Goal: Task Accomplishment & Management: Manage account settings

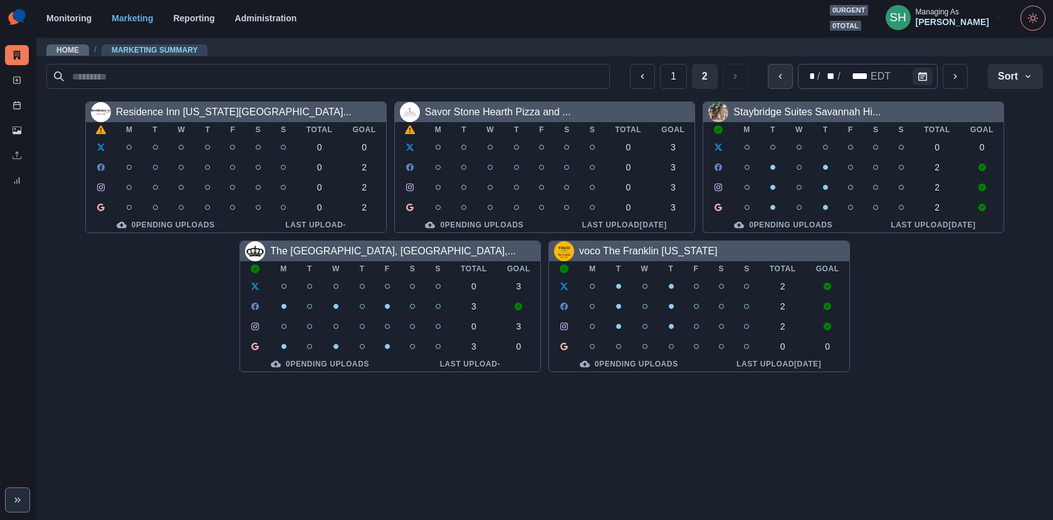
click at [775, 77] on button "previous" at bounding box center [780, 76] width 25 height 25
click at [971, 71] on div "1 2 * / ** / **** EDT Sort Client Name Uploads Pending Post Approval" at bounding box center [544, 76] width 997 height 25
click at [960, 73] on button "next" at bounding box center [955, 76] width 25 height 25
click at [221, 111] on link "Residence Inn [US_STATE][GEOGRAPHIC_DATA]..." at bounding box center [234, 112] width 236 height 11
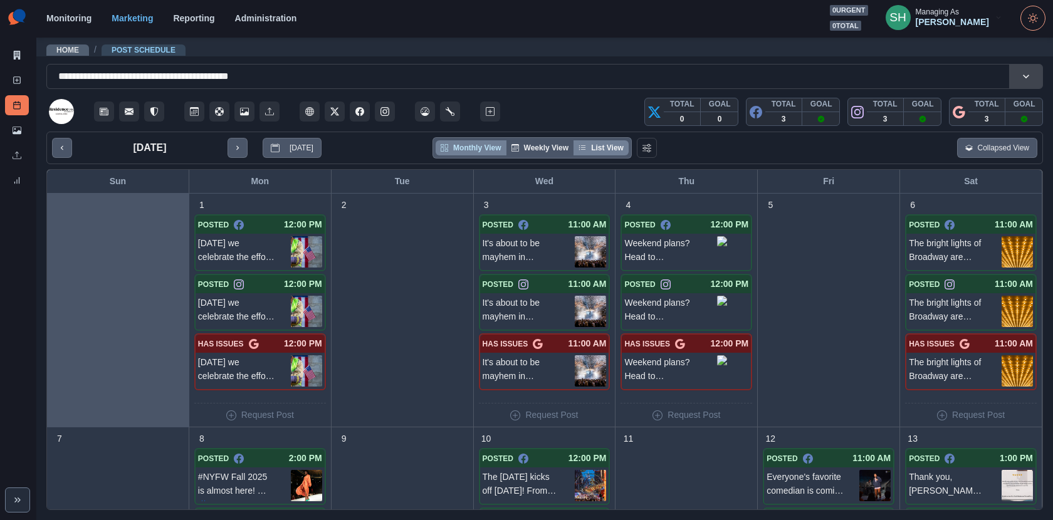
click at [587, 141] on button "List View" at bounding box center [601, 147] width 55 height 15
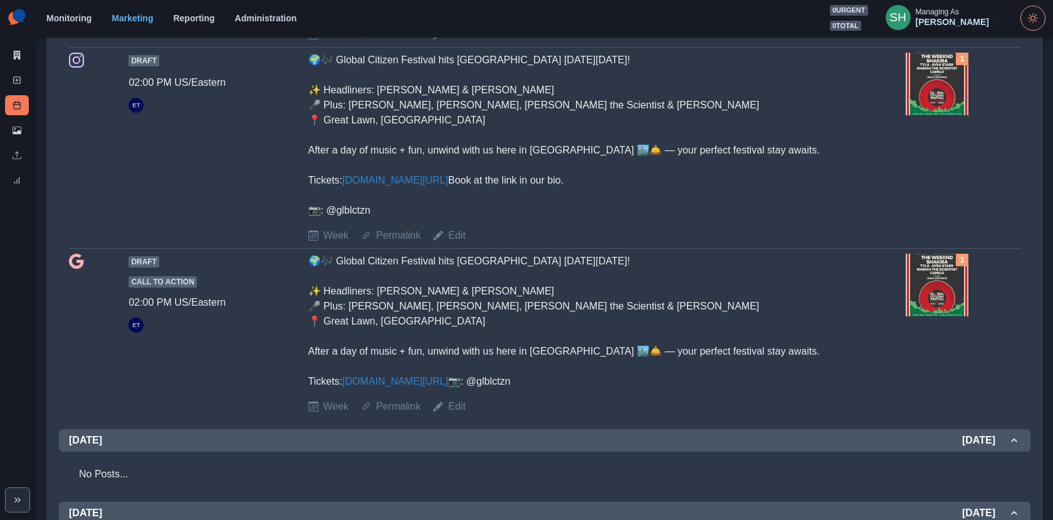
scroll to position [465, 0]
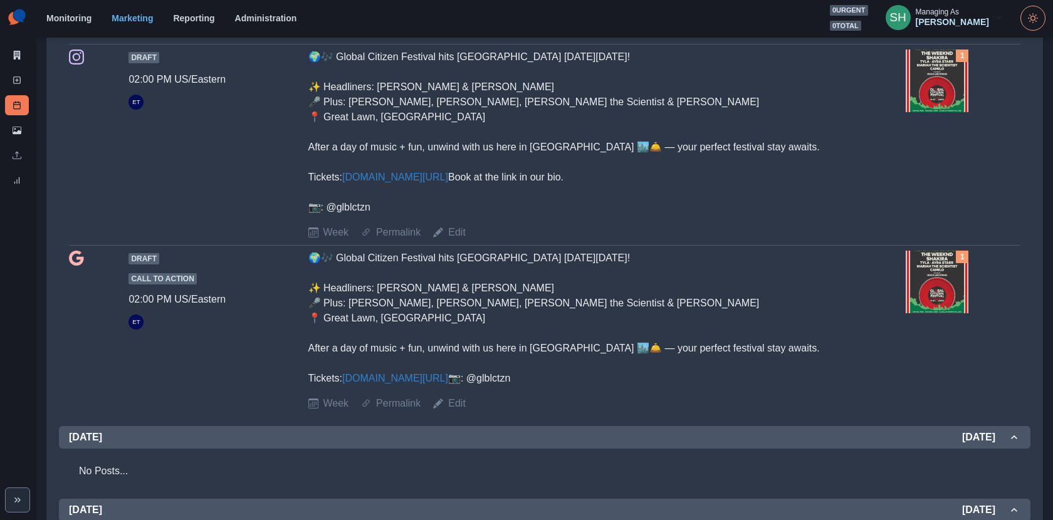
click at [911, 112] on img at bounding box center [937, 81] width 63 height 63
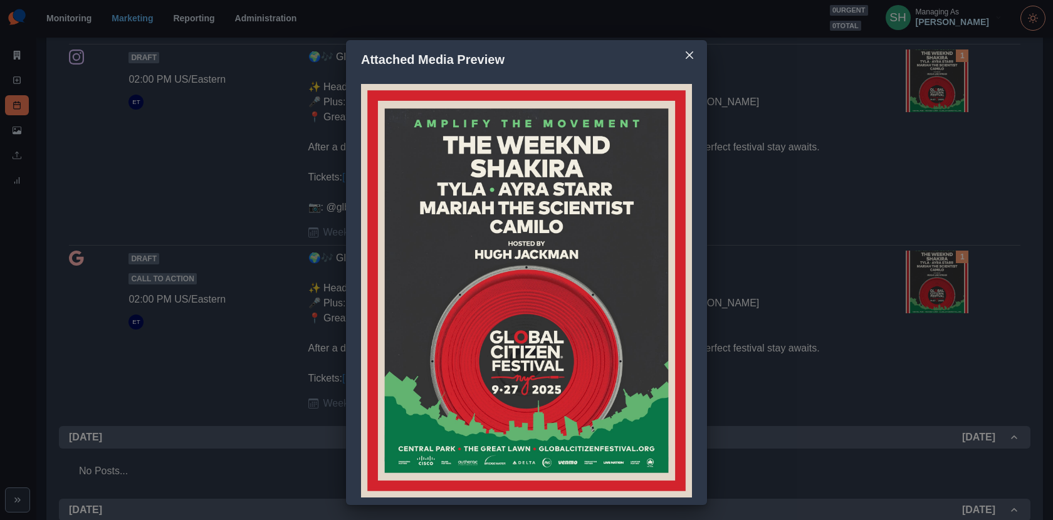
click at [794, 201] on div "Attached Media Preview" at bounding box center [526, 260] width 1053 height 520
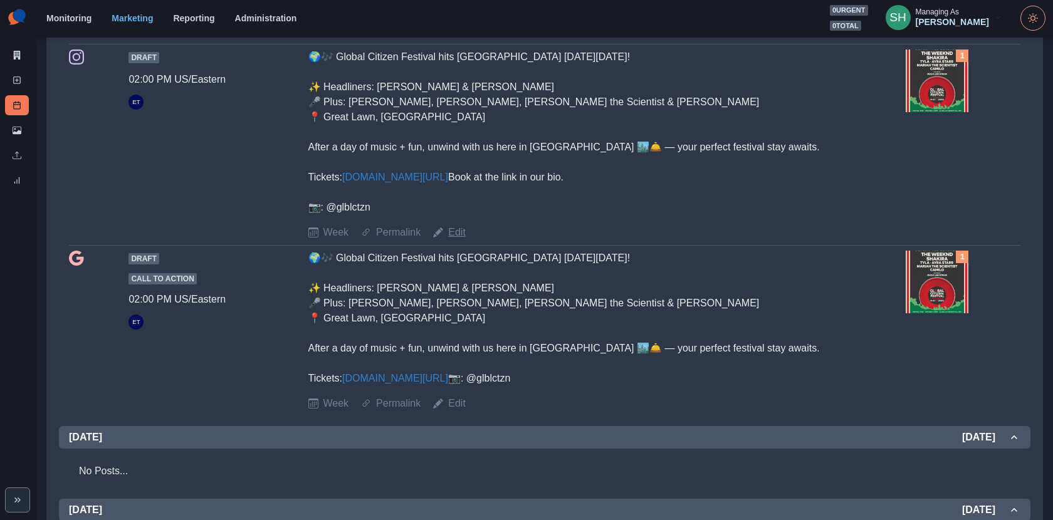
click at [454, 240] on link "Edit" at bounding box center [457, 232] width 18 height 15
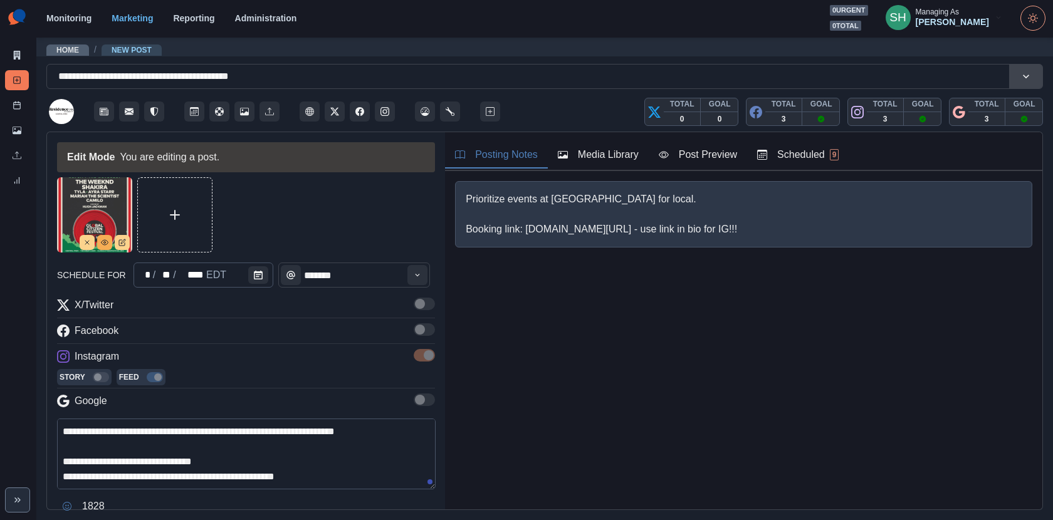
click at [105, 248] on button "View Media" at bounding box center [104, 242] width 15 height 15
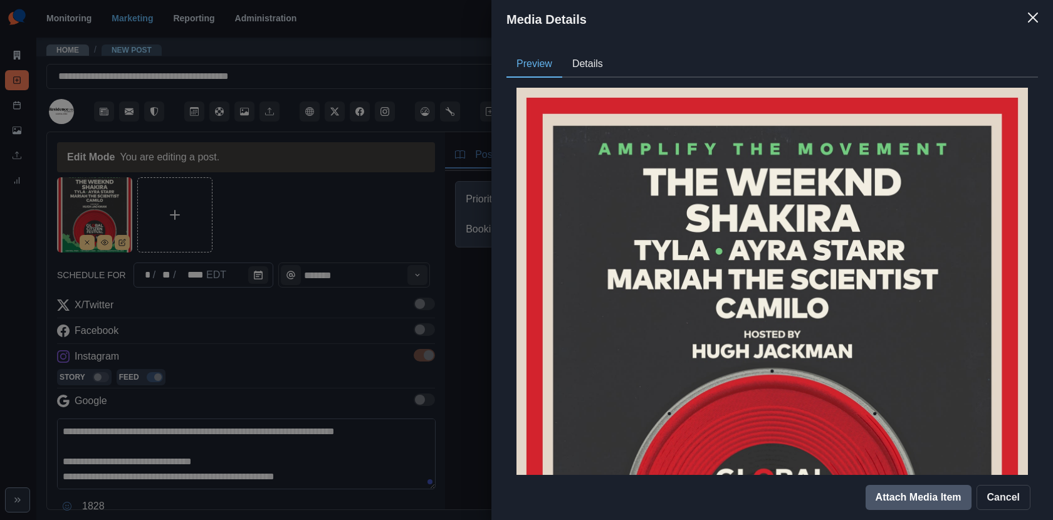
click at [592, 56] on button "Details" at bounding box center [587, 64] width 51 height 26
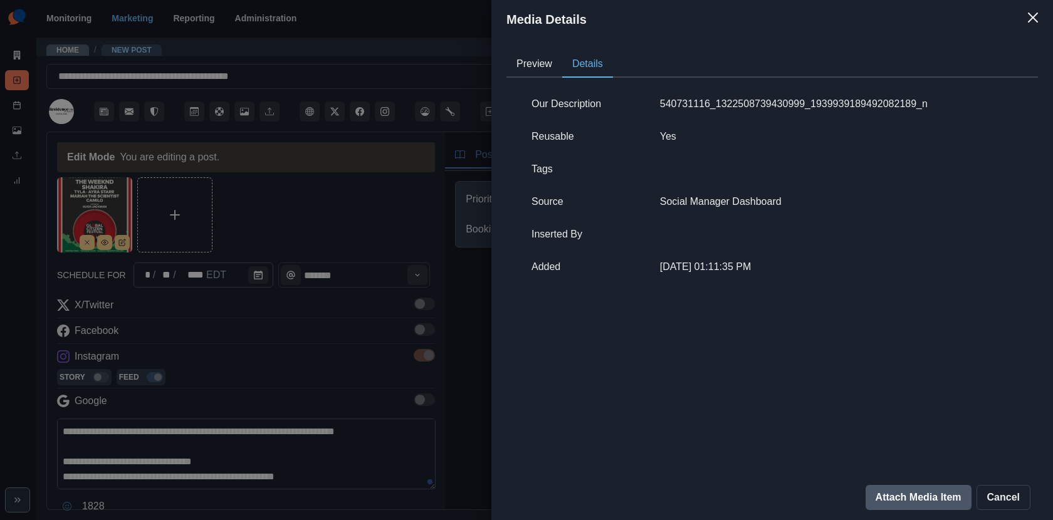
click at [359, 241] on div "Media Details Preview Details Our Description 540731116_1322508739430999_193993…" at bounding box center [526, 260] width 1053 height 520
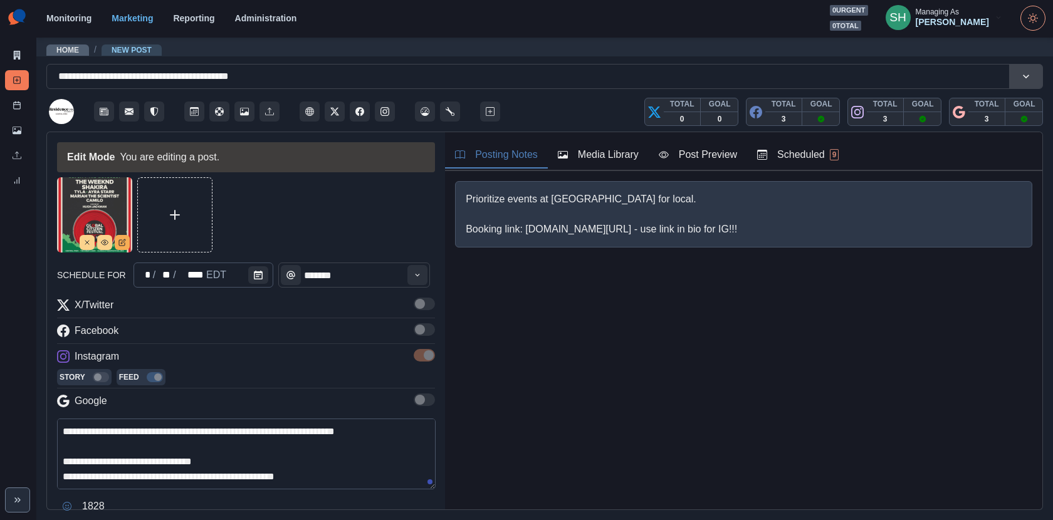
click at [119, 241] on icon "Edit Media" at bounding box center [122, 243] width 8 height 8
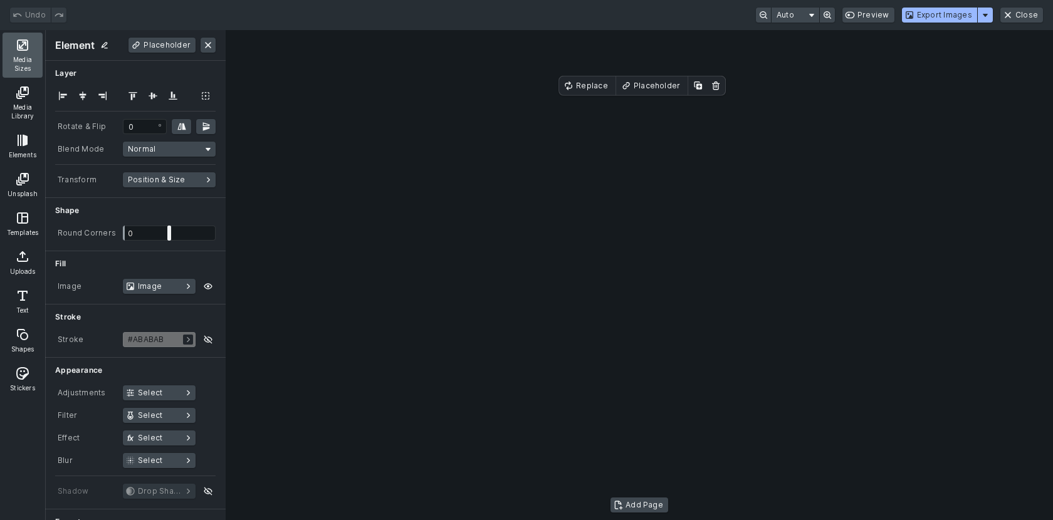
click at [26, 55] on button "Media Sizes" at bounding box center [23, 55] width 40 height 45
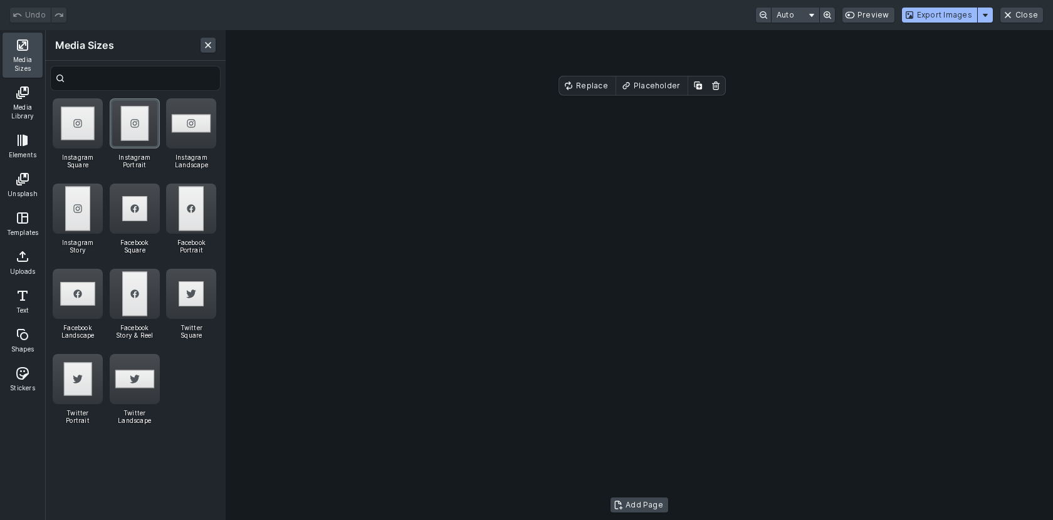
click at [118, 120] on div "Instagram Portrait" at bounding box center [135, 123] width 50 height 50
click at [116, 135] on div "Instagram Portrait" at bounding box center [135, 123] width 50 height 50
click at [929, 18] on button "Export Images" at bounding box center [939, 15] width 75 height 15
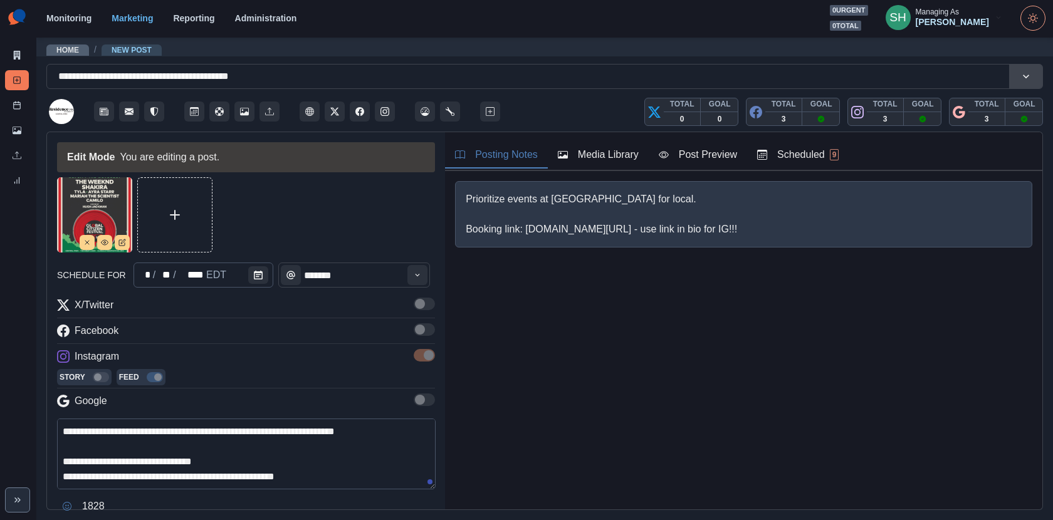
click at [592, 162] on button "Media Library" at bounding box center [598, 155] width 101 height 26
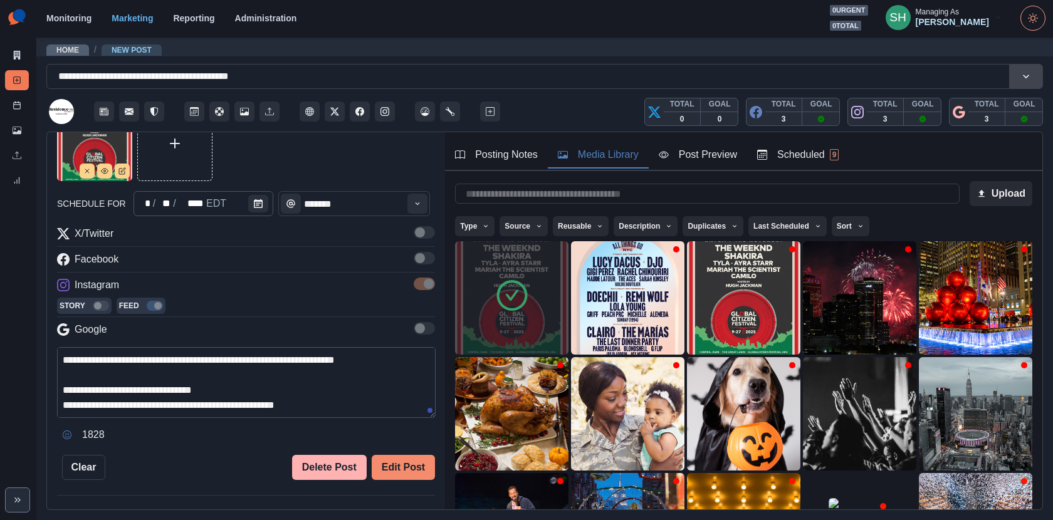
scroll to position [86, 0]
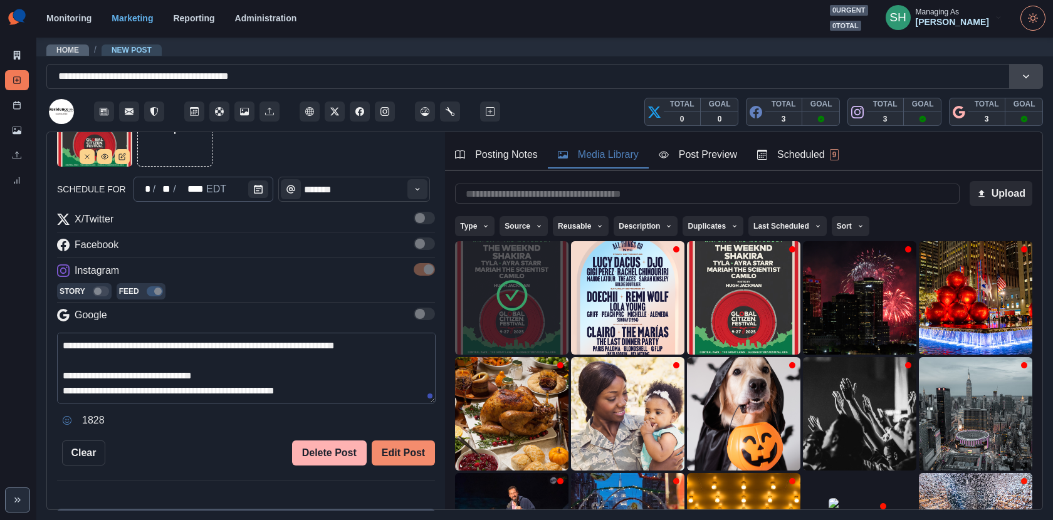
click at [411, 447] on button "Edit Post" at bounding box center [403, 453] width 63 height 25
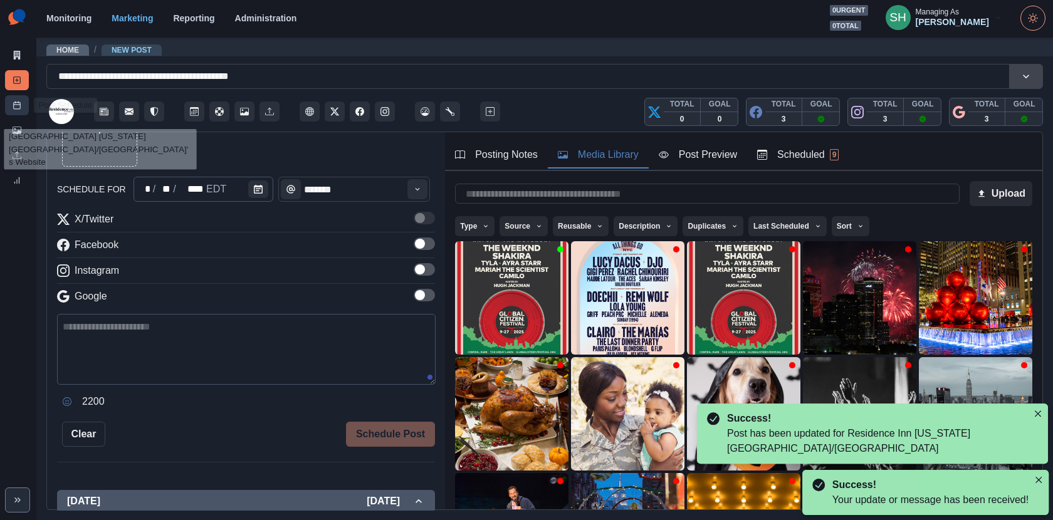
click at [14, 108] on icon at bounding box center [17, 105] width 9 height 9
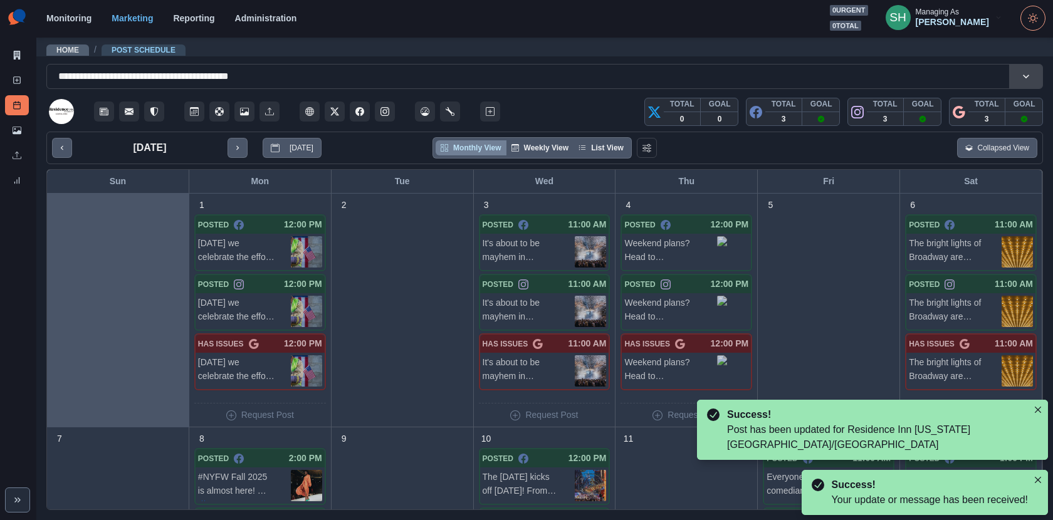
click at [623, 155] on div "Monthly View Weekly View List View" at bounding box center [532, 147] width 199 height 21
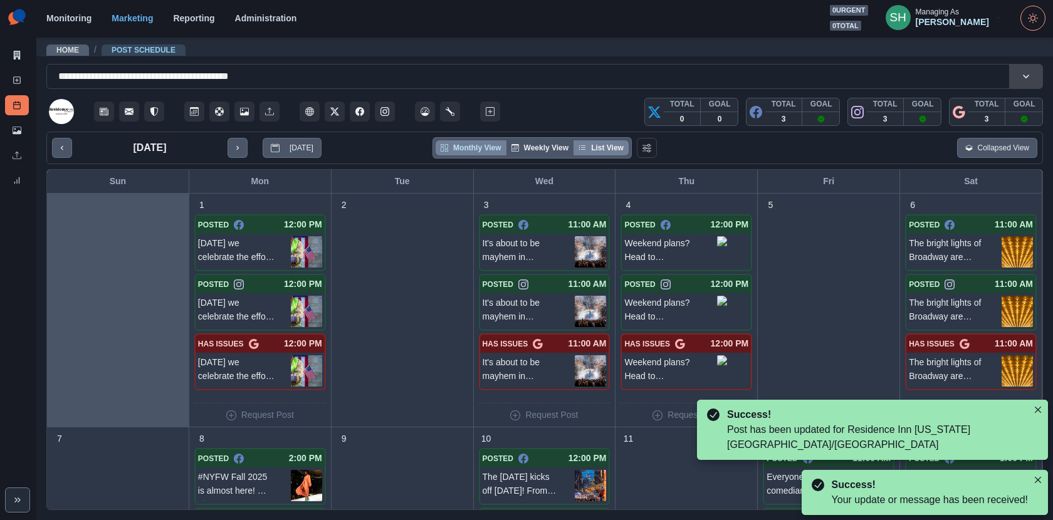
click at [618, 148] on button "List View" at bounding box center [601, 147] width 55 height 15
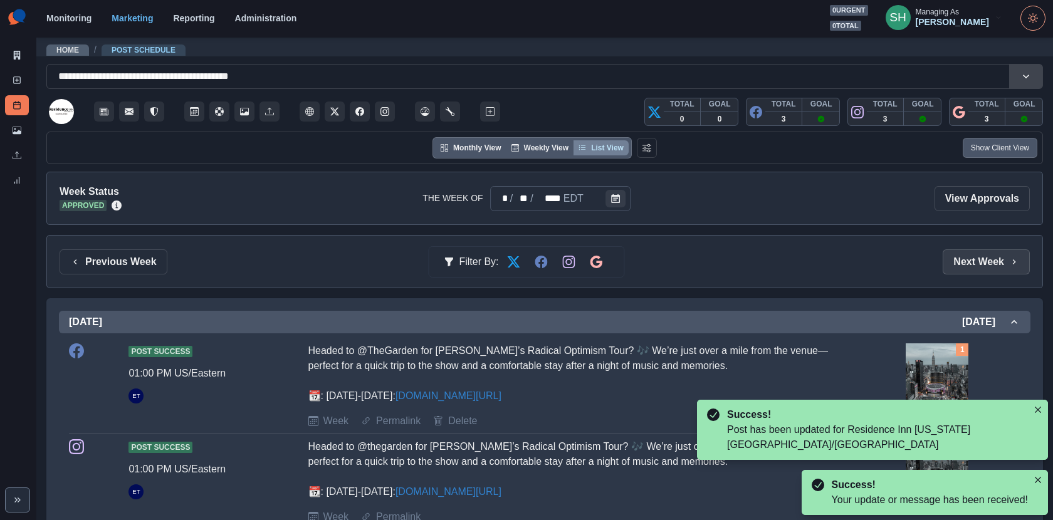
click at [984, 260] on button "Next Week" at bounding box center [986, 262] width 87 height 25
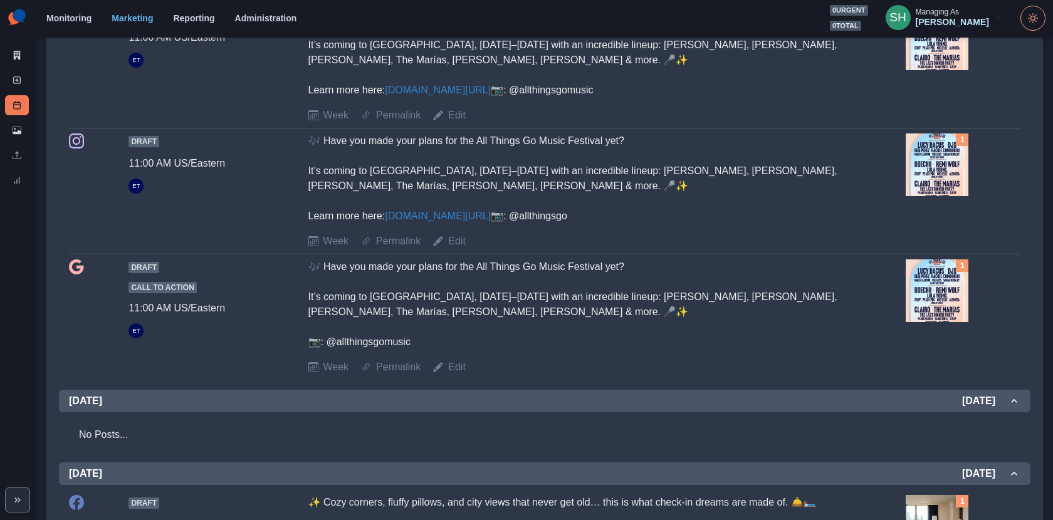
scroll to position [974, 0]
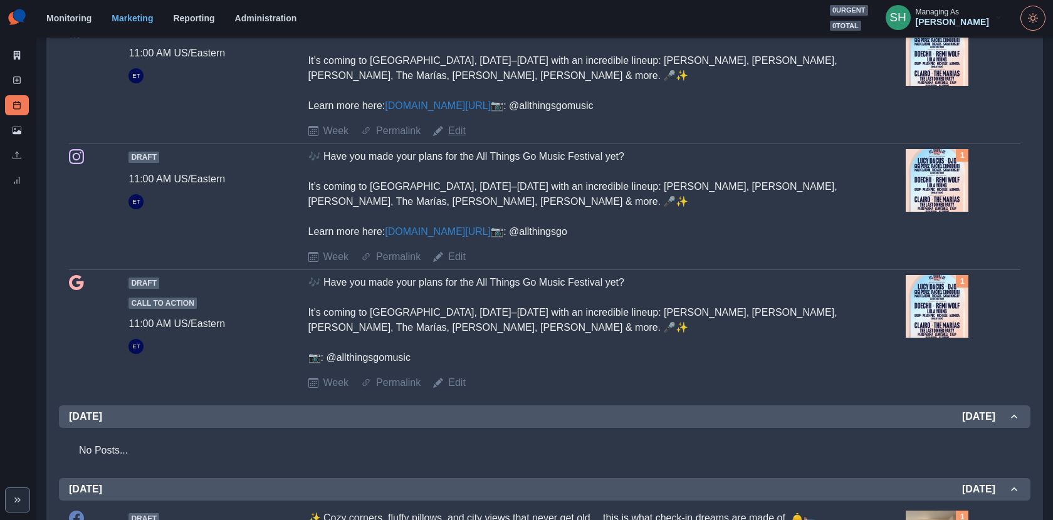
click at [456, 139] on link "Edit" at bounding box center [457, 131] width 18 height 15
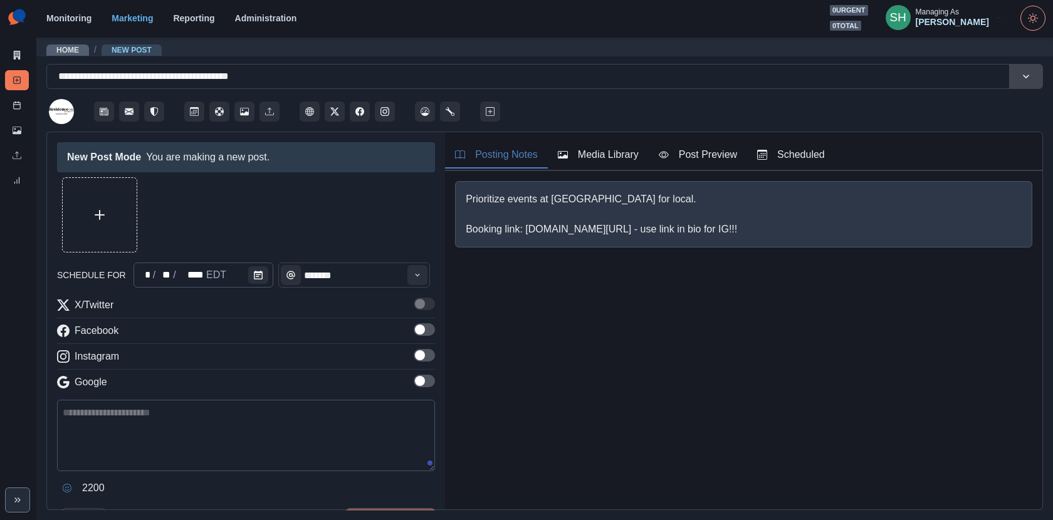
type input "********"
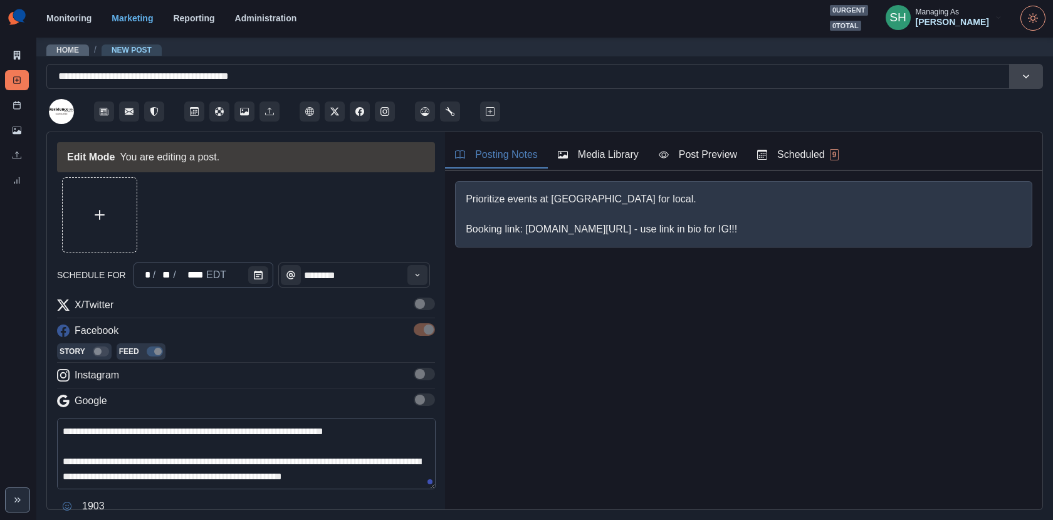
click at [579, 168] on div "Posting Notes Media Library Post Preview Scheduled 9" at bounding box center [743, 151] width 597 height 39
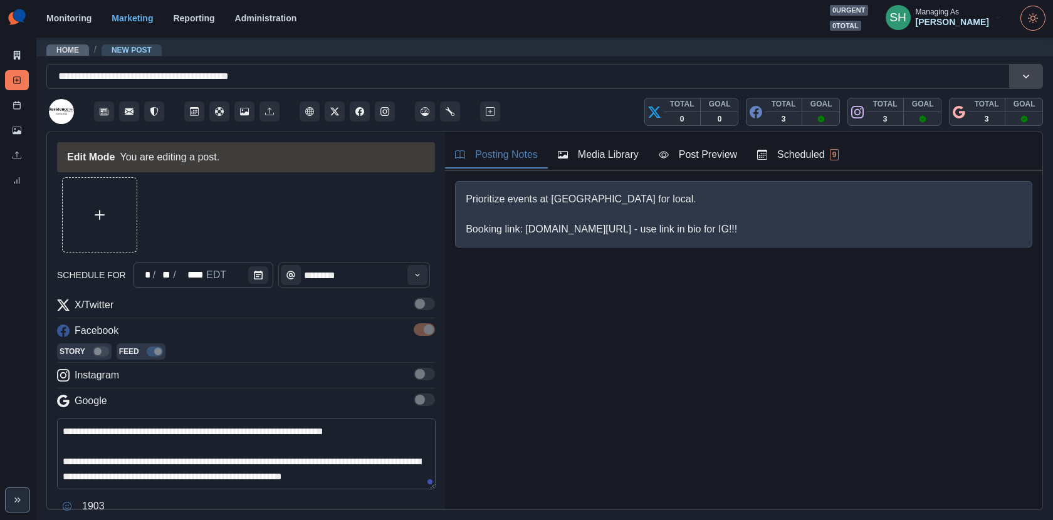
click at [570, 154] on div "Media Library" at bounding box center [598, 154] width 81 height 15
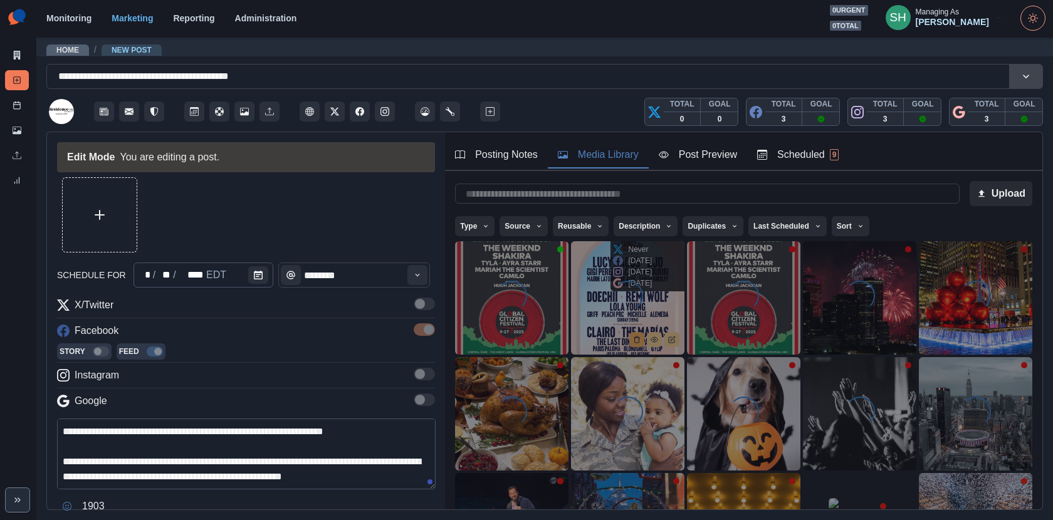
click at [635, 340] on icon "Delete Media" at bounding box center [637, 340] width 4 height 6
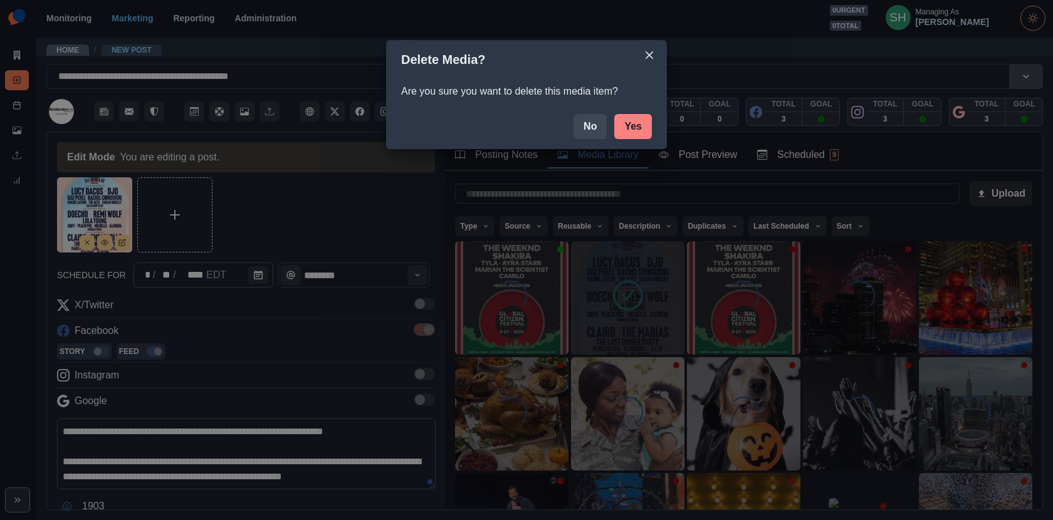
click at [638, 125] on button "Yes" at bounding box center [633, 126] width 38 height 25
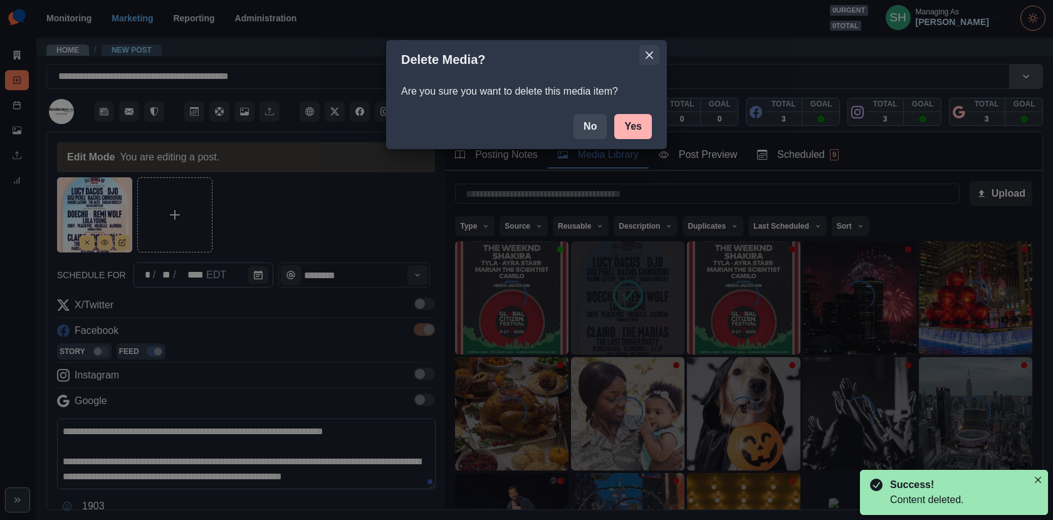
click at [648, 50] on button "Close" at bounding box center [649, 55] width 20 height 20
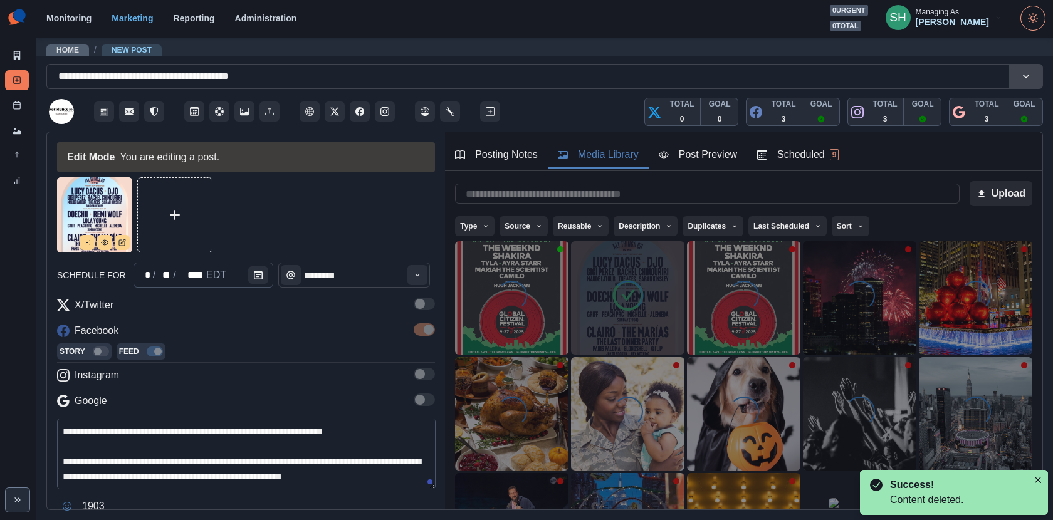
click at [95, 241] on div at bounding box center [105, 242] width 50 height 15
click at [87, 241] on line "Remove" at bounding box center [87, 243] width 4 height 4
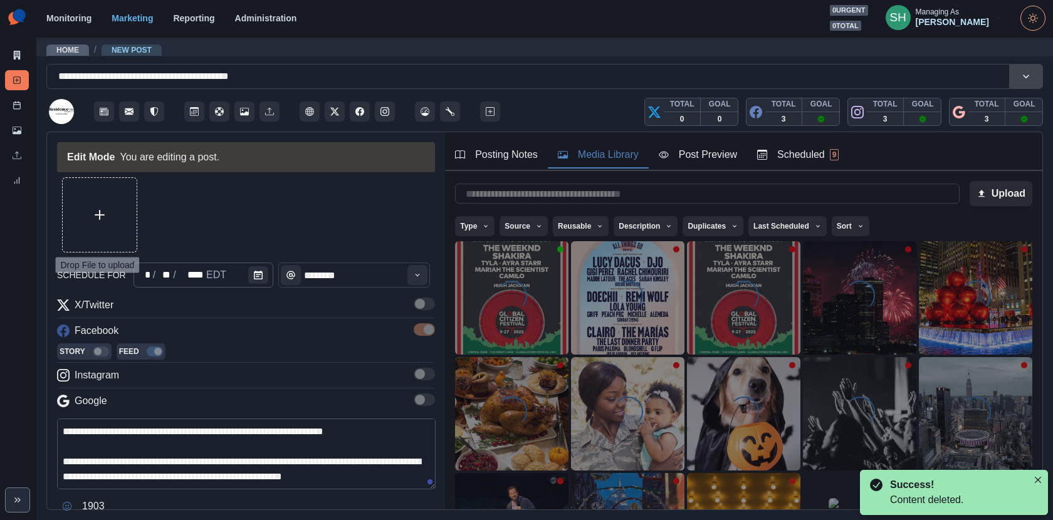
click at [87, 231] on button "Upload Media" at bounding box center [100, 215] width 74 height 74
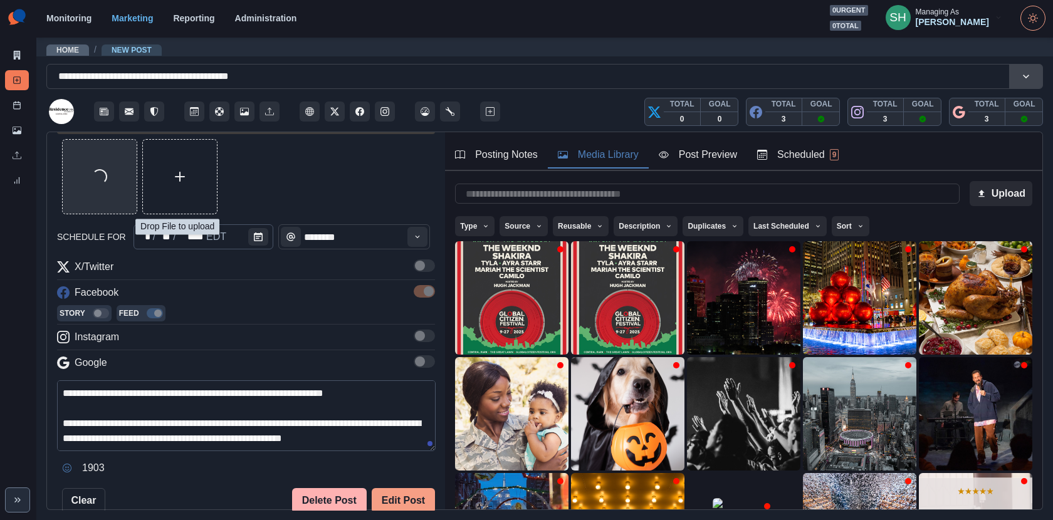
scroll to position [60, 0]
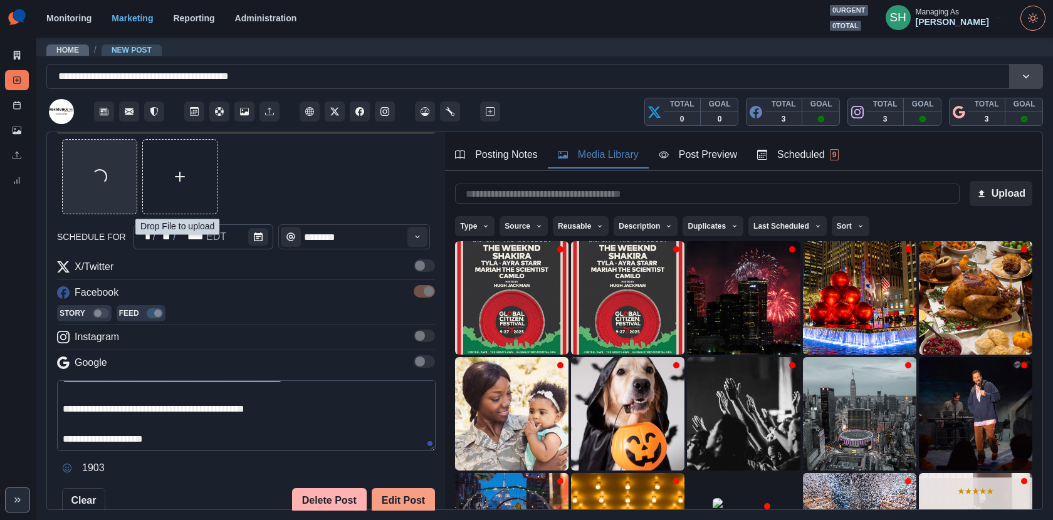
drag, startPoint x: 158, startPoint y: 434, endPoint x: 79, endPoint y: 433, distance: 79.0
click at [79, 433] on textarea "**********" at bounding box center [246, 416] width 379 height 71
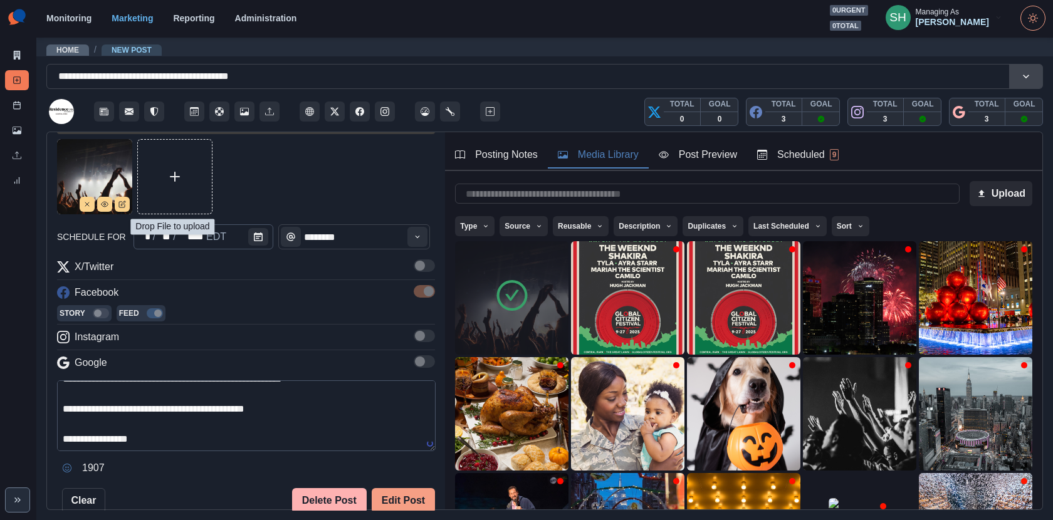
scroll to position [0, 0]
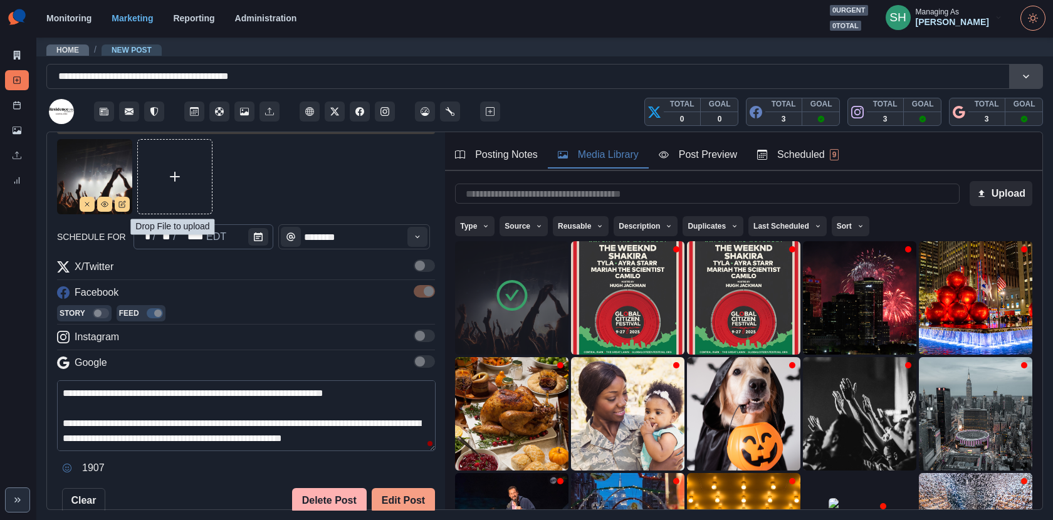
drag, startPoint x: 357, startPoint y: 389, endPoint x: 230, endPoint y: 387, distance: 126.7
click at [230, 387] on textarea "**********" at bounding box center [246, 416] width 379 height 71
paste textarea "**********"
drag, startPoint x: 232, startPoint y: 389, endPoint x: 221, endPoint y: 388, distance: 10.7
click at [223, 389] on textarea "**********" at bounding box center [246, 416] width 379 height 71
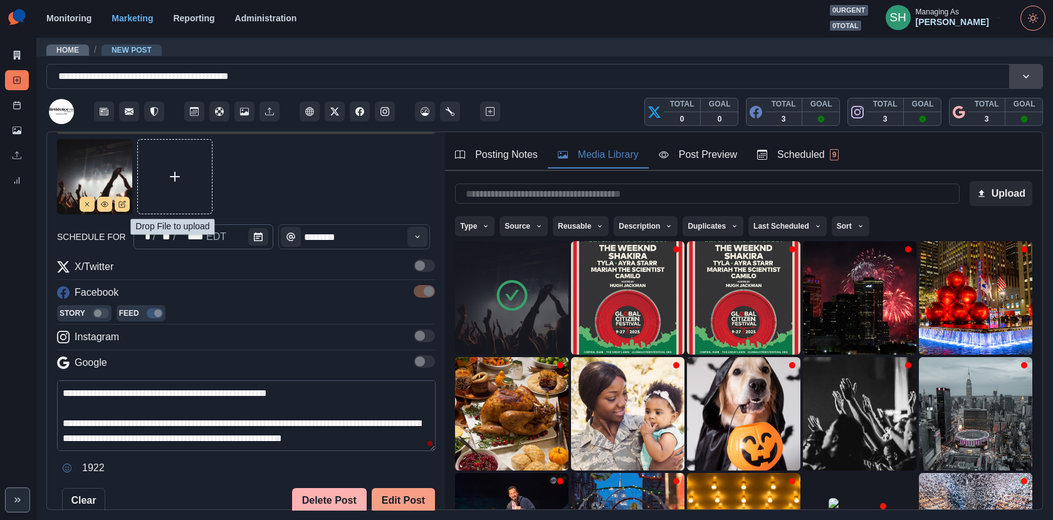
type textarea "**********"
click at [691, 147] on div "Post Preview" at bounding box center [698, 154] width 78 height 15
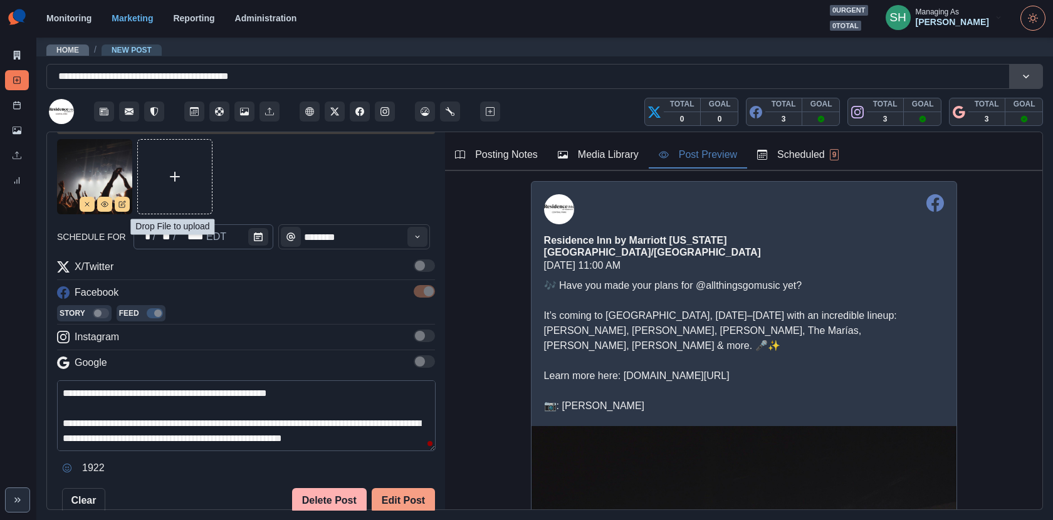
click at [619, 157] on div "Media Library" at bounding box center [598, 154] width 81 height 15
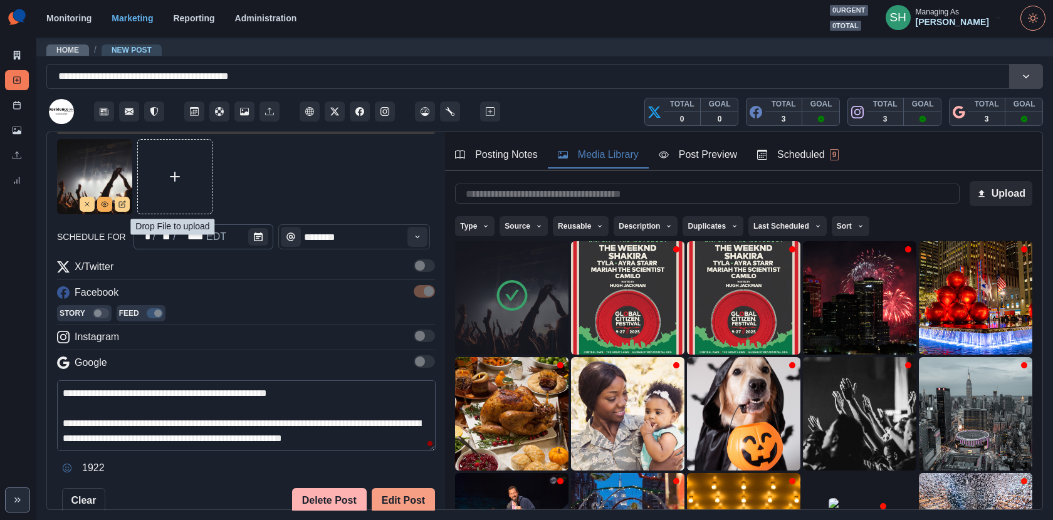
click at [105, 202] on icon "View Media" at bounding box center [105, 204] width 7 height 5
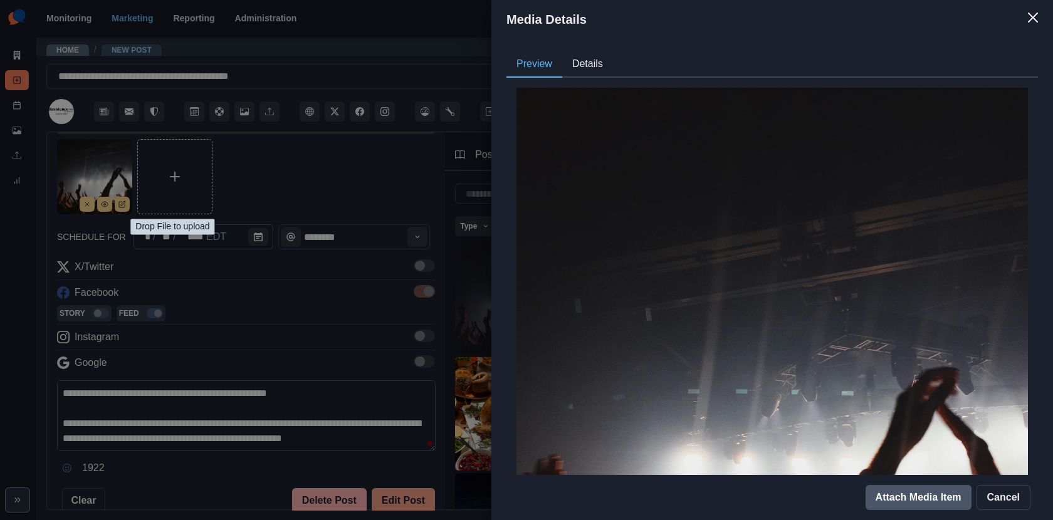
click at [581, 63] on button "Details" at bounding box center [587, 64] width 51 height 26
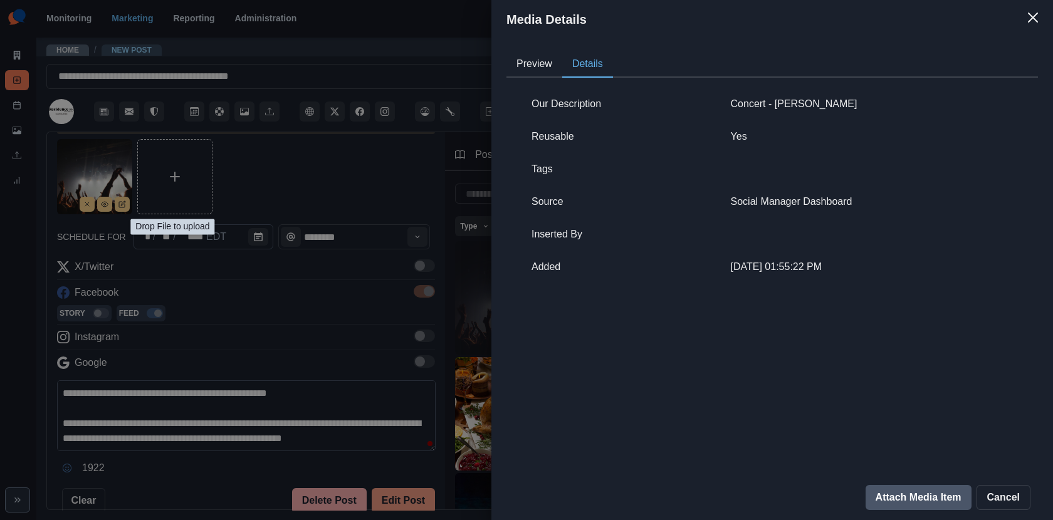
click at [332, 242] on div "Media Details Preview Details Our Description Concert - [PERSON_NAME] Yes Tags …" at bounding box center [526, 260] width 1053 height 520
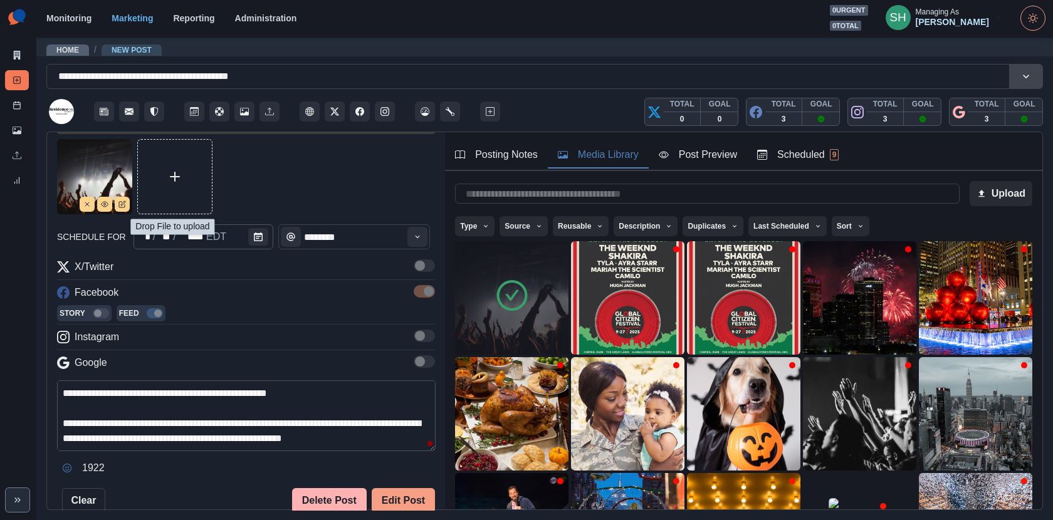
click at [695, 149] on div "Post Preview" at bounding box center [698, 154] width 78 height 15
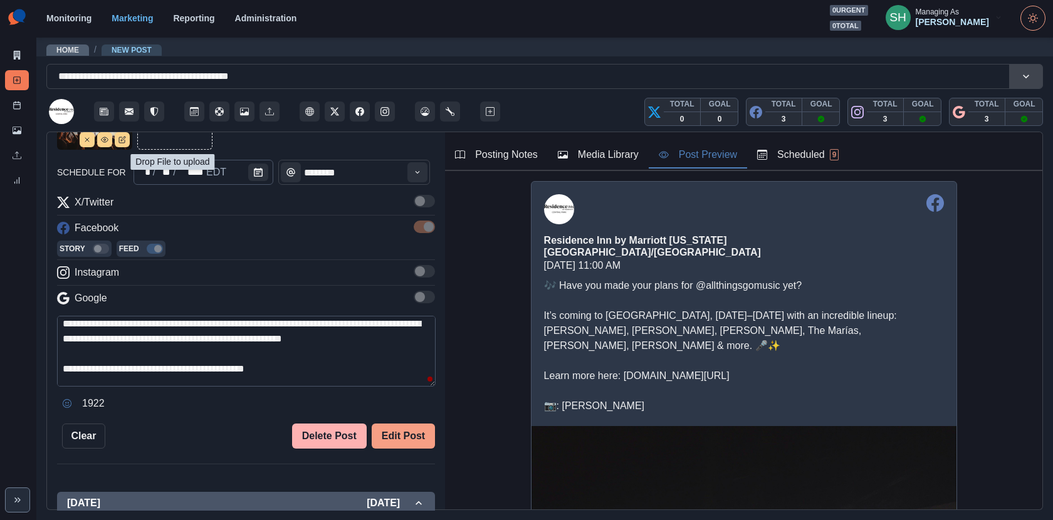
scroll to position [60, 0]
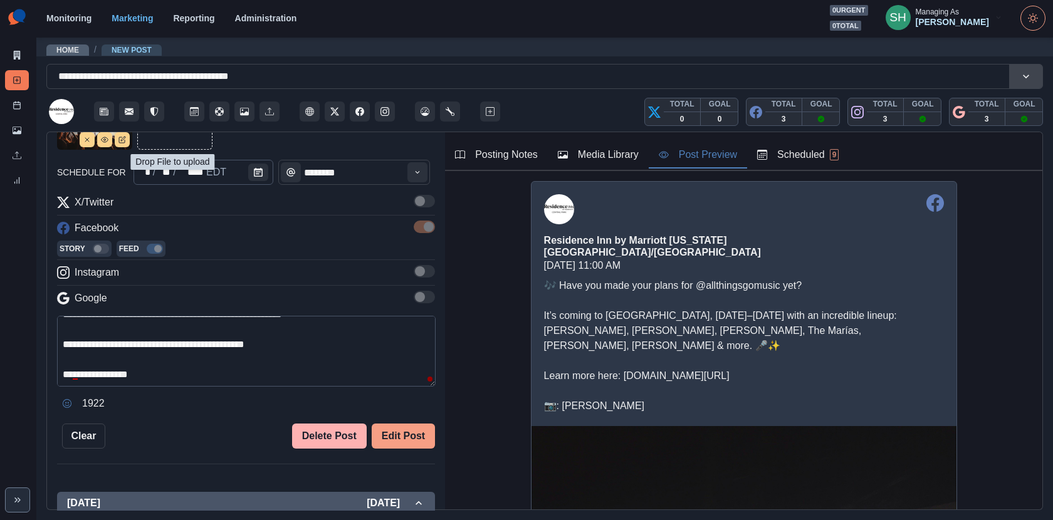
click at [150, 371] on textarea "**********" at bounding box center [246, 351] width 379 height 71
click at [298, 344] on textarea "**********" at bounding box center [246, 351] width 379 height 71
drag, startPoint x: 155, startPoint y: 374, endPoint x: 67, endPoint y: 374, distance: 87.8
click at [68, 374] on textarea "**********" at bounding box center [246, 351] width 379 height 71
click at [206, 364] on textarea "**********" at bounding box center [246, 351] width 379 height 71
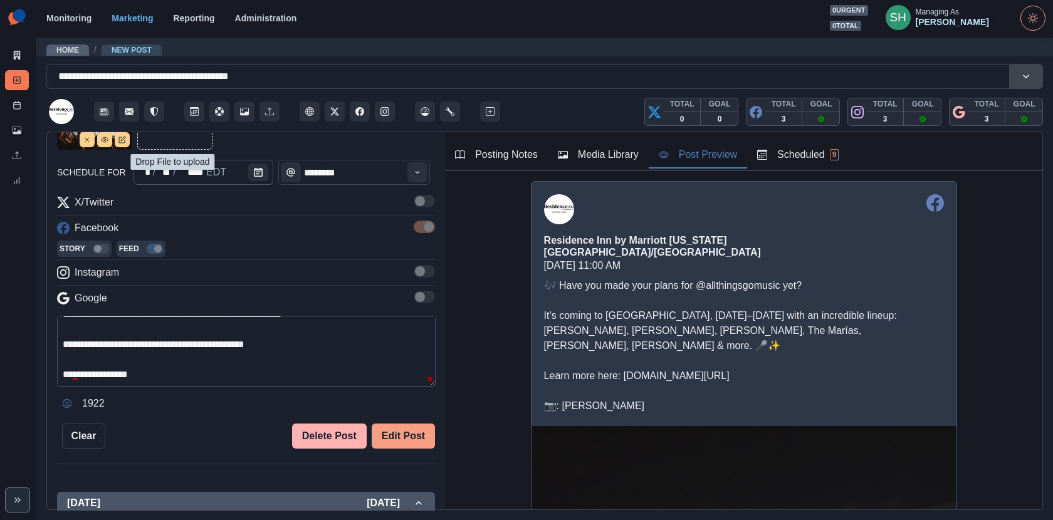
drag, startPoint x: 164, startPoint y: 376, endPoint x: 79, endPoint y: 374, distance: 84.7
click at [79, 374] on textarea "**********" at bounding box center [246, 351] width 379 height 71
click at [401, 435] on button "Edit Post" at bounding box center [403, 436] width 63 height 25
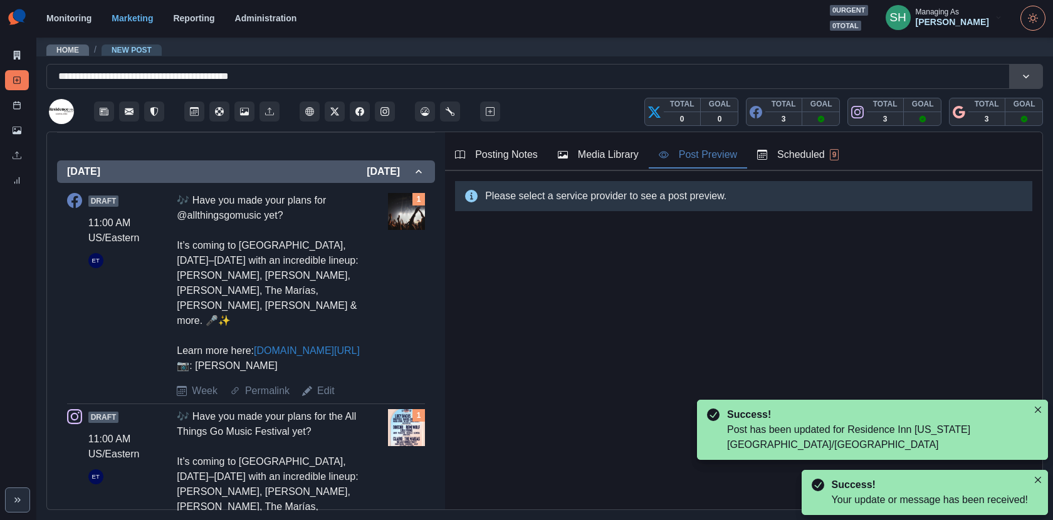
scroll to position [641, 0]
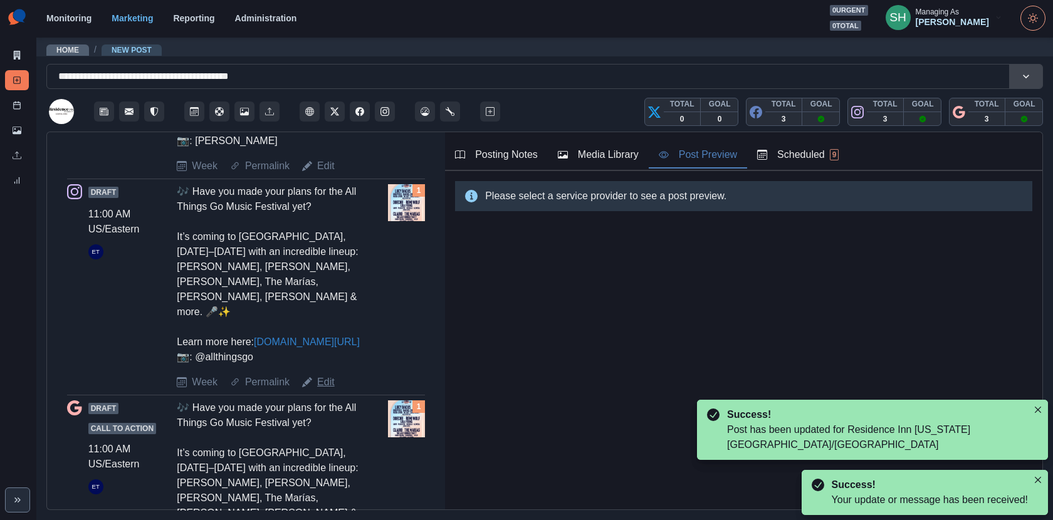
click at [324, 386] on link "Edit" at bounding box center [326, 382] width 18 height 15
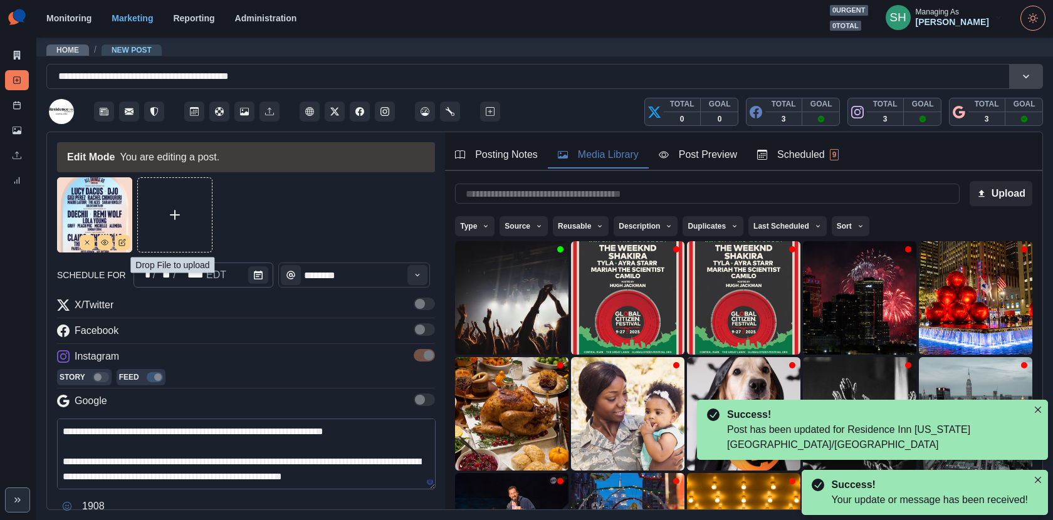
click at [596, 153] on div "Media Library" at bounding box center [598, 154] width 81 height 15
click at [475, 306] on img at bounding box center [511, 297] width 113 height 113
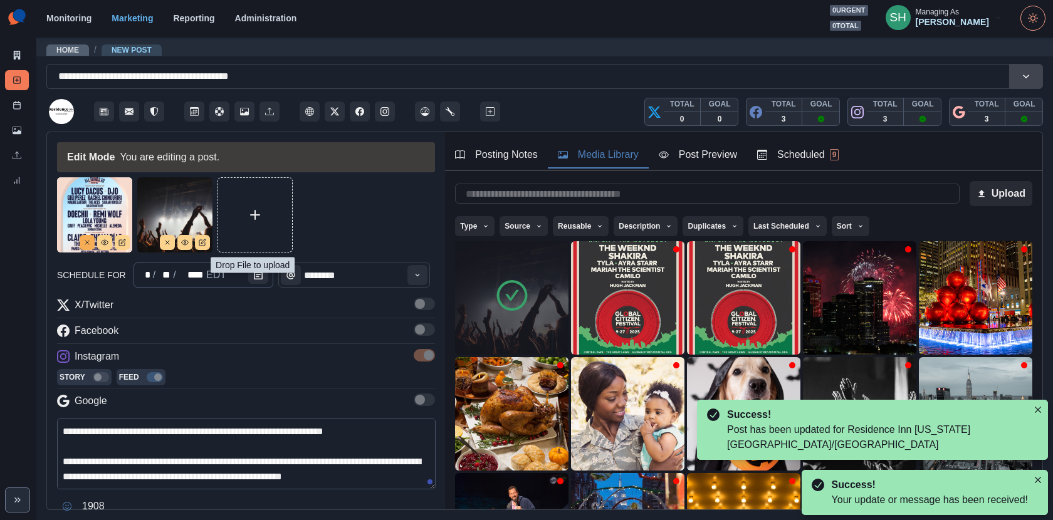
click at [81, 243] on button "Remove" at bounding box center [87, 242] width 15 height 15
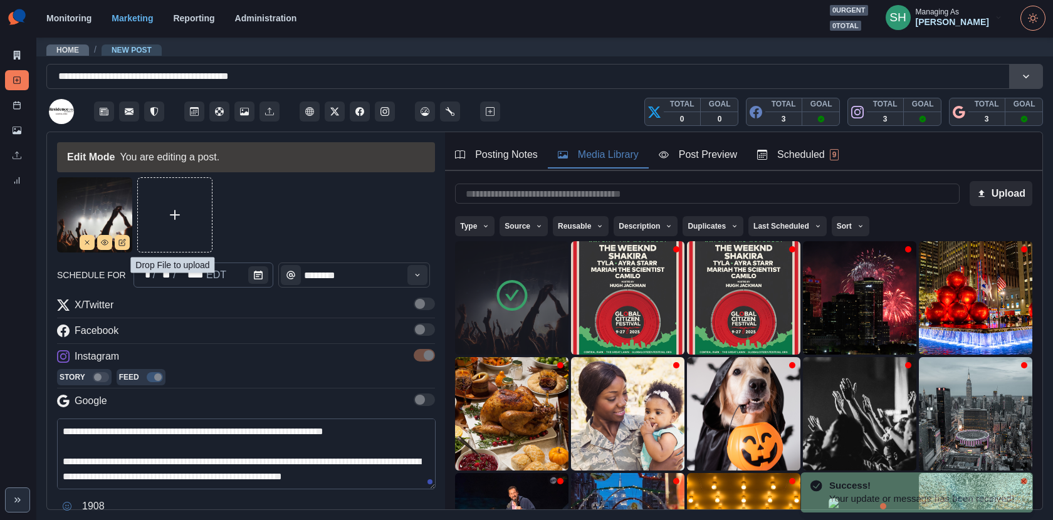
scroll to position [60, 0]
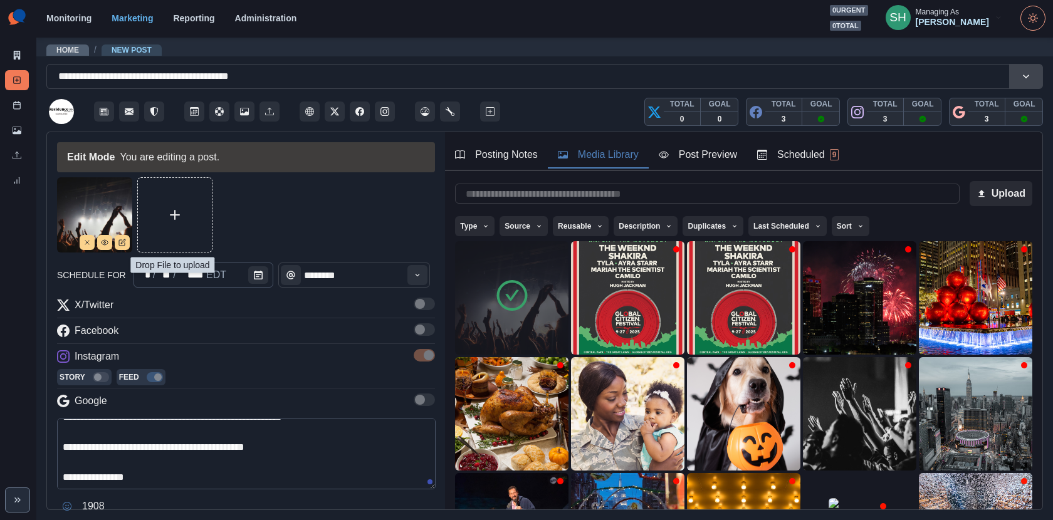
drag, startPoint x: 187, startPoint y: 473, endPoint x: 81, endPoint y: 473, distance: 105.9
click at [81, 473] on textarea "**********" at bounding box center [246, 454] width 379 height 71
click at [158, 479] on textarea "**********" at bounding box center [246, 454] width 379 height 71
paste textarea "**********"
drag, startPoint x: 135, startPoint y: 478, endPoint x: 84, endPoint y: 478, distance: 50.8
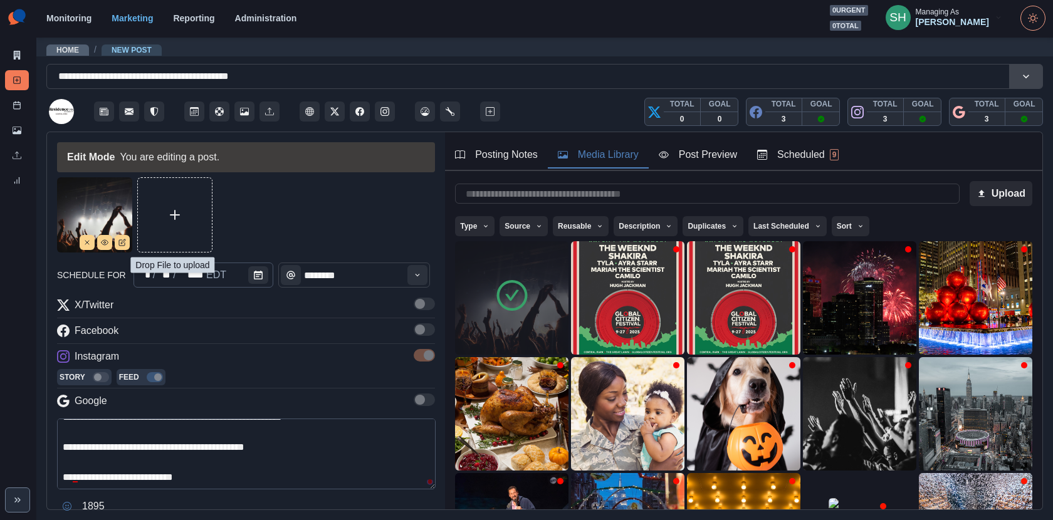
click at [84, 478] on textarea "**********" at bounding box center [246, 454] width 379 height 71
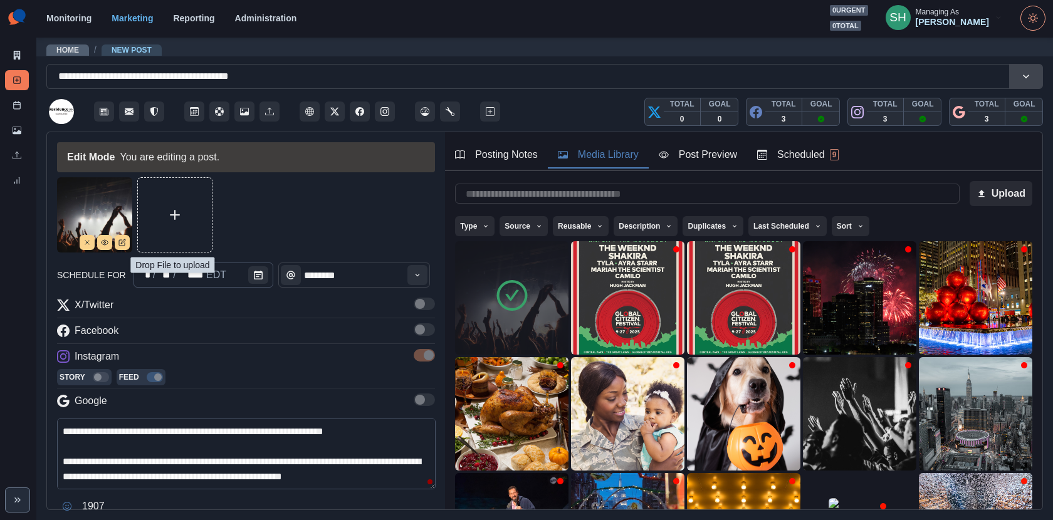
drag, startPoint x: 357, startPoint y: 428, endPoint x: 216, endPoint y: 428, distance: 141.1
click at [216, 428] on textarea "**********" at bounding box center [246, 454] width 379 height 71
paste textarea "**********"
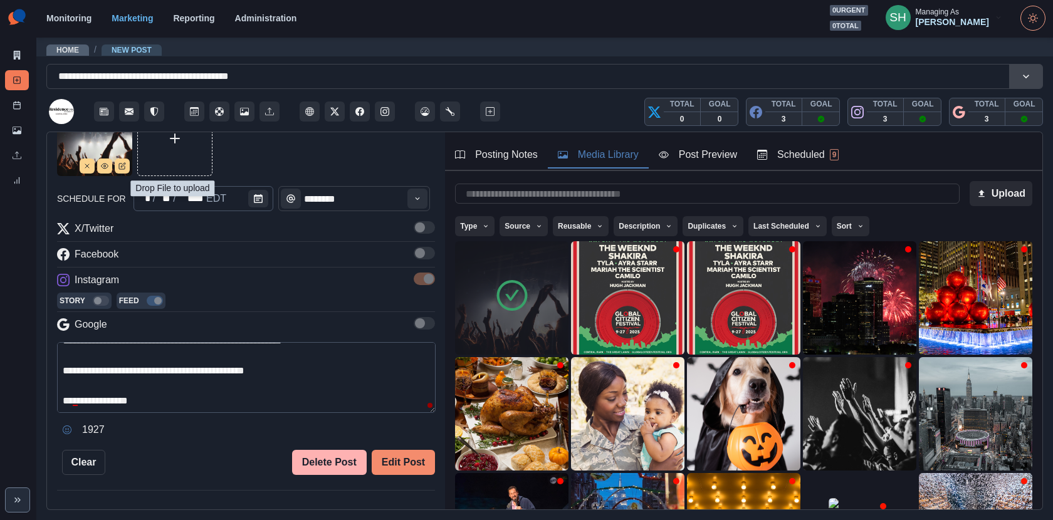
type textarea "**********"
click at [416, 464] on button "Edit Post" at bounding box center [403, 462] width 63 height 25
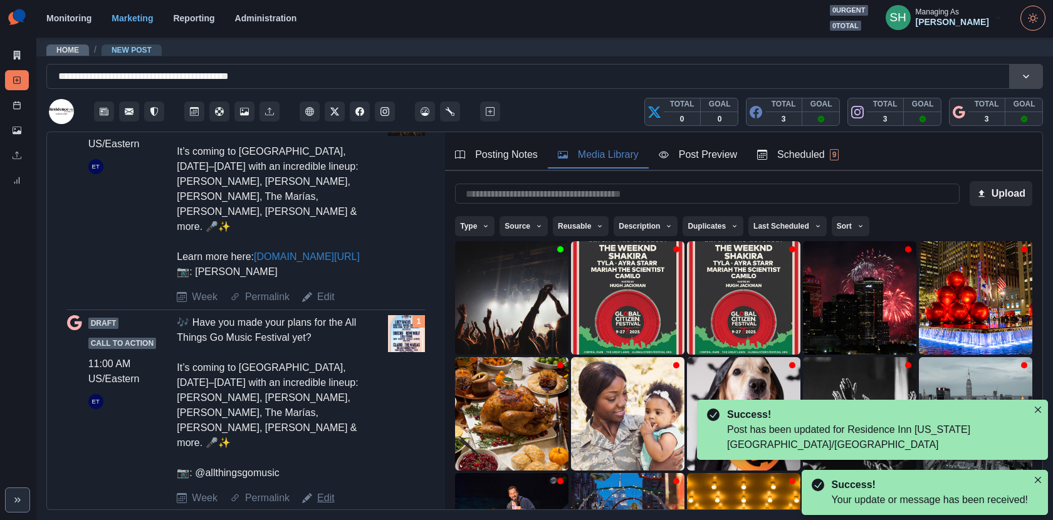
click at [322, 491] on link "Edit" at bounding box center [326, 498] width 18 height 15
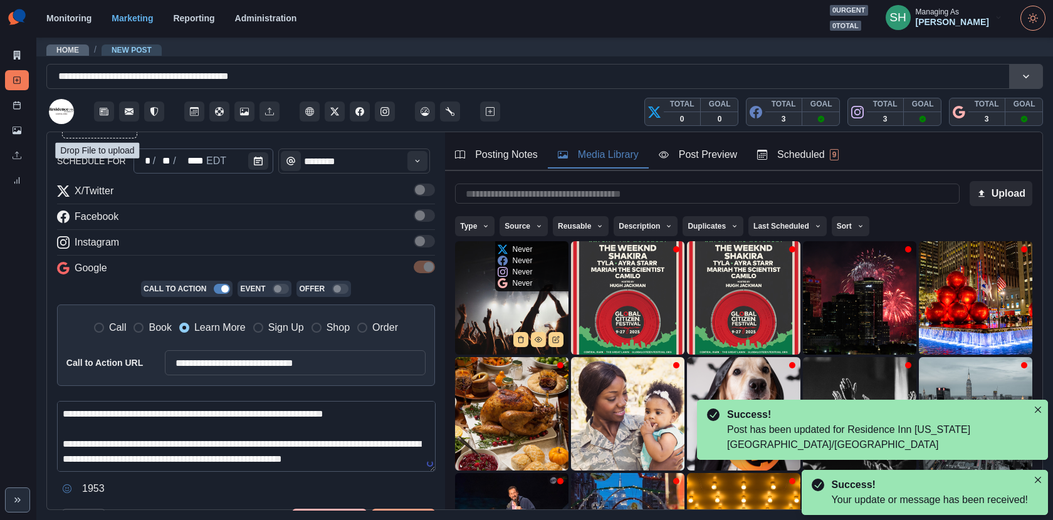
click at [484, 322] on img at bounding box center [511, 297] width 113 height 113
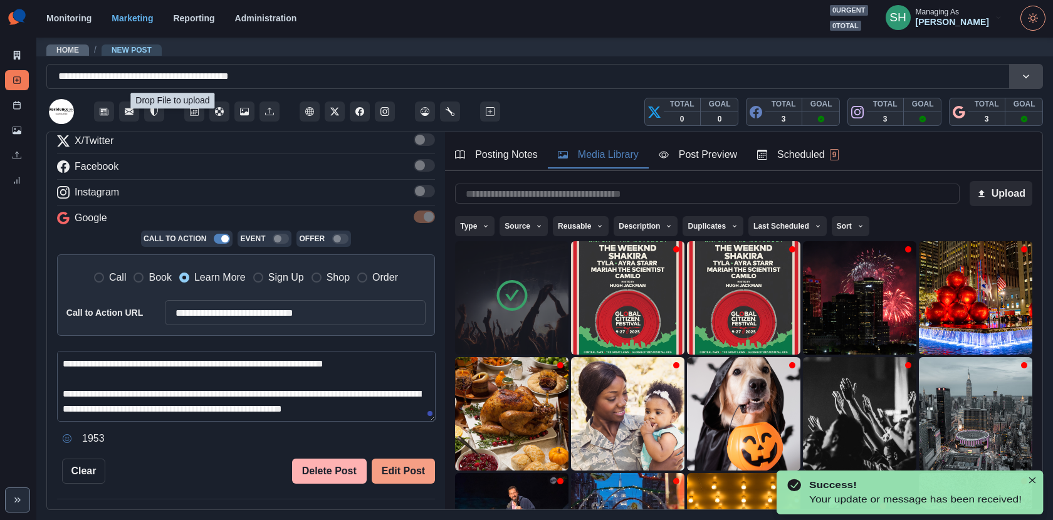
drag, startPoint x: 357, startPoint y: 360, endPoint x: 229, endPoint y: 358, distance: 127.9
click at [229, 358] on textarea "**********" at bounding box center [246, 386] width 379 height 71
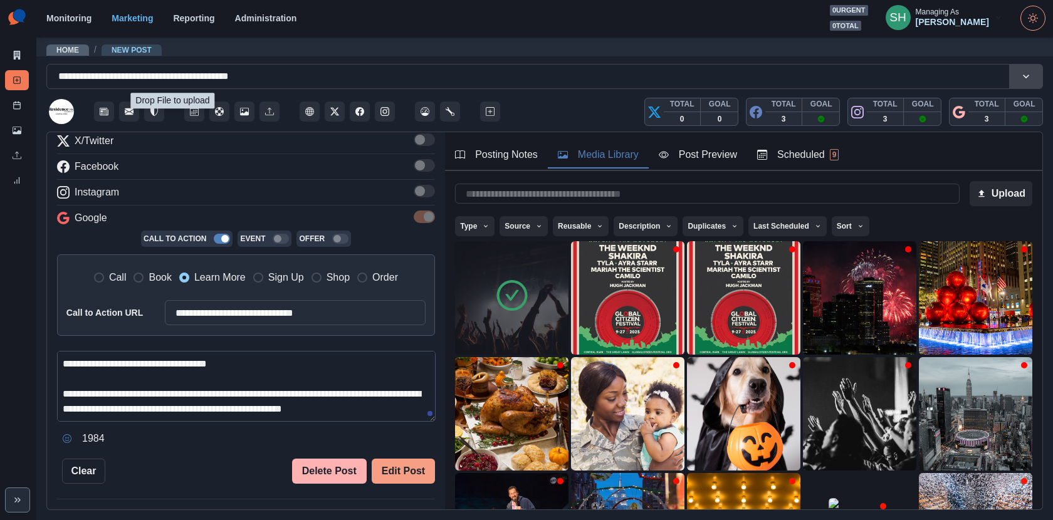
paste textarea "**********"
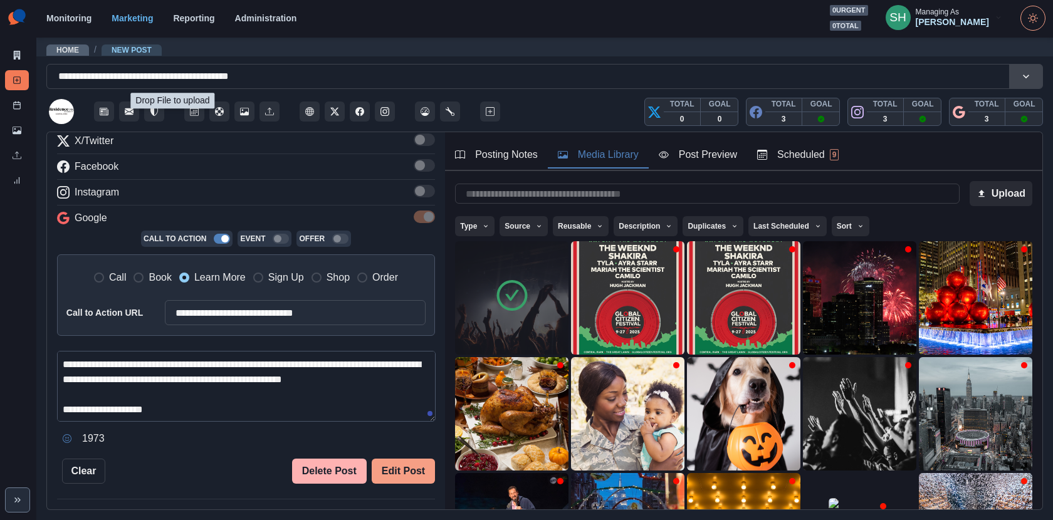
drag, startPoint x: 186, startPoint y: 406, endPoint x: 80, endPoint y: 406, distance: 105.3
click at [80, 406] on textarea "**********" at bounding box center [246, 386] width 379 height 71
type textarea "**********"
click at [406, 471] on button "Edit Post" at bounding box center [403, 471] width 63 height 25
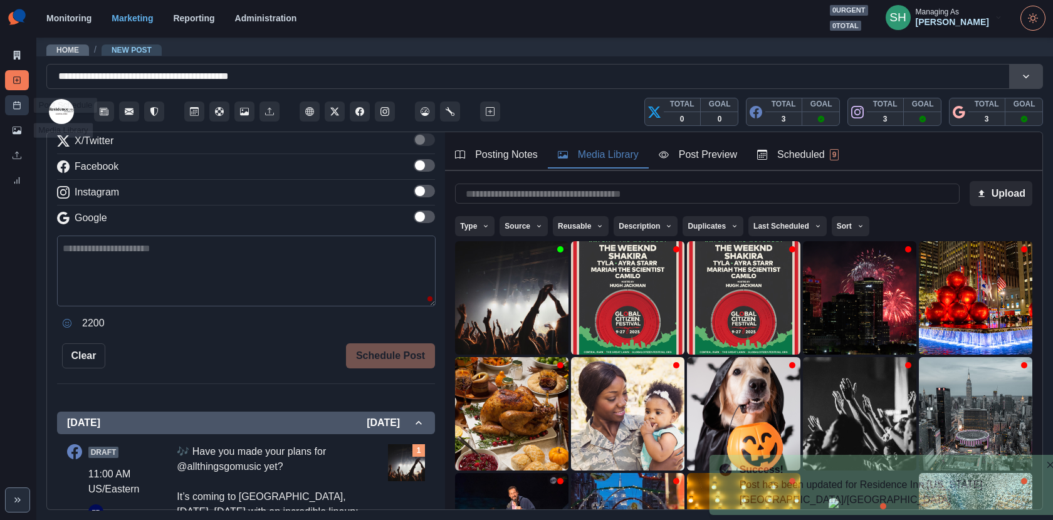
click at [13, 105] on icon at bounding box center [17, 105] width 9 height 9
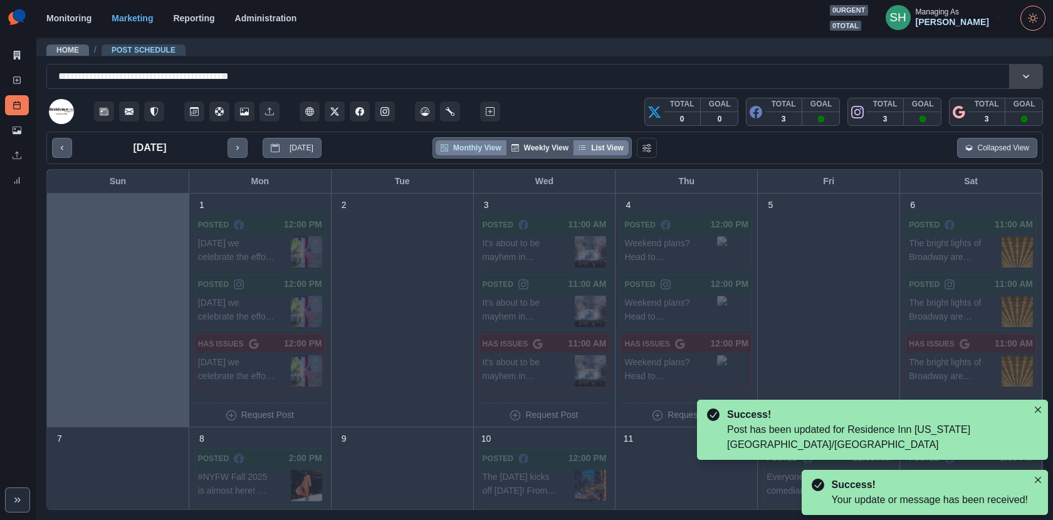
click at [611, 147] on button "List View" at bounding box center [601, 147] width 55 height 15
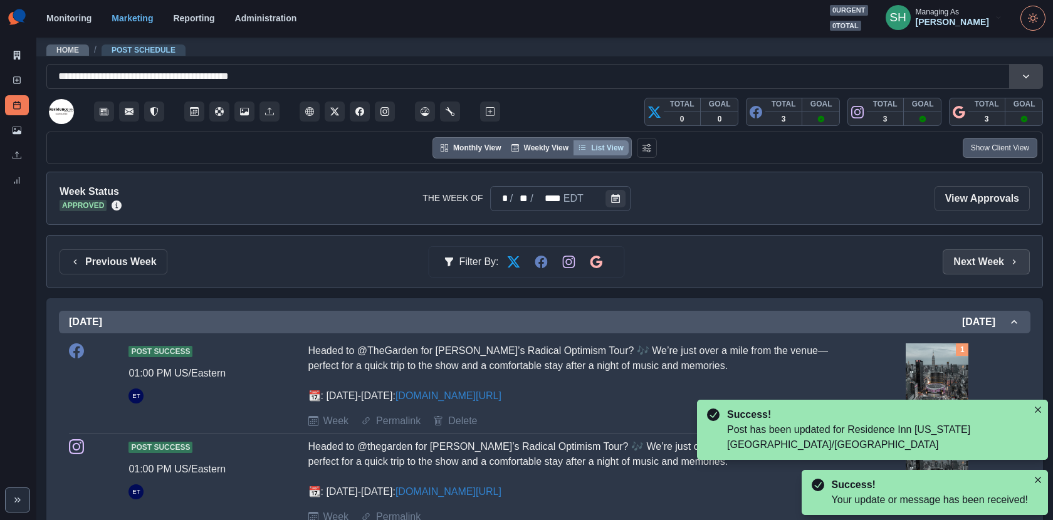
click at [968, 256] on button "Next Week" at bounding box center [986, 262] width 87 height 25
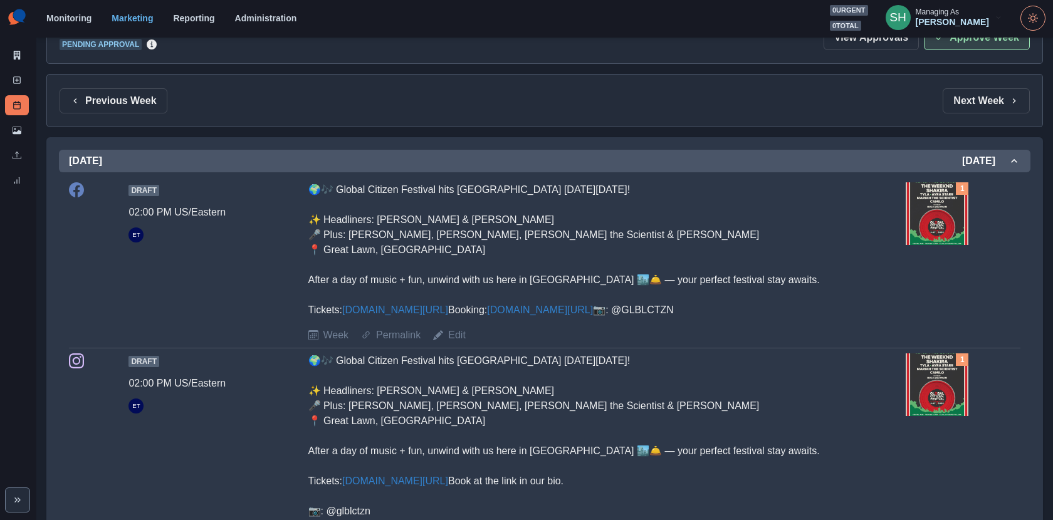
click at [945, 40] on icon "button" at bounding box center [940, 38] width 10 height 10
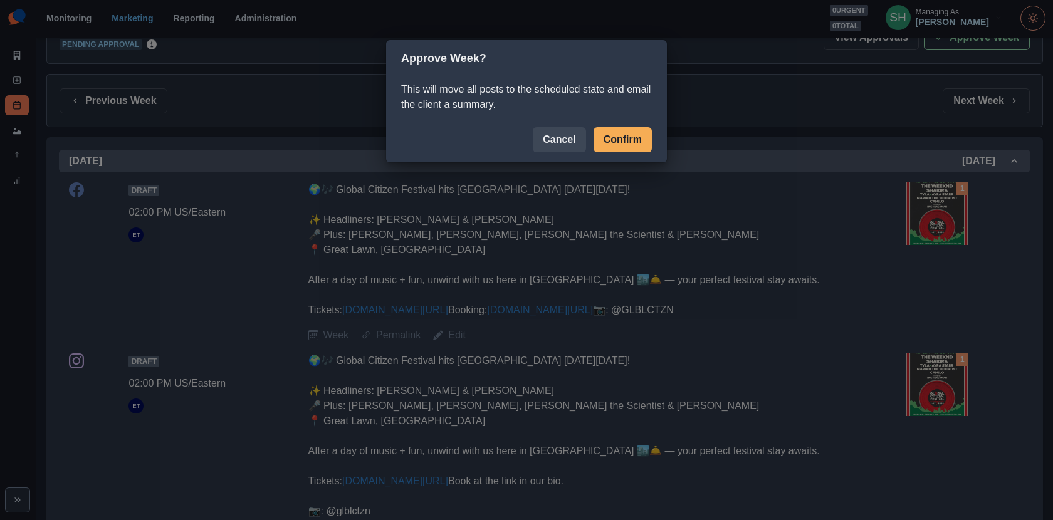
click at [631, 129] on button "Confirm" at bounding box center [623, 139] width 58 height 25
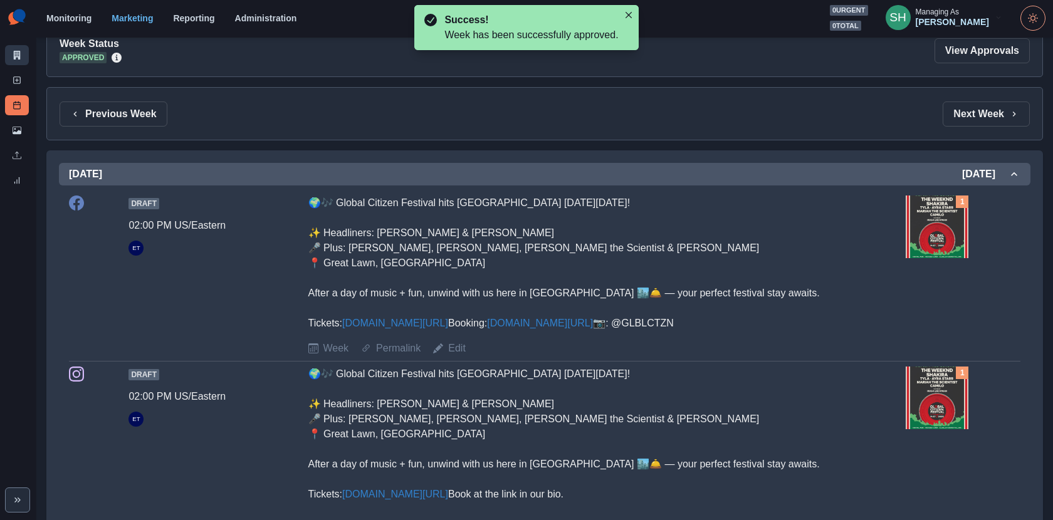
click at [23, 49] on link "Marketing Summary" at bounding box center [17, 55] width 24 height 20
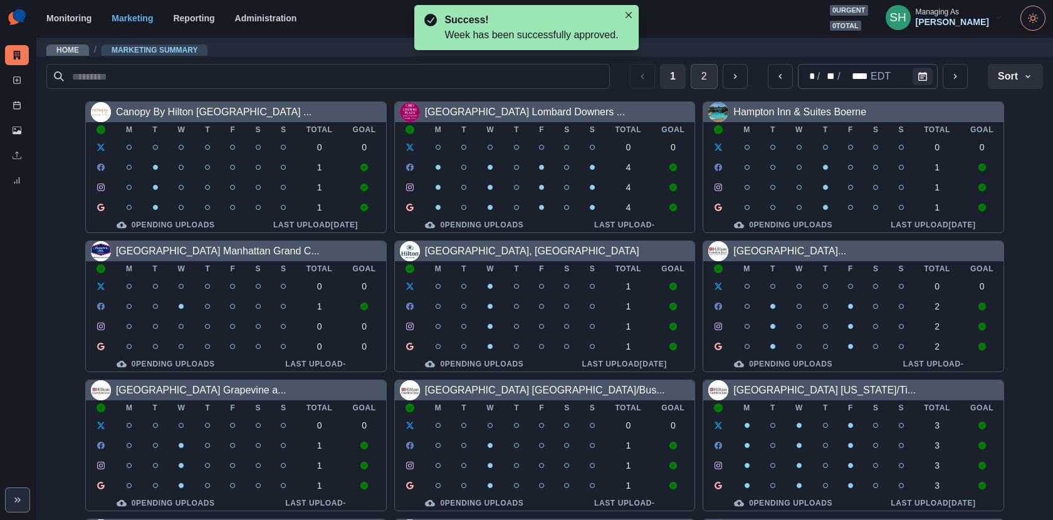
click at [695, 72] on button "2" at bounding box center [704, 76] width 27 height 25
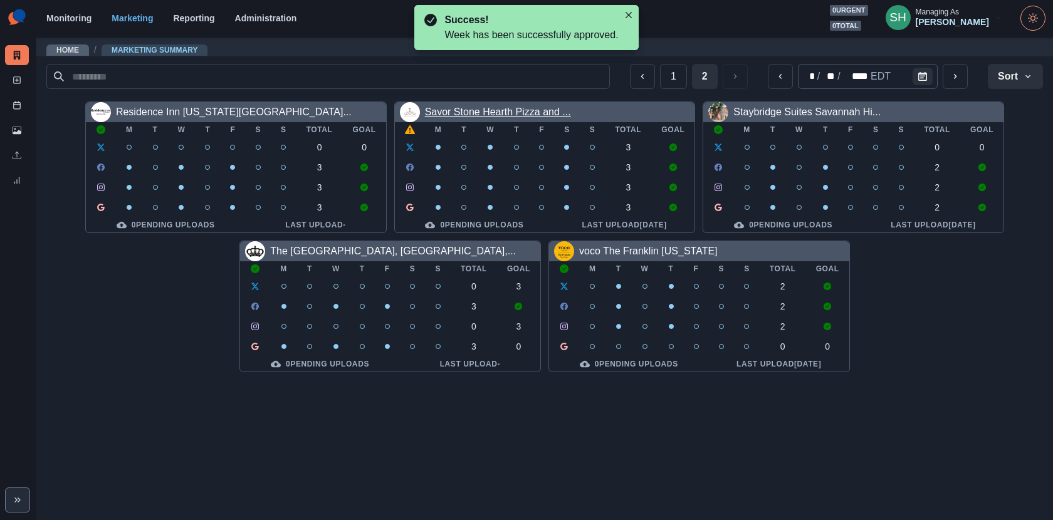
click at [495, 113] on link "Savor Stone Hearth Pizza and ..." at bounding box center [498, 112] width 146 height 11
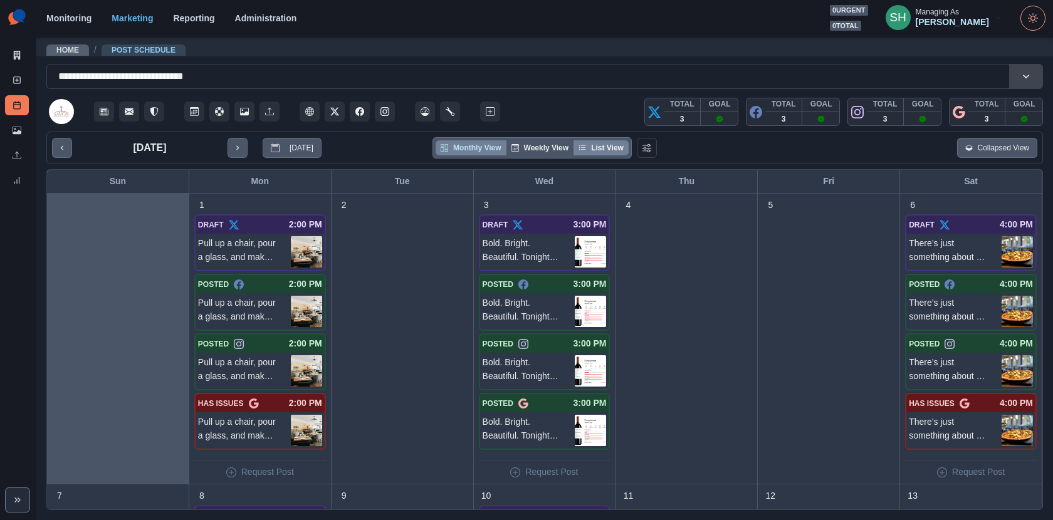
click at [619, 145] on button "List View" at bounding box center [601, 147] width 55 height 15
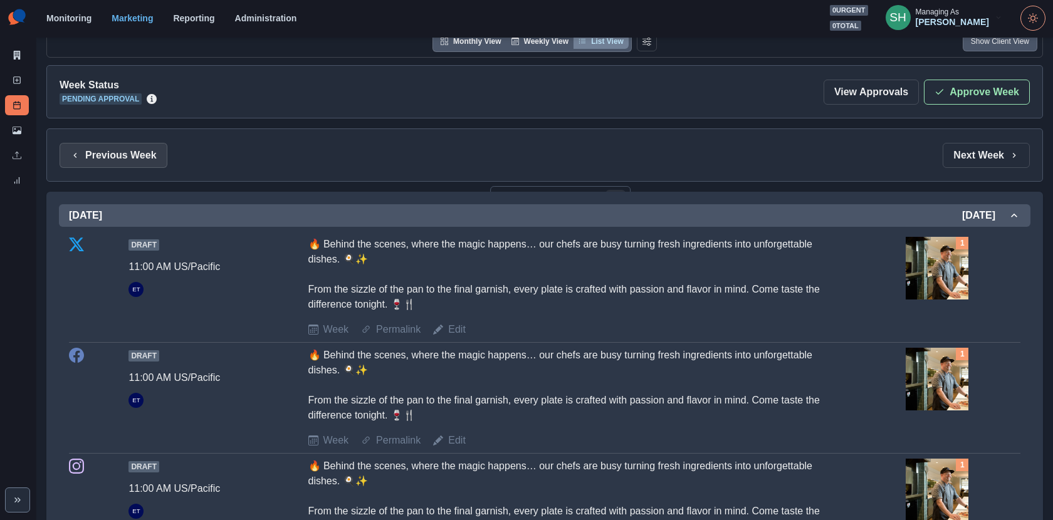
click at [131, 145] on button "Previous Week" at bounding box center [114, 155] width 108 height 25
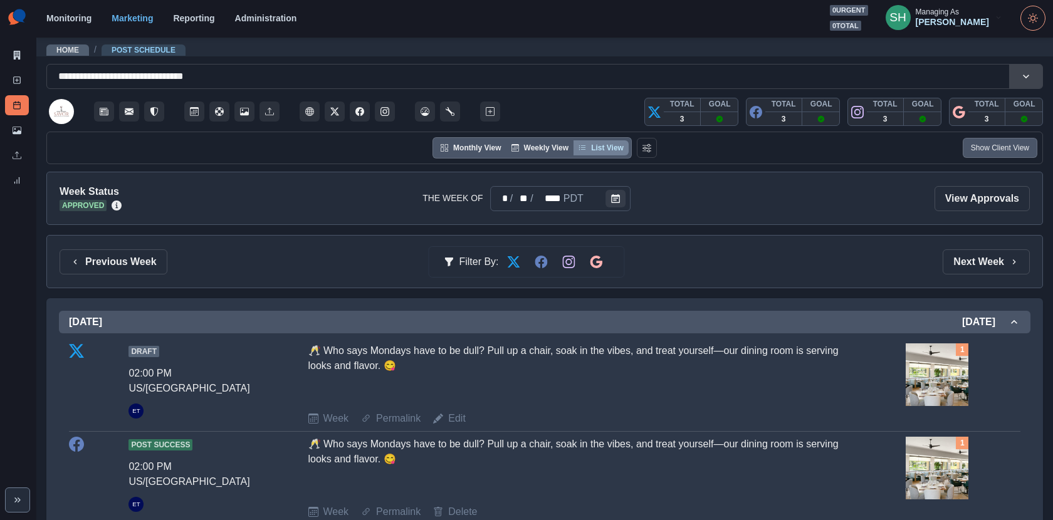
click at [976, 246] on div "Previous Week Filter By: Next Week" at bounding box center [544, 261] width 997 height 53
click at [964, 260] on button "Next Week" at bounding box center [986, 262] width 87 height 25
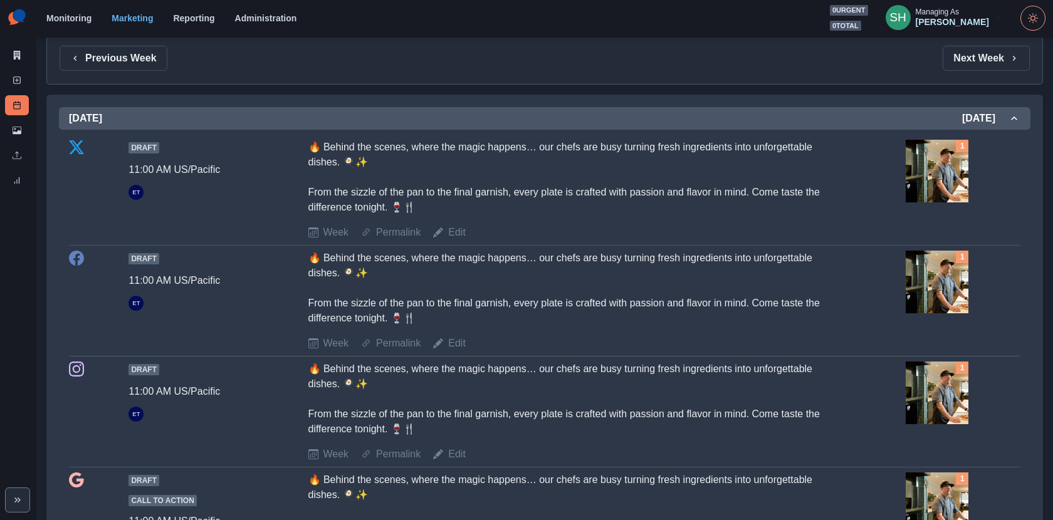
click at [949, 172] on img at bounding box center [937, 171] width 63 height 63
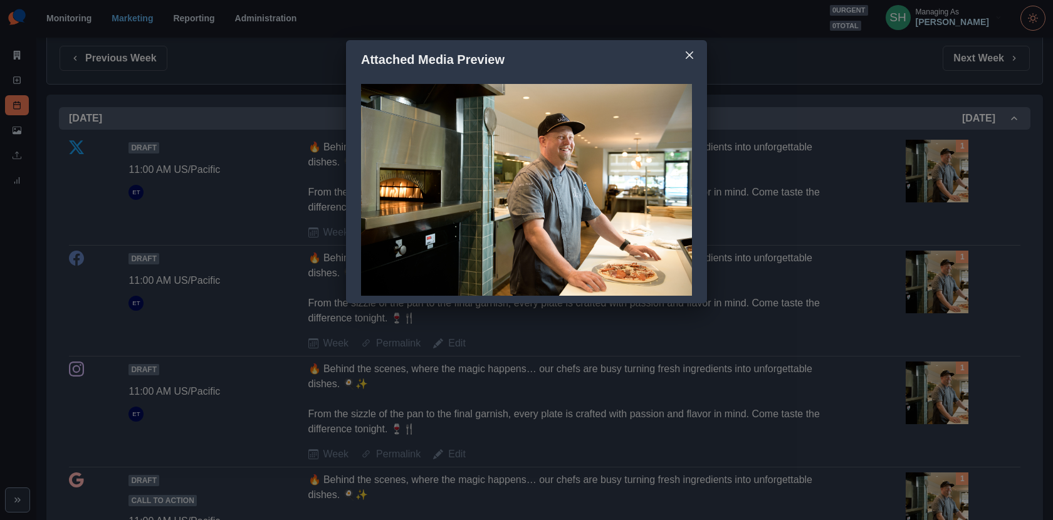
click at [905, 181] on div "Attached Media Preview" at bounding box center [526, 260] width 1053 height 520
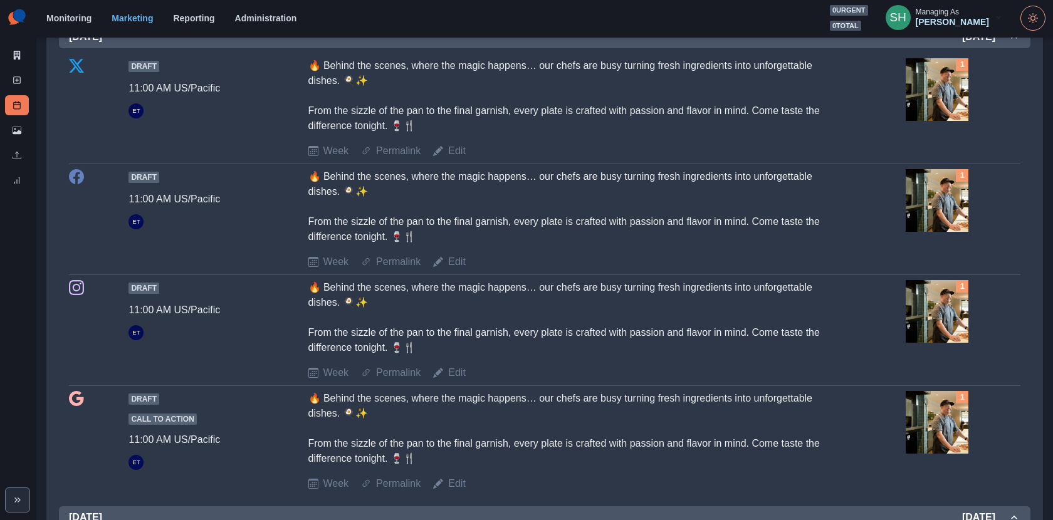
click at [939, 108] on img at bounding box center [937, 89] width 63 height 63
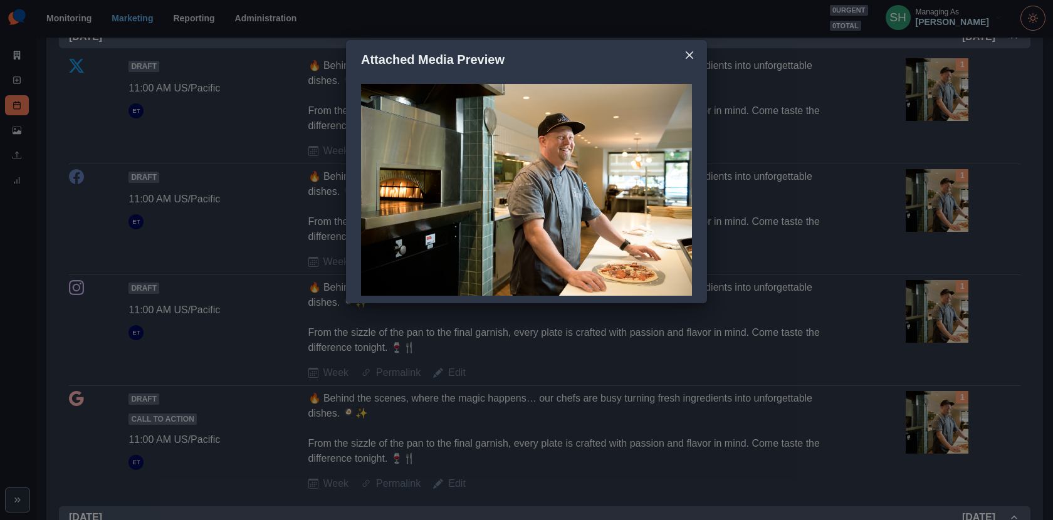
click at [939, 108] on div "Attached Media Preview" at bounding box center [526, 260] width 1053 height 520
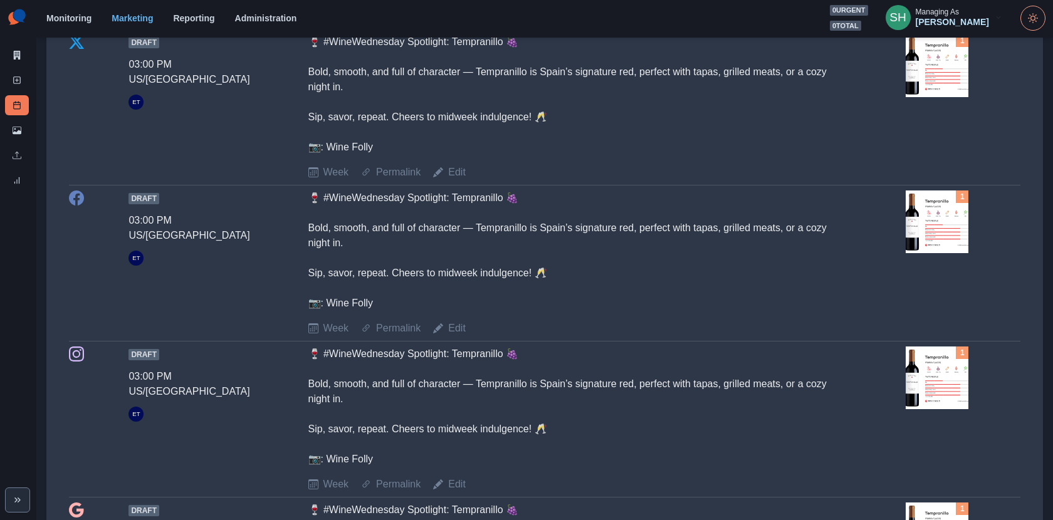
scroll to position [984, 0]
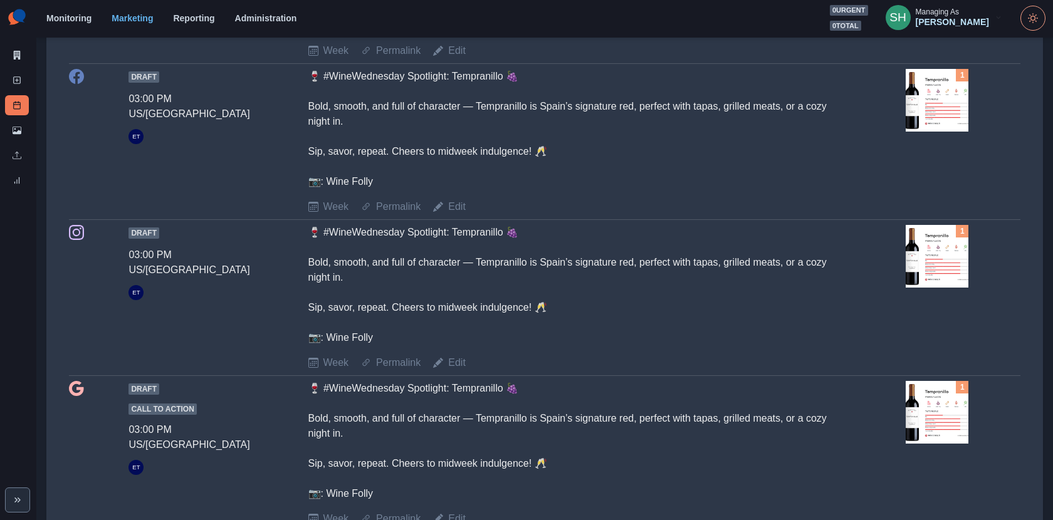
click at [923, 113] on img at bounding box center [937, 100] width 63 height 63
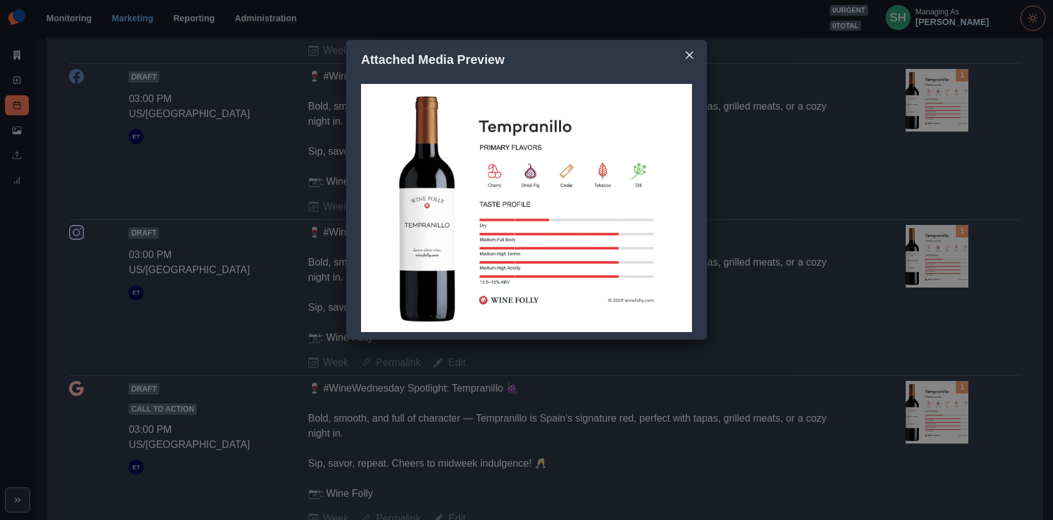
click at [902, 167] on div "Attached Media Preview" at bounding box center [526, 260] width 1053 height 520
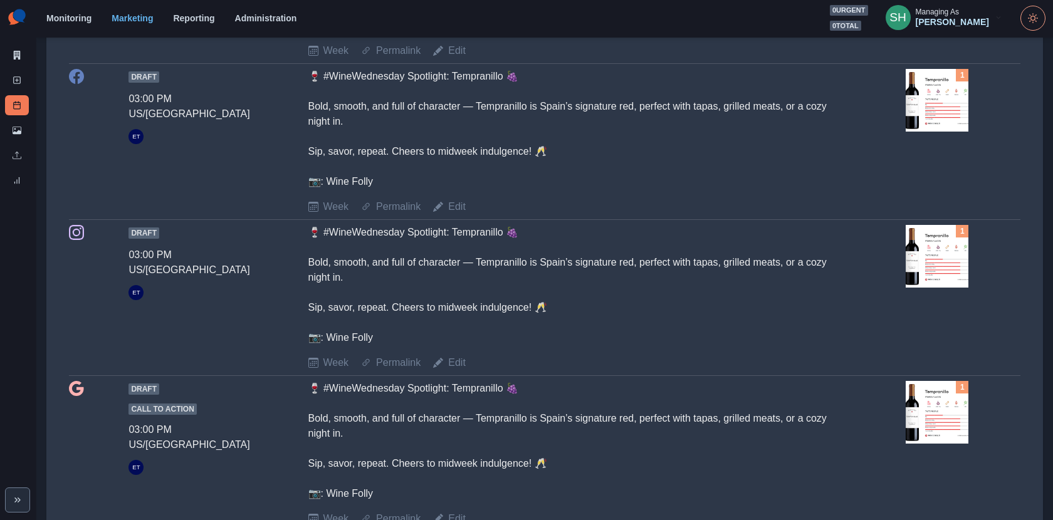
scroll to position [992, 0]
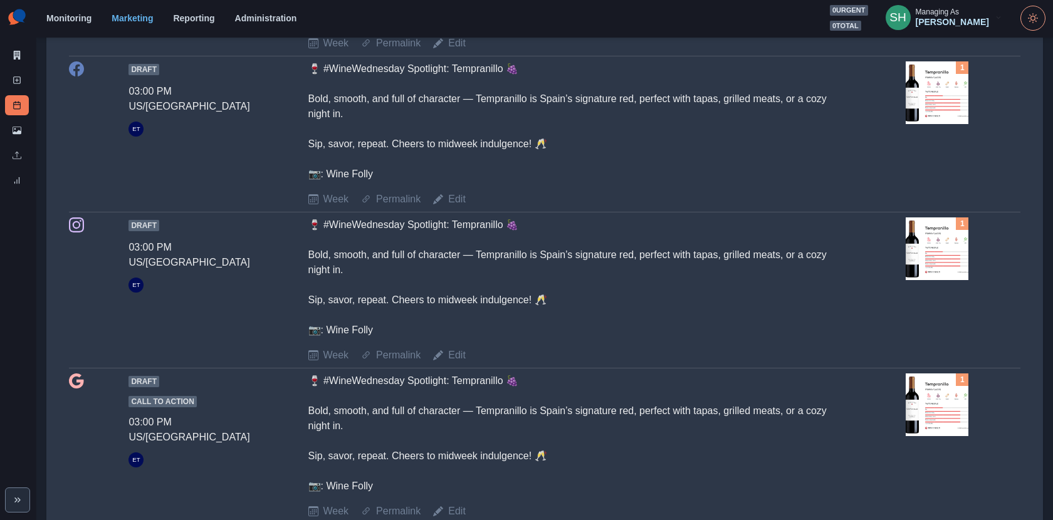
click at [905, 231] on div "Draft 03:00 PM US/Pacific ET 🍷 #WineWednesday Spotlight: Tempranillo 🍇 Bold, sm…" at bounding box center [545, 290] width 952 height 145
click at [932, 255] on img at bounding box center [937, 249] width 63 height 63
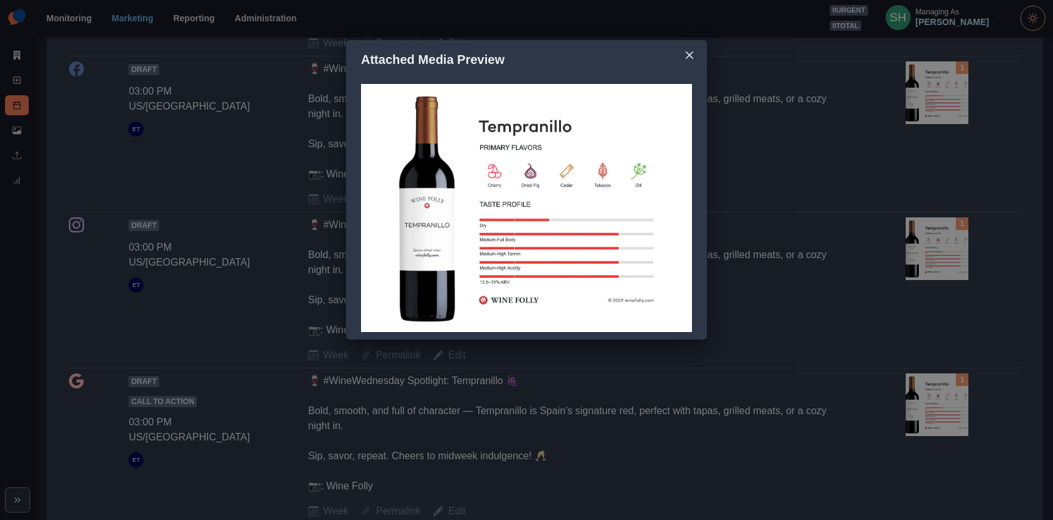
click at [765, 267] on div "Attached Media Preview" at bounding box center [526, 260] width 1053 height 520
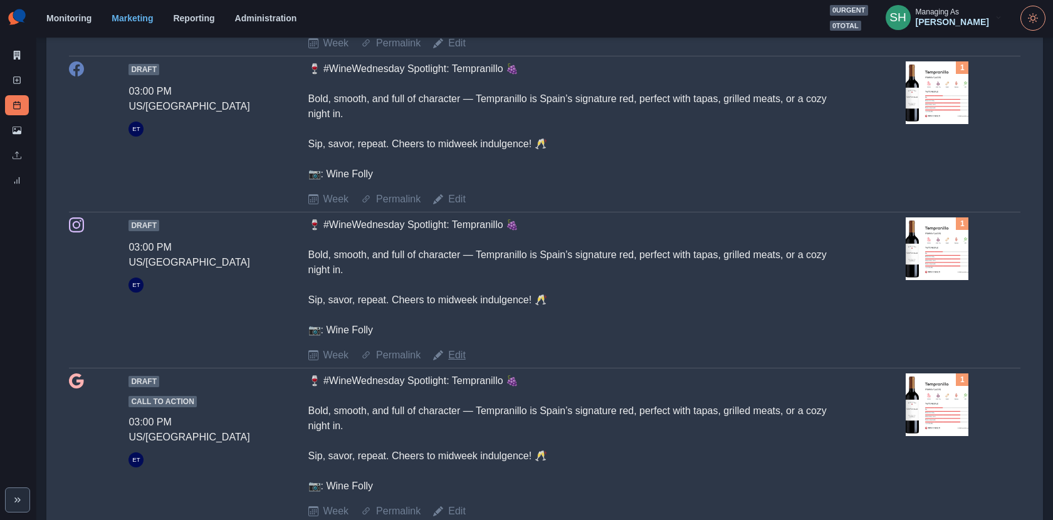
click at [459, 348] on link "Edit" at bounding box center [457, 355] width 18 height 15
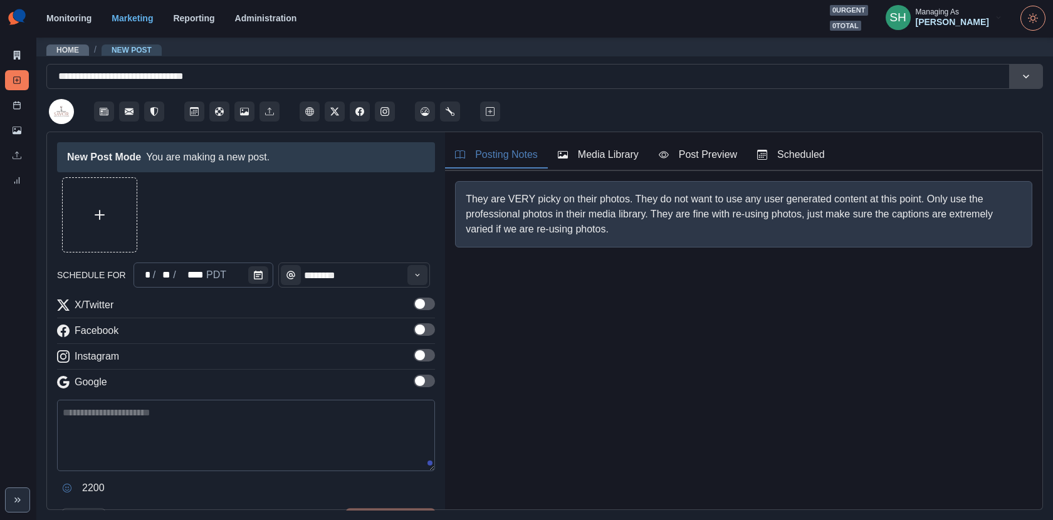
type input "*******"
type textarea "**********"
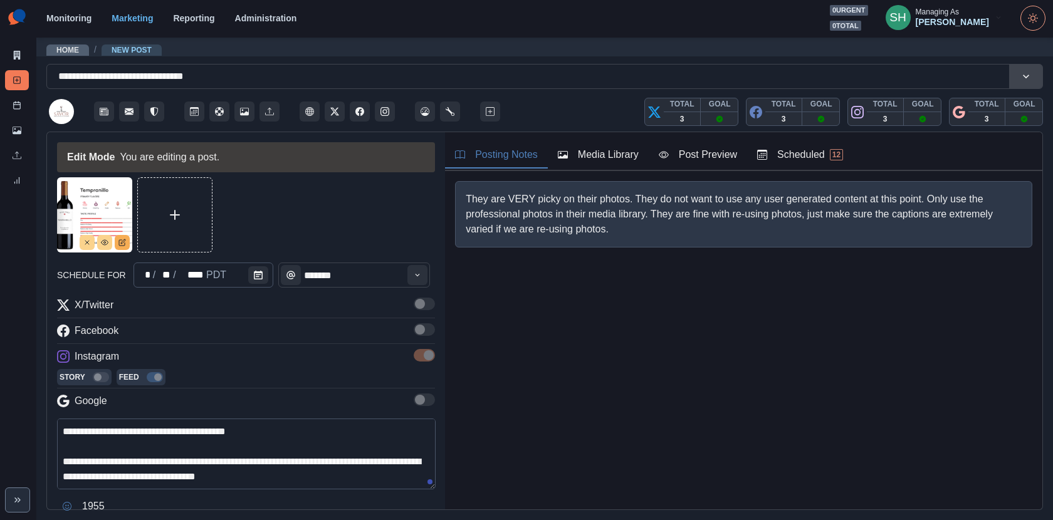
click at [122, 241] on icon "Edit Media" at bounding box center [122, 243] width 8 height 8
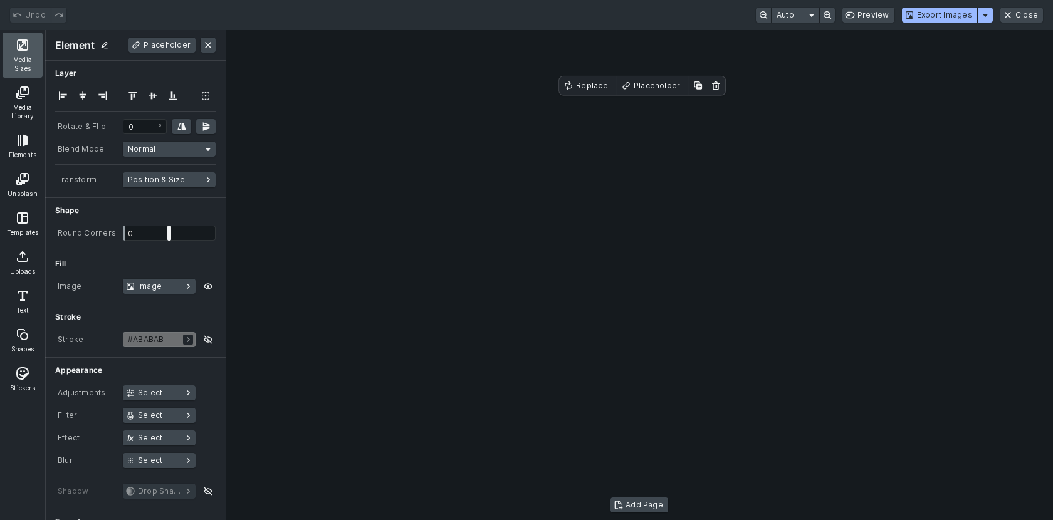
click at [6, 55] on button "Media Sizes" at bounding box center [23, 55] width 40 height 45
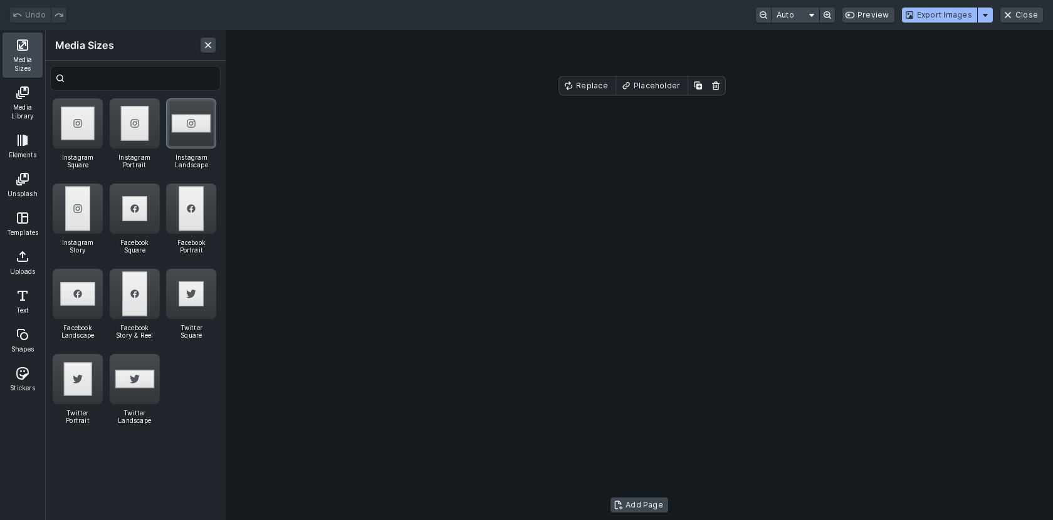
click at [196, 135] on div "Instagram Landscape" at bounding box center [191, 123] width 50 height 50
click at [95, 124] on div "Instagram Square" at bounding box center [78, 123] width 50 height 50
click at [639, 275] on cesdk-canvas "Editor canvas" at bounding box center [639, 275] width 0 height 0
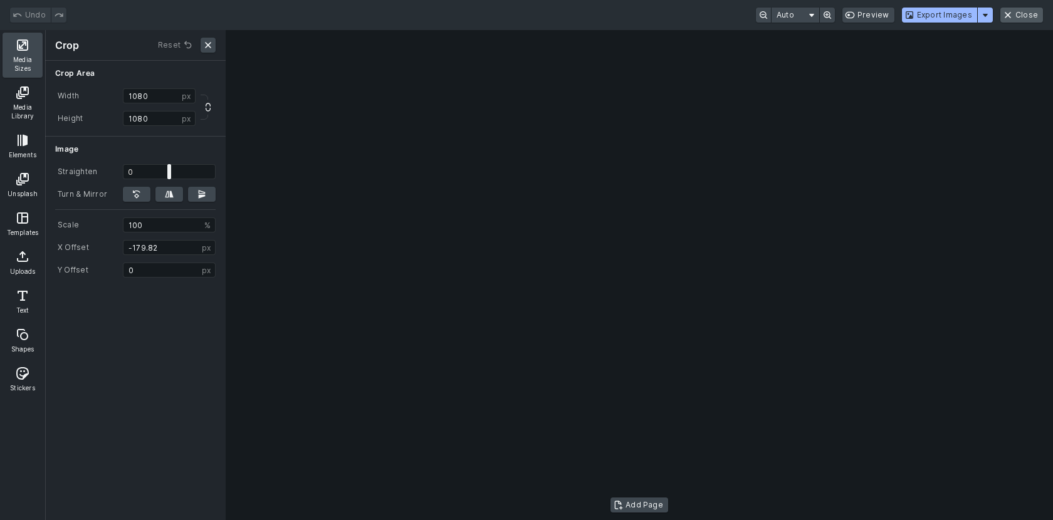
click at [1025, 11] on button "Close" at bounding box center [1022, 15] width 43 height 15
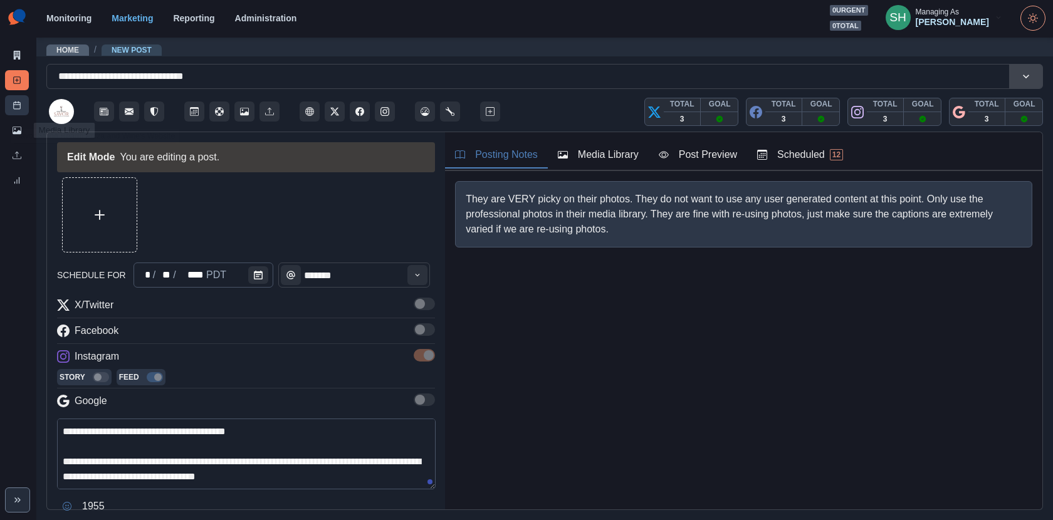
click at [18, 108] on rect at bounding box center [17, 105] width 7 height 7
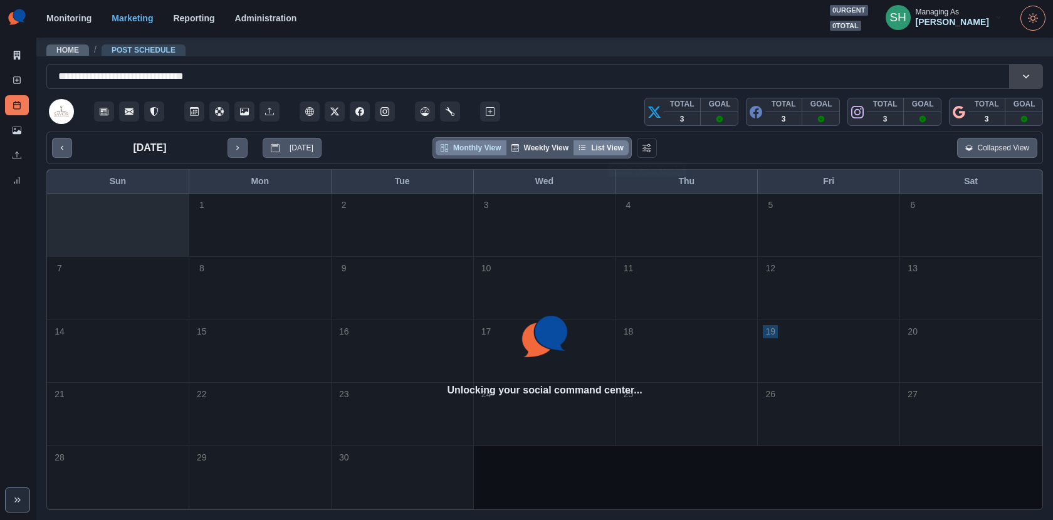
click at [608, 147] on button "List View" at bounding box center [601, 147] width 55 height 15
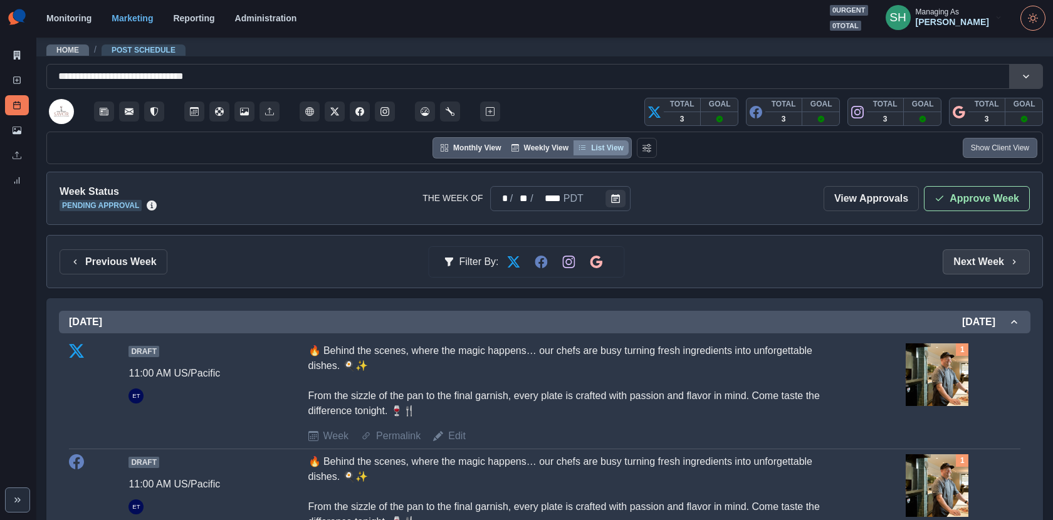
click at [971, 257] on button "Next Week" at bounding box center [986, 262] width 87 height 25
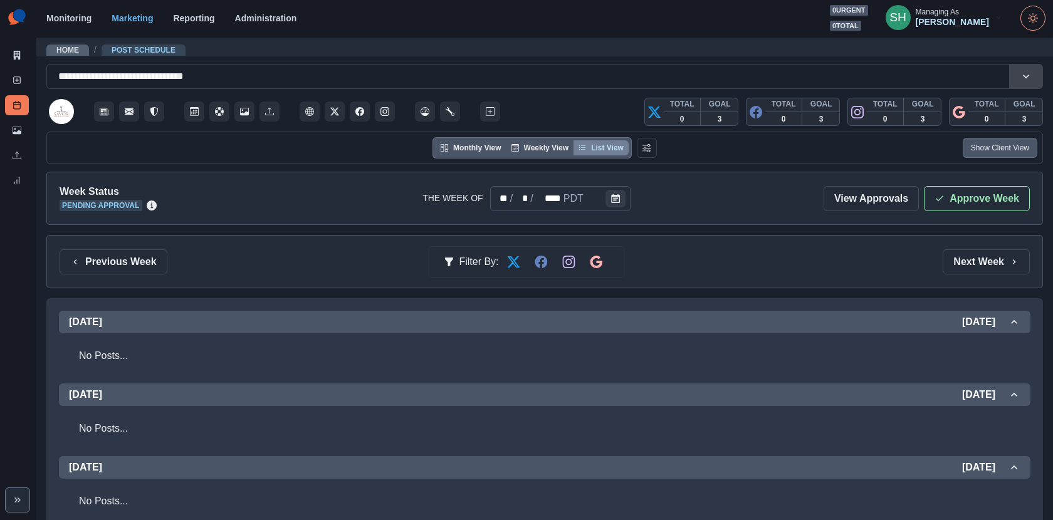
click at [166, 258] on div "Previous Week Filter By: Next Week" at bounding box center [545, 262] width 970 height 25
click at [139, 258] on button "Previous Week" at bounding box center [114, 262] width 108 height 25
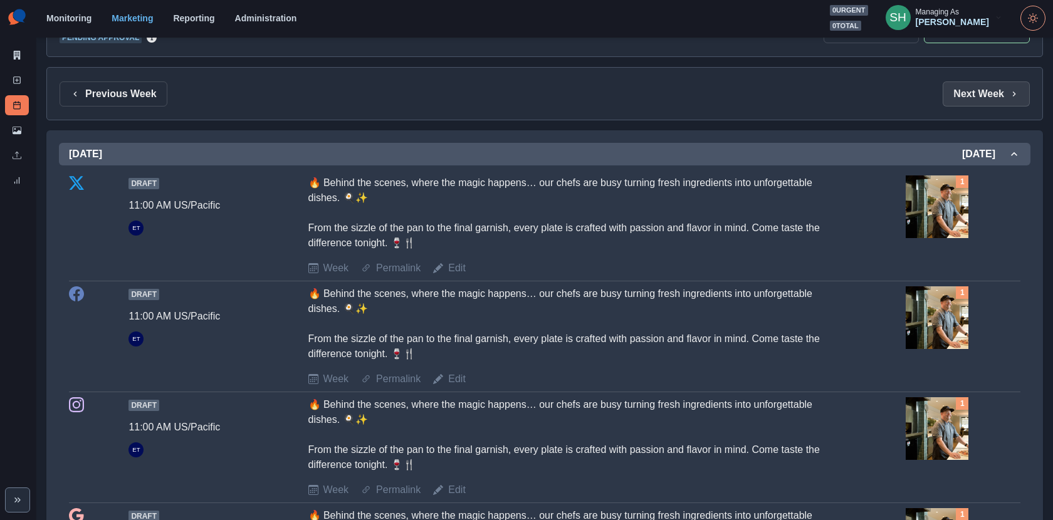
scroll to position [160, 0]
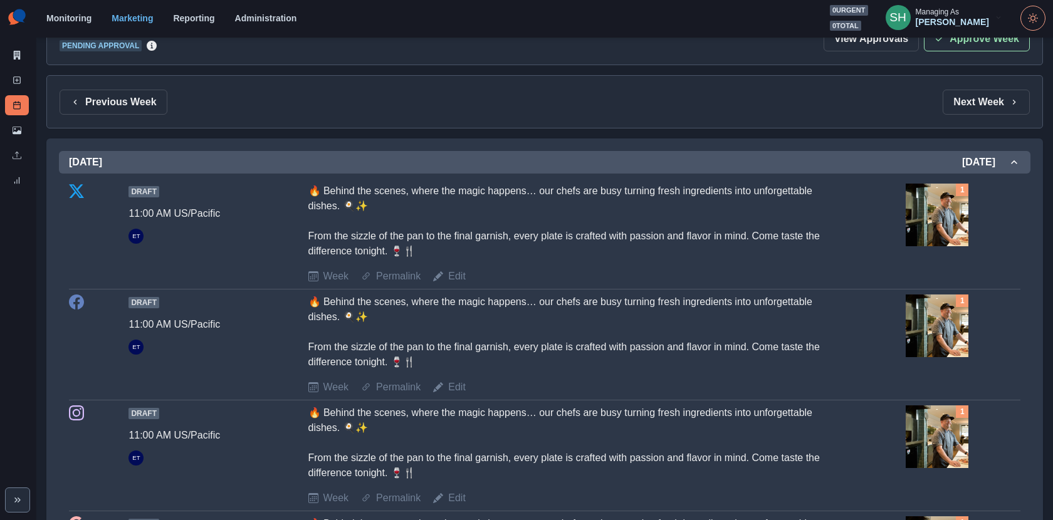
click at [950, 37] on section "Monitoring Marketing Reporting Administration 0 urgent 0 total SH Managing As […" at bounding box center [544, 19] width 1017 height 38
click at [942, 46] on button "Approve Week" at bounding box center [977, 38] width 106 height 25
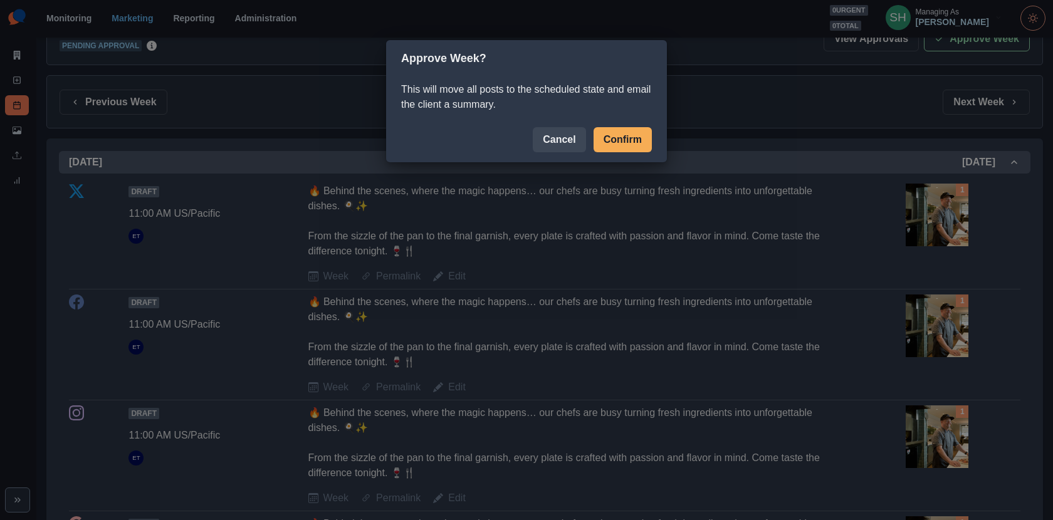
click at [609, 140] on button "Confirm" at bounding box center [623, 139] width 58 height 25
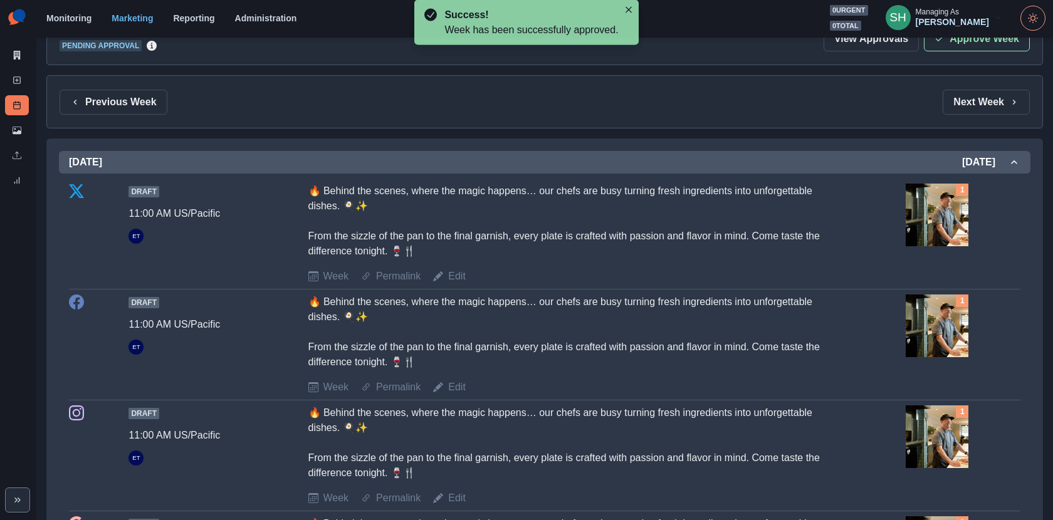
scroll to position [148, 0]
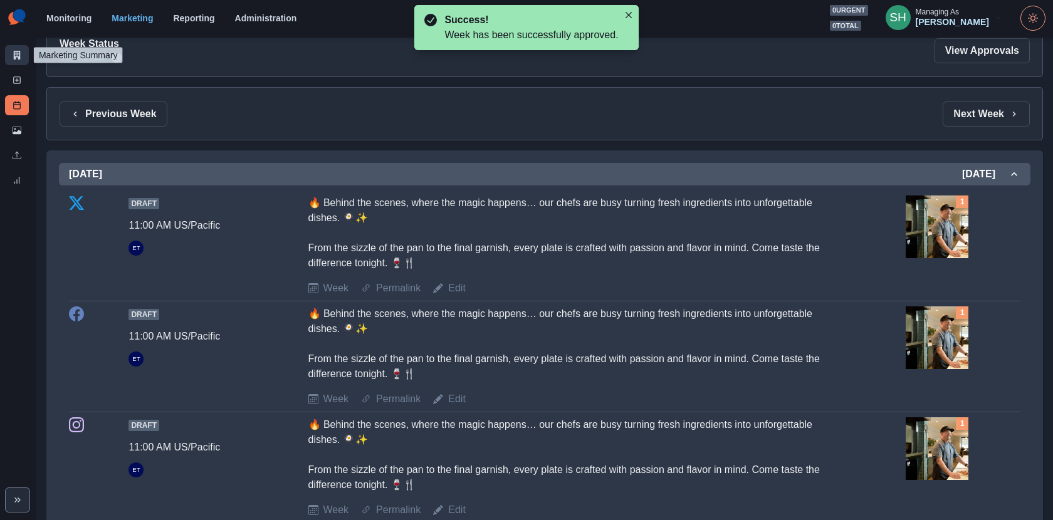
click at [9, 64] on link "Marketing Summary" at bounding box center [17, 55] width 24 height 20
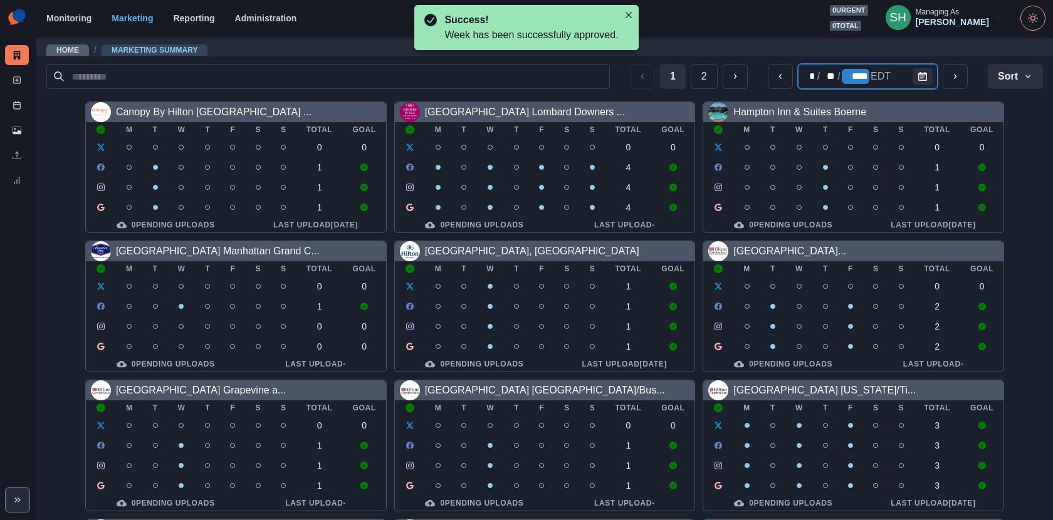
click at [865, 76] on div "****" at bounding box center [856, 76] width 28 height 15
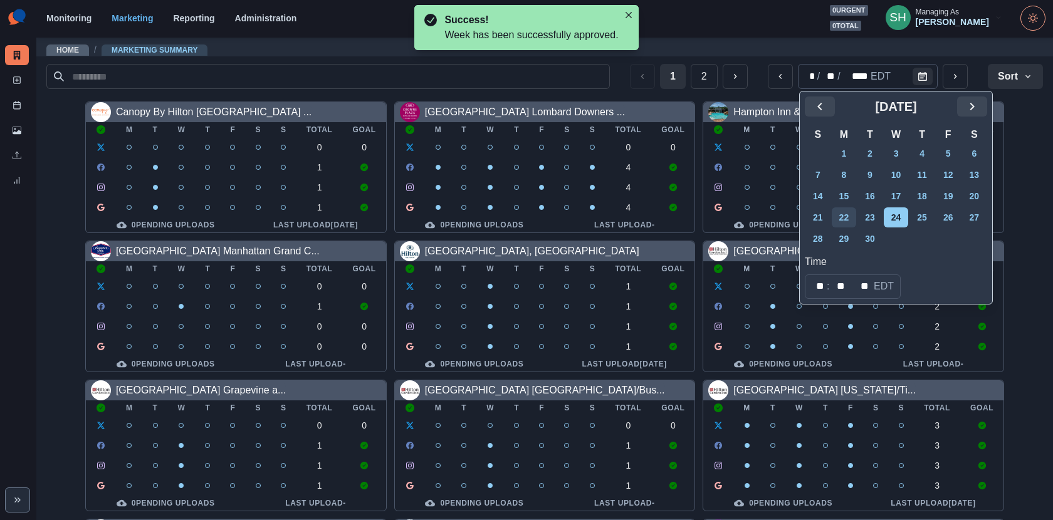
click at [846, 214] on button "22" at bounding box center [844, 218] width 25 height 20
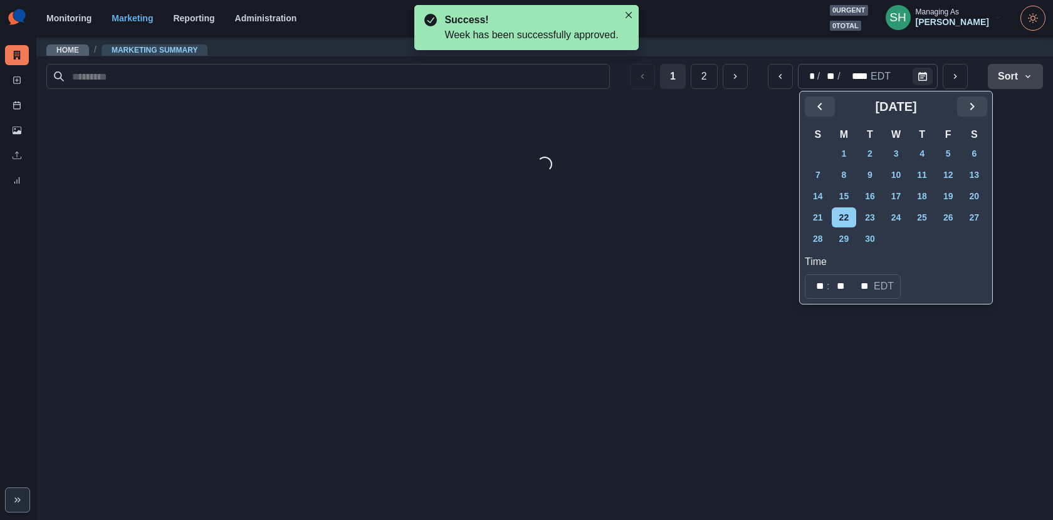
click at [1026, 81] on icon "button" at bounding box center [1028, 76] width 10 height 10
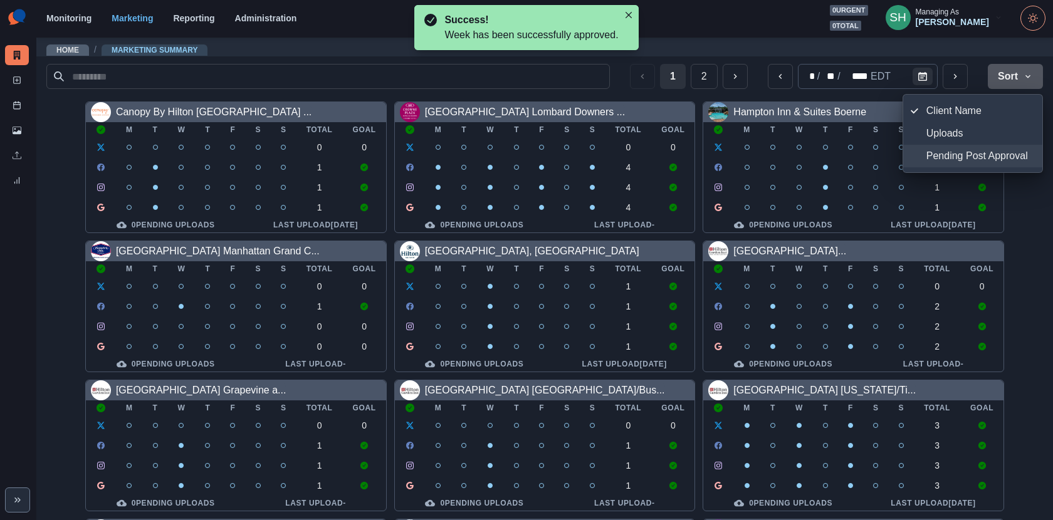
click at [993, 162] on span "Pending Post Approval" at bounding box center [981, 156] width 108 height 15
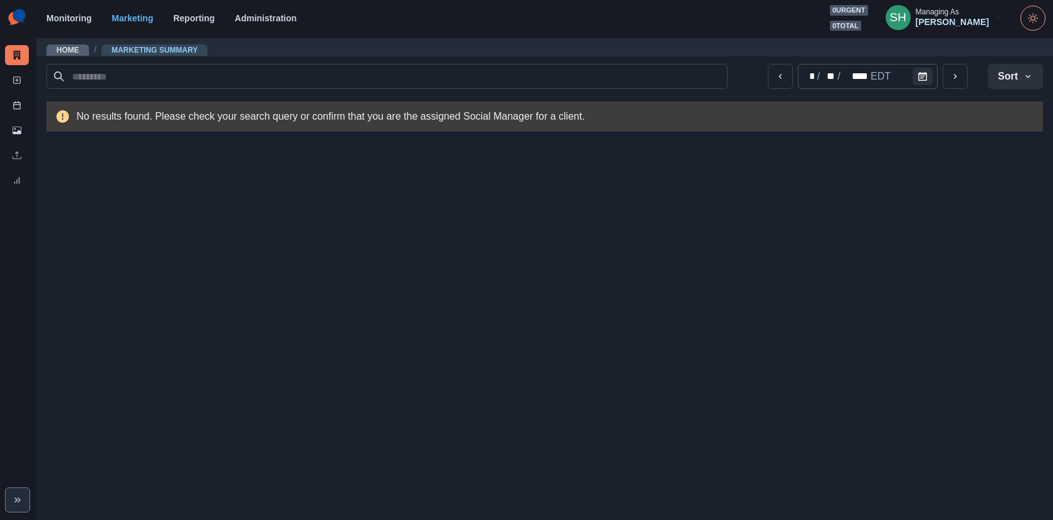
click at [964, 22] on div "[PERSON_NAME]" at bounding box center [952, 22] width 73 height 11
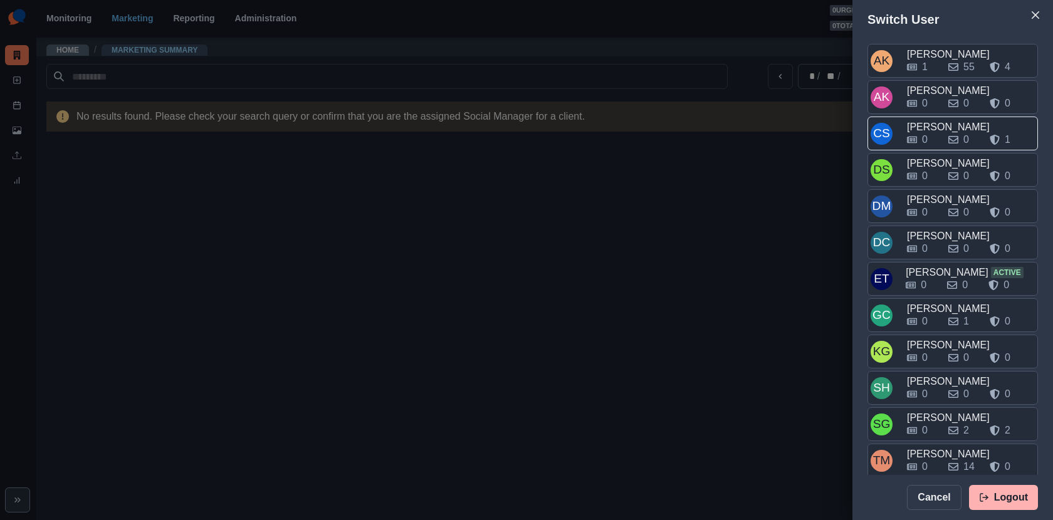
click at [944, 127] on div "0 0 1" at bounding box center [971, 137] width 128 height 20
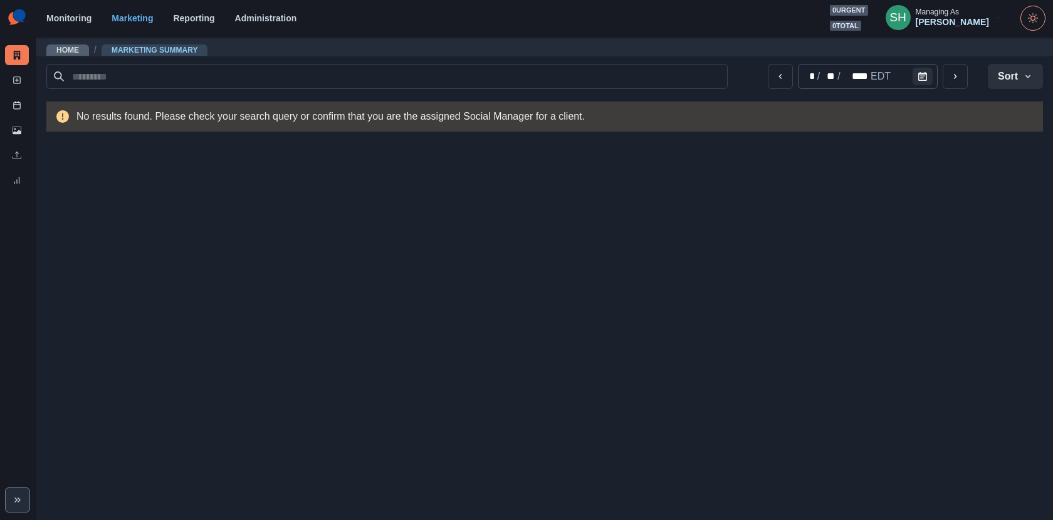
click at [959, 15] on div "Managing As" at bounding box center [937, 12] width 43 height 9
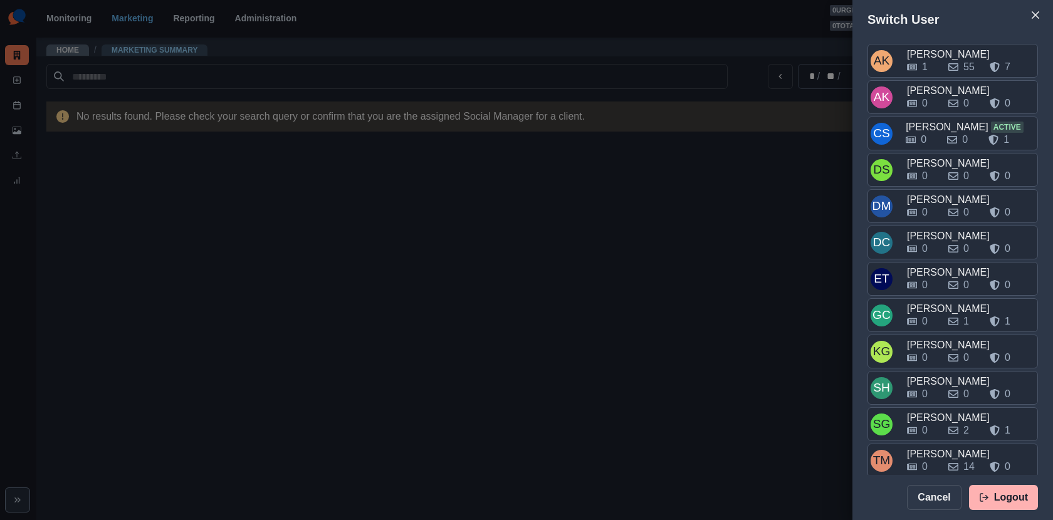
click at [801, 109] on div "Switch User AK [PERSON_NAME] 1 55 7 AK [PERSON_NAME] 0 0 0 CS [PERSON_NAME] Act…" at bounding box center [526, 260] width 1053 height 520
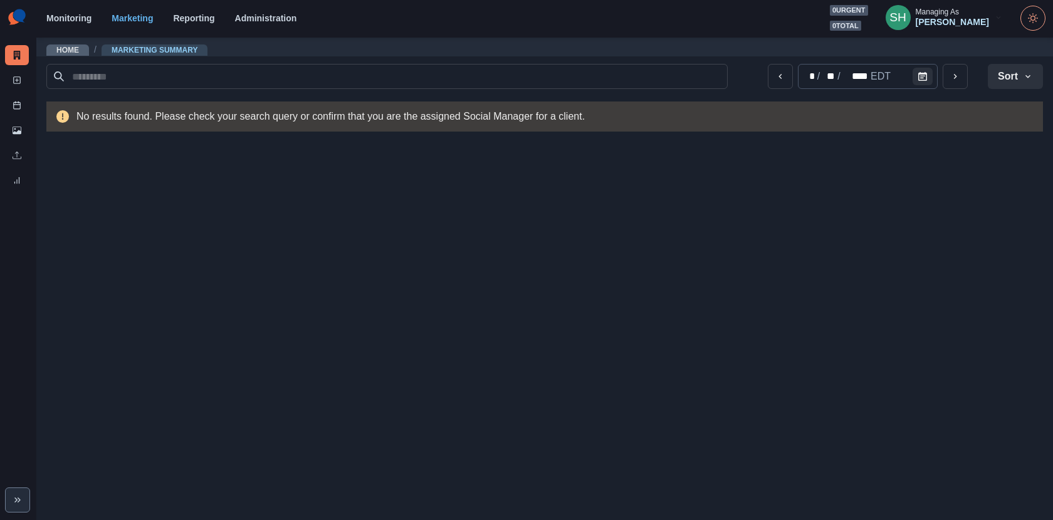
click at [966, 17] on div "[PERSON_NAME]" at bounding box center [952, 22] width 73 height 11
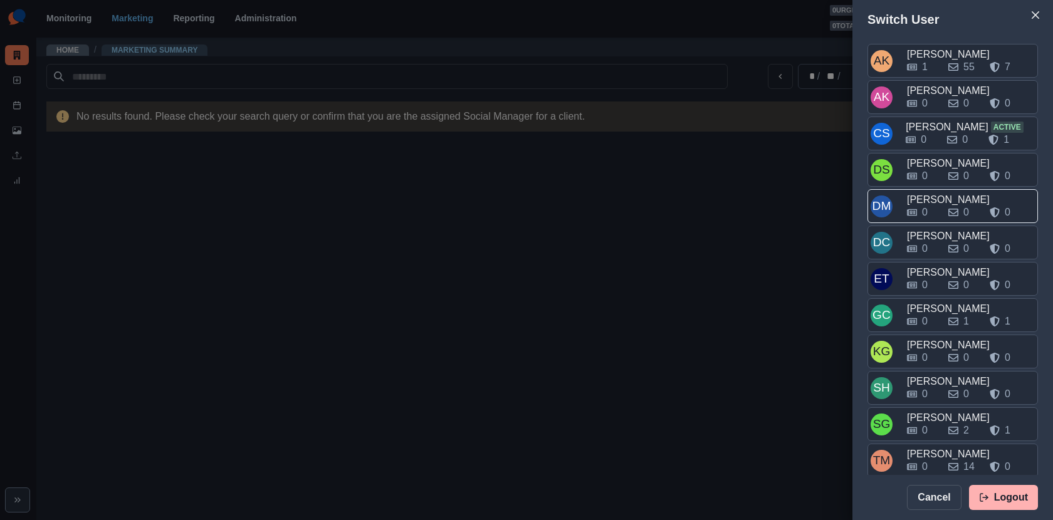
click at [932, 200] on div "0 0 0" at bounding box center [971, 210] width 128 height 20
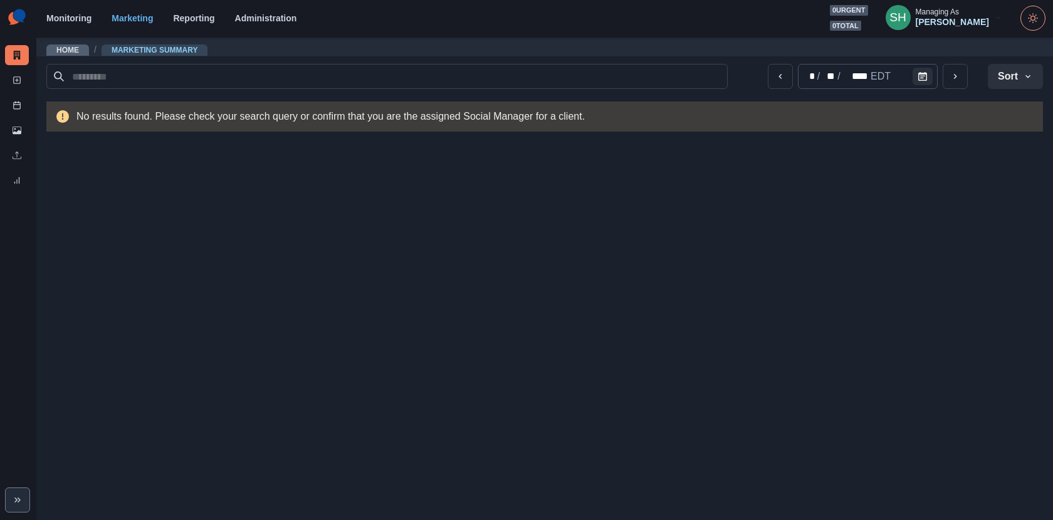
click at [958, 25] on div "[PERSON_NAME]" at bounding box center [952, 22] width 73 height 11
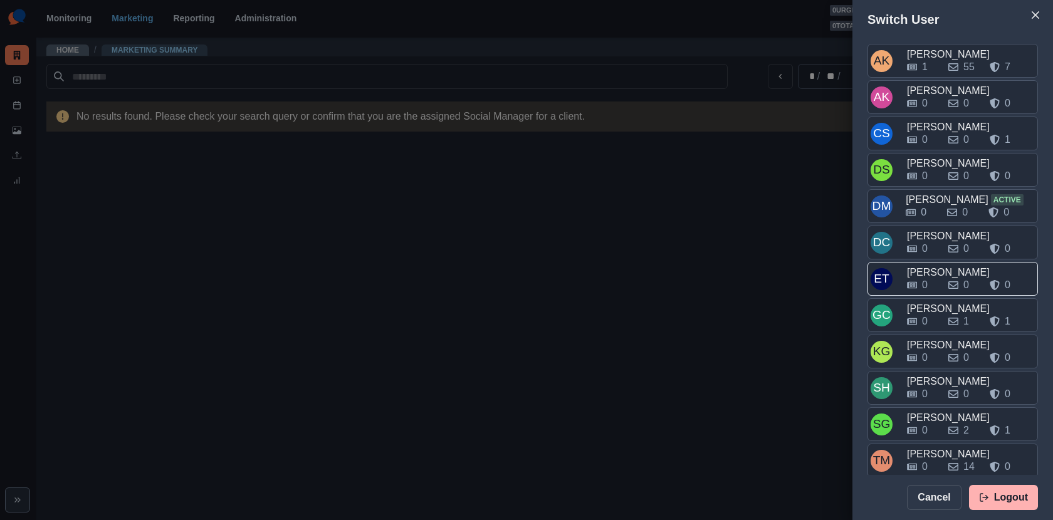
click at [933, 273] on div "0 0 0" at bounding box center [971, 283] width 128 height 20
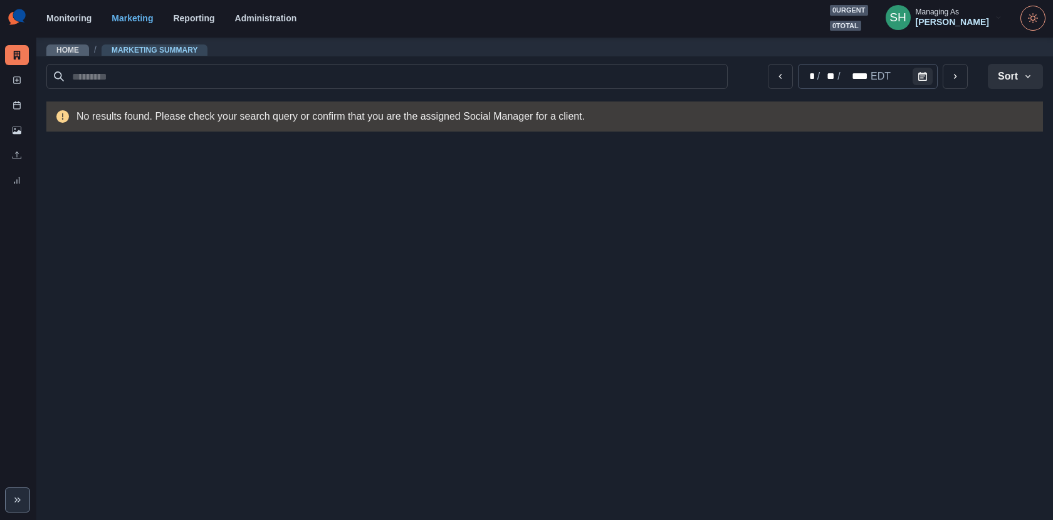
click at [948, 17] on div "[PERSON_NAME]" at bounding box center [952, 22] width 73 height 11
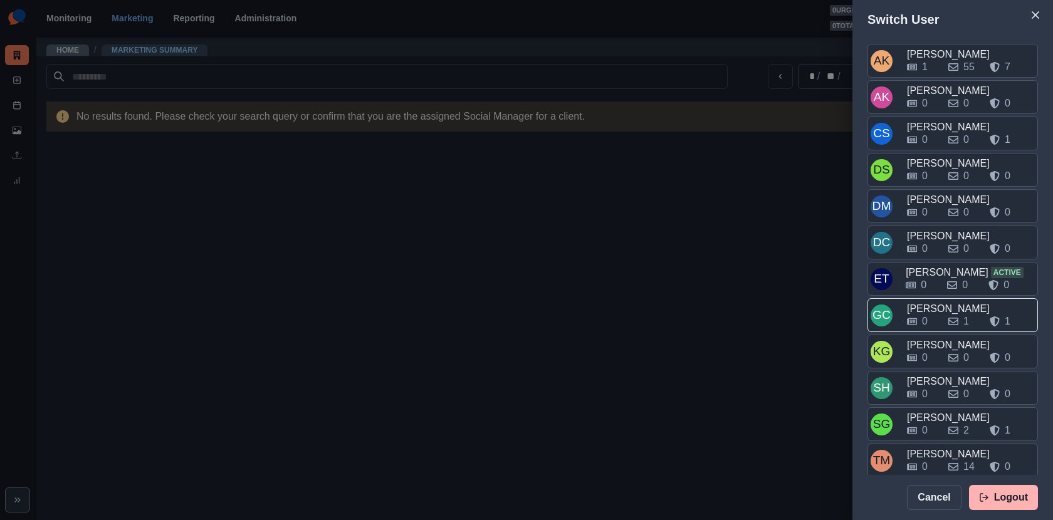
click at [935, 309] on div "0 1 1" at bounding box center [971, 319] width 128 height 20
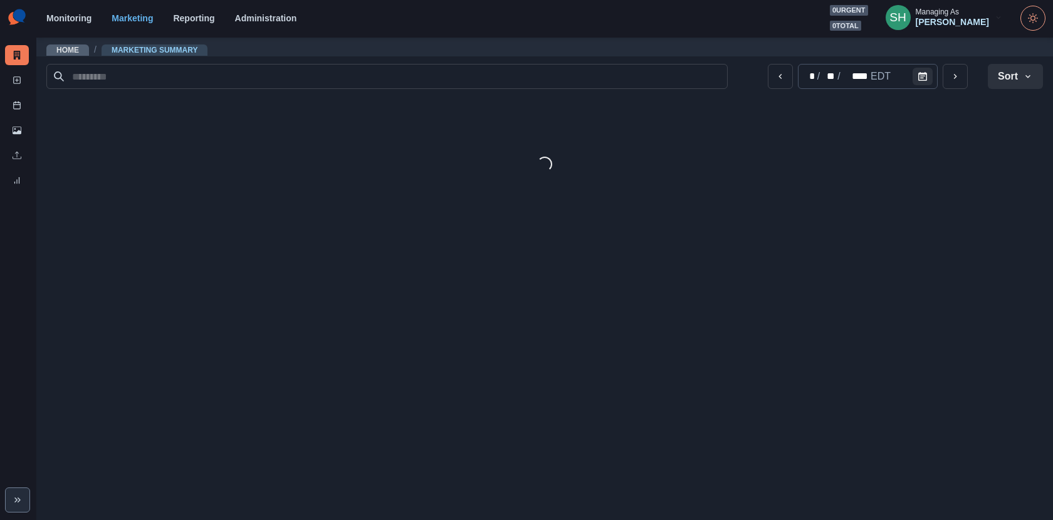
click at [962, 19] on div "[PERSON_NAME]" at bounding box center [952, 22] width 73 height 11
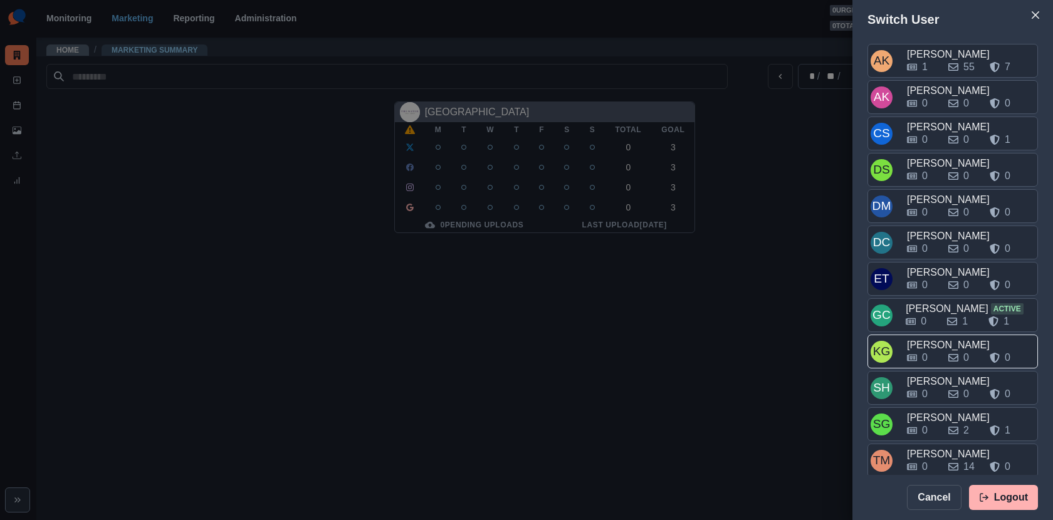
click at [941, 351] on div "0 0 0" at bounding box center [971, 357] width 128 height 15
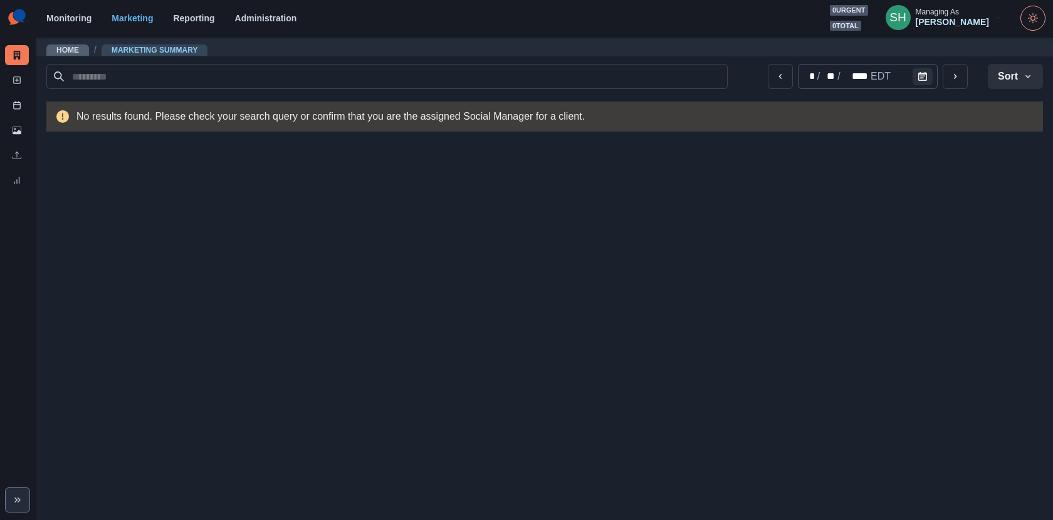
click at [945, 19] on div "[PERSON_NAME]" at bounding box center [952, 22] width 73 height 11
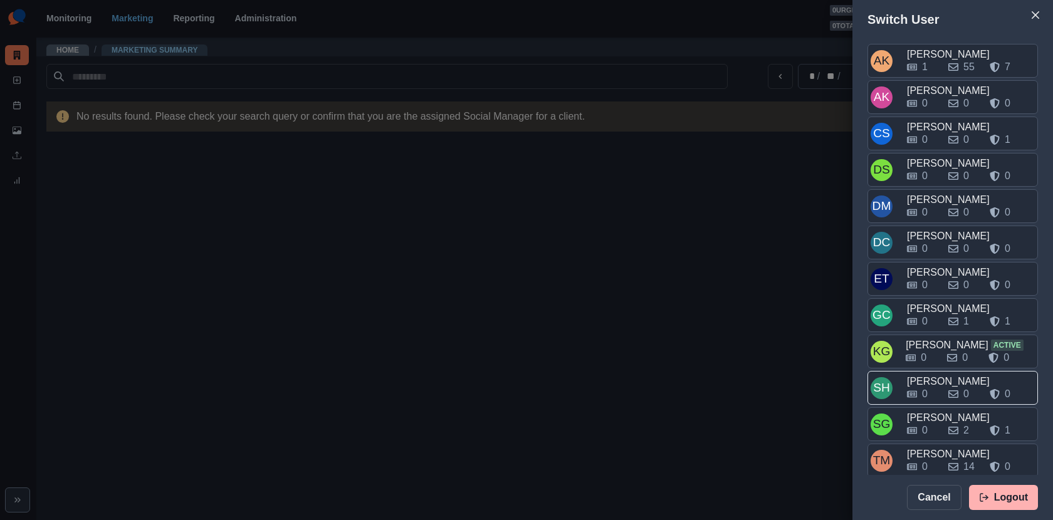
click at [931, 382] on div "0 0 0" at bounding box center [971, 392] width 128 height 20
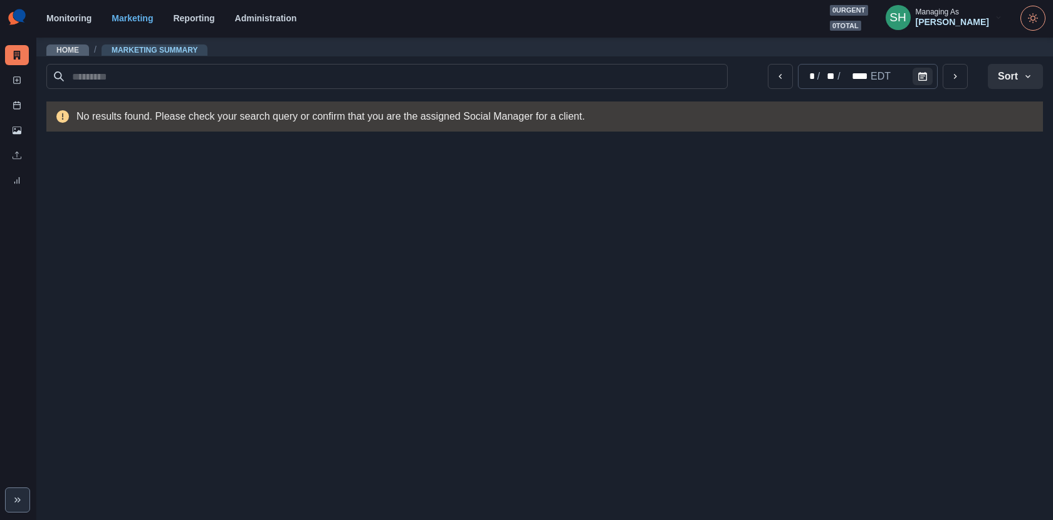
click at [950, 24] on div "[PERSON_NAME]" at bounding box center [952, 22] width 73 height 11
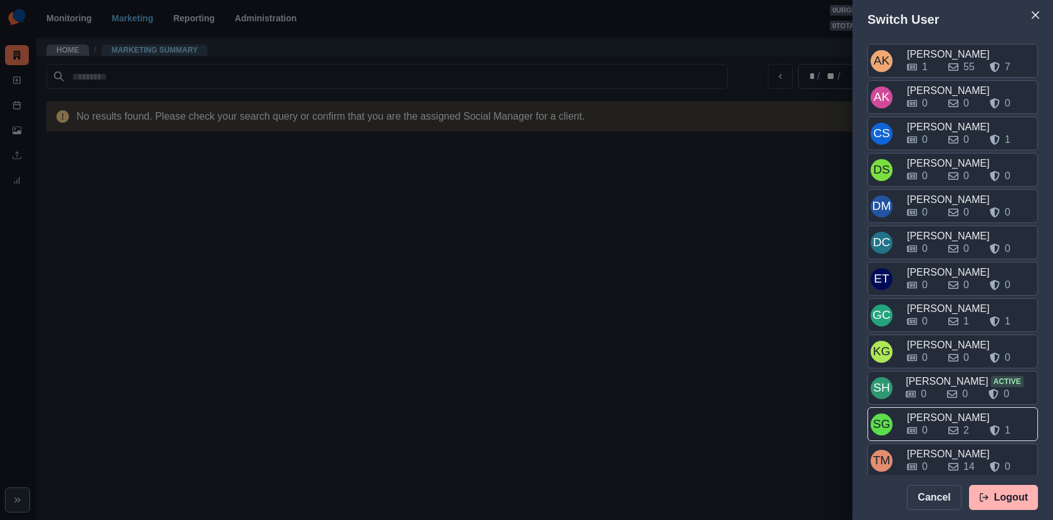
click at [937, 411] on div "[PERSON_NAME]" at bounding box center [971, 418] width 128 height 15
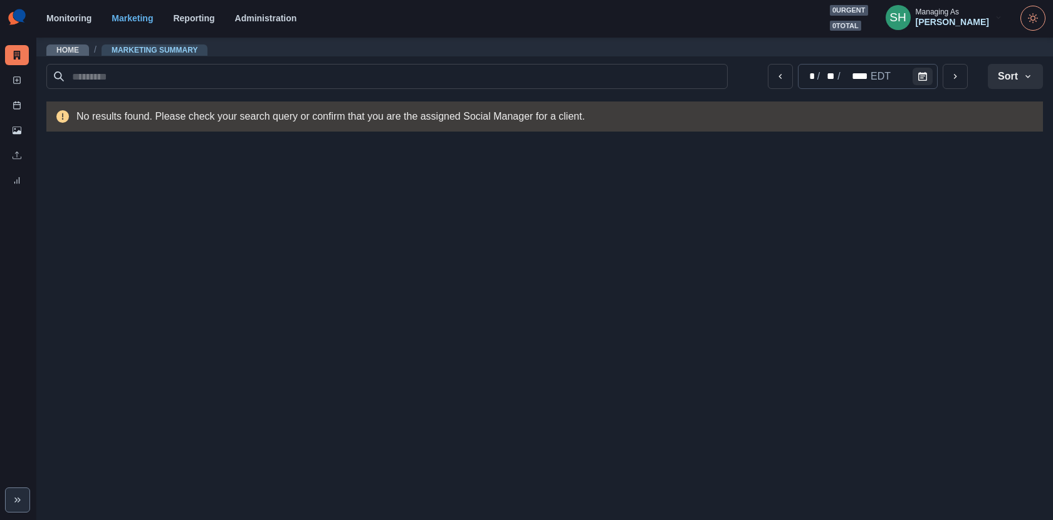
click at [953, 29] on button "SH Managing As [PERSON_NAME]" at bounding box center [944, 17] width 137 height 25
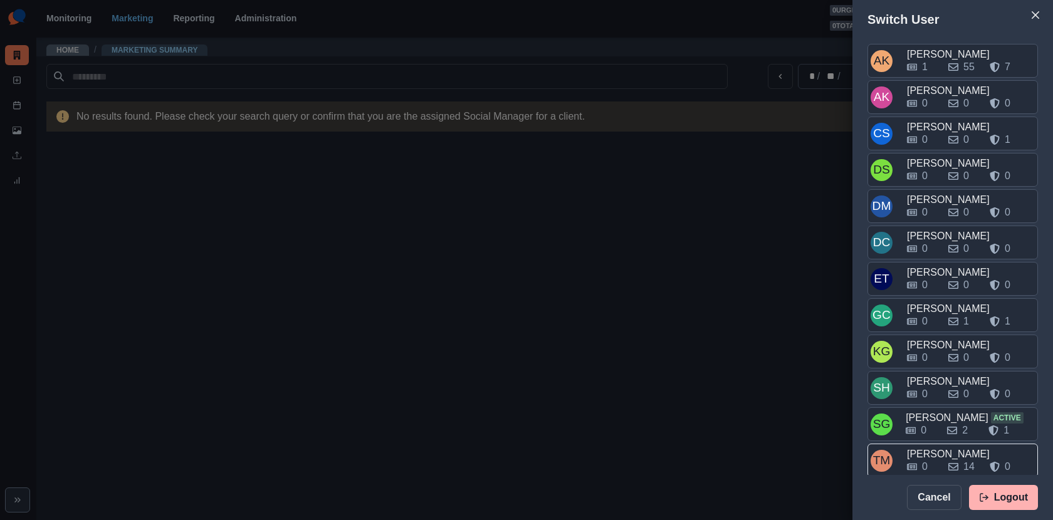
click at [943, 447] on div "[PERSON_NAME]" at bounding box center [971, 454] width 128 height 15
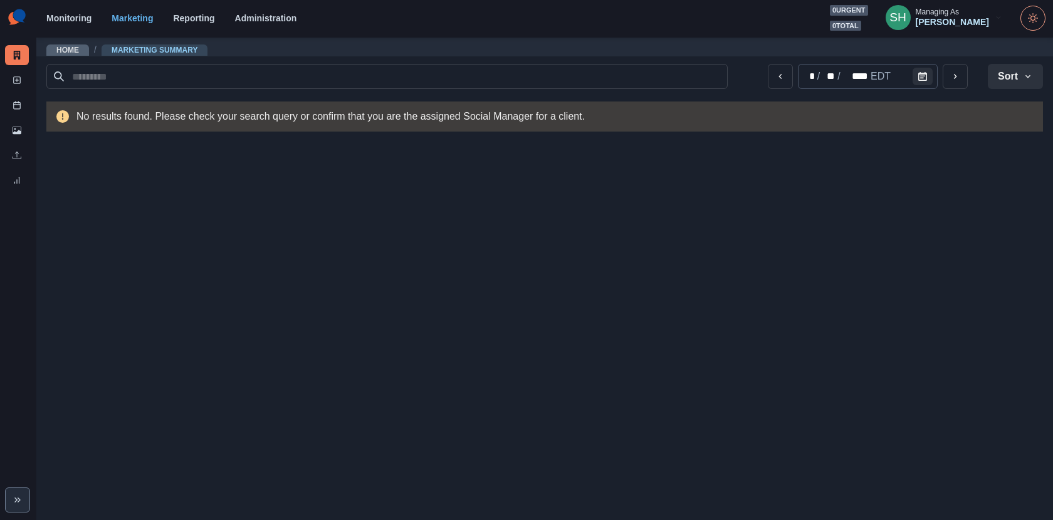
click at [967, 17] on div "[PERSON_NAME]" at bounding box center [952, 22] width 73 height 11
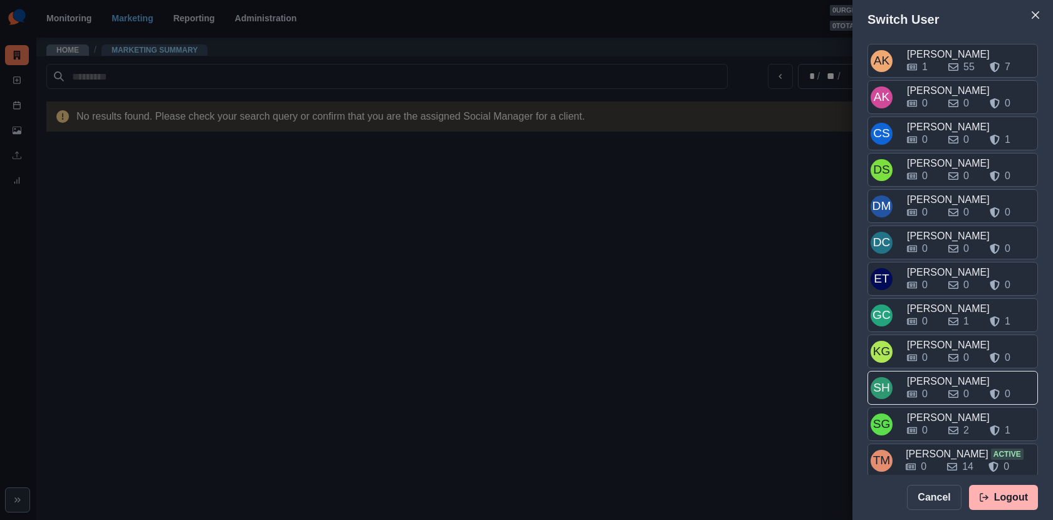
click at [964, 374] on div "[PERSON_NAME]" at bounding box center [971, 381] width 128 height 15
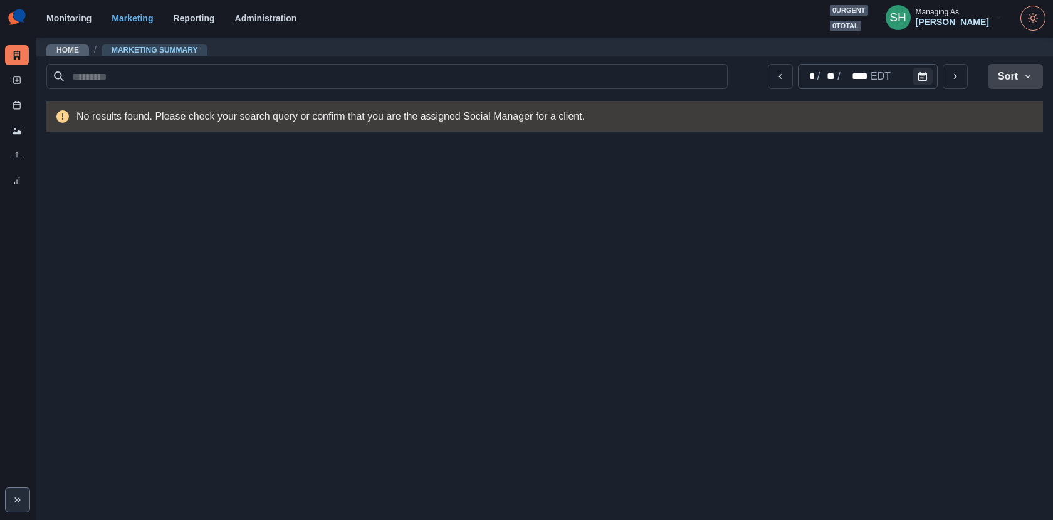
click at [1004, 73] on button "Sort" at bounding box center [1015, 76] width 55 height 25
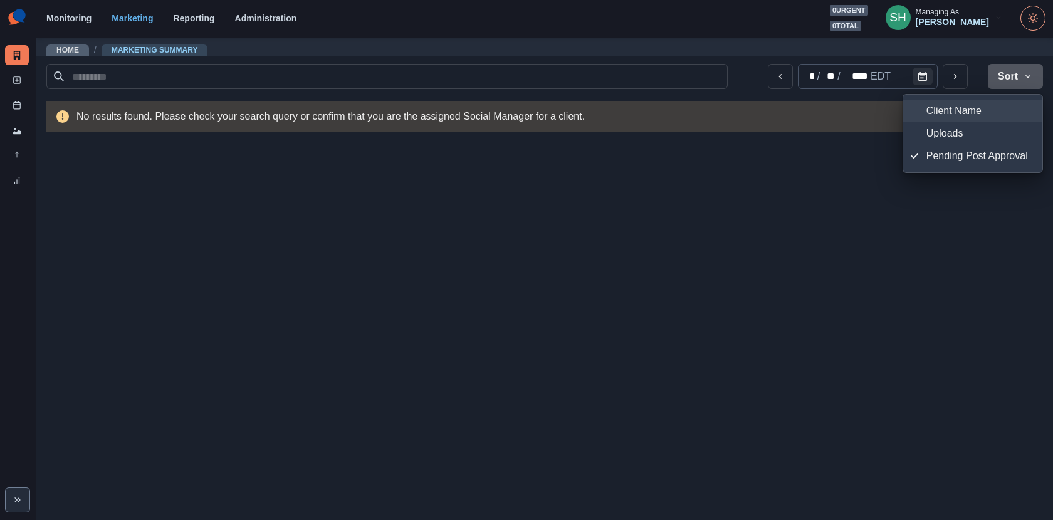
click at [928, 107] on span "Client Name" at bounding box center [981, 110] width 108 height 15
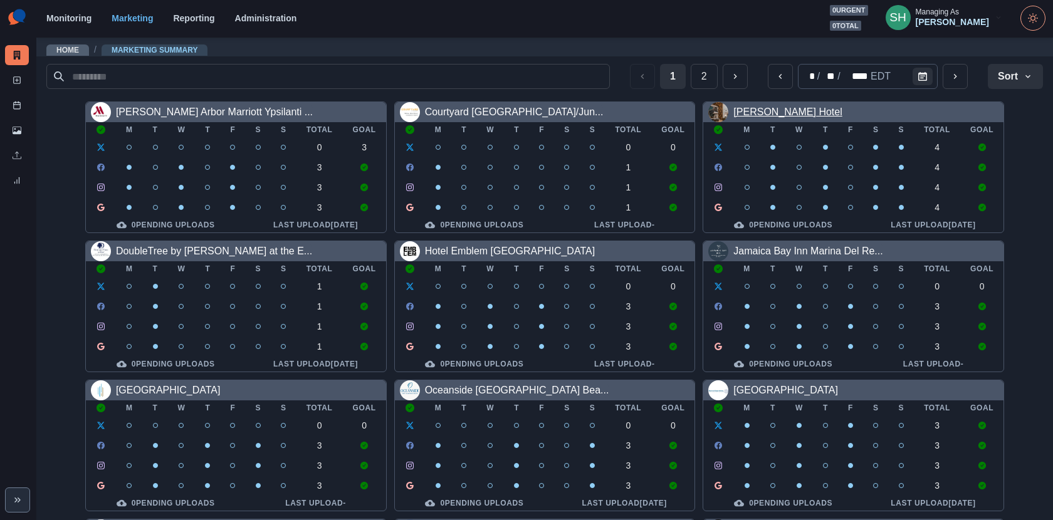
click at [748, 107] on link "[PERSON_NAME] Hotel" at bounding box center [787, 112] width 108 height 11
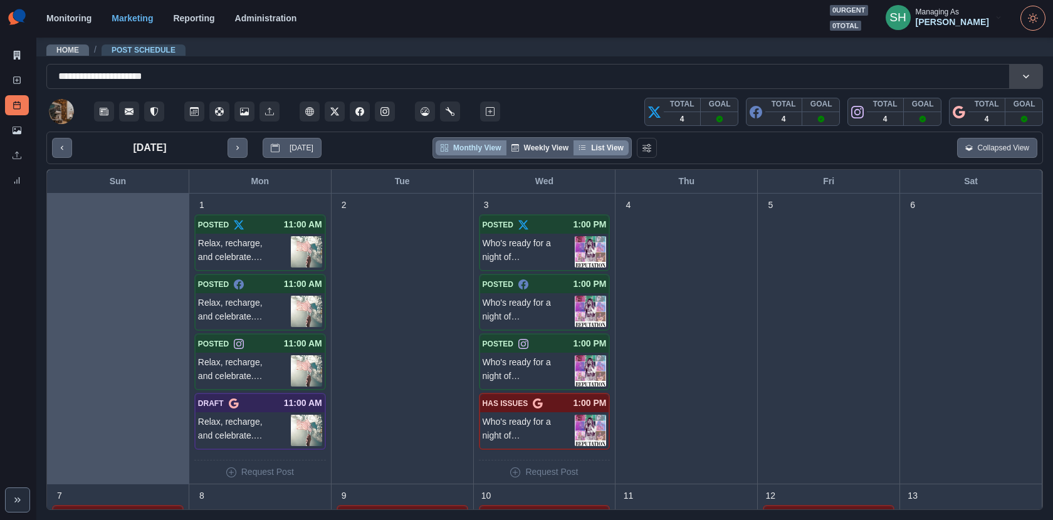
click at [606, 149] on button "List View" at bounding box center [601, 147] width 55 height 15
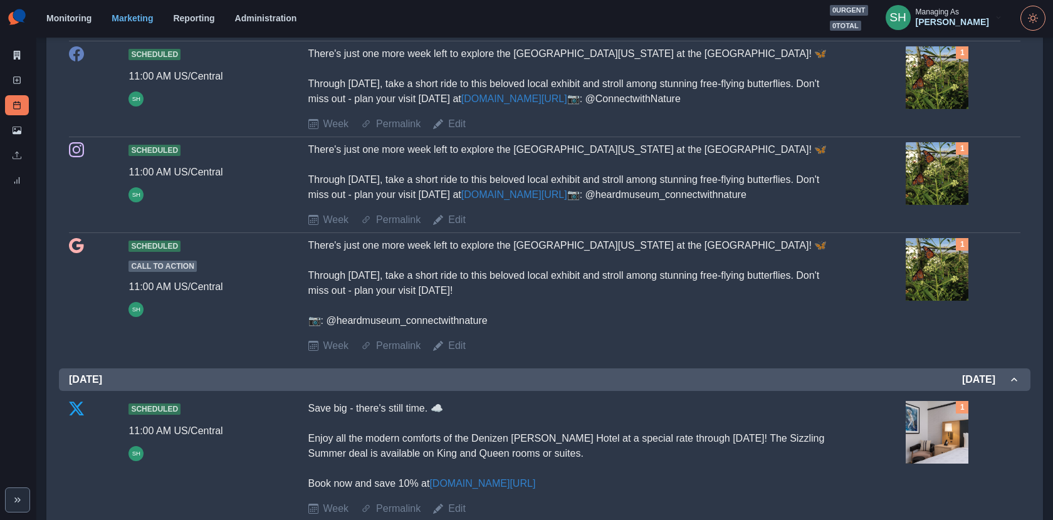
scroll to position [1455, 0]
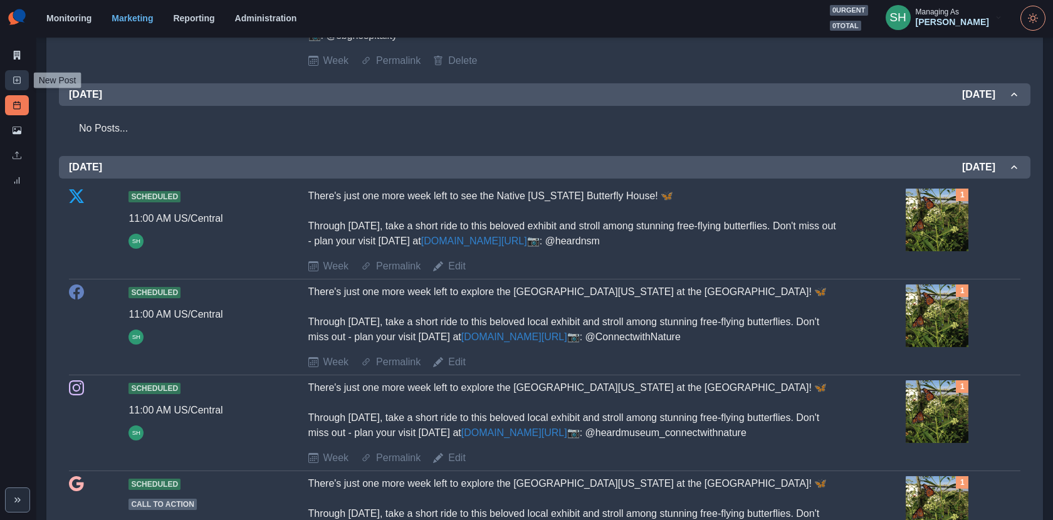
click at [18, 78] on icon at bounding box center [17, 80] width 9 height 9
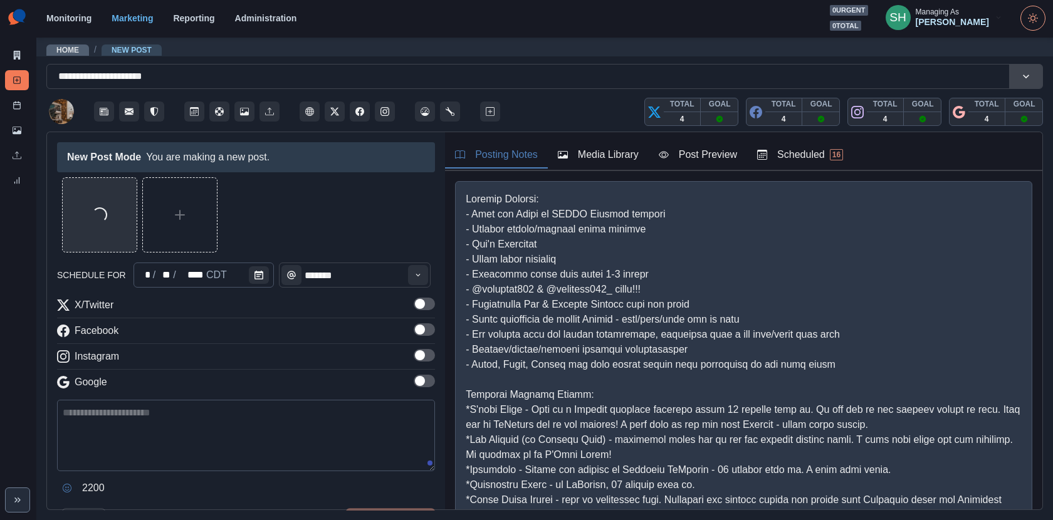
click at [231, 278] on div "* / ** / **** CDT" at bounding box center [204, 275] width 140 height 25
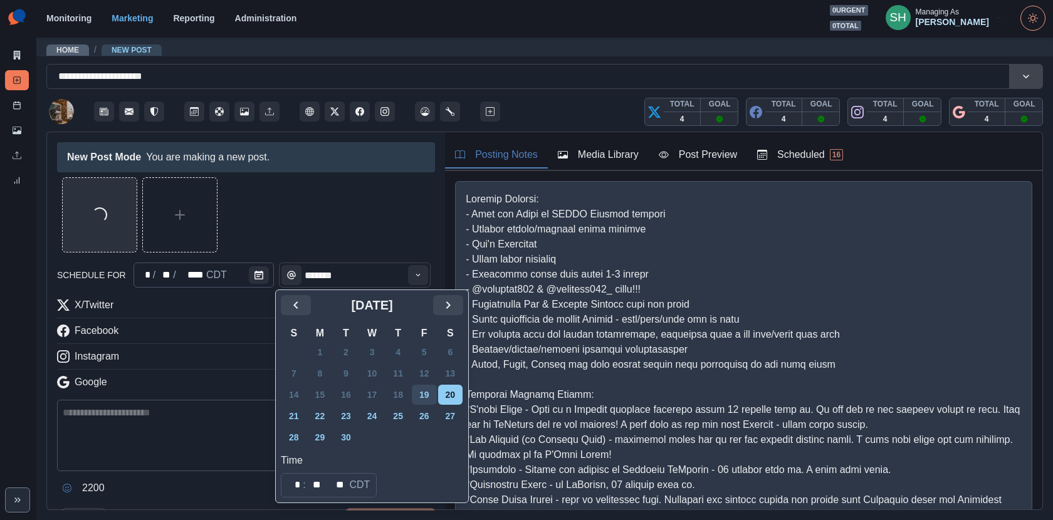
click at [433, 390] on button "19" at bounding box center [424, 395] width 25 height 20
click at [365, 222] on div "Loading..." at bounding box center [246, 214] width 378 height 75
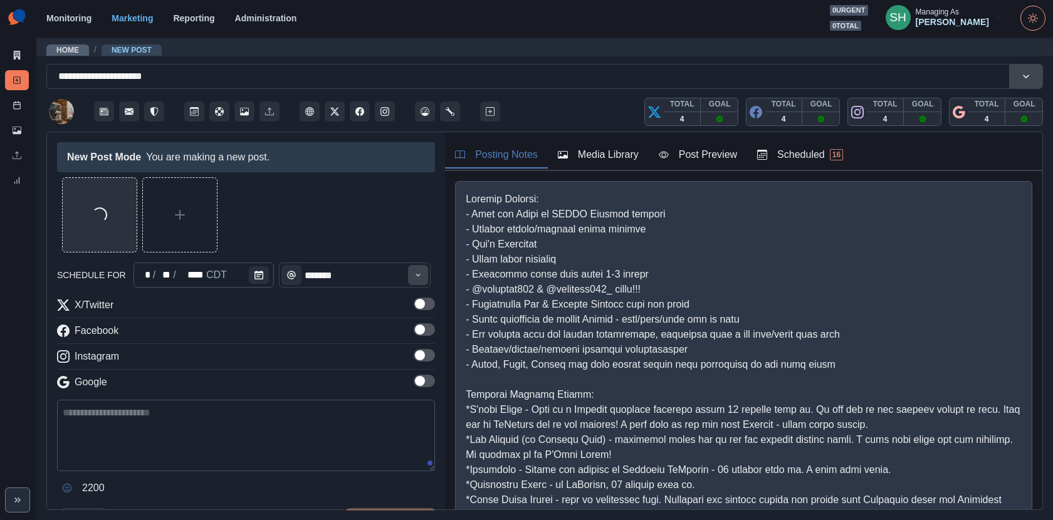
click at [418, 273] on button "Time" at bounding box center [418, 275] width 20 height 20
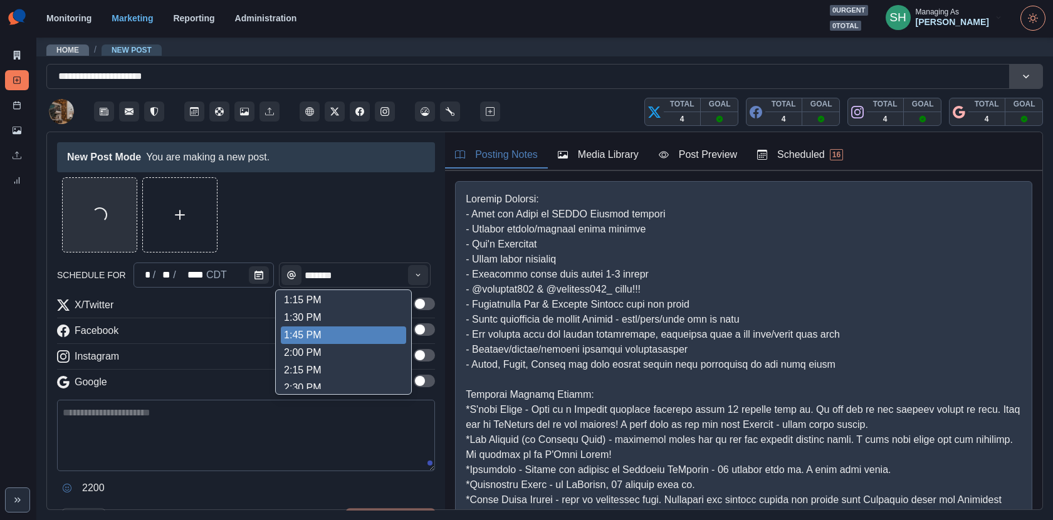
scroll to position [461, 0]
click at [310, 325] on li "3:00 PM" at bounding box center [343, 334] width 125 height 18
type input "*******"
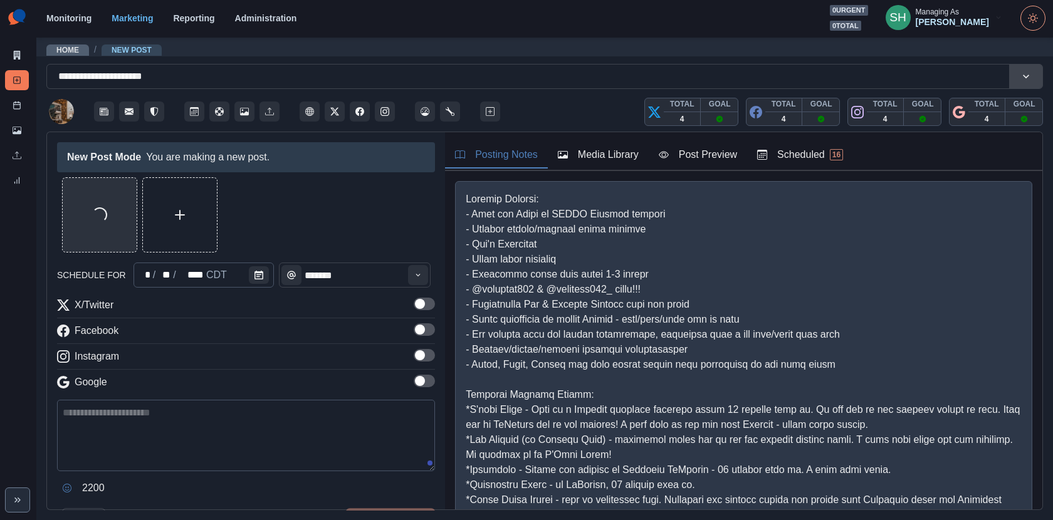
click at [313, 213] on div "Loading..." at bounding box center [246, 214] width 378 height 75
click at [434, 305] on span at bounding box center [424, 304] width 21 height 13
click at [427, 334] on span at bounding box center [424, 329] width 21 height 13
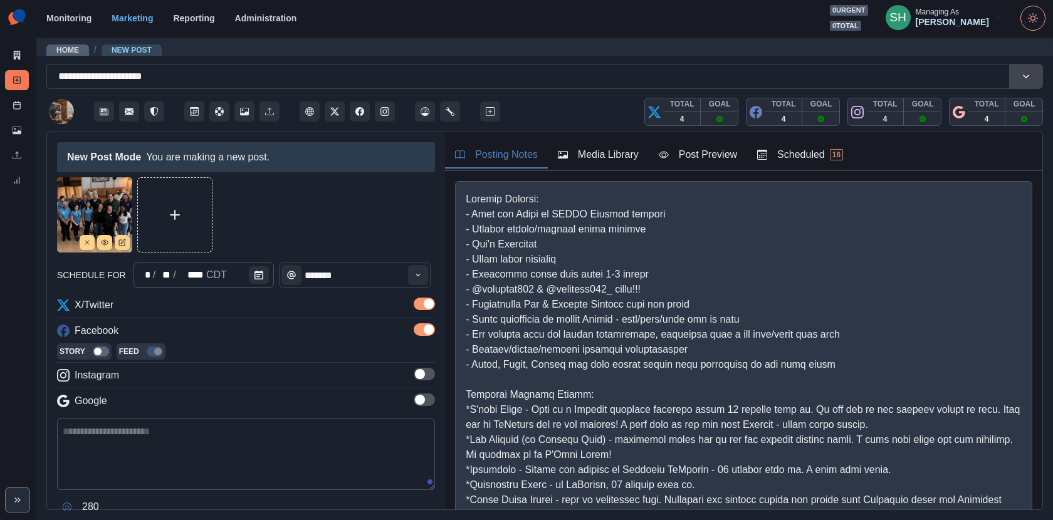
click at [426, 377] on span at bounding box center [424, 374] width 21 height 13
click at [426, 426] on label at bounding box center [424, 423] width 21 height 20
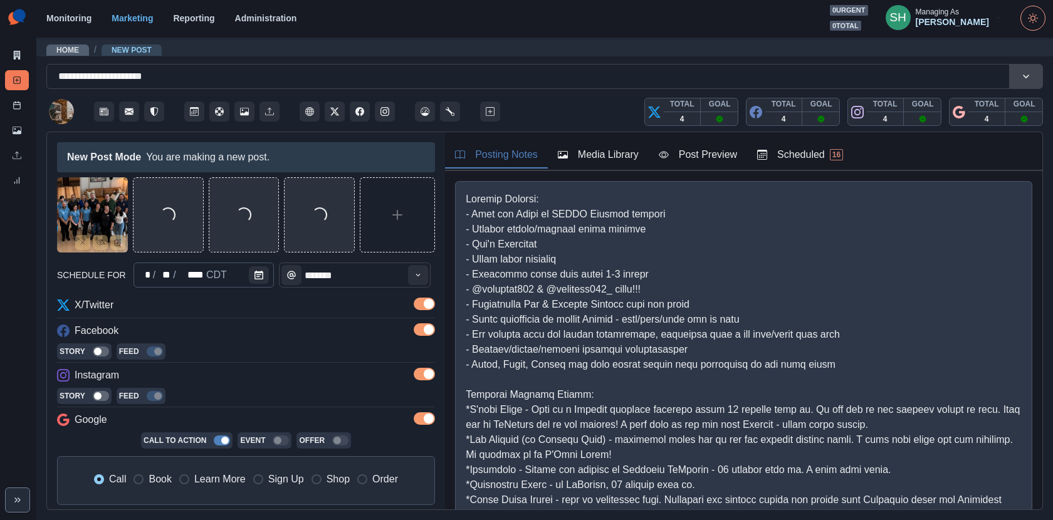
click at [720, 146] on button "Post Preview" at bounding box center [698, 155] width 98 height 26
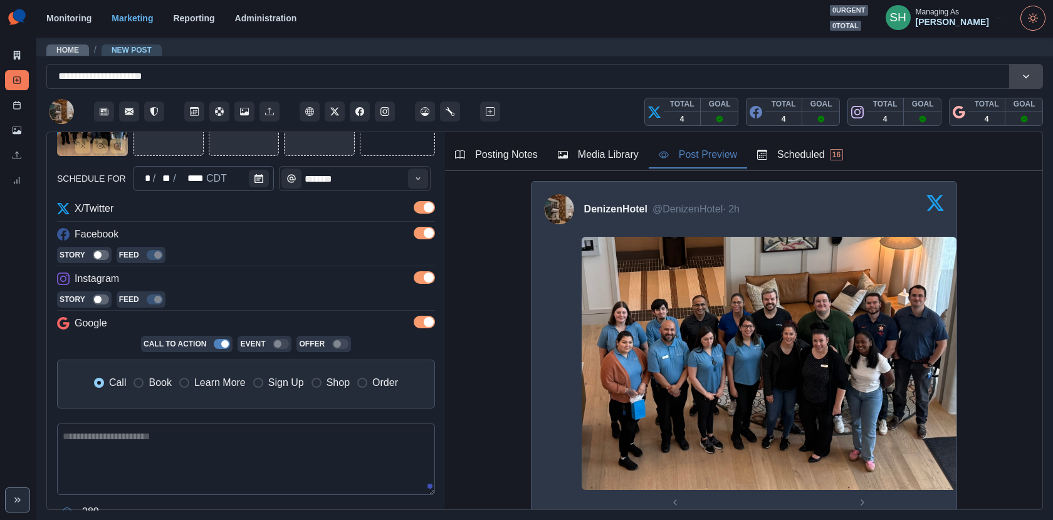
click at [168, 452] on textarea at bounding box center [246, 459] width 378 height 71
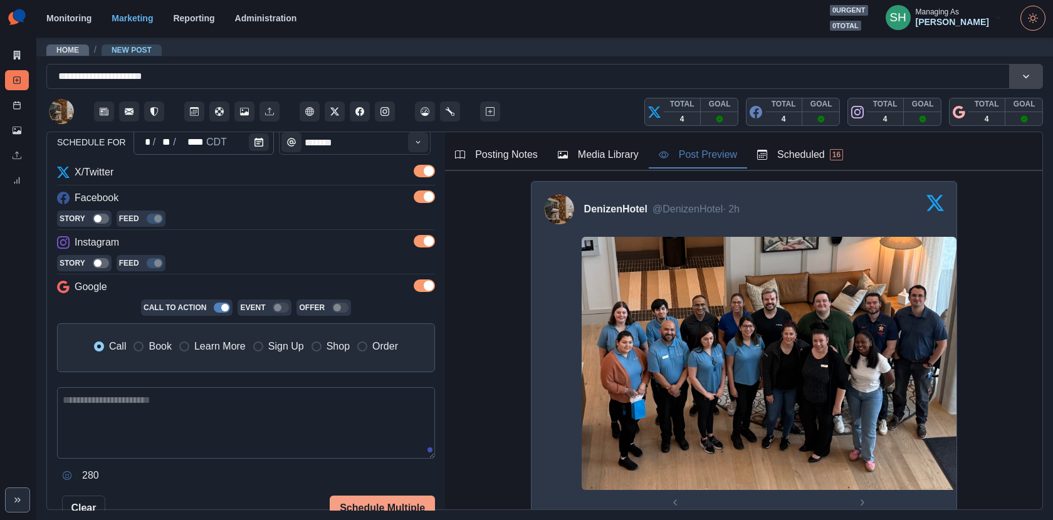
scroll to position [139, 0]
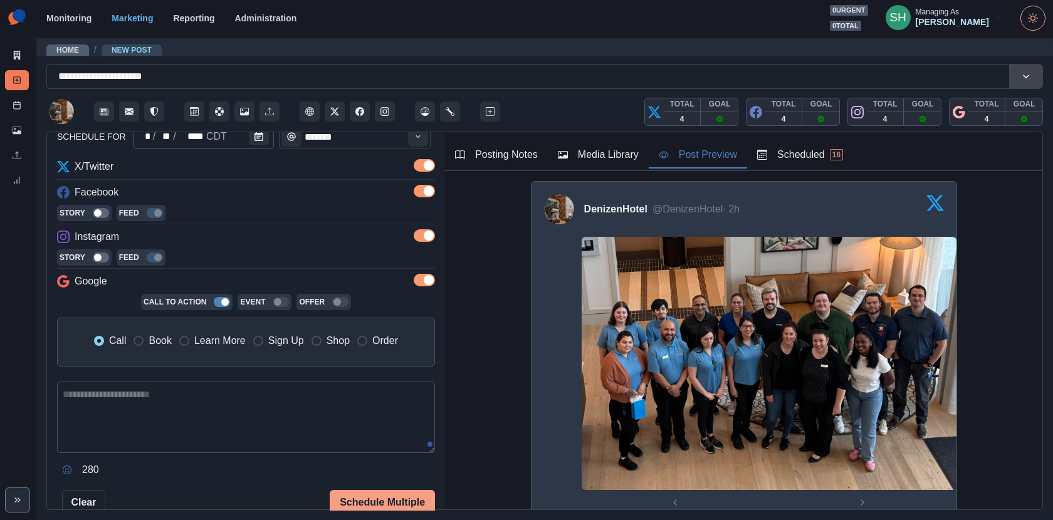
click at [152, 338] on span "Book" at bounding box center [160, 341] width 23 height 15
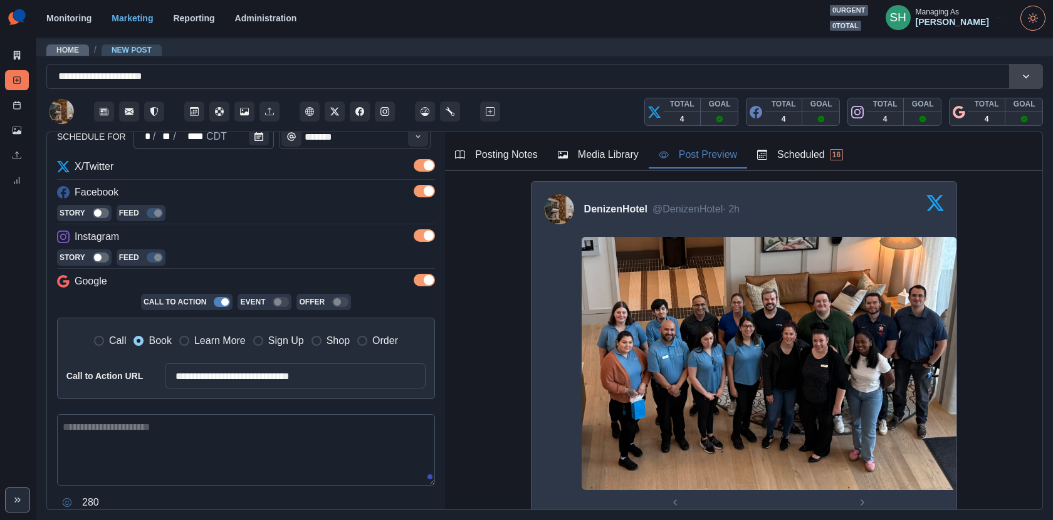
click at [134, 439] on textarea at bounding box center [246, 449] width 378 height 71
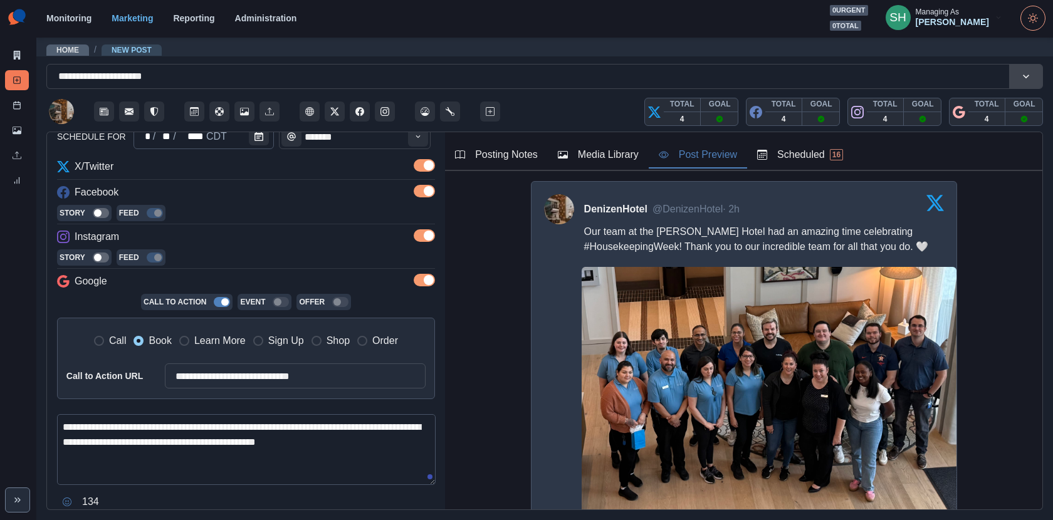
scroll to position [0, 0]
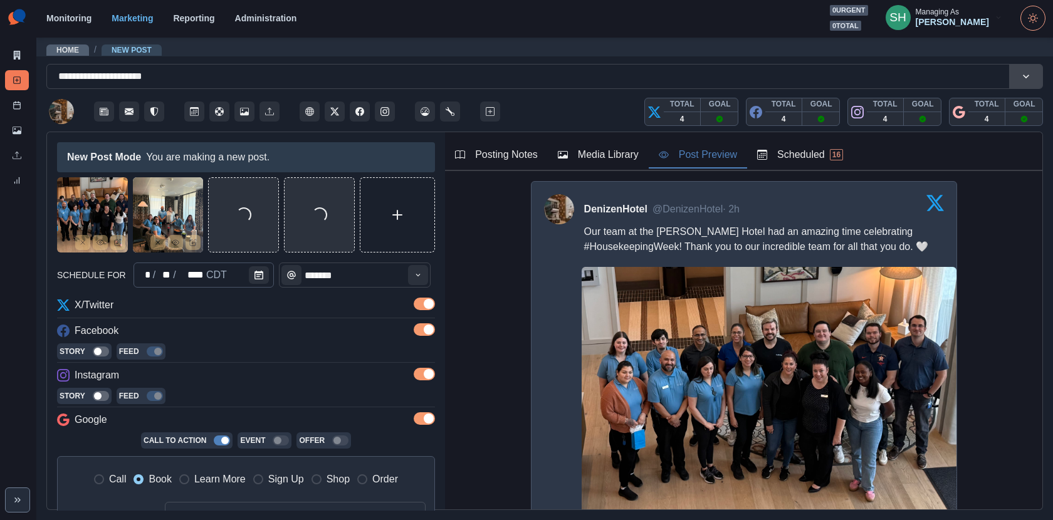
click at [621, 166] on button "Media Library" at bounding box center [598, 155] width 101 height 26
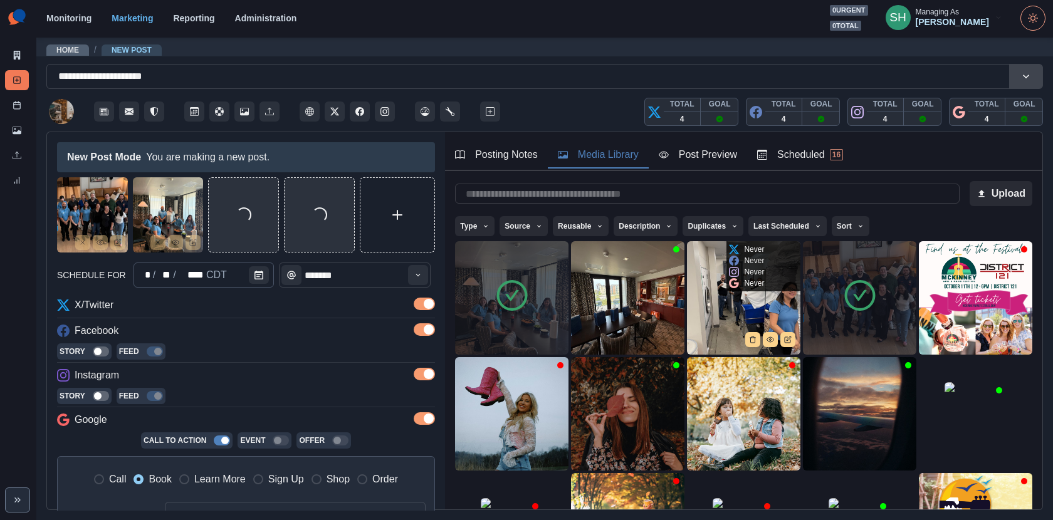
click at [732, 310] on img at bounding box center [743, 297] width 113 height 113
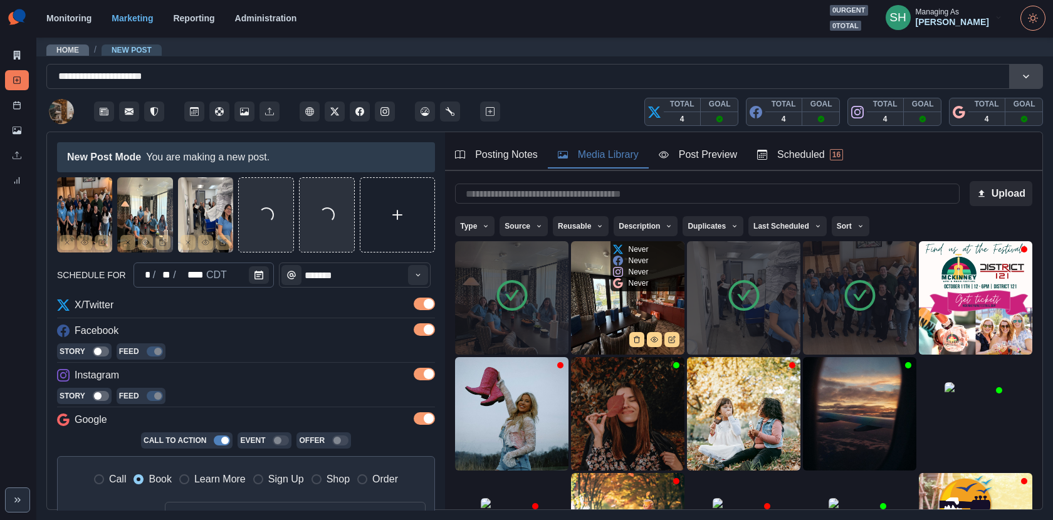
click at [647, 318] on img at bounding box center [627, 297] width 113 height 113
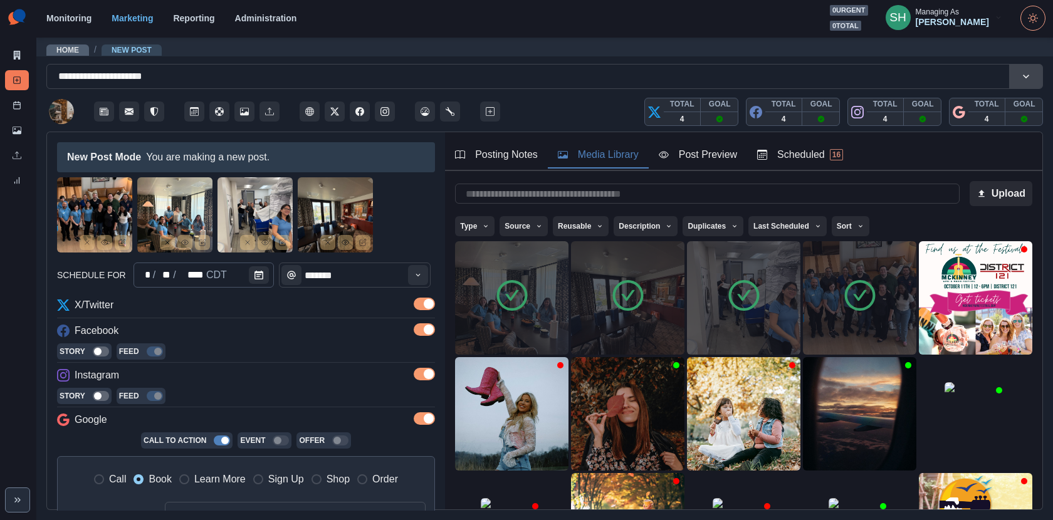
click at [688, 159] on div "Post Preview" at bounding box center [698, 154] width 78 height 15
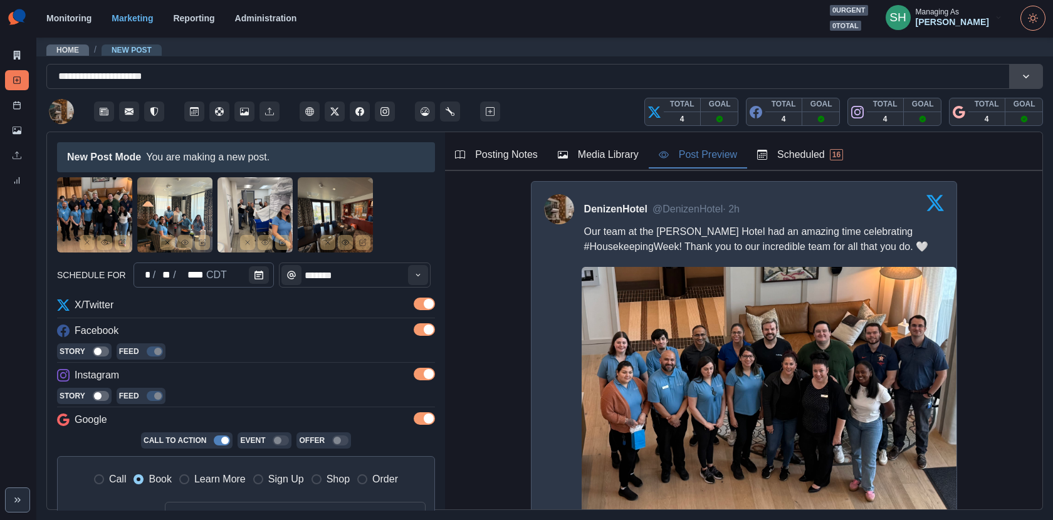
scroll to position [127, 0]
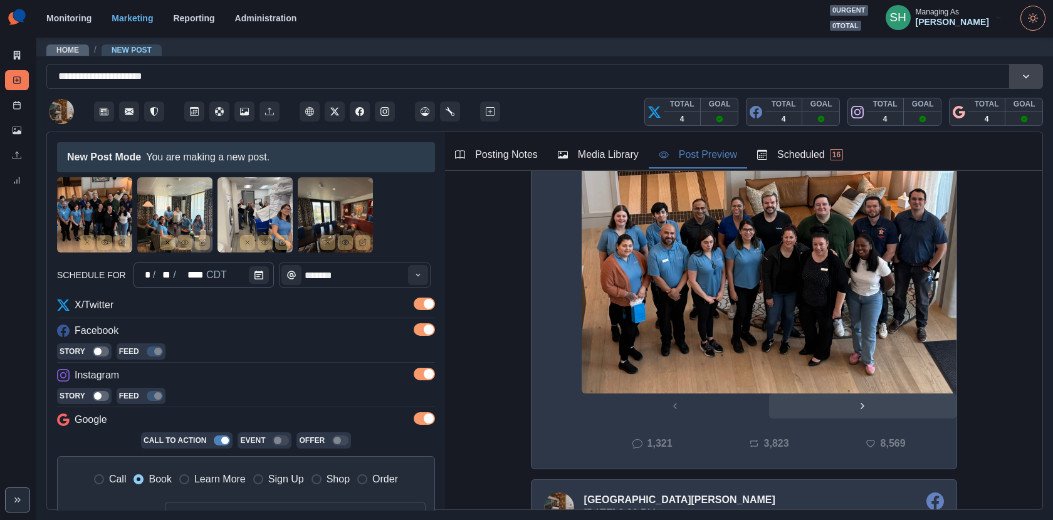
click at [844, 407] on button "Next" at bounding box center [862, 406] width 187 height 25
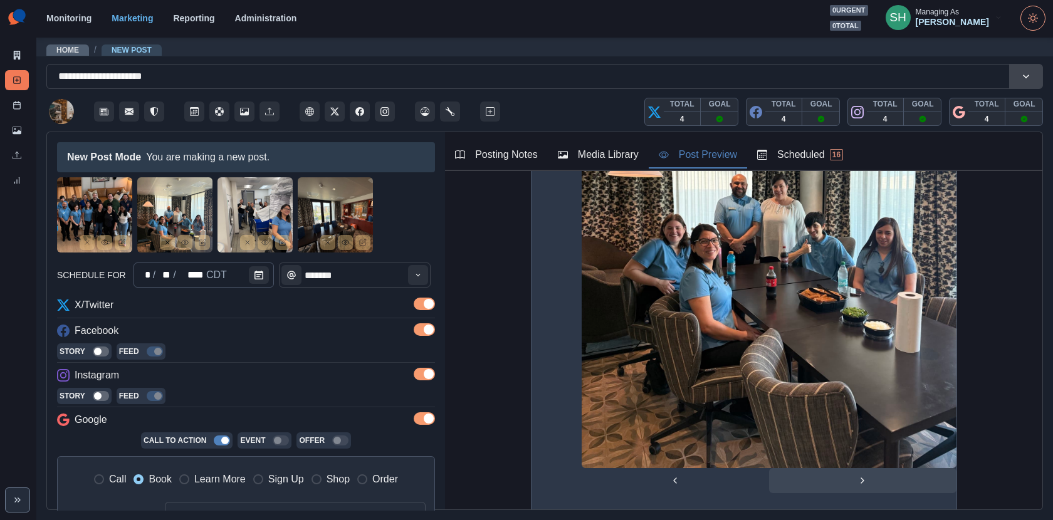
scroll to position [371, 0]
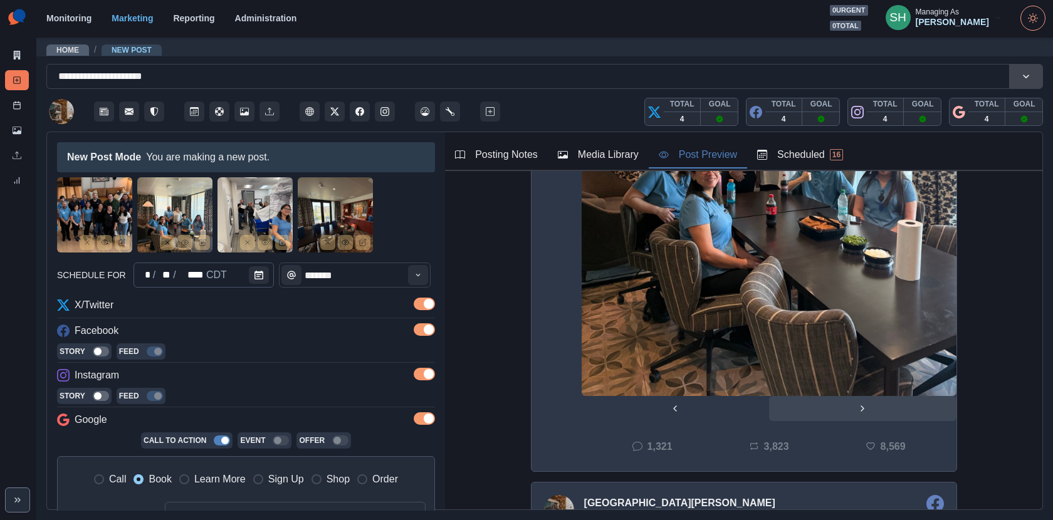
click at [854, 416] on button "Next" at bounding box center [862, 408] width 187 height 25
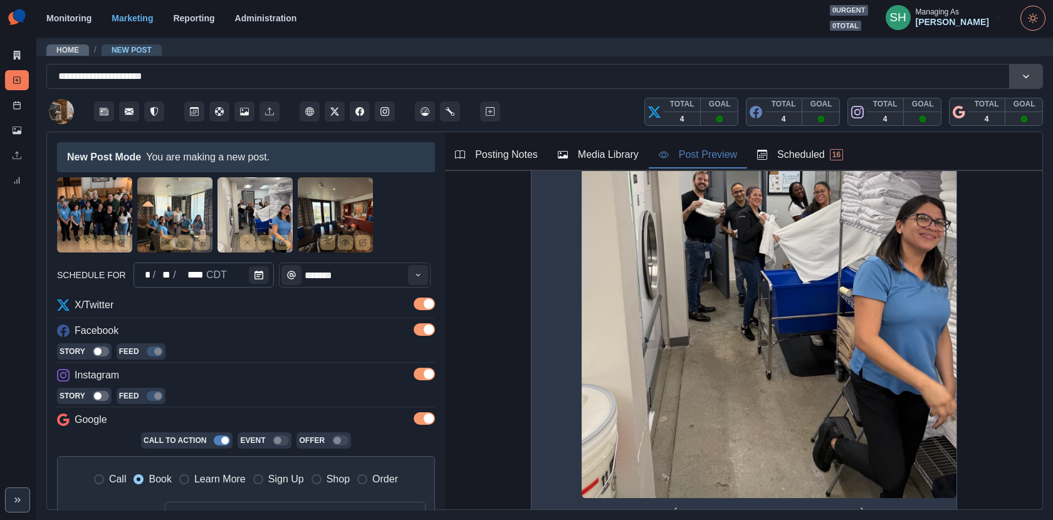
scroll to position [451, 0]
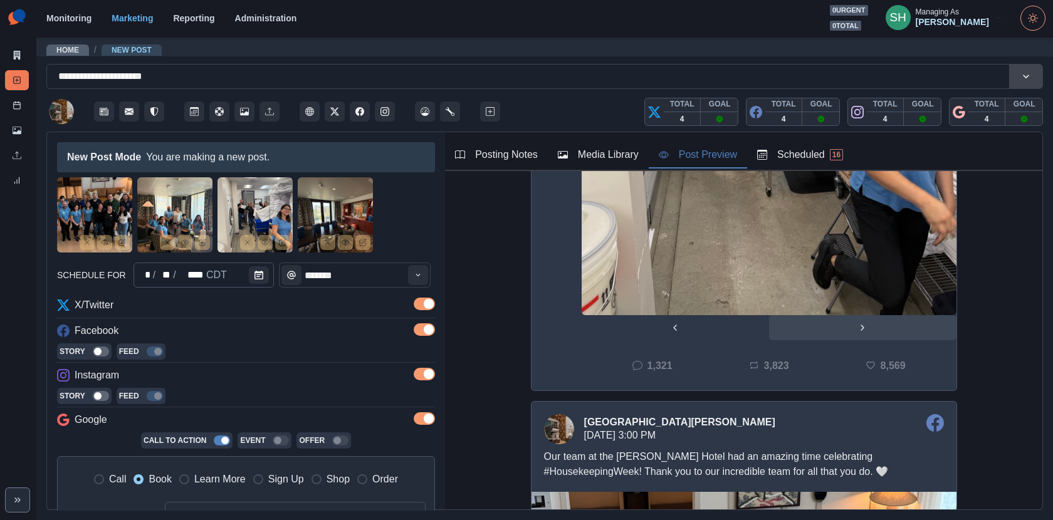
click at [841, 318] on button "Next" at bounding box center [862, 327] width 187 height 25
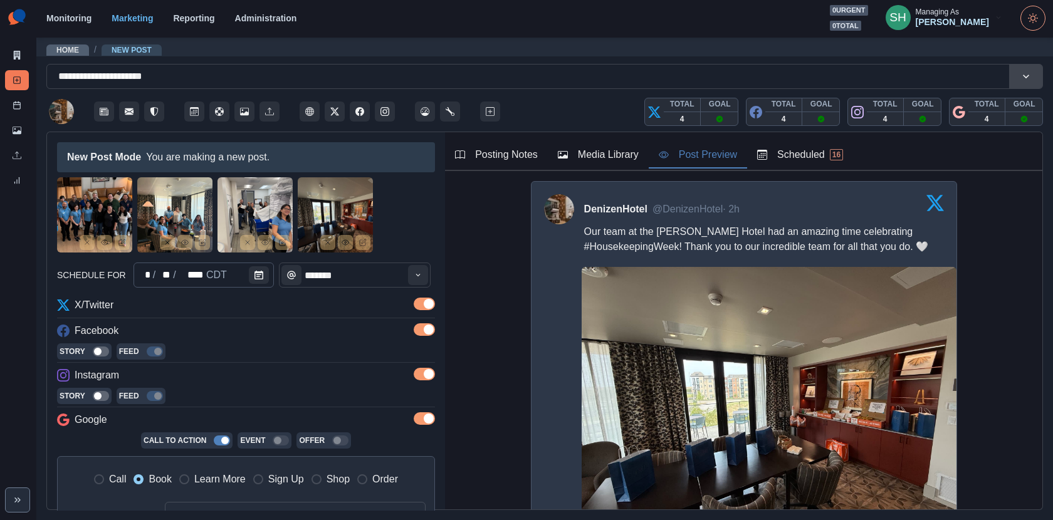
scroll to position [258, 0]
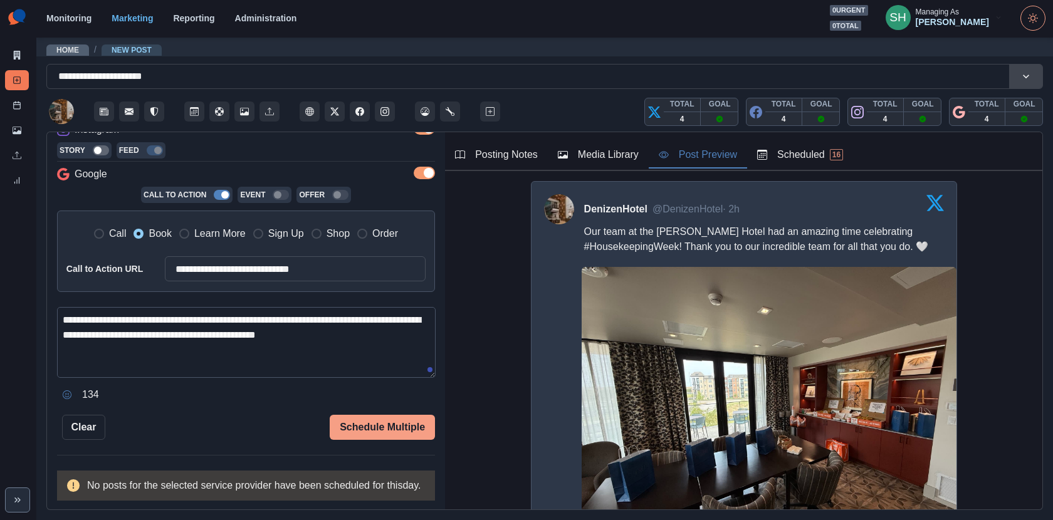
drag, startPoint x: 135, startPoint y: 307, endPoint x: 84, endPoint y: 307, distance: 51.4
click at [84, 307] on textarea "**********" at bounding box center [246, 342] width 379 height 71
drag, startPoint x: 192, startPoint y: 308, endPoint x: 125, endPoint y: 308, distance: 67.1
click at [125, 308] on textarea "**********" at bounding box center [246, 342] width 379 height 71
click at [367, 317] on textarea "**********" at bounding box center [246, 342] width 379 height 71
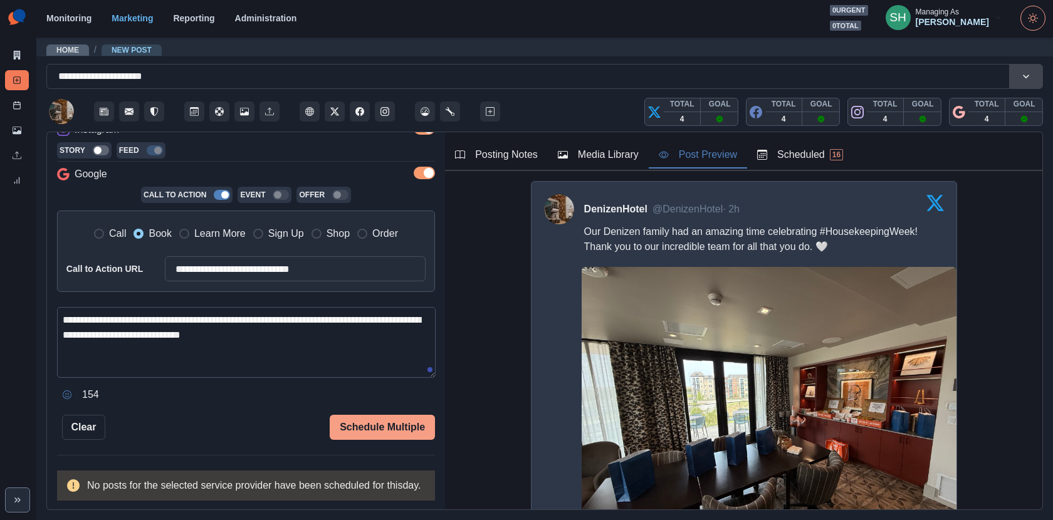
drag, startPoint x: 148, startPoint y: 307, endPoint x: 122, endPoint y: 307, distance: 26.3
click at [122, 307] on textarea "**********" at bounding box center [246, 342] width 379 height 71
drag, startPoint x: 144, startPoint y: 306, endPoint x: 37, endPoint y: 306, distance: 106.6
click at [37, 306] on main "**********" at bounding box center [544, 278] width 1017 height 484
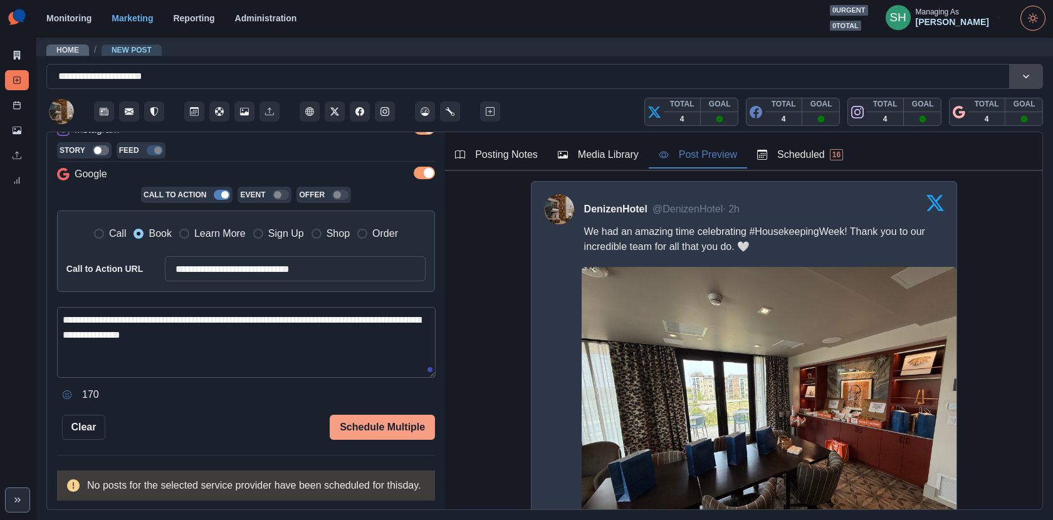
click at [248, 318] on textarea "**********" at bounding box center [246, 342] width 379 height 71
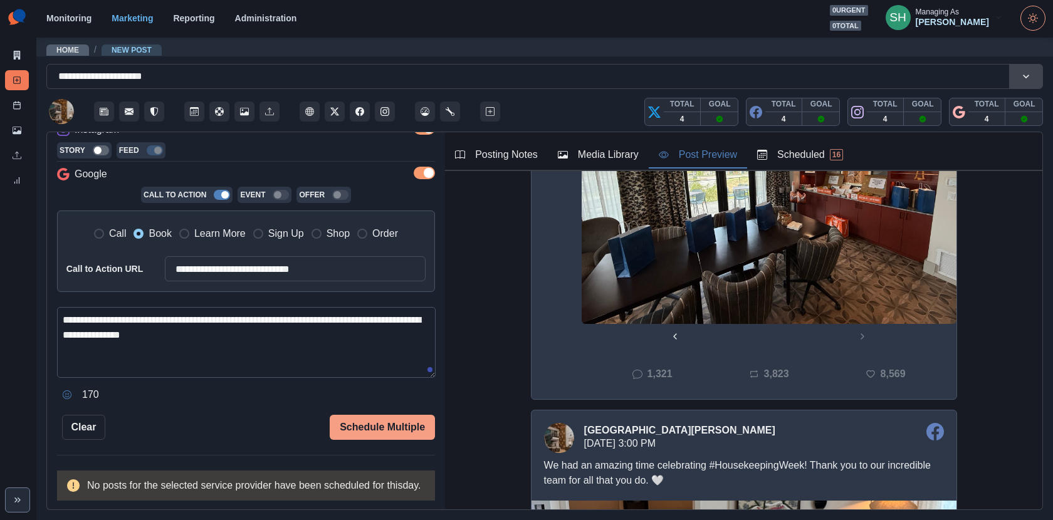
scroll to position [0, 0]
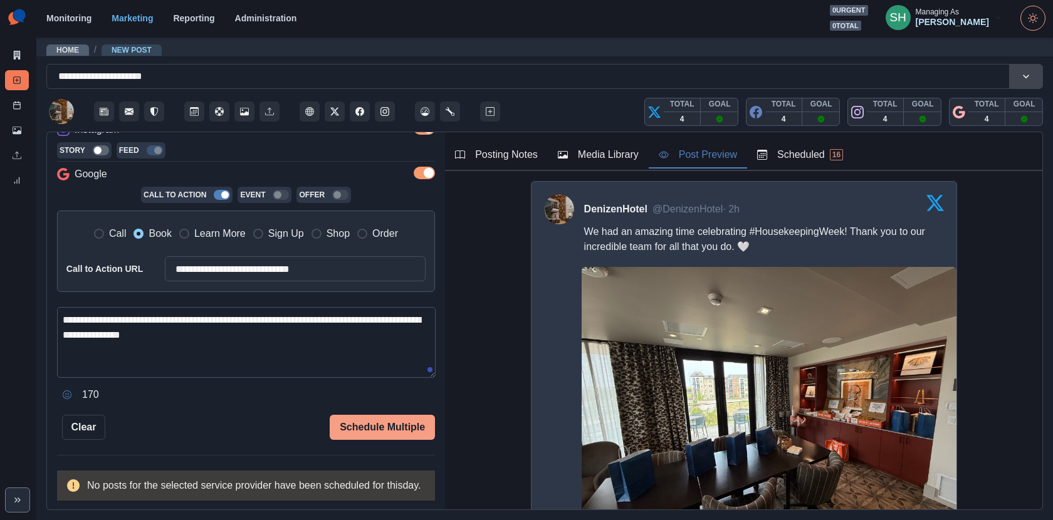
click at [93, 322] on textarea "**********" at bounding box center [246, 342] width 379 height 71
click at [303, 323] on textarea "**********" at bounding box center [246, 342] width 379 height 71
type textarea "**********"
click at [401, 415] on button "Schedule Multiple" at bounding box center [382, 427] width 105 height 25
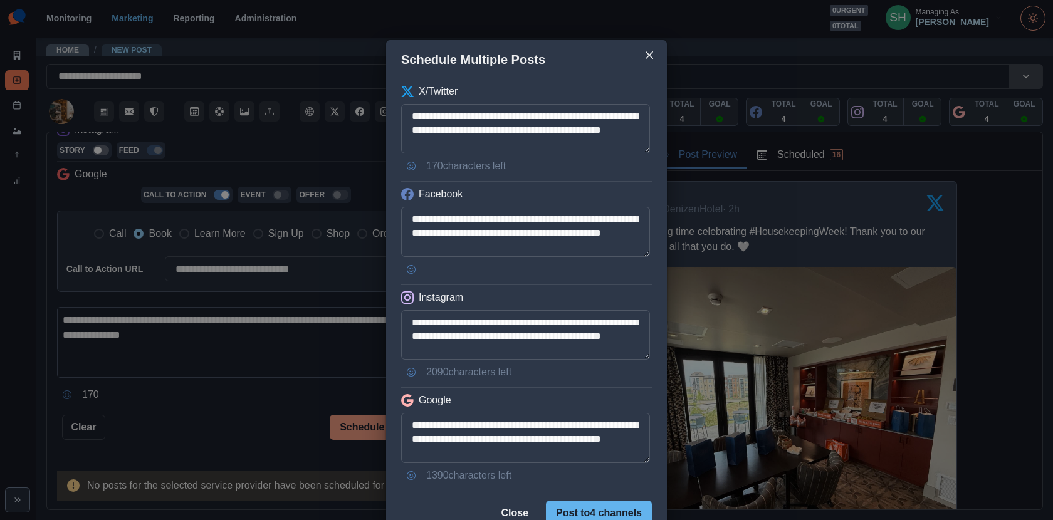
click at [567, 517] on button "Post to 4 channels" at bounding box center [599, 513] width 106 height 25
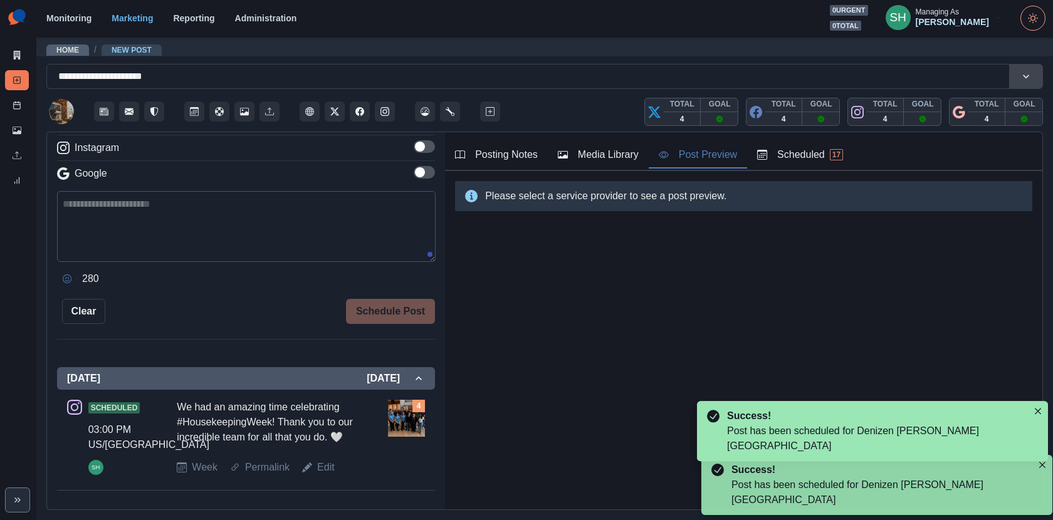
scroll to position [239, 0]
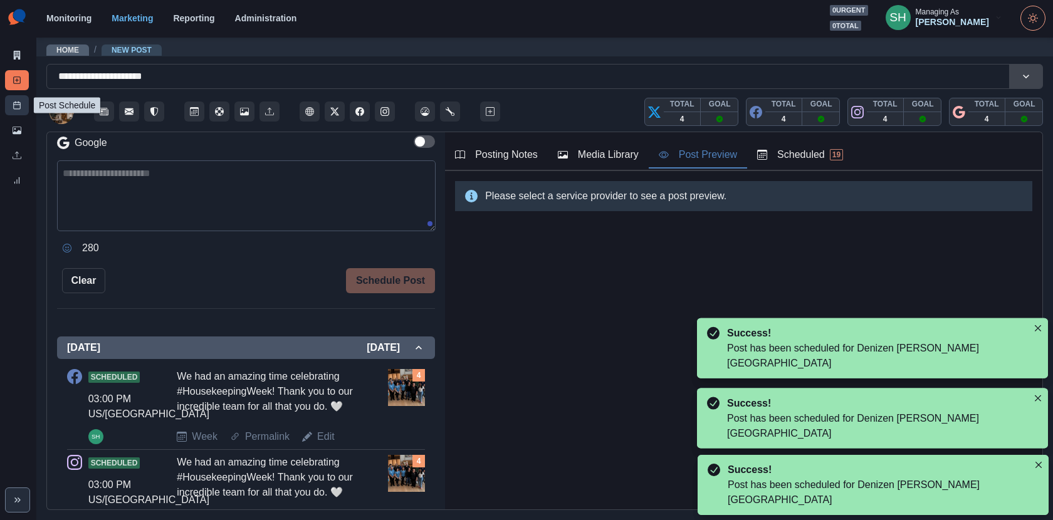
click at [11, 100] on link "Post Schedule" at bounding box center [17, 105] width 24 height 20
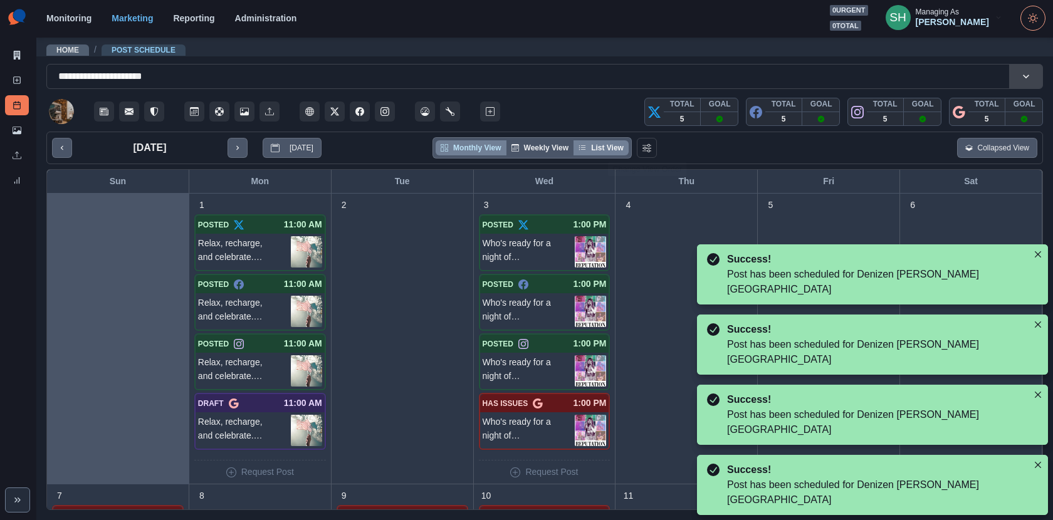
click at [625, 150] on button "List View" at bounding box center [601, 147] width 55 height 15
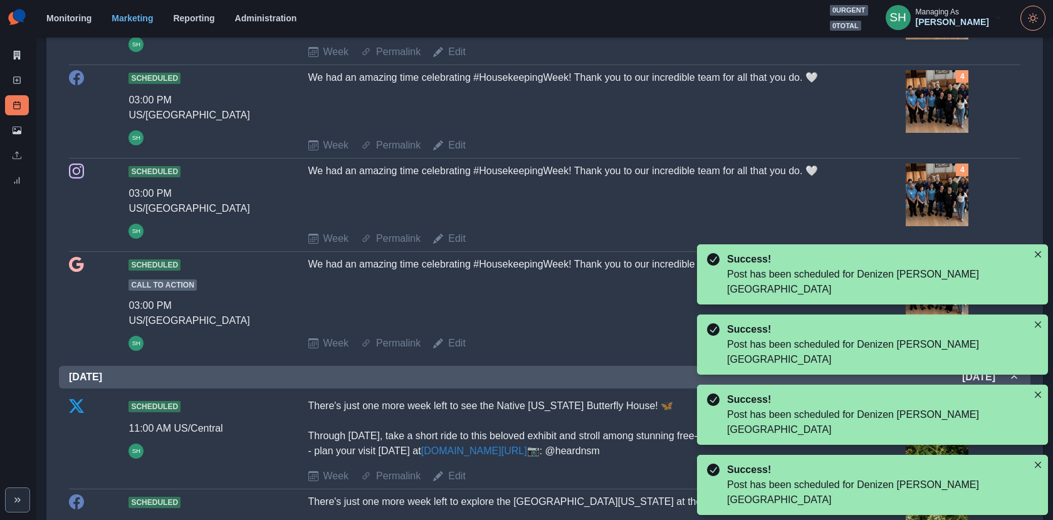
scroll to position [1557, 0]
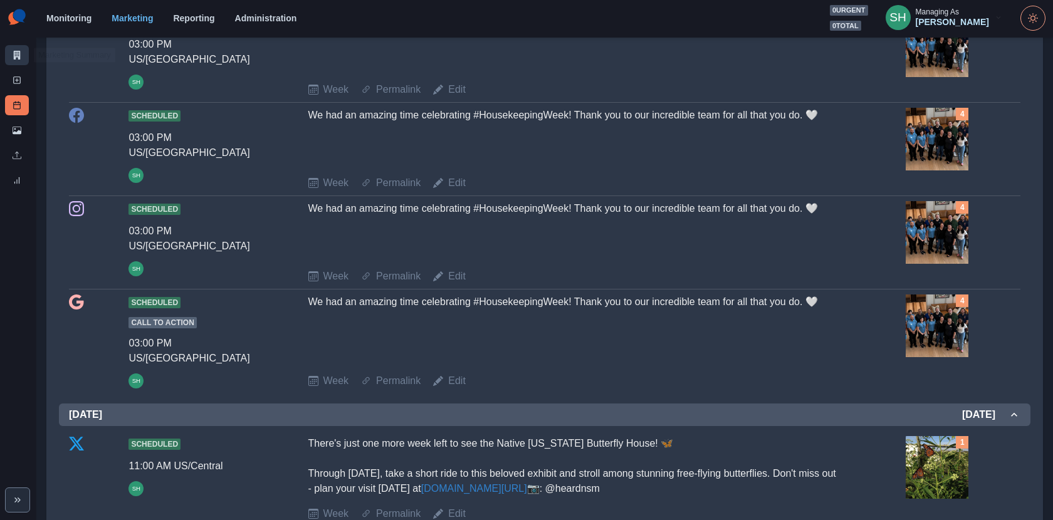
click at [11, 61] on link "Marketing Summary" at bounding box center [17, 55] width 24 height 20
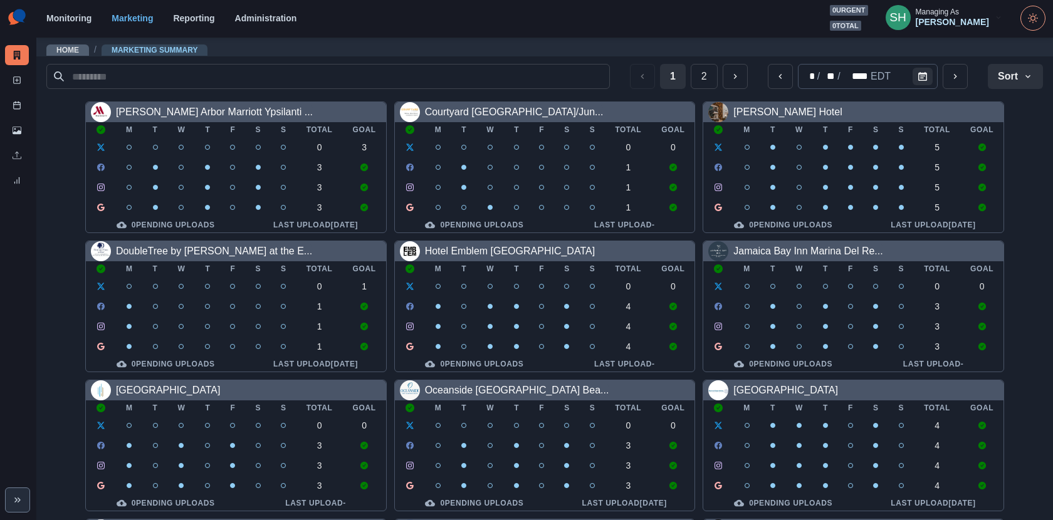
click at [959, 13] on div "Managing As" at bounding box center [937, 12] width 43 height 9
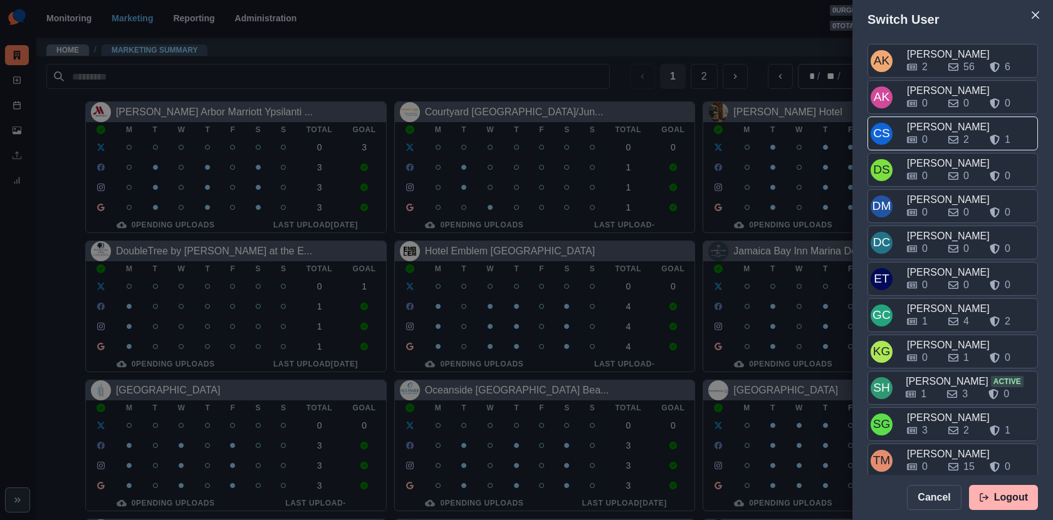
click at [928, 130] on div "0 2 1" at bounding box center [971, 137] width 128 height 20
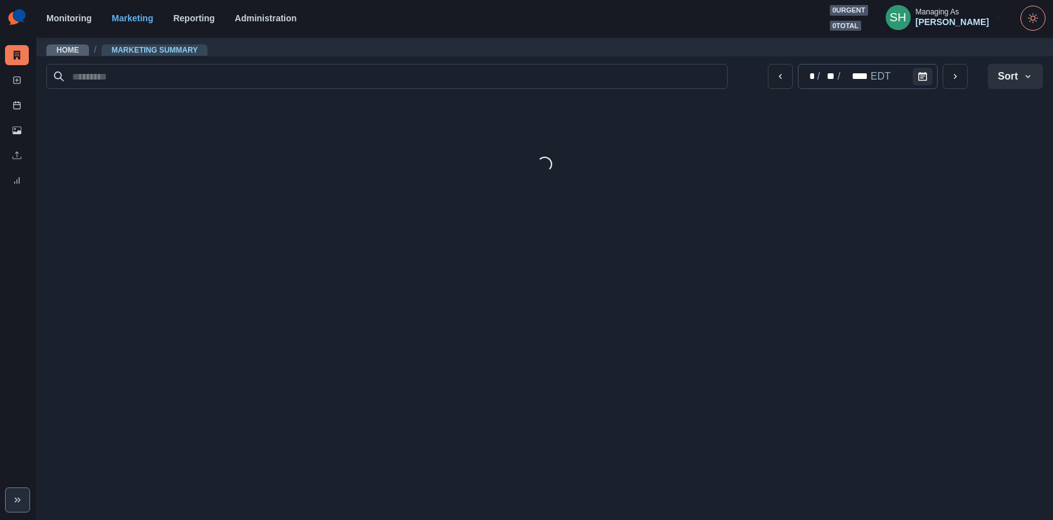
click at [958, 24] on div "[PERSON_NAME]" at bounding box center [952, 22] width 73 height 11
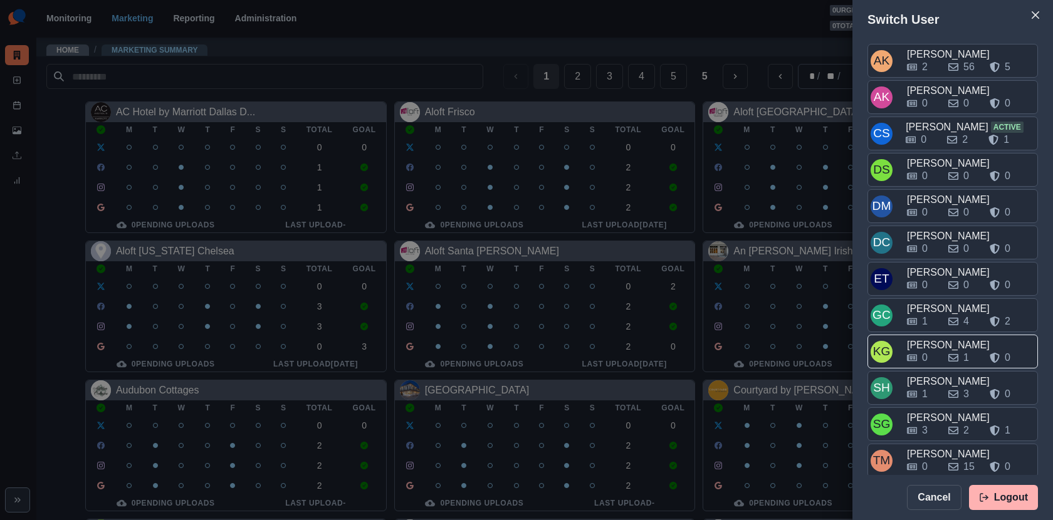
click at [934, 338] on div "[PERSON_NAME]" at bounding box center [971, 345] width 128 height 15
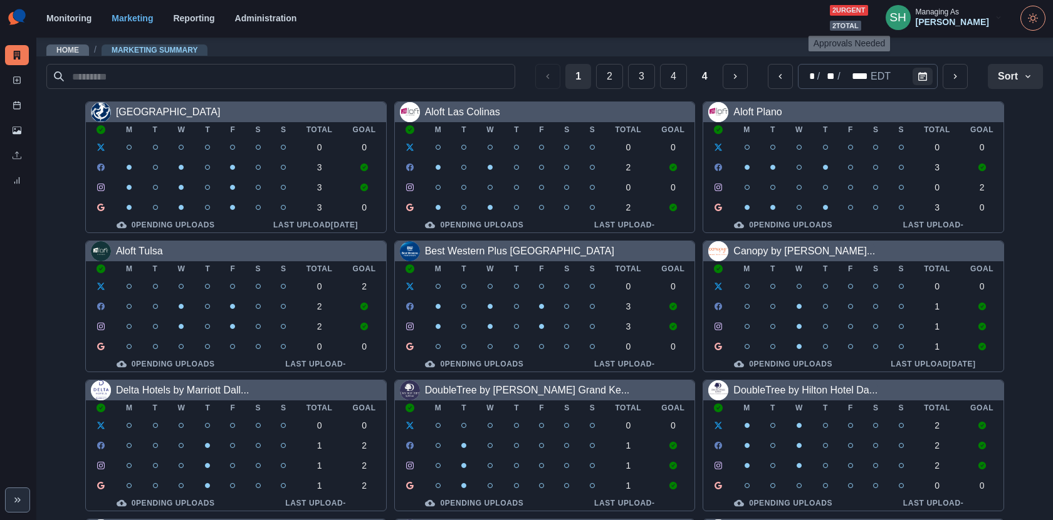
click at [844, 24] on span "2 total" at bounding box center [845, 26] width 31 height 11
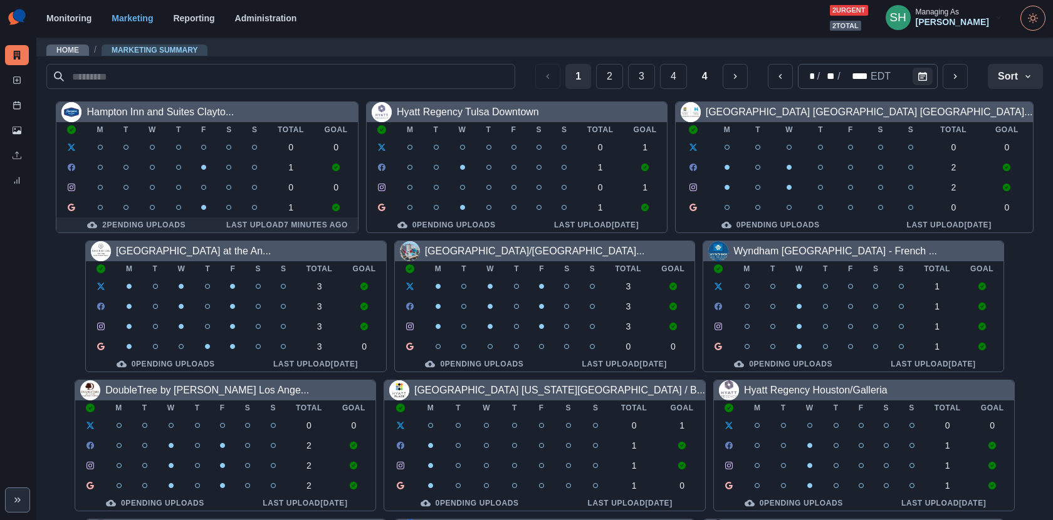
click at [183, 226] on div "2 Pending Uploads" at bounding box center [136, 225] width 140 height 10
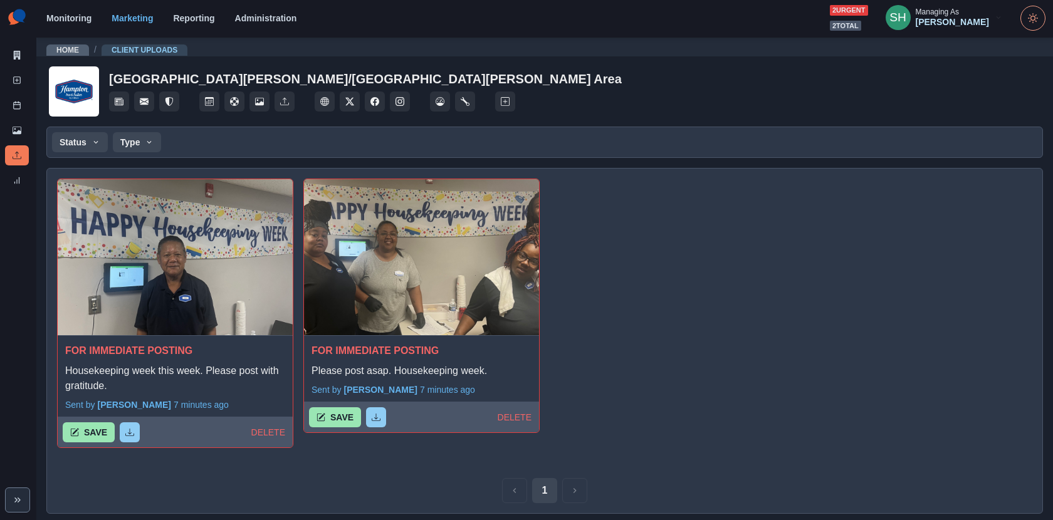
scroll to position [6, 0]
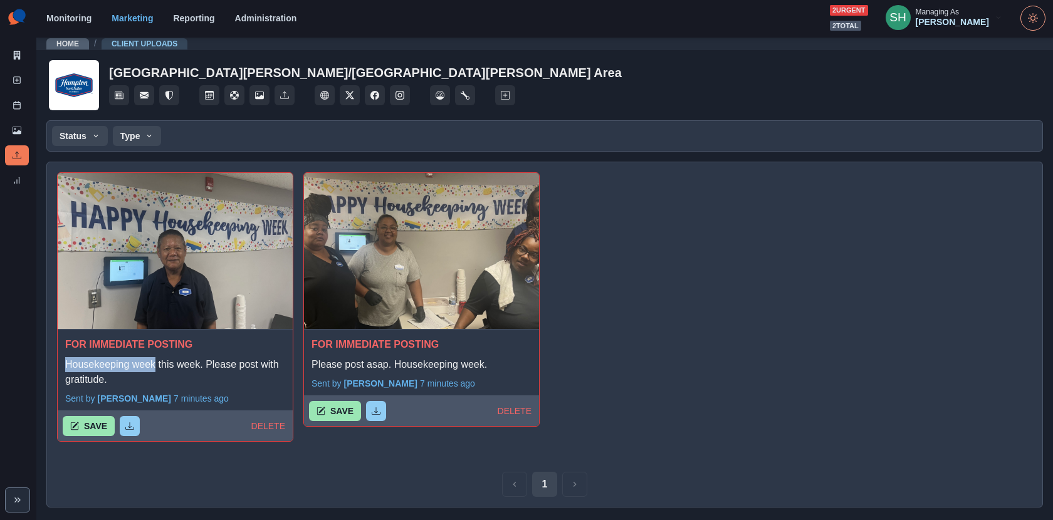
drag, startPoint x: 157, startPoint y: 363, endPoint x: 58, endPoint y: 363, distance: 98.4
click at [58, 363] on div "FOR IMMEDIATE POSTING Housekeeping week this week. Please post with gratitude." at bounding box center [175, 359] width 235 height 58
copy p "Housekeeping week"
click at [84, 428] on button "SAVE" at bounding box center [89, 426] width 52 height 20
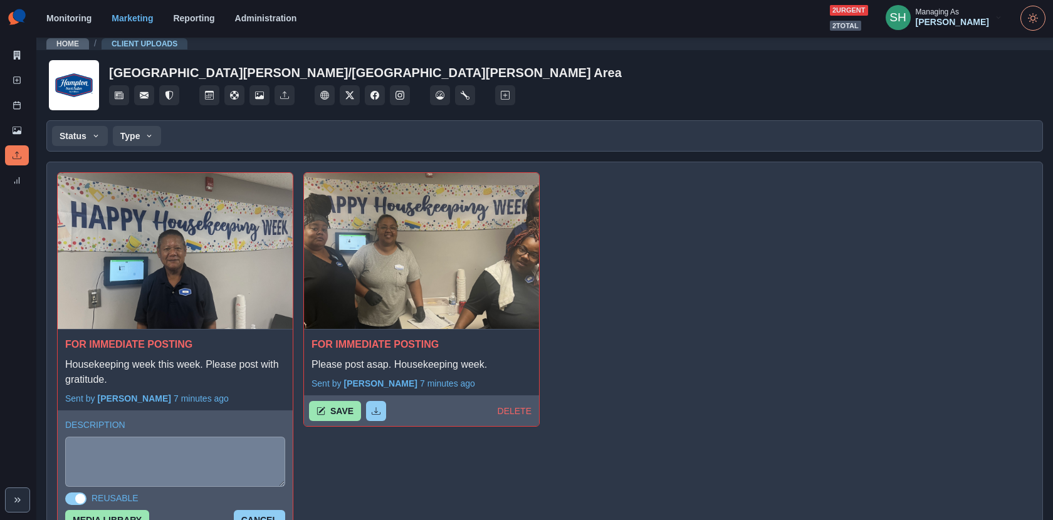
click at [102, 456] on textarea at bounding box center [175, 462] width 220 height 50
paste textarea "**********"
type textarea "**********"
click at [116, 515] on button "MEDIA LIBRARY" at bounding box center [107, 520] width 84 height 20
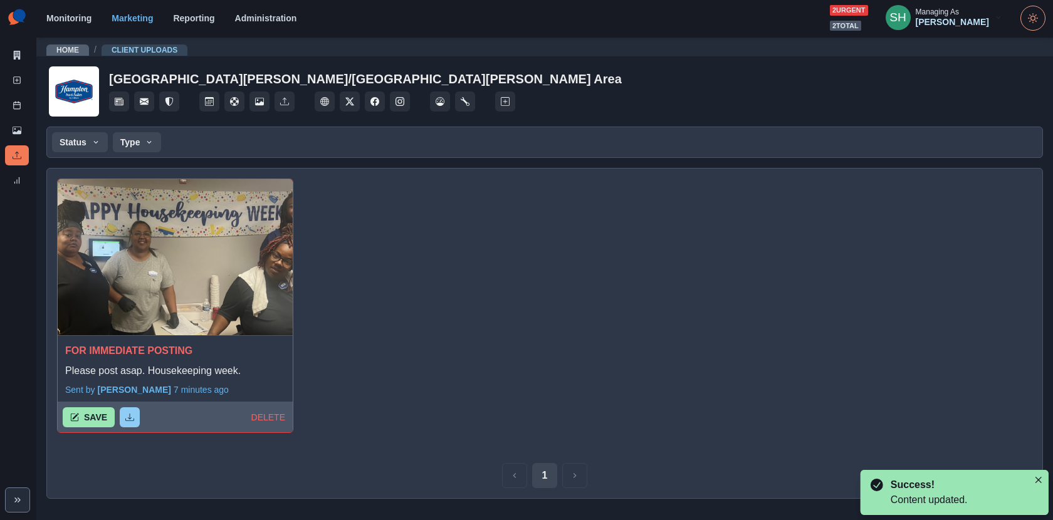
scroll to position [0, 0]
click at [70, 416] on icon "button" at bounding box center [74, 417] width 9 height 9
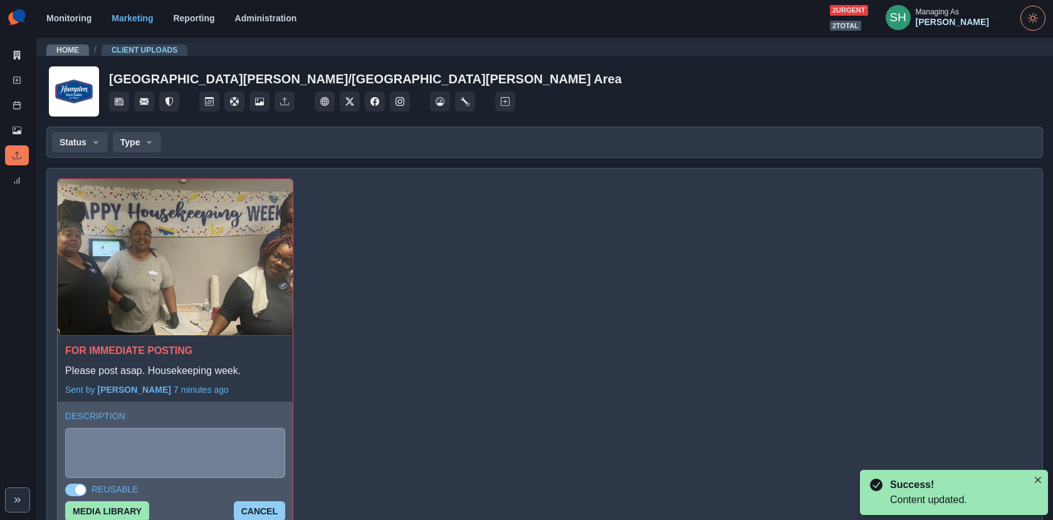
click at [140, 438] on textarea at bounding box center [175, 453] width 220 height 50
paste textarea "**********"
type textarea "**********"
click at [121, 505] on button "MEDIA LIBRARY" at bounding box center [107, 512] width 84 height 20
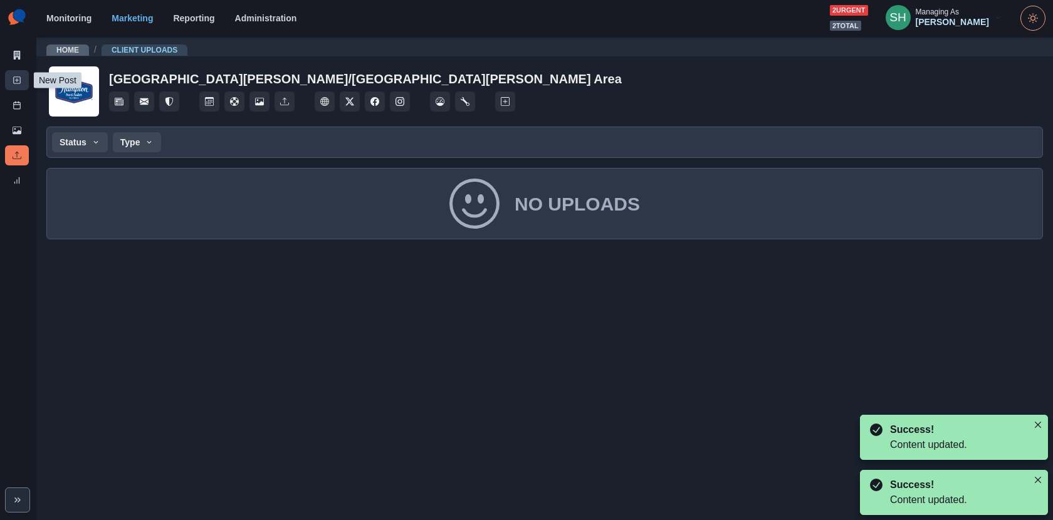
click at [16, 87] on link "New Post" at bounding box center [17, 80] width 24 height 20
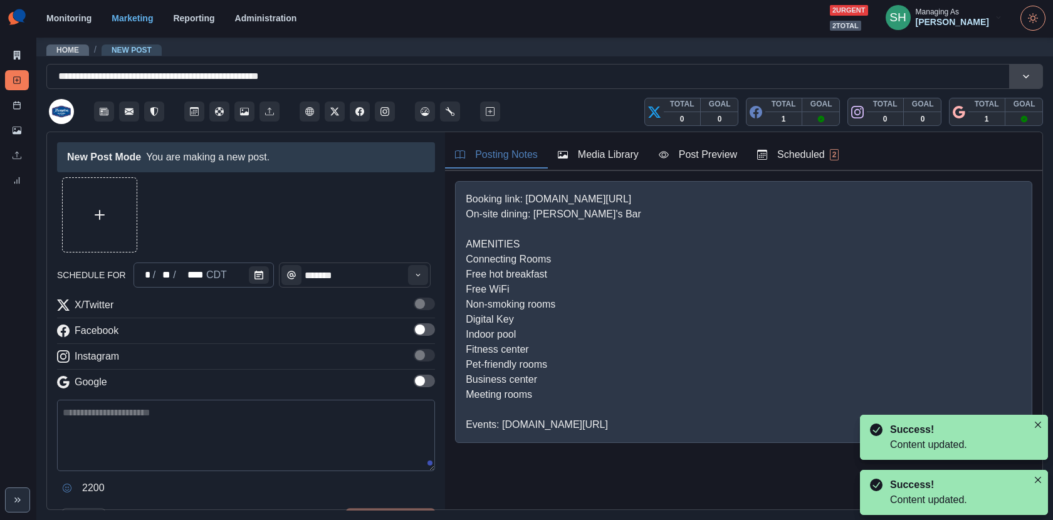
click at [605, 168] on div "Posting Notes Media Library Post Preview Scheduled 2" at bounding box center [743, 151] width 597 height 39
click at [587, 154] on div "Media Library" at bounding box center [598, 154] width 81 height 15
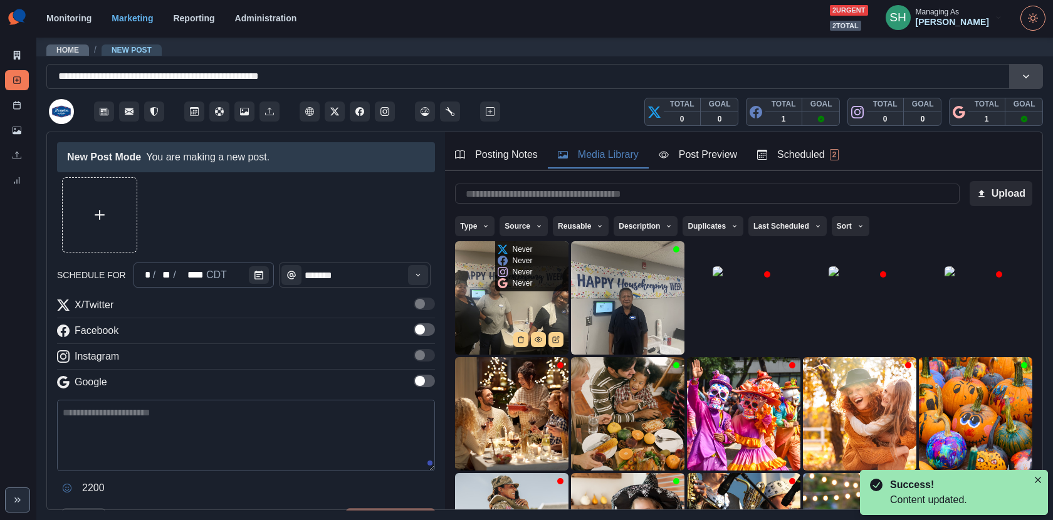
click at [547, 302] on img at bounding box center [511, 297] width 113 height 113
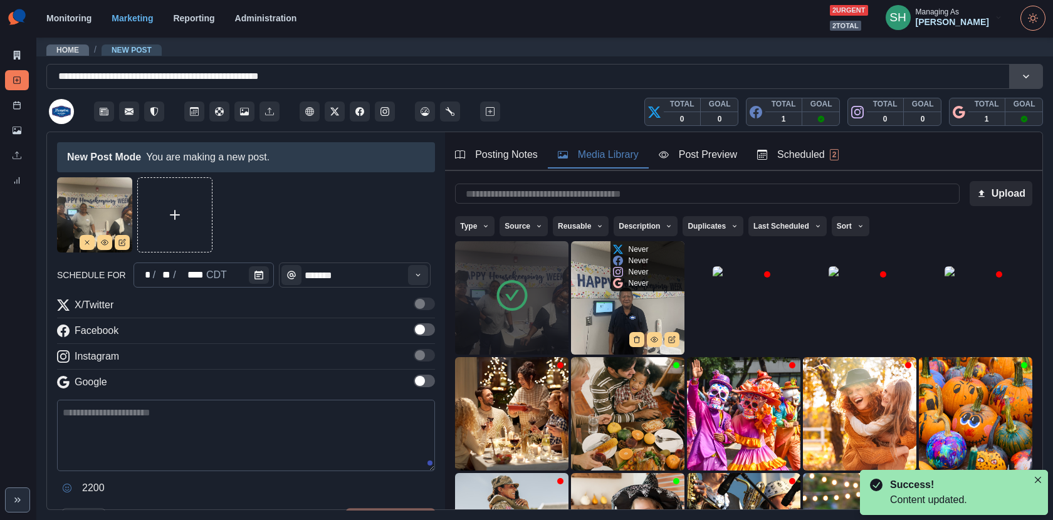
click at [621, 300] on img at bounding box center [627, 297] width 113 height 113
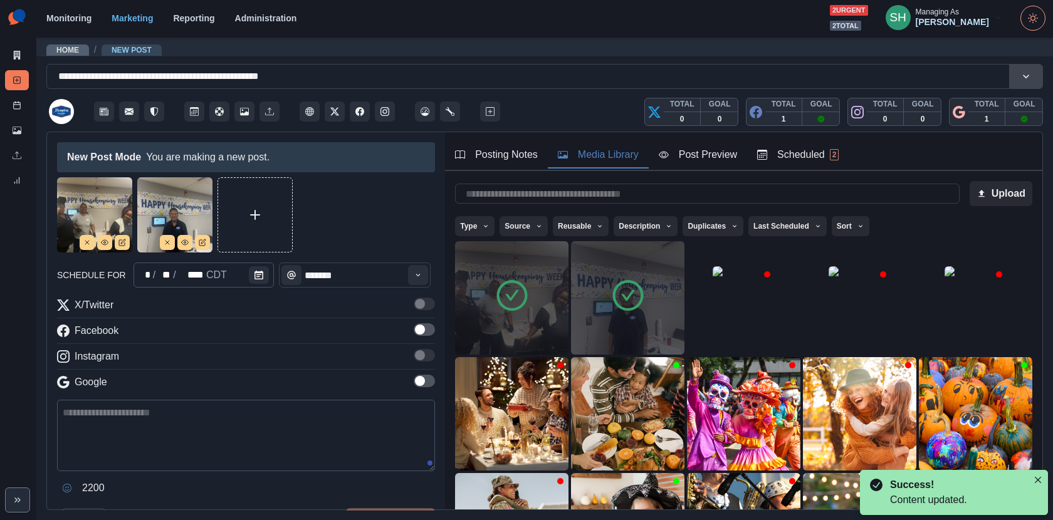
click at [663, 153] on icon "button" at bounding box center [664, 155] width 10 height 10
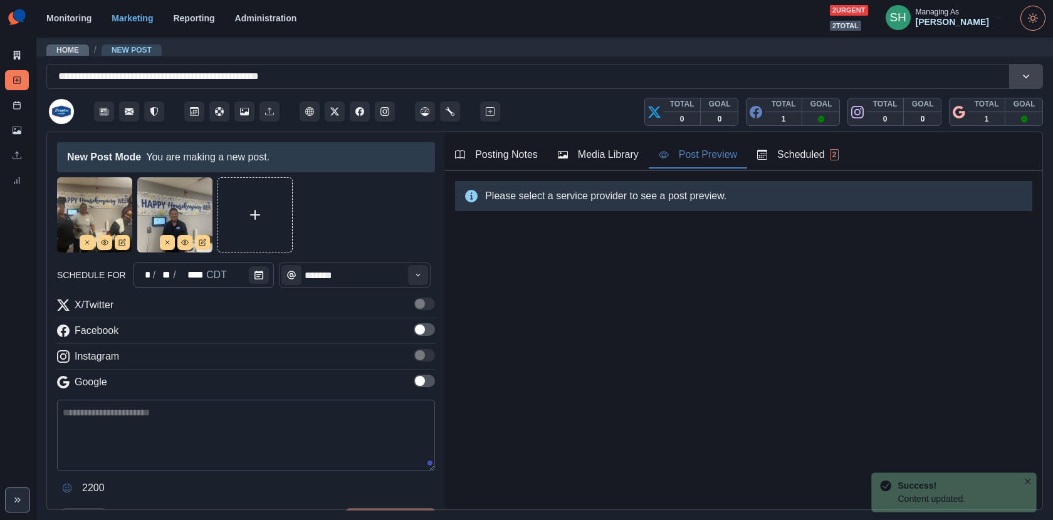
click at [421, 332] on span at bounding box center [420, 330] width 10 height 10
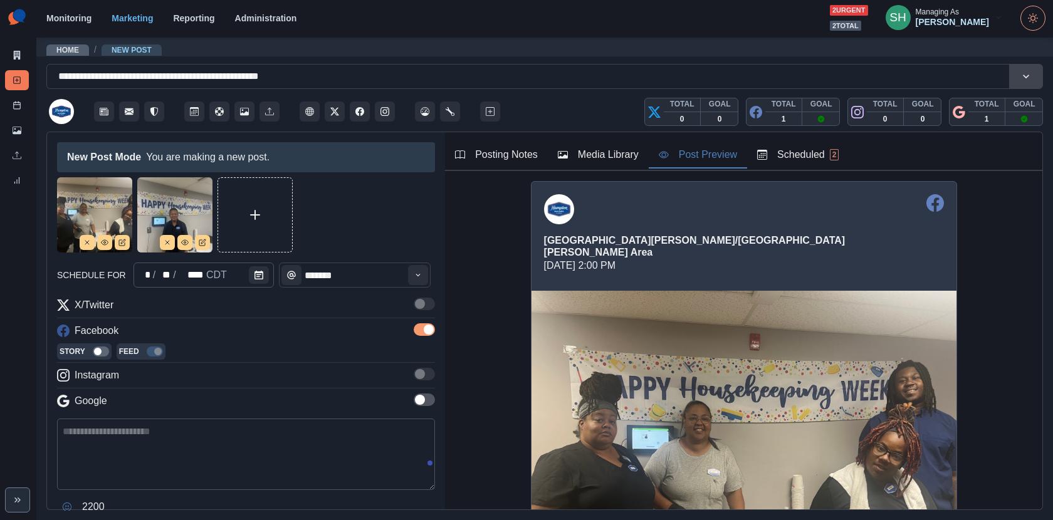
click at [422, 407] on label at bounding box center [424, 404] width 21 height 20
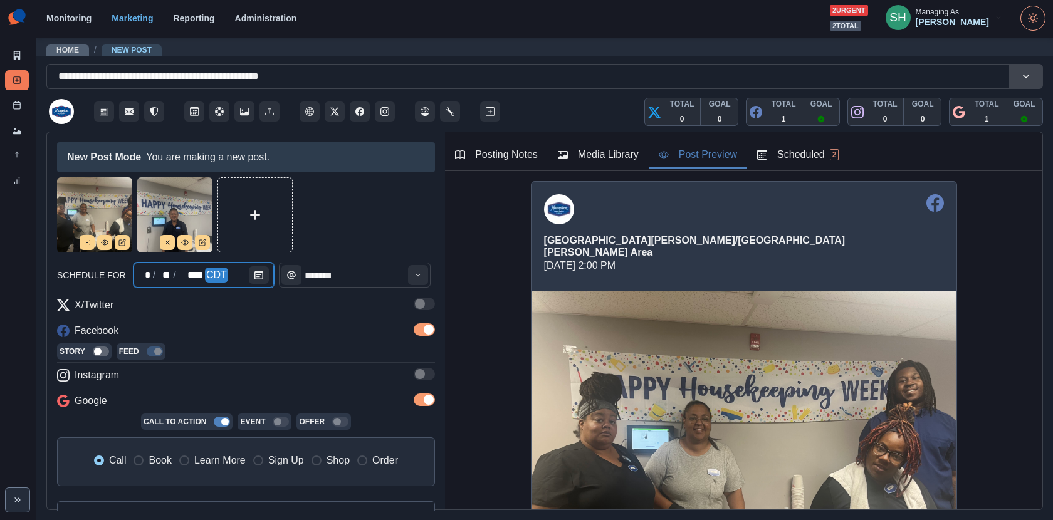
click at [266, 278] on div at bounding box center [261, 275] width 25 height 25
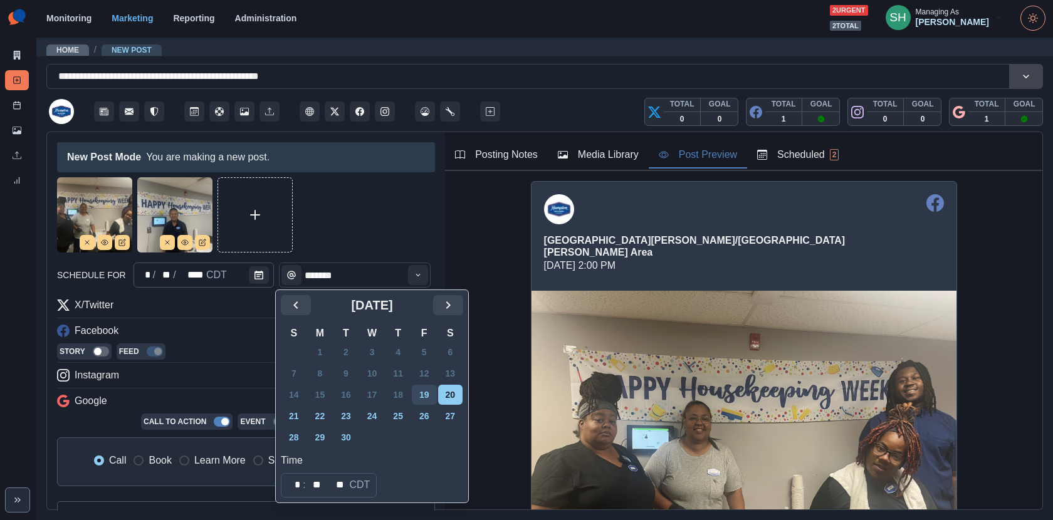
click at [423, 397] on button "19" at bounding box center [424, 395] width 25 height 20
click at [398, 230] on div at bounding box center [246, 214] width 378 height 75
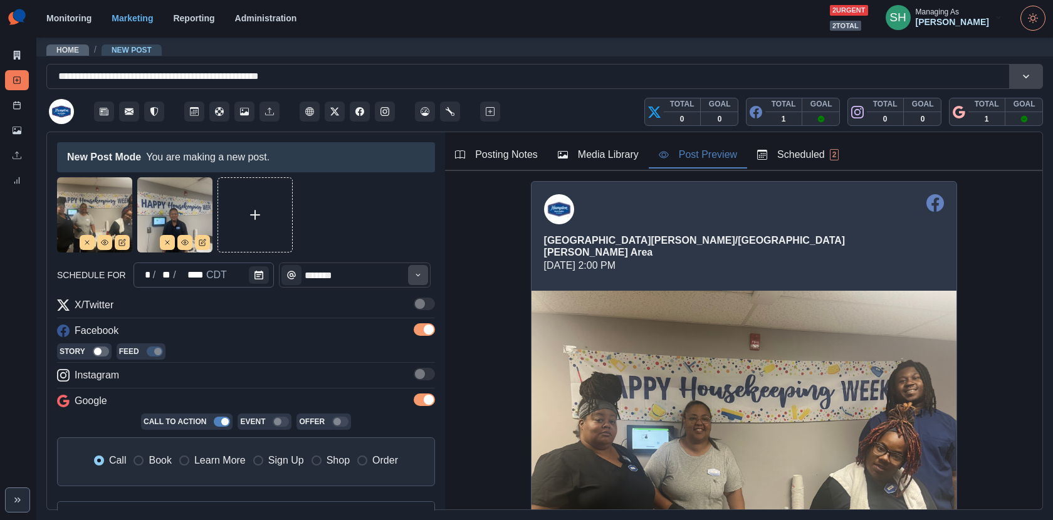
click at [428, 278] on button "Time" at bounding box center [418, 275] width 20 height 20
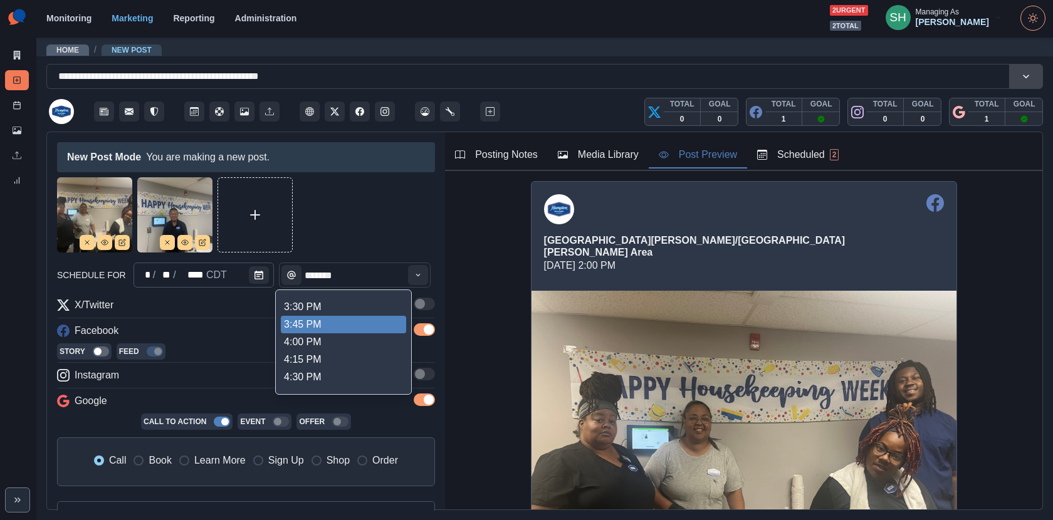
scroll to position [475, 0]
click at [310, 320] on li "3:00 PM" at bounding box center [343, 321] width 125 height 18
type input "*******"
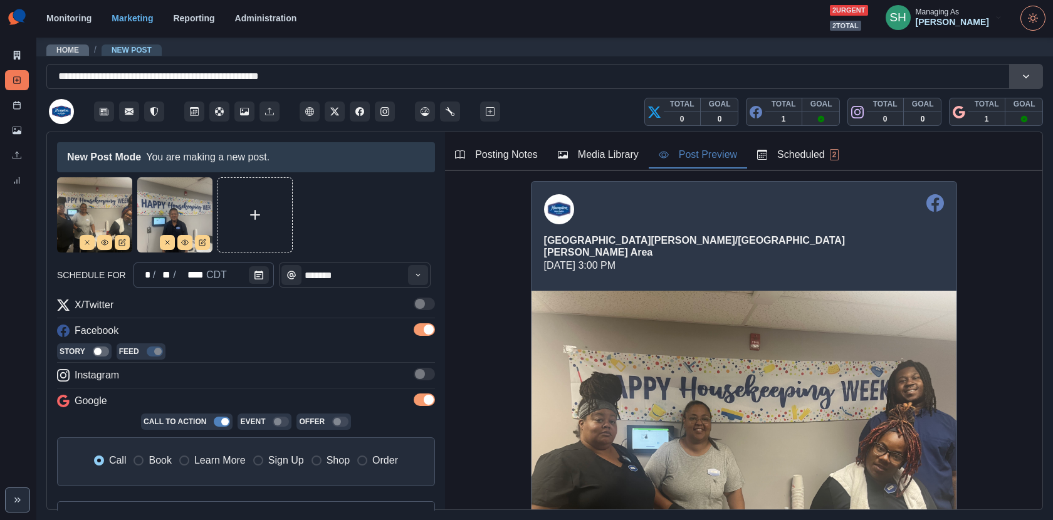
scroll to position [109, 0]
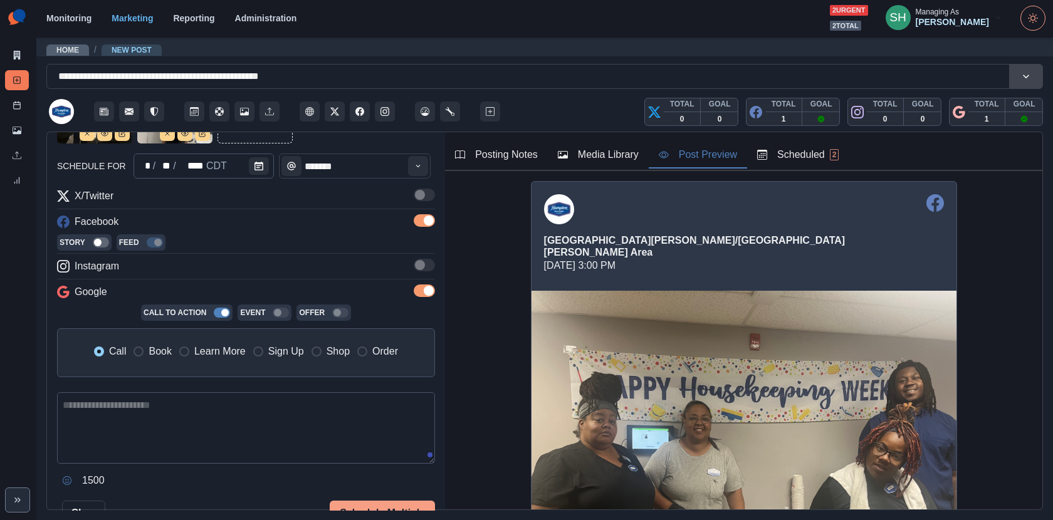
click at [143, 354] on label "Book" at bounding box center [153, 351] width 38 height 15
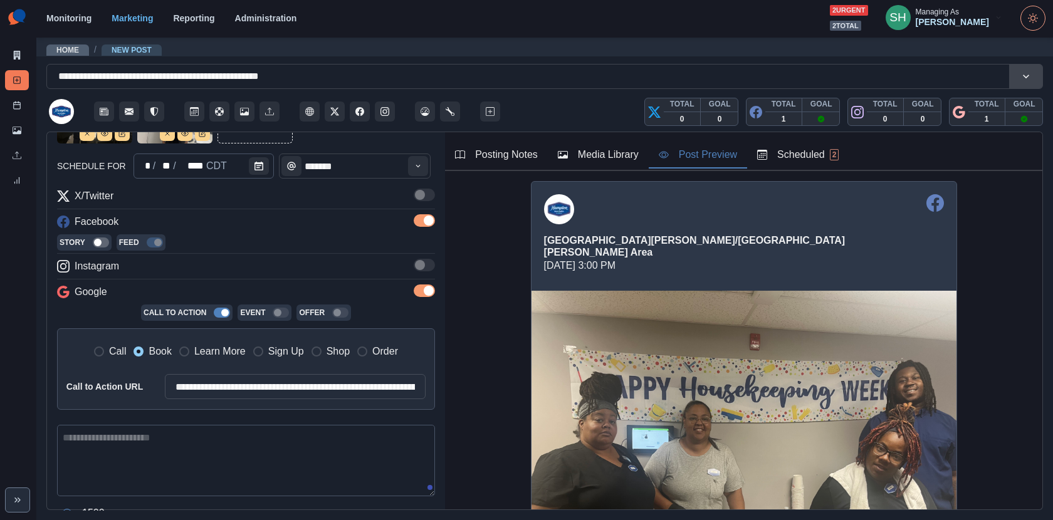
scroll to position [210, 0]
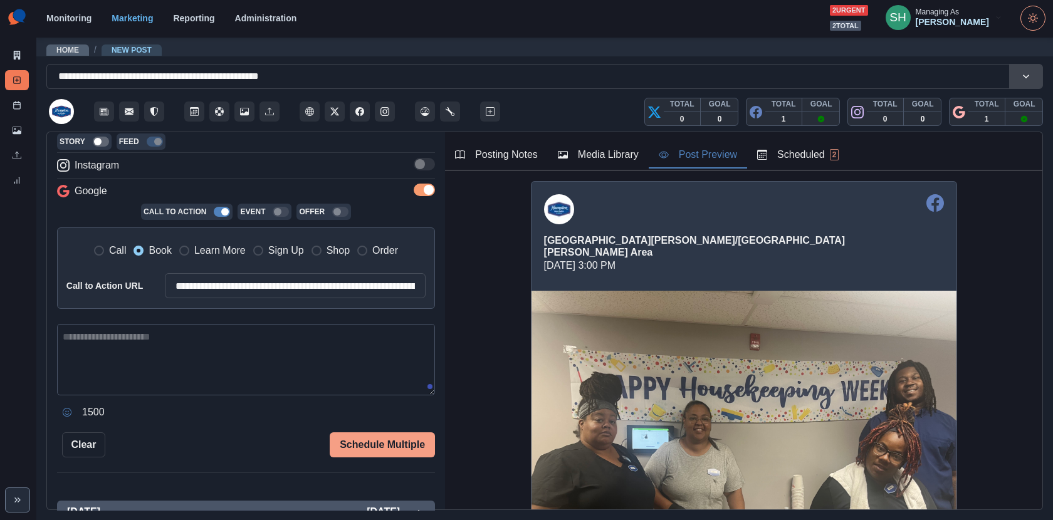
click at [143, 356] on textarea at bounding box center [246, 359] width 378 height 71
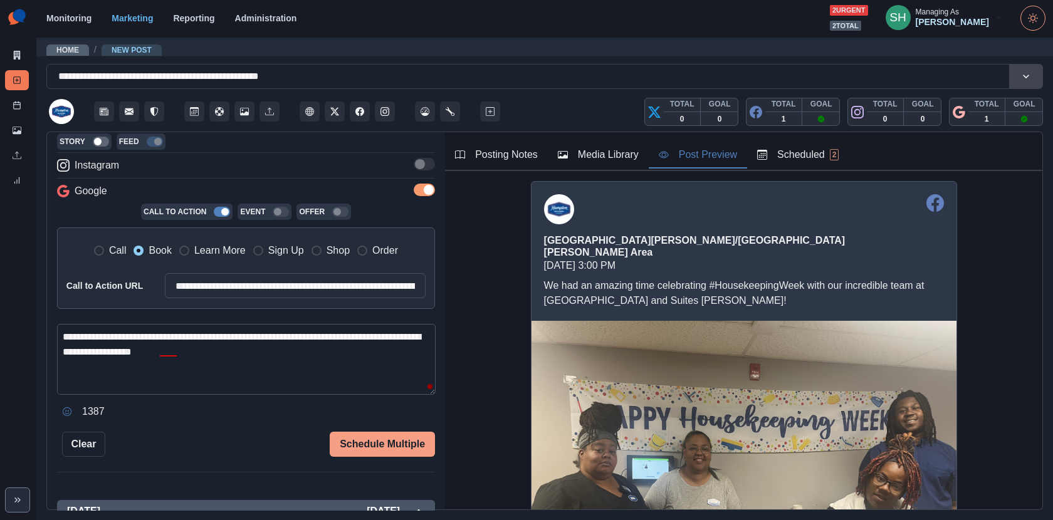
click at [177, 351] on textarea "**********" at bounding box center [246, 359] width 379 height 71
click at [255, 353] on textarea "**********" at bounding box center [246, 359] width 379 height 71
type textarea "**********"
click at [369, 438] on button "Schedule Multiple" at bounding box center [382, 444] width 105 height 25
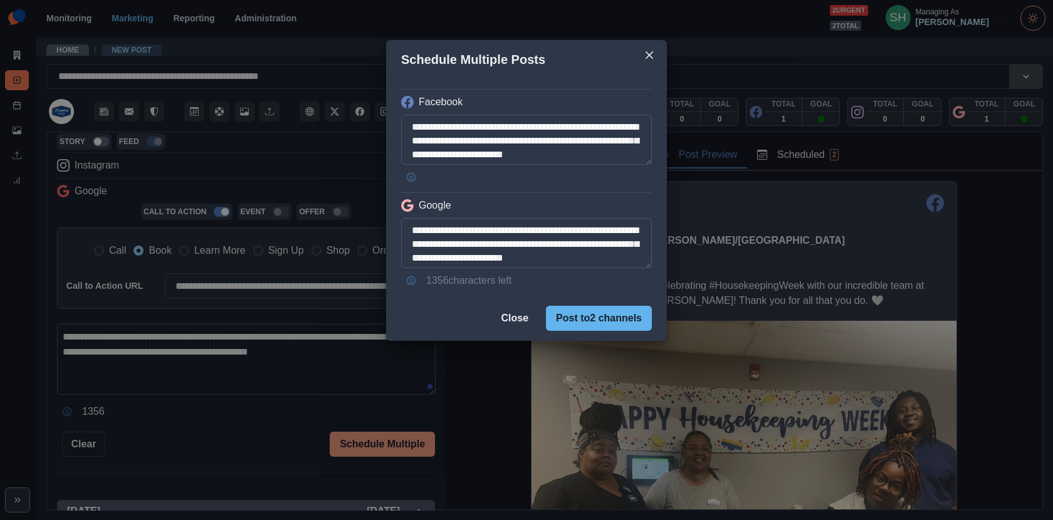
click at [572, 318] on button "Post to 2 channels" at bounding box center [599, 318] width 106 height 25
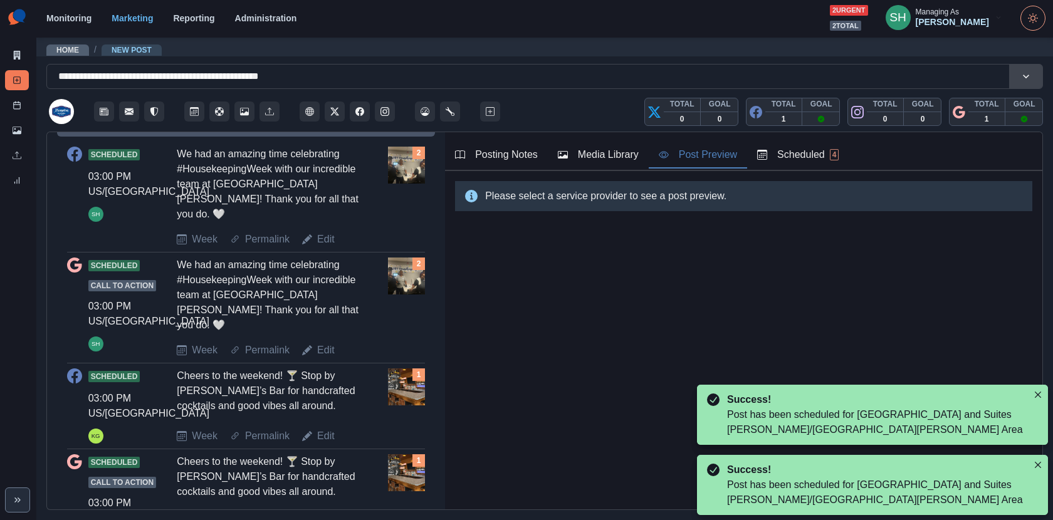
scroll to position [508, 0]
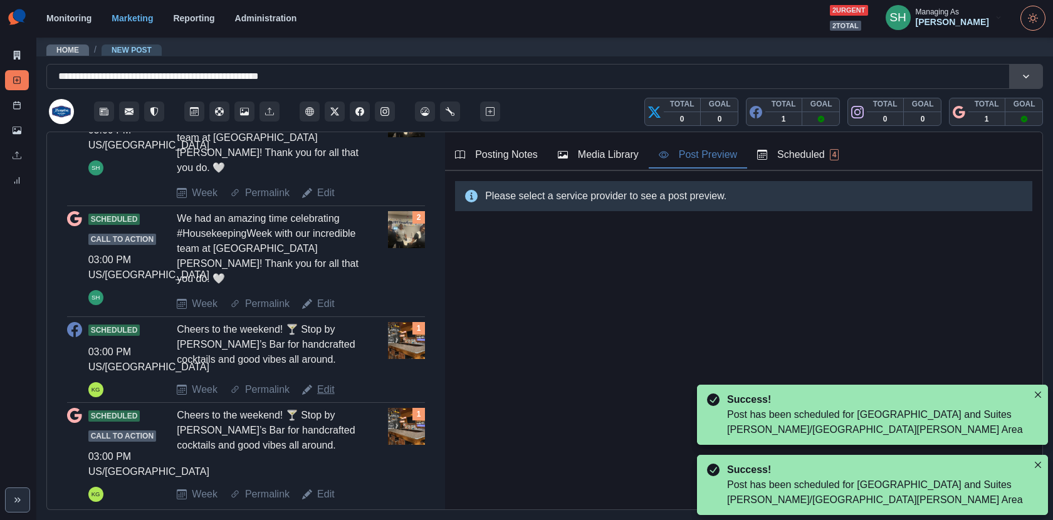
click at [327, 382] on link "Edit" at bounding box center [326, 389] width 18 height 15
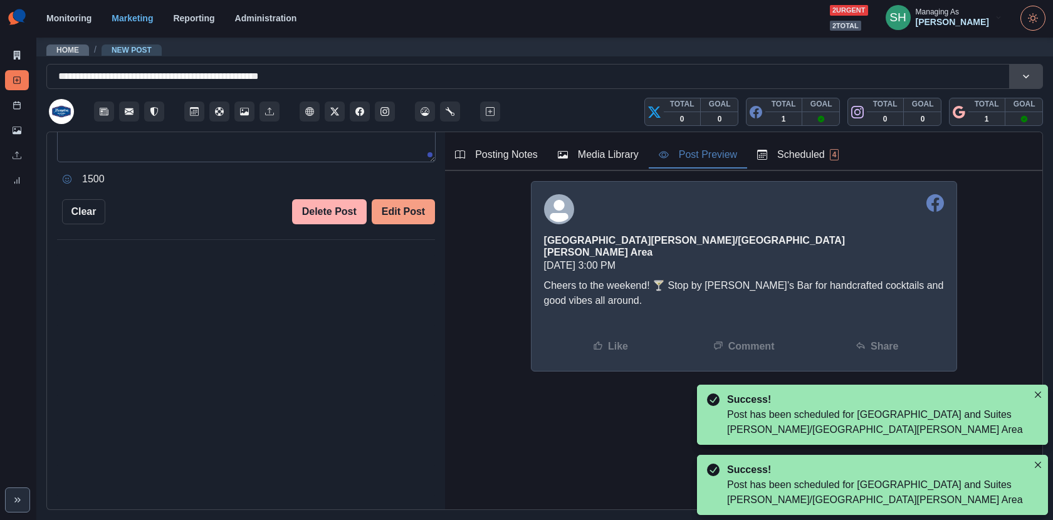
type textarea "**********"
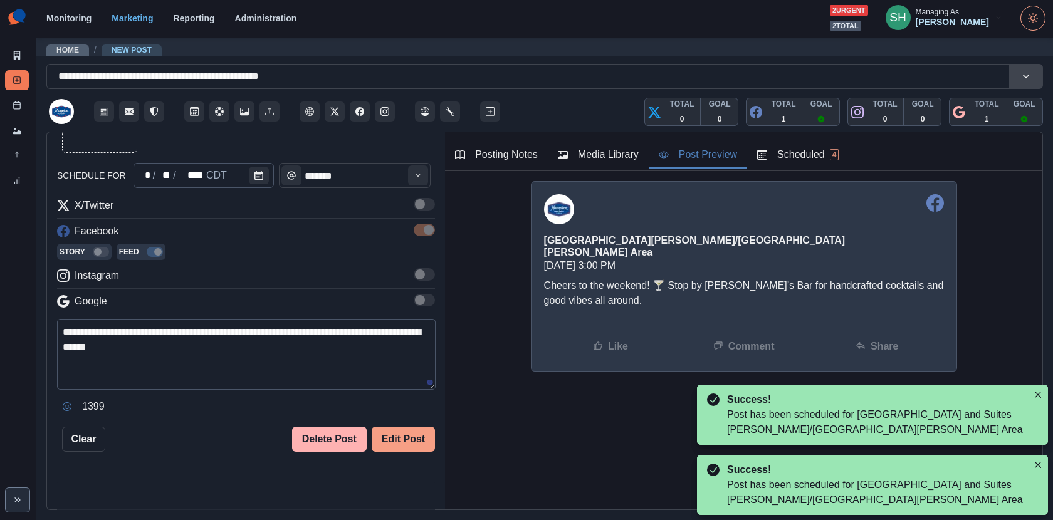
scroll to position [100, 0]
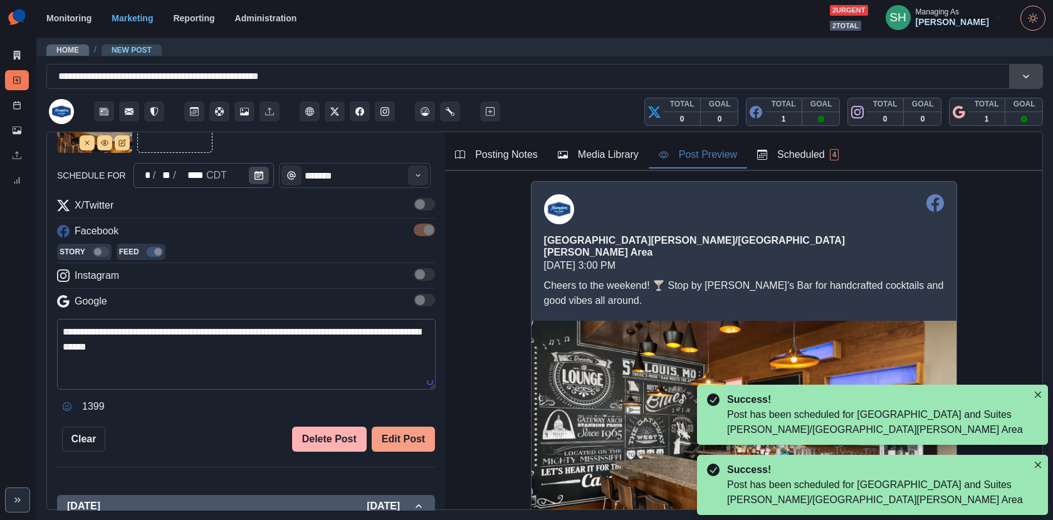
click at [258, 181] on button "Calendar" at bounding box center [259, 176] width 20 height 18
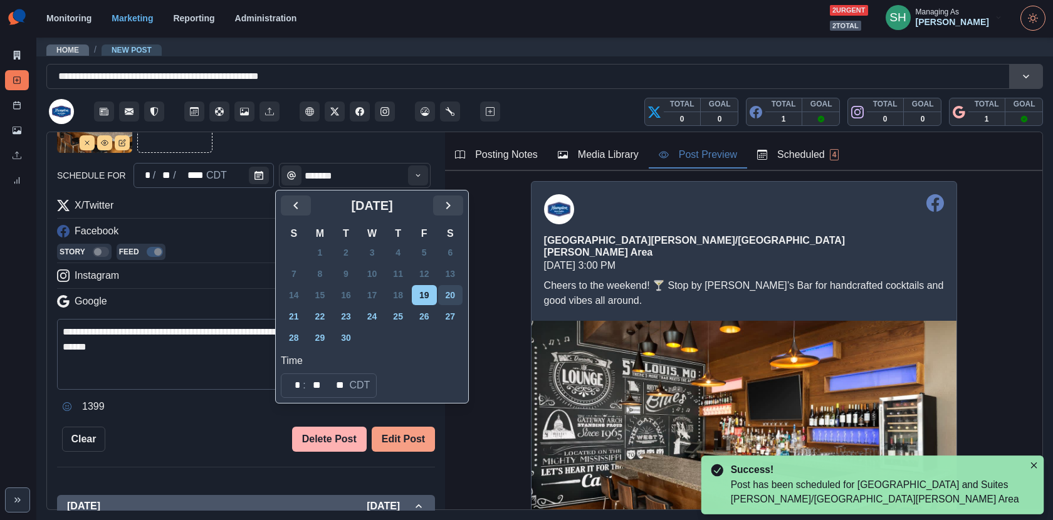
click at [458, 293] on button "20" at bounding box center [450, 295] width 25 height 20
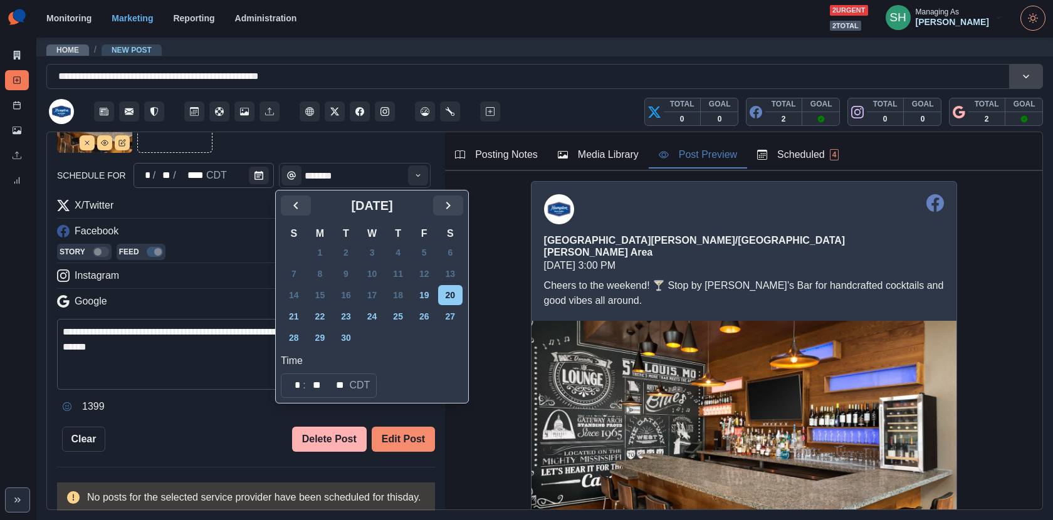
click at [414, 434] on button "Edit Post" at bounding box center [403, 439] width 63 height 25
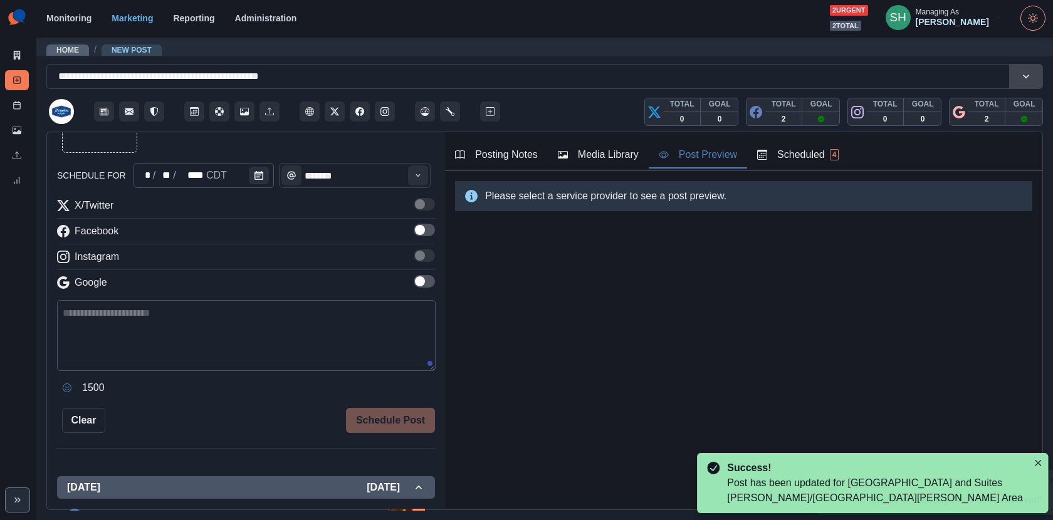
scroll to position [105, 0]
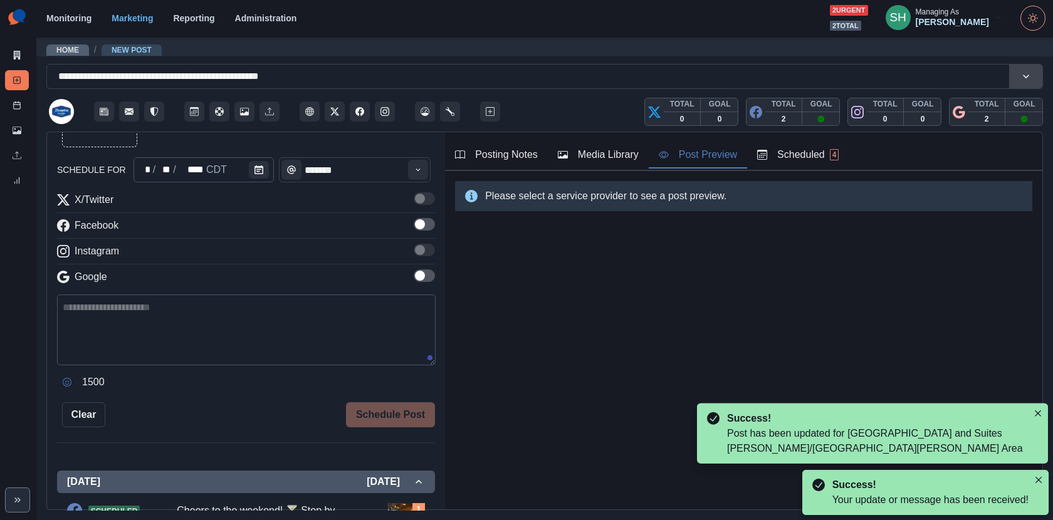
click at [821, 147] on div "Scheduled 4" at bounding box center [797, 154] width 81 height 15
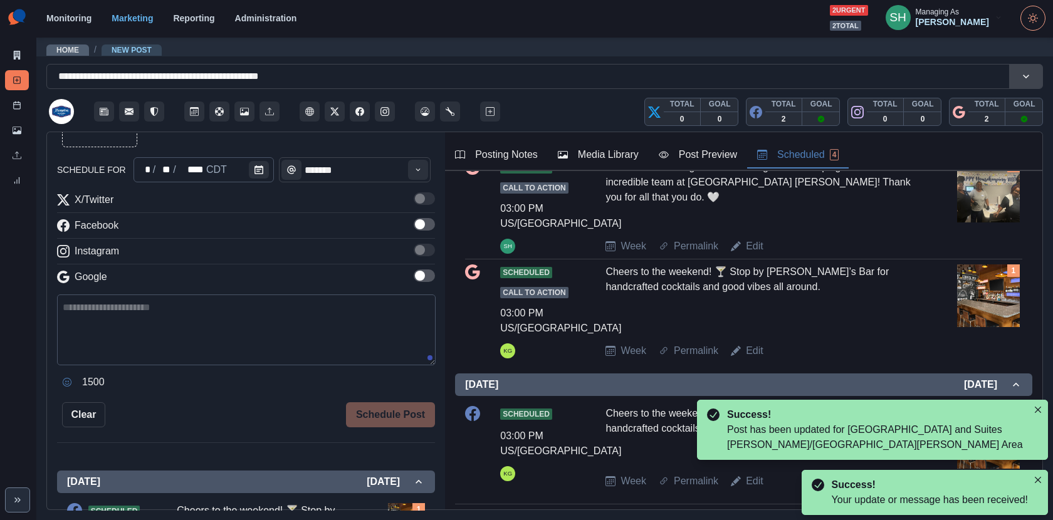
scroll to position [201, 0]
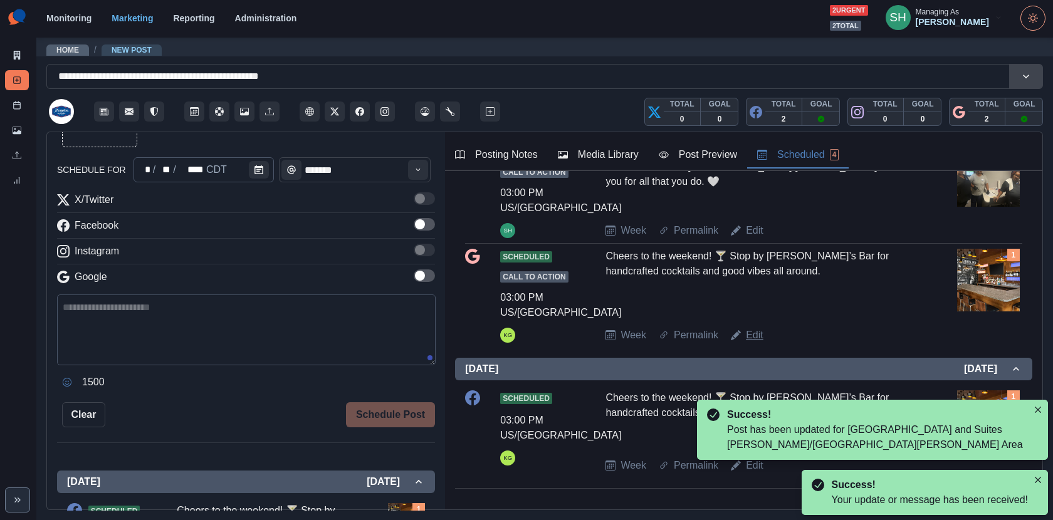
click at [757, 330] on link "Edit" at bounding box center [755, 335] width 18 height 15
type textarea "**********"
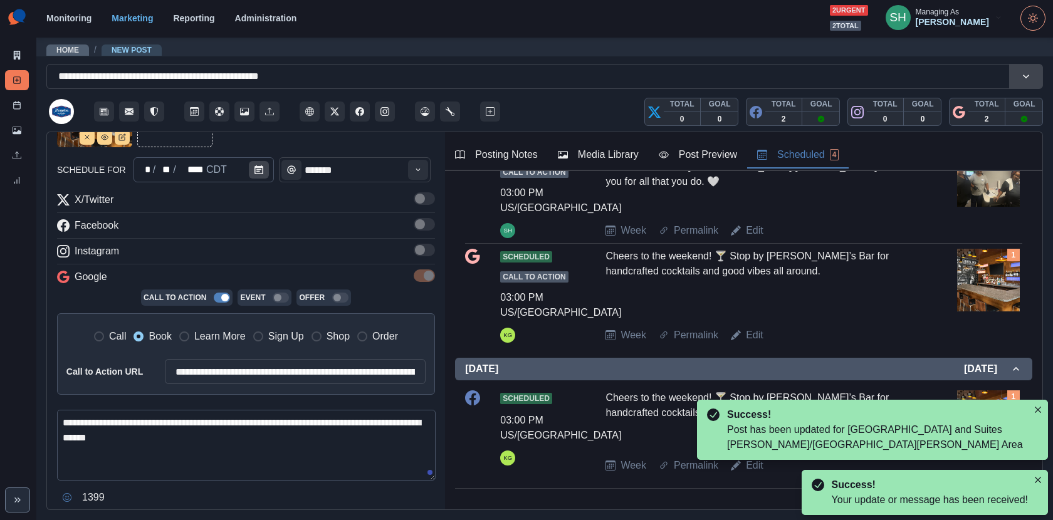
click at [261, 161] on button "Calendar" at bounding box center [259, 170] width 20 height 18
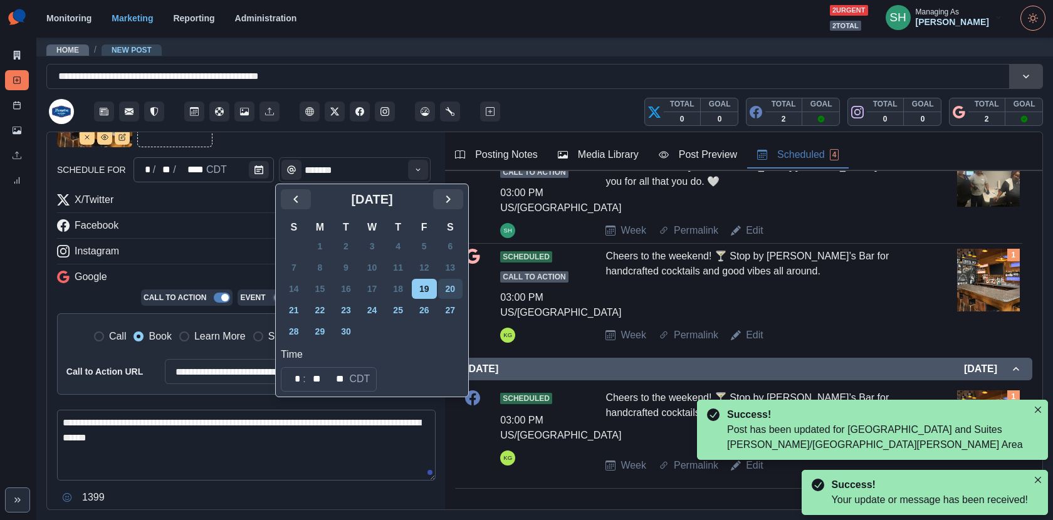
click at [453, 292] on button "20" at bounding box center [450, 289] width 25 height 20
click at [224, 253] on div "Instagram" at bounding box center [246, 254] width 378 height 20
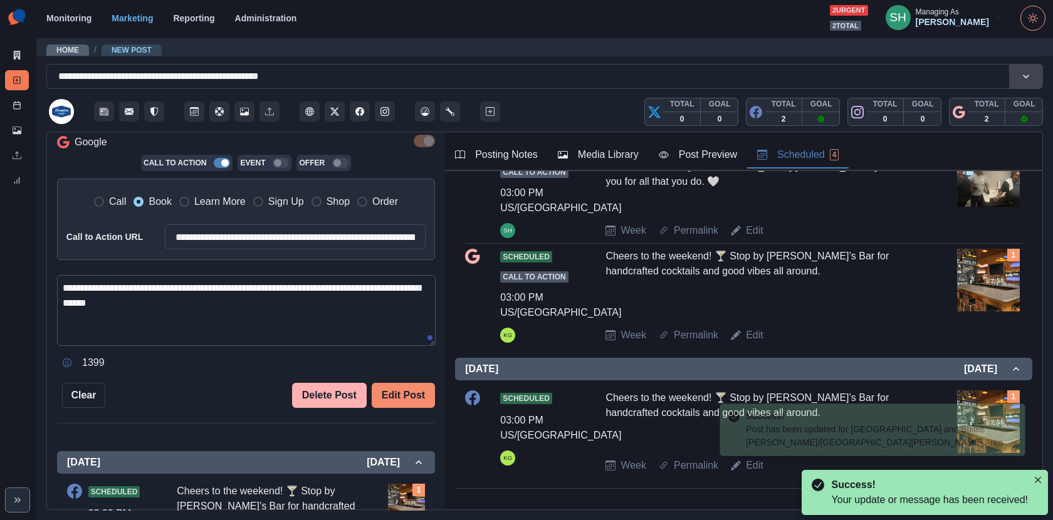
click at [403, 396] on button "Edit Post" at bounding box center [403, 395] width 63 height 25
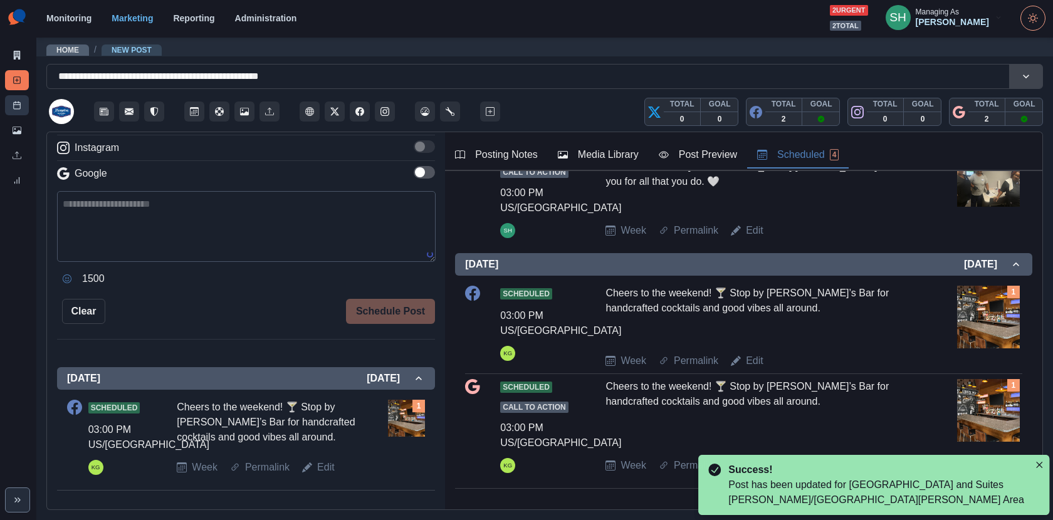
scroll to position [240, 0]
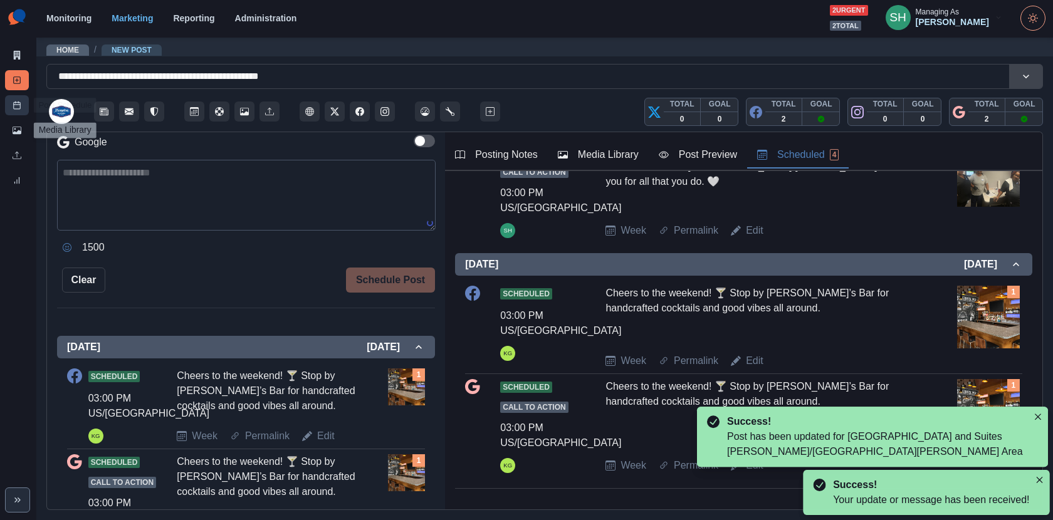
click at [14, 105] on line at bounding box center [17, 105] width 7 height 0
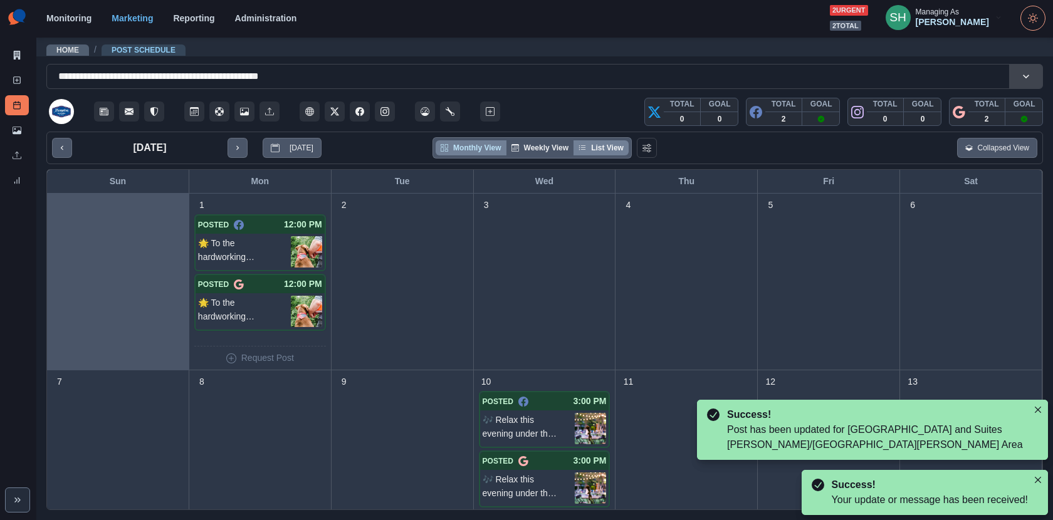
click at [607, 150] on button "List View" at bounding box center [601, 147] width 55 height 15
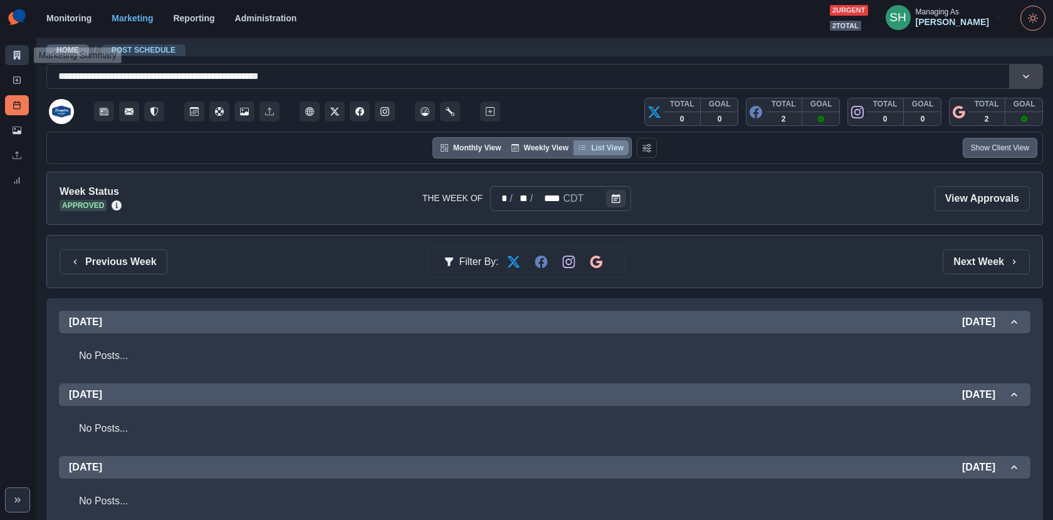
click at [23, 51] on link "Marketing Summary" at bounding box center [17, 55] width 24 height 20
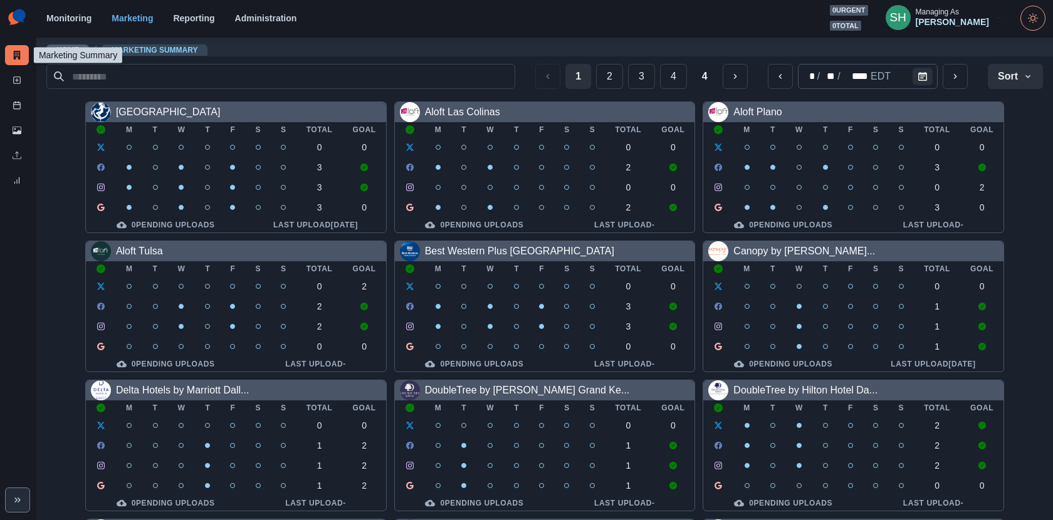
click at [929, 19] on div "[PERSON_NAME]" at bounding box center [952, 22] width 73 height 11
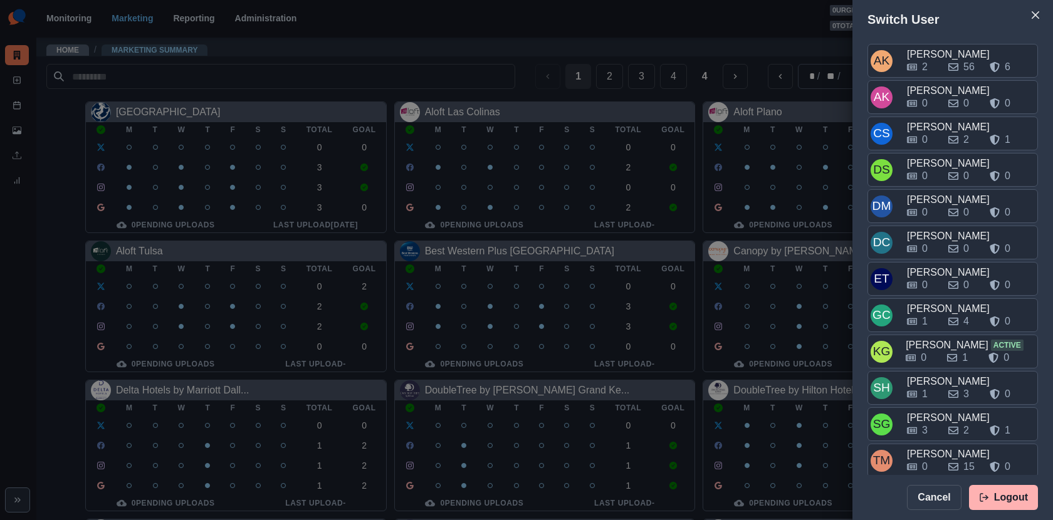
click at [802, 276] on div "Switch User AK [PERSON_NAME] 2 56 6 AK [PERSON_NAME] 0 0 0 CS Crizalyn Servida …" at bounding box center [526, 260] width 1053 height 520
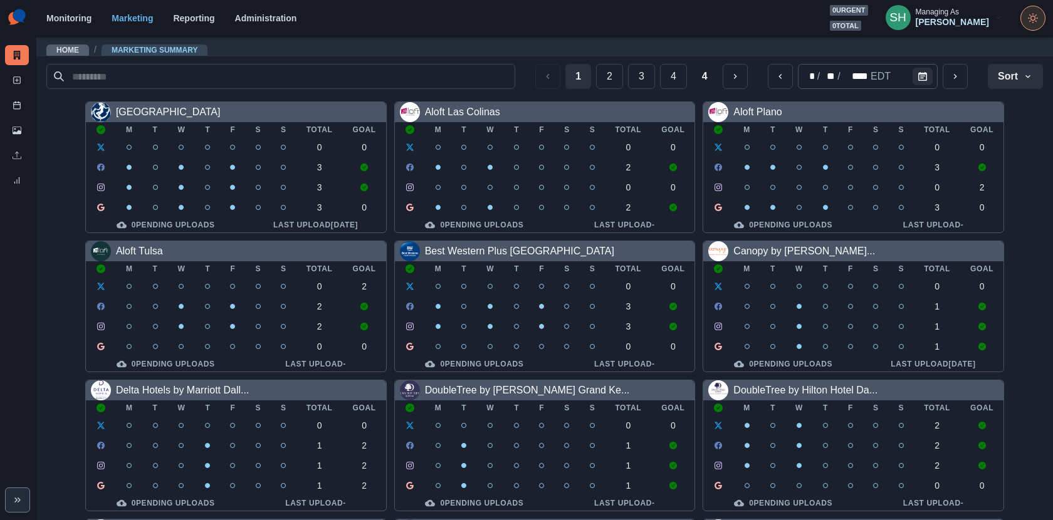
click at [1028, 16] on button "Toggle Mode" at bounding box center [1033, 18] width 25 height 25
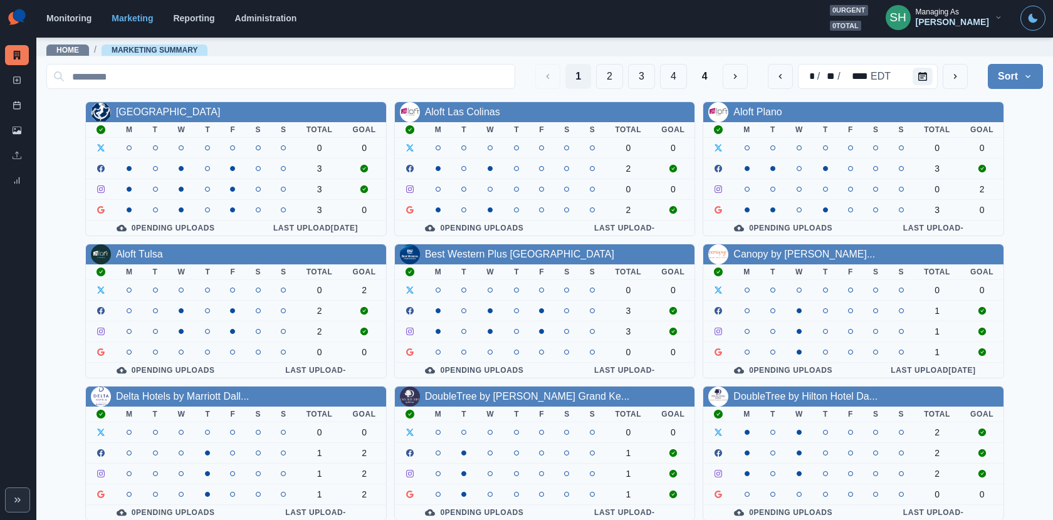
click at [947, 9] on div "Managing As" at bounding box center [937, 12] width 43 height 9
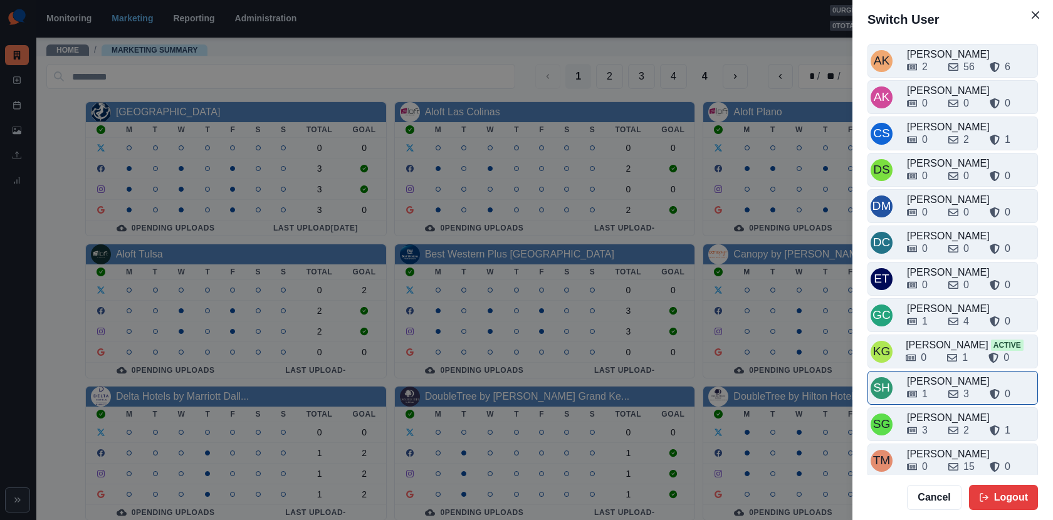
click at [925, 387] on div "1" at bounding box center [925, 394] width 6 height 15
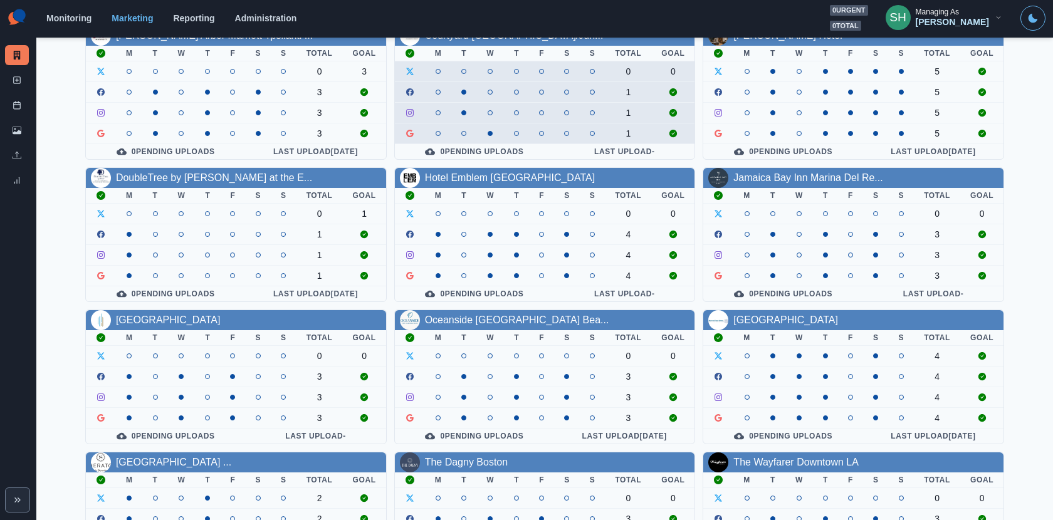
scroll to position [145, 0]
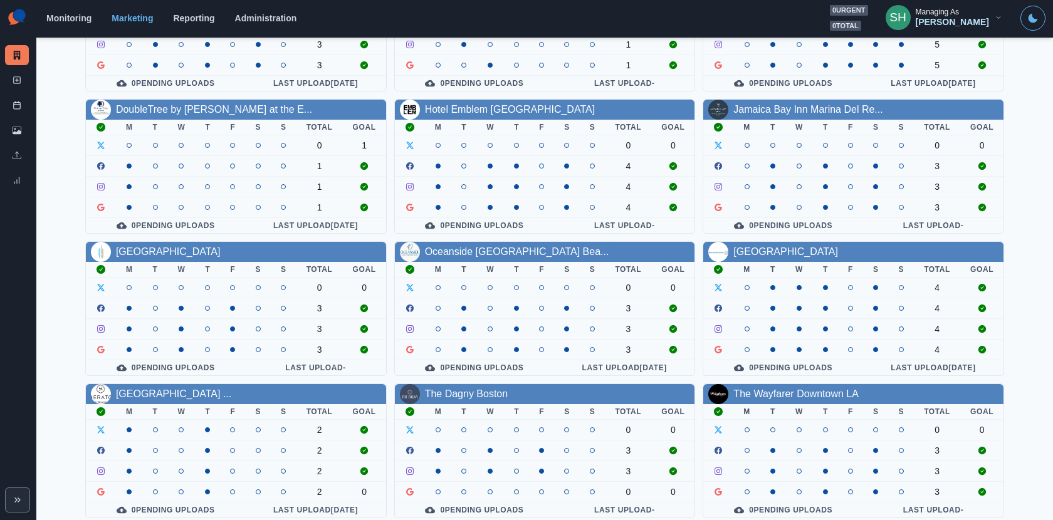
click at [174, 231] on div "[PERSON_NAME] Arbor Marriott Ypsilanti ... M T W T F S S Total Goal 0 3 3 3 3 0…" at bounding box center [544, 238] width 997 height 562
click at [174, 244] on div "[GEOGRAPHIC_DATA]" at bounding box center [168, 251] width 105 height 15
click at [174, 246] on link "[GEOGRAPHIC_DATA]" at bounding box center [168, 251] width 105 height 11
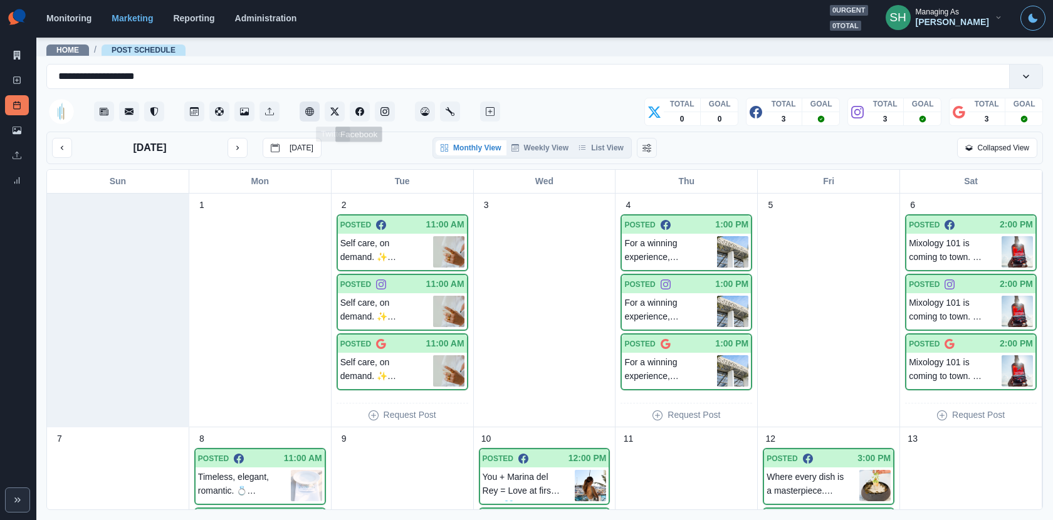
click at [314, 112] on button "Client Website" at bounding box center [310, 112] width 20 height 20
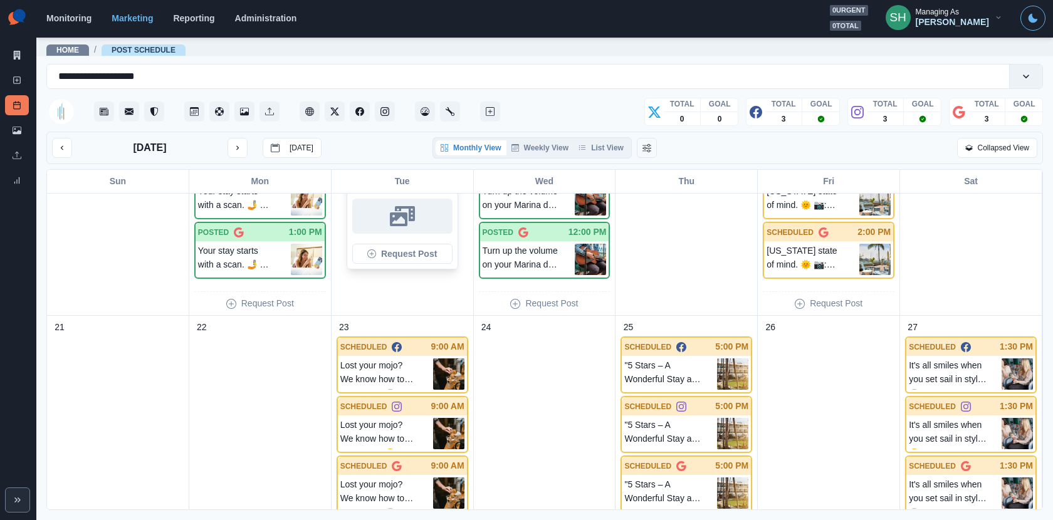
scroll to position [583, 0]
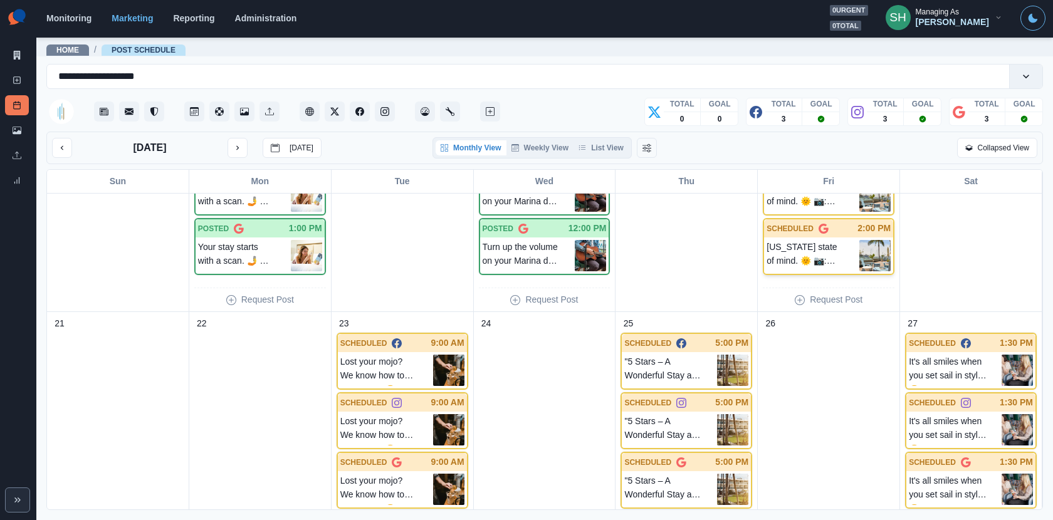
click at [875, 251] on img at bounding box center [874, 255] width 31 height 31
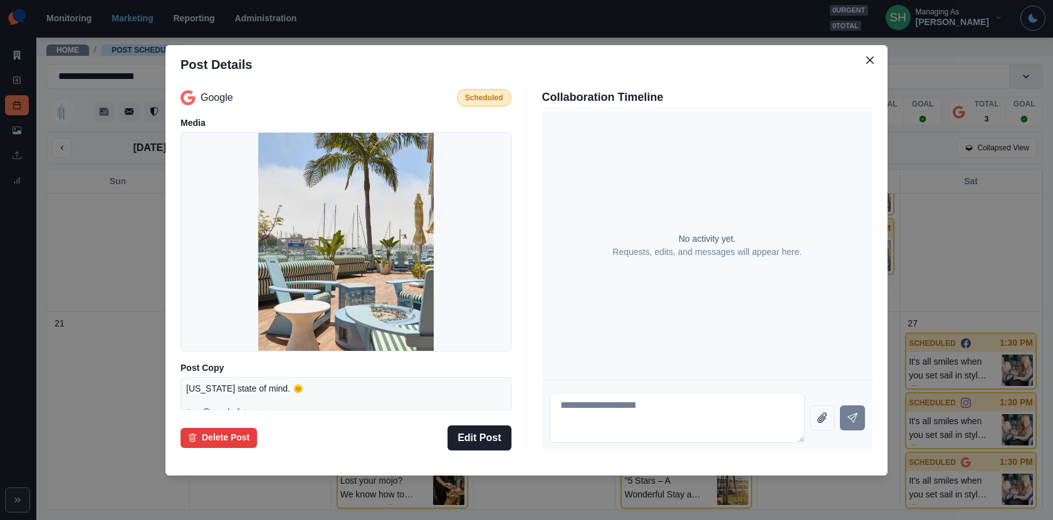
click at [960, 236] on div "Post Details Google Scheduled Media Post Copy [US_STATE] state of mind. 🌞 📷: @s…" at bounding box center [526, 260] width 1053 height 520
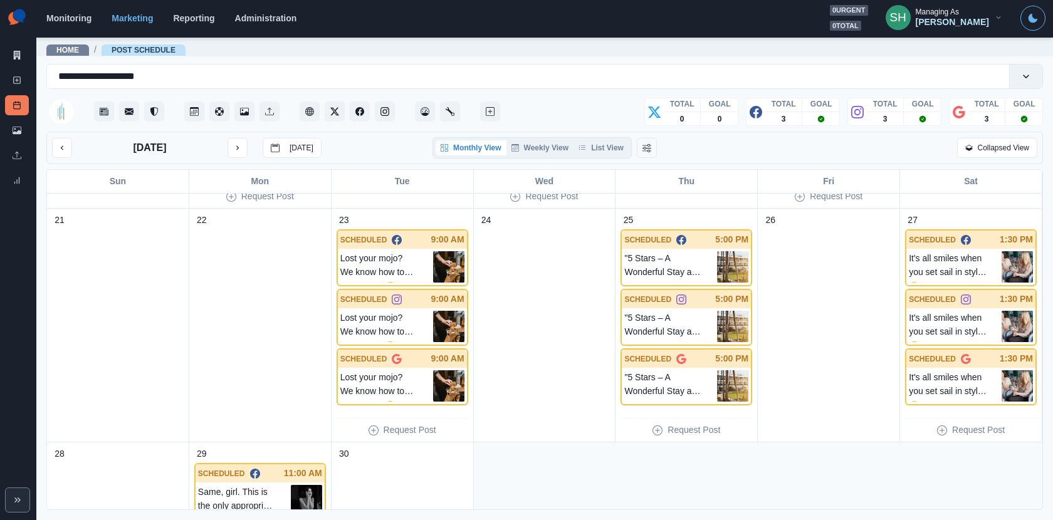
scroll to position [694, 0]
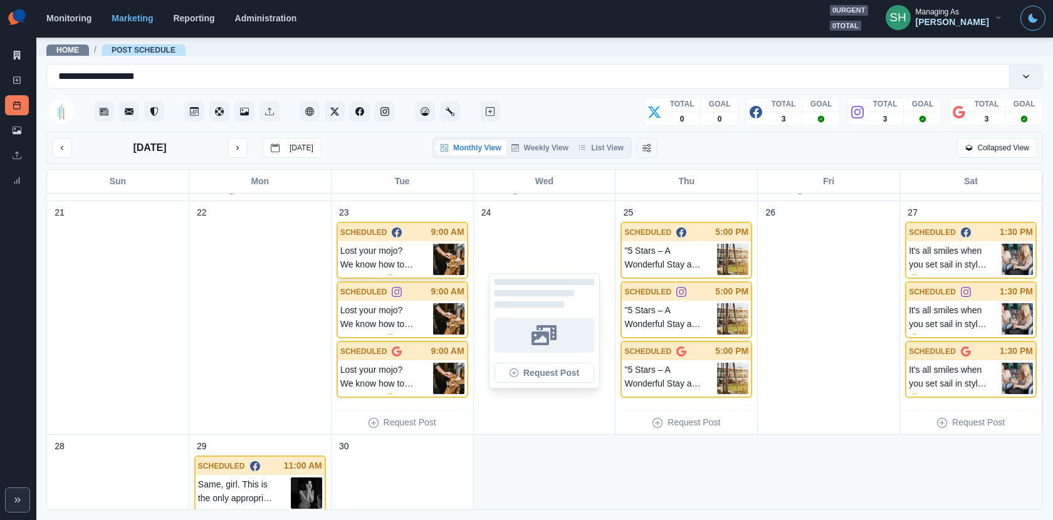
click at [459, 263] on img at bounding box center [448, 259] width 31 height 31
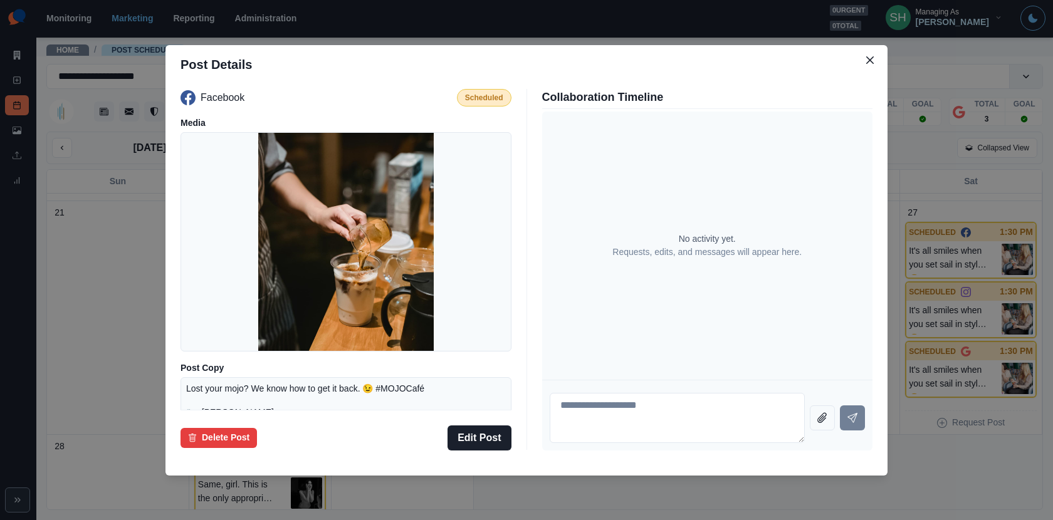
click at [951, 280] on div "Post Details Facebook Scheduled Media Post Copy Lost your mojo? We know how to …" at bounding box center [526, 260] width 1053 height 520
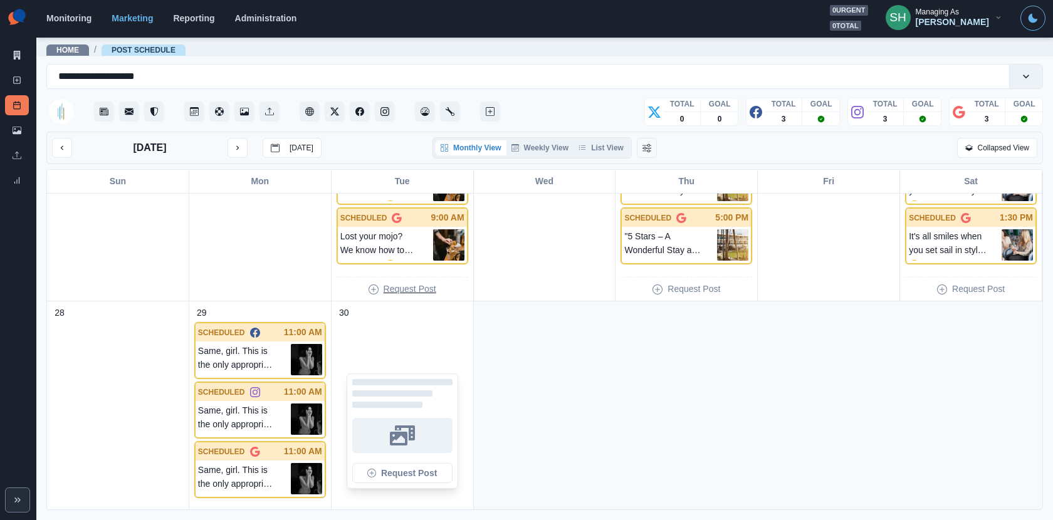
scroll to position [0, 0]
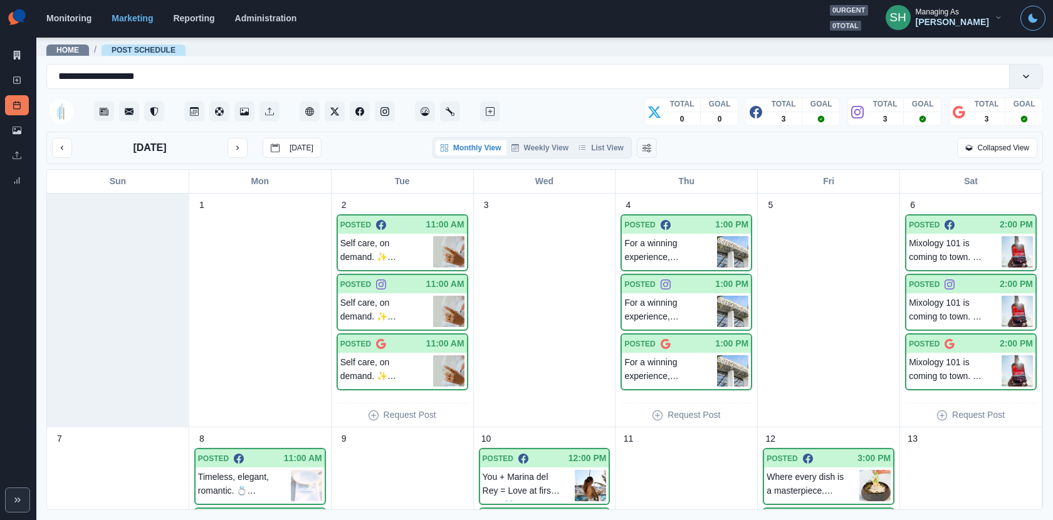
click at [249, 144] on div "[DATE] [DATE]" at bounding box center [187, 148] width 270 height 20
click at [243, 144] on button "next month" at bounding box center [238, 148] width 20 height 20
click at [232, 145] on button "next month" at bounding box center [238, 148] width 20 height 20
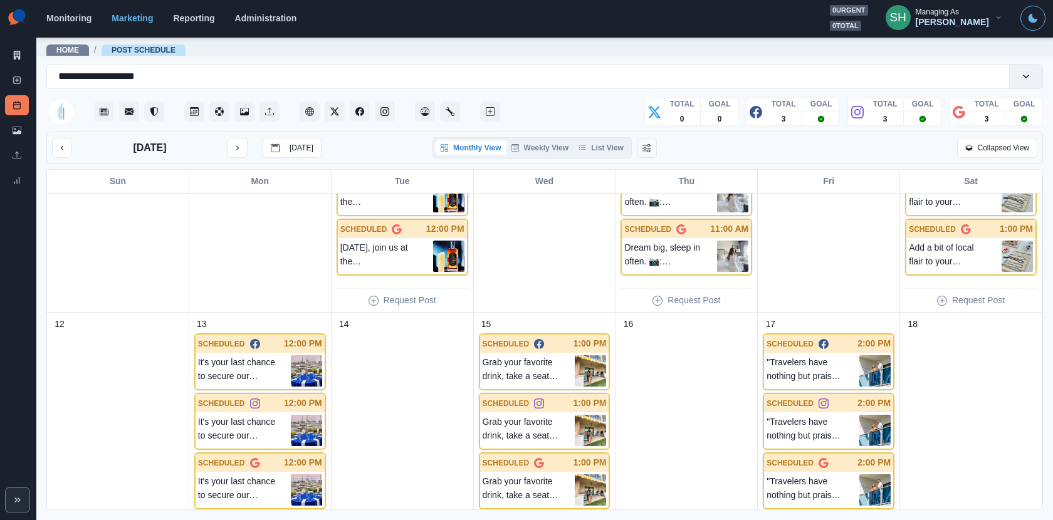
scroll to position [88, 0]
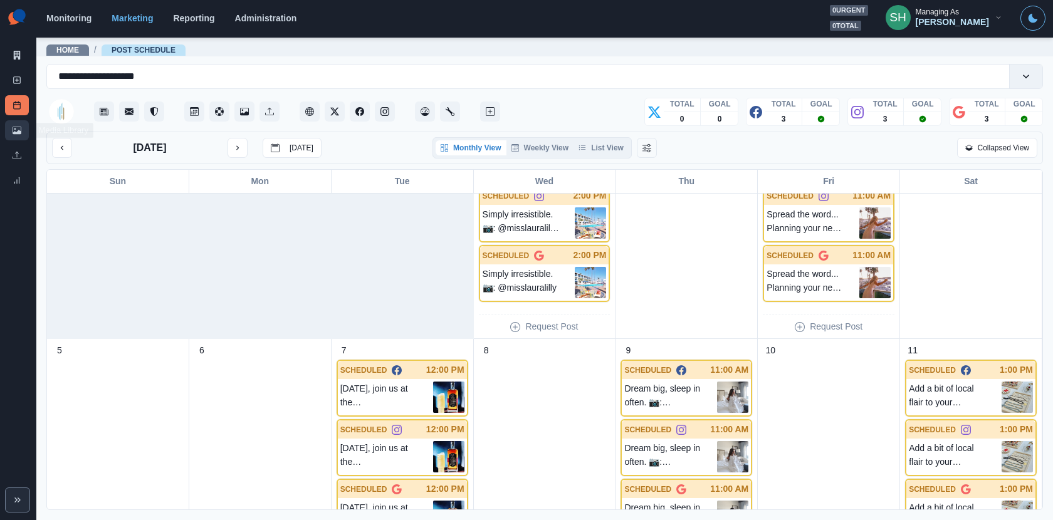
click at [15, 126] on icon at bounding box center [17, 130] width 9 height 9
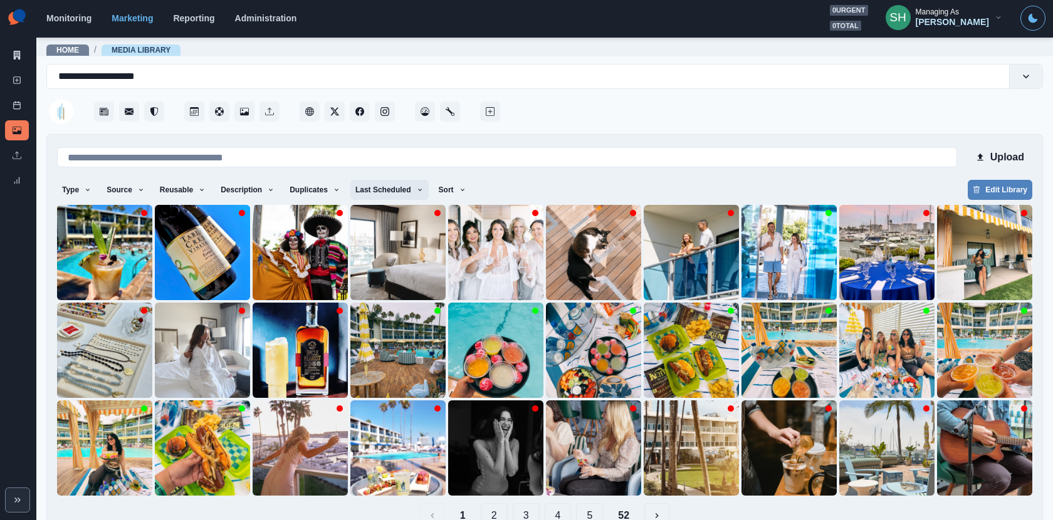
click at [388, 186] on button "Last Scheduled" at bounding box center [389, 190] width 78 height 20
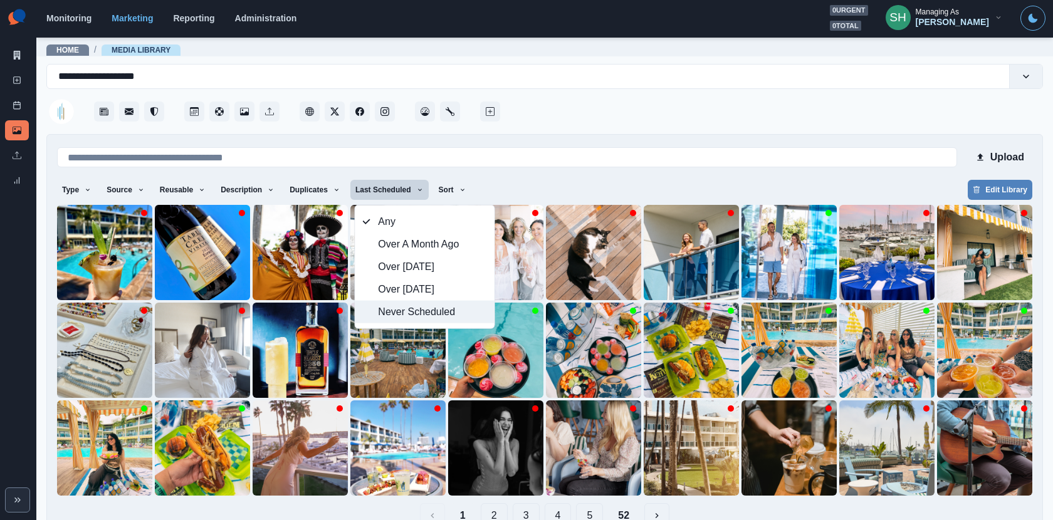
click at [402, 308] on span "Never Scheduled" at bounding box center [432, 312] width 108 height 15
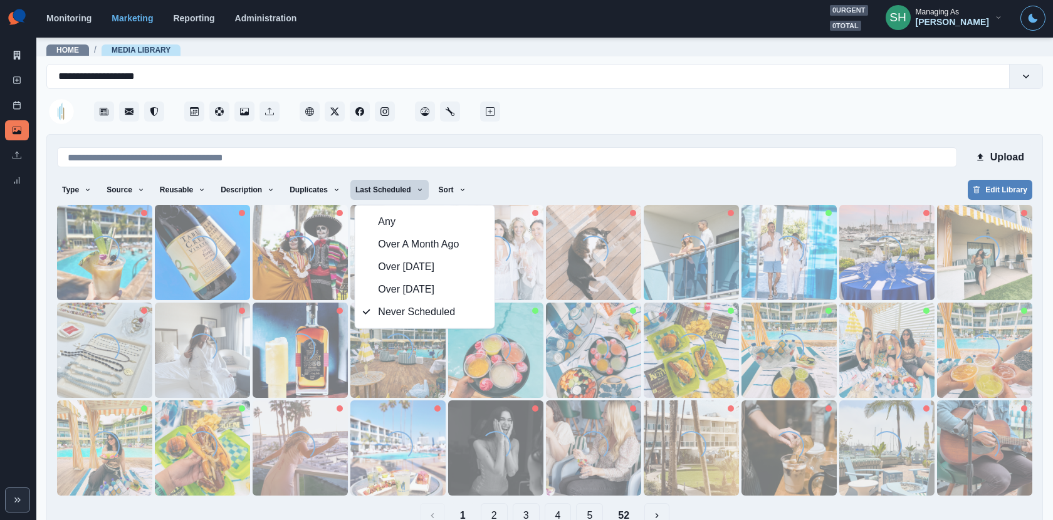
click at [532, 113] on div at bounding box center [773, 108] width 540 height 38
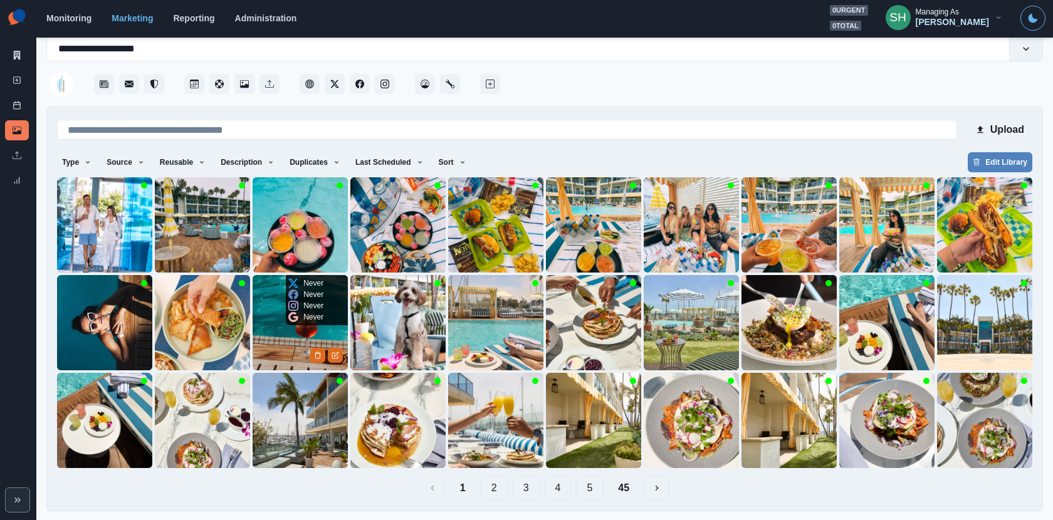
scroll to position [28, 0]
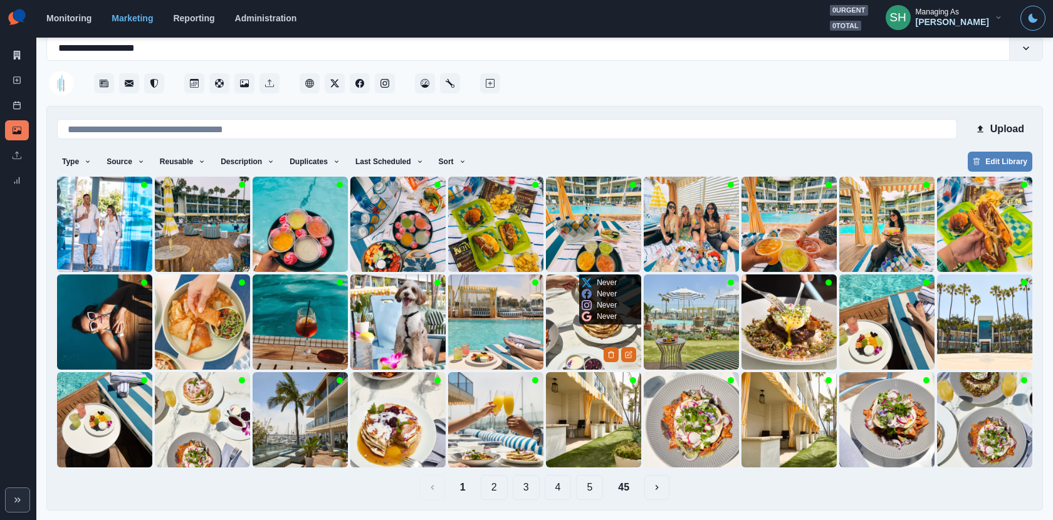
click at [591, 335] on img at bounding box center [593, 322] width 95 height 95
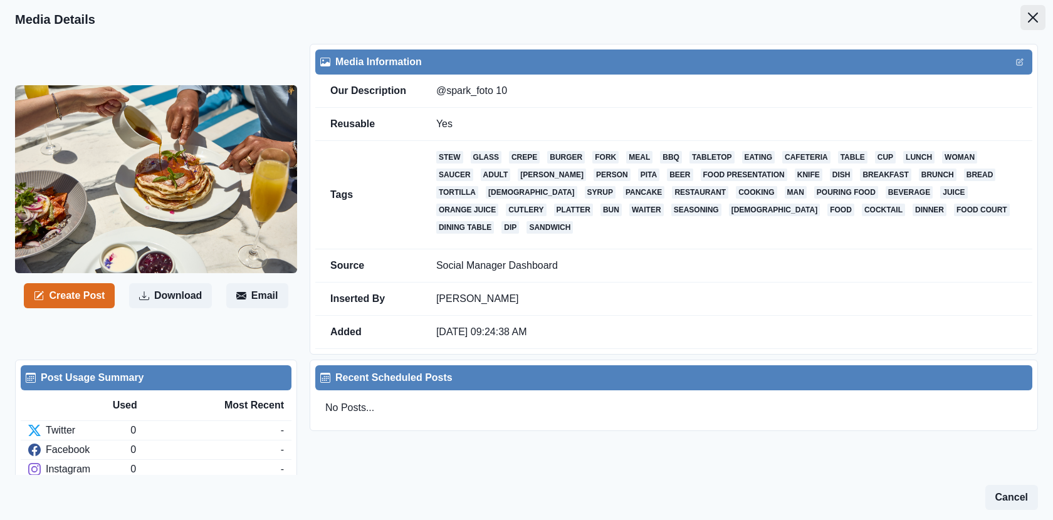
click at [1026, 14] on button "Close" at bounding box center [1033, 17] width 25 height 25
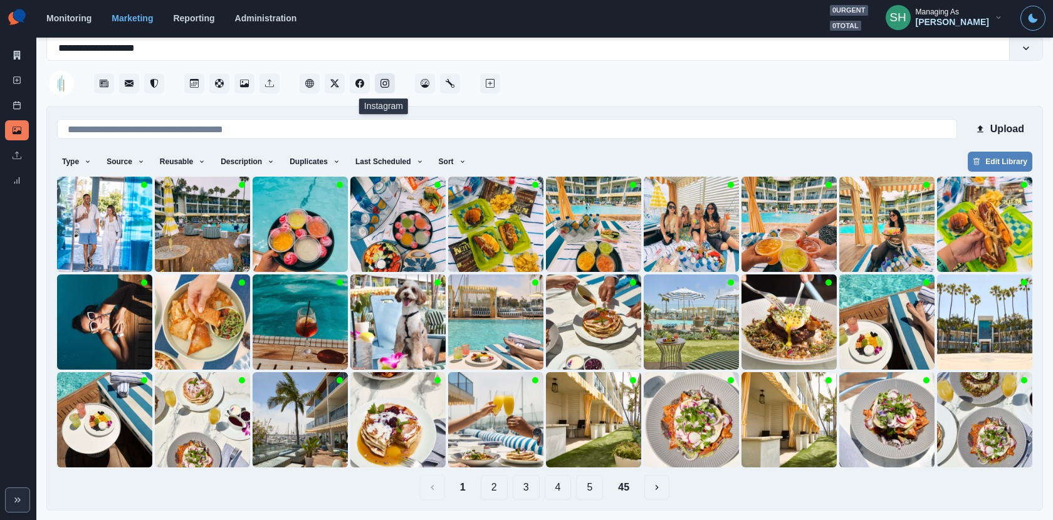
click at [381, 85] on icon "Instagram" at bounding box center [385, 83] width 9 height 9
click at [488, 490] on button "2" at bounding box center [494, 487] width 27 height 25
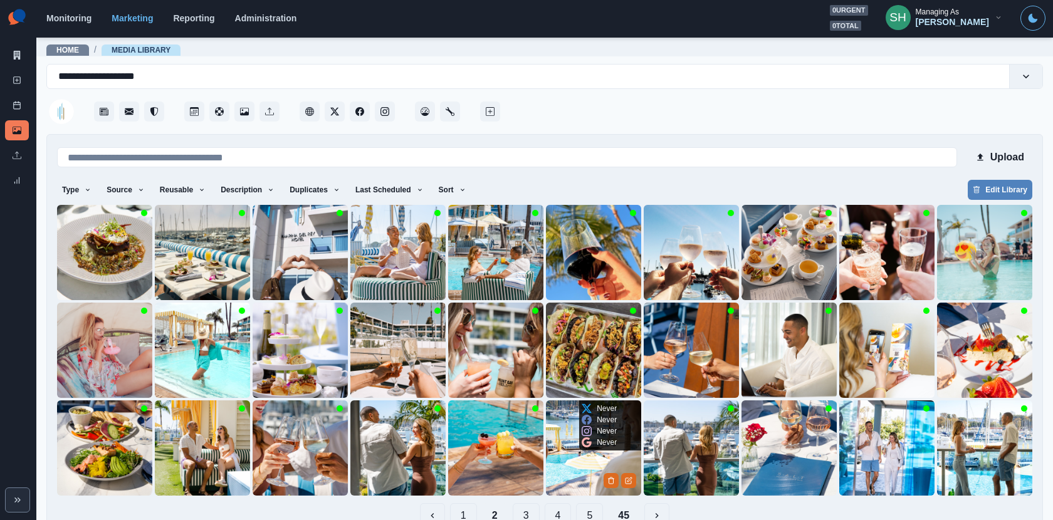
scroll to position [28, 0]
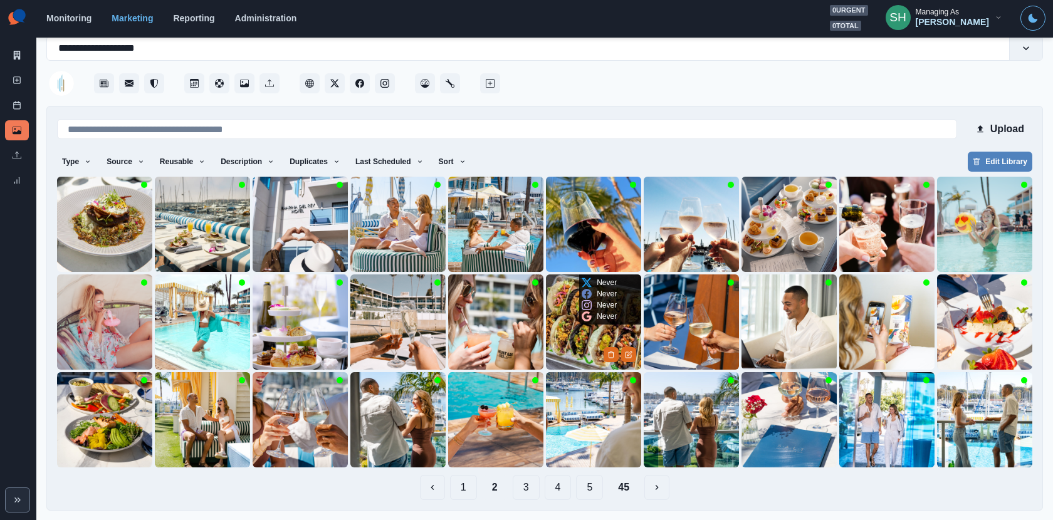
click at [574, 327] on img at bounding box center [593, 322] width 95 height 95
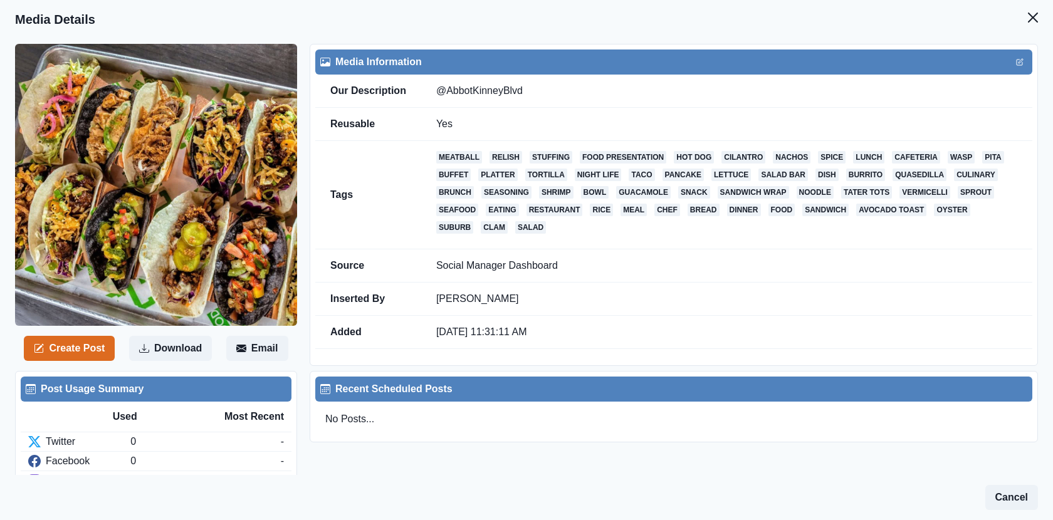
click at [1026, 41] on div "Create Post Download Email Media Information Our Description @AbbotKinneyBlvd R…" at bounding box center [526, 328] width 1053 height 579
click at [1026, 20] on button "Close" at bounding box center [1033, 17] width 25 height 25
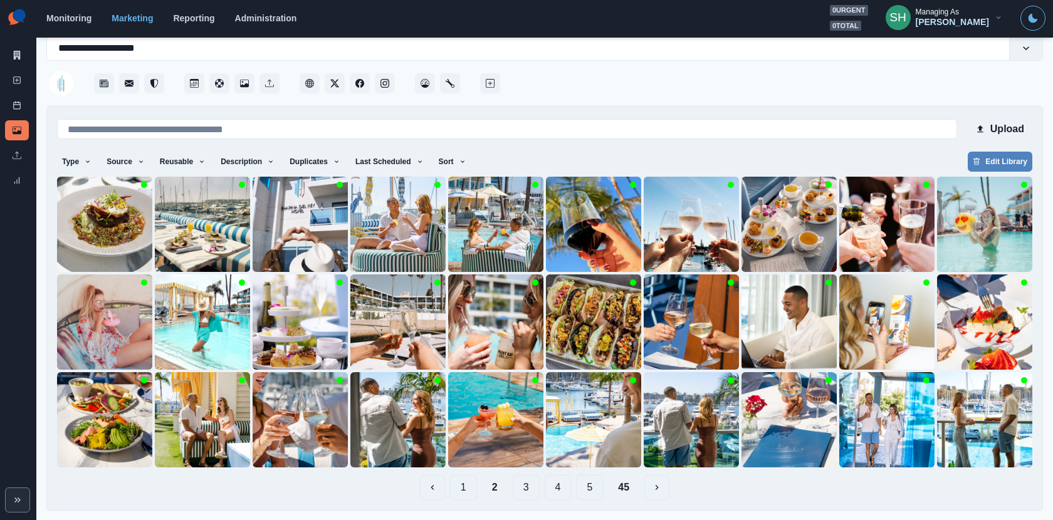
click at [523, 490] on button "3" at bounding box center [526, 487] width 27 height 25
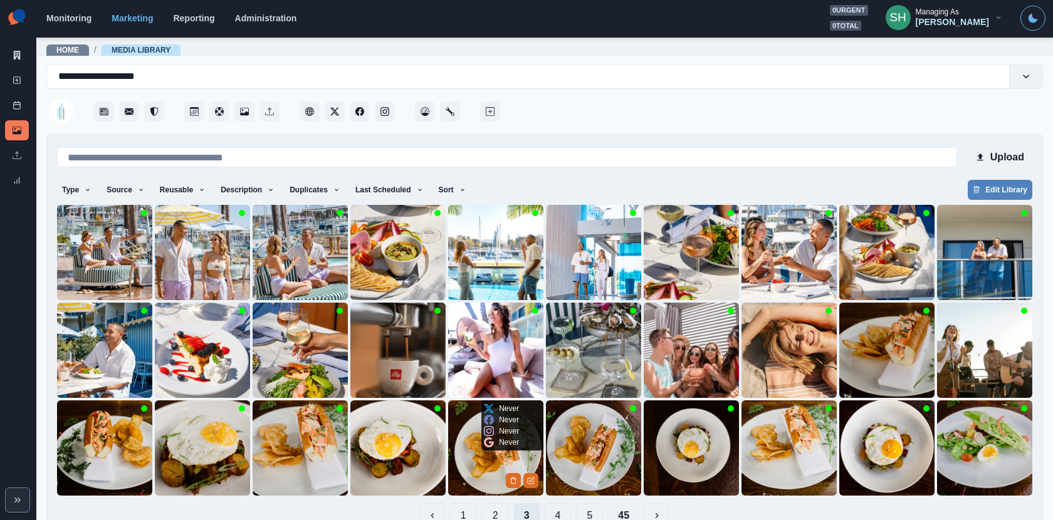
scroll to position [28, 0]
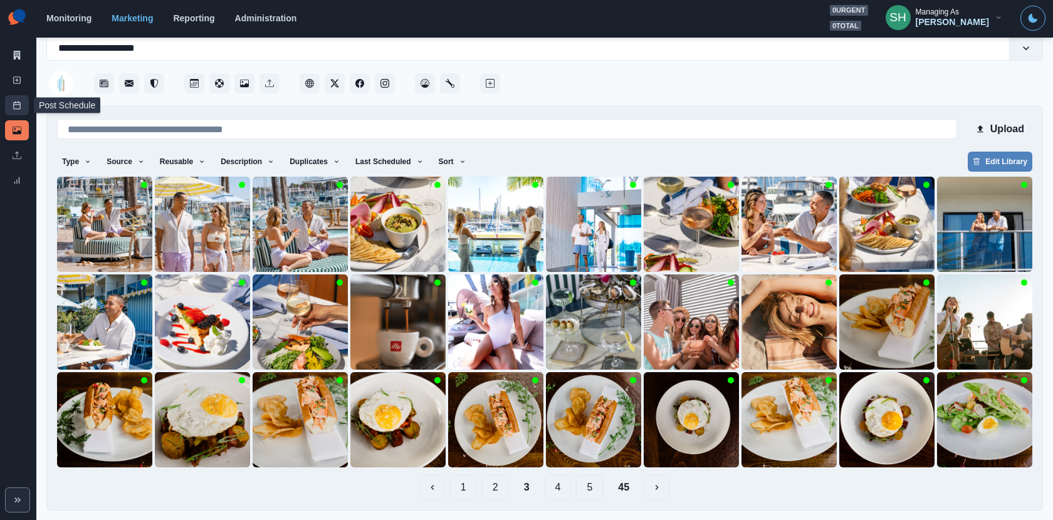
click at [16, 103] on icon at bounding box center [17, 105] width 9 height 9
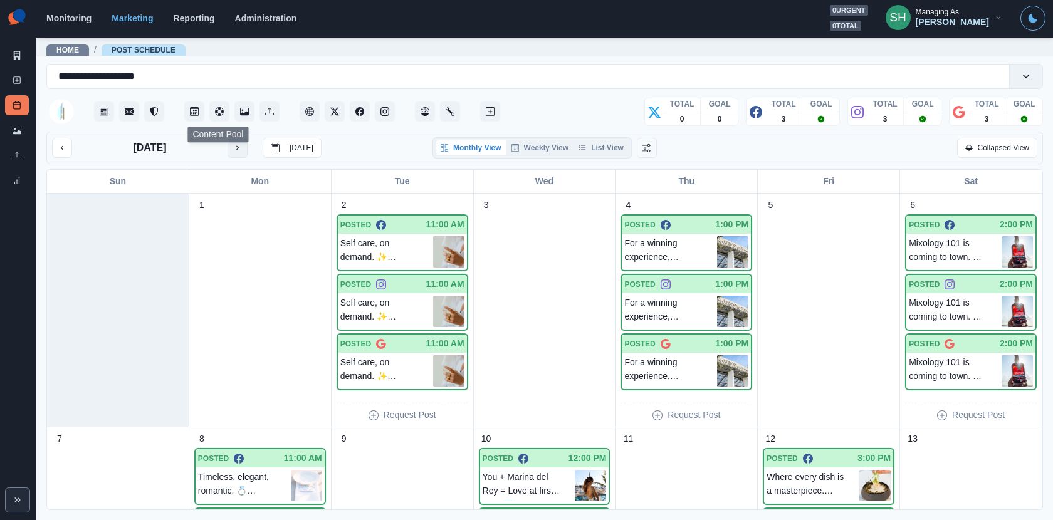
click at [243, 144] on button "next month" at bounding box center [238, 148] width 20 height 20
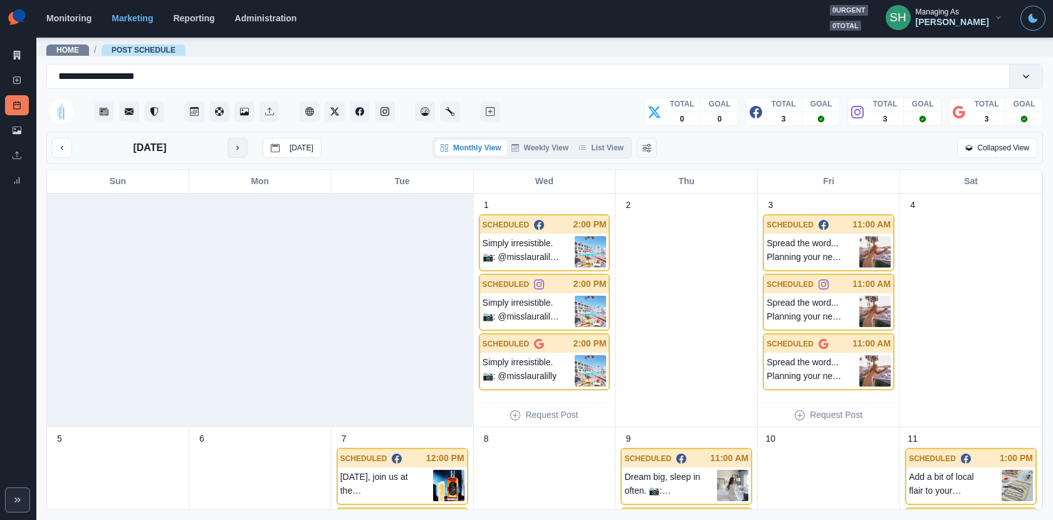
click at [243, 144] on button "next month" at bounding box center [238, 148] width 20 height 20
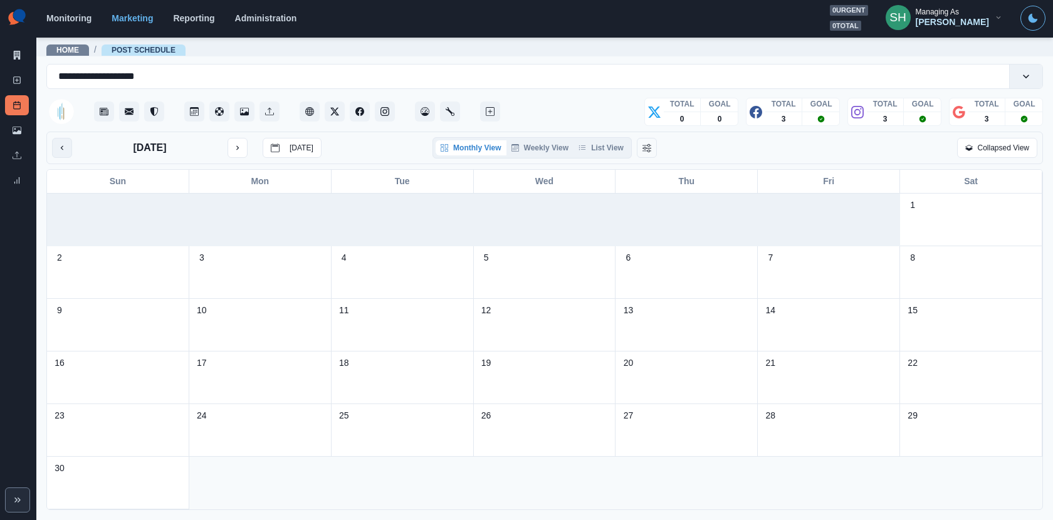
click at [65, 153] on button "previous month" at bounding box center [62, 148] width 20 height 20
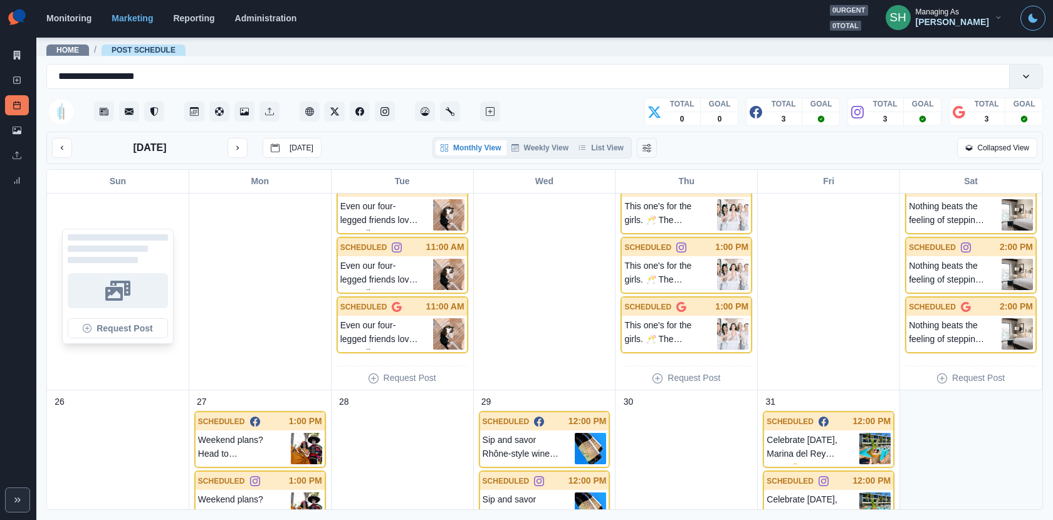
scroll to position [735, 0]
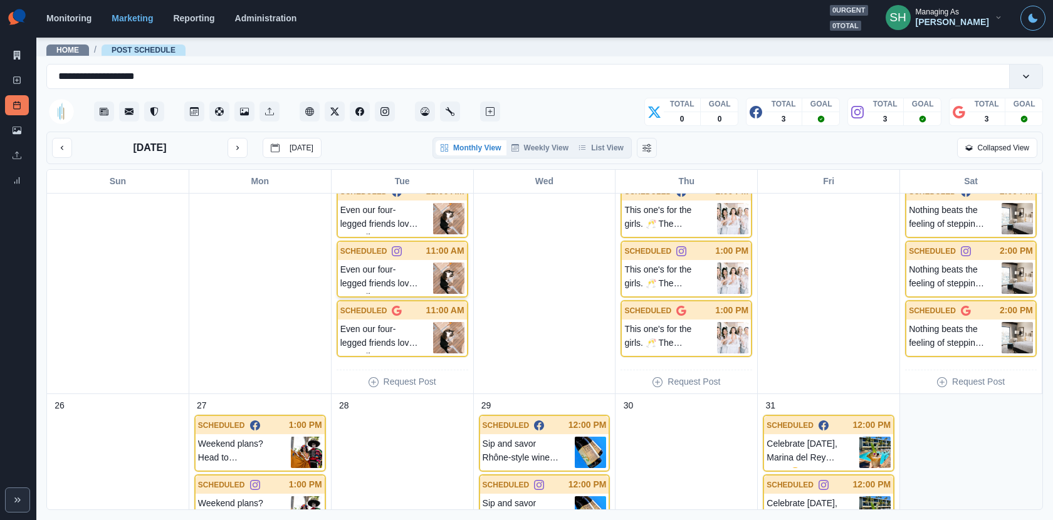
click at [446, 280] on img at bounding box center [448, 278] width 31 height 31
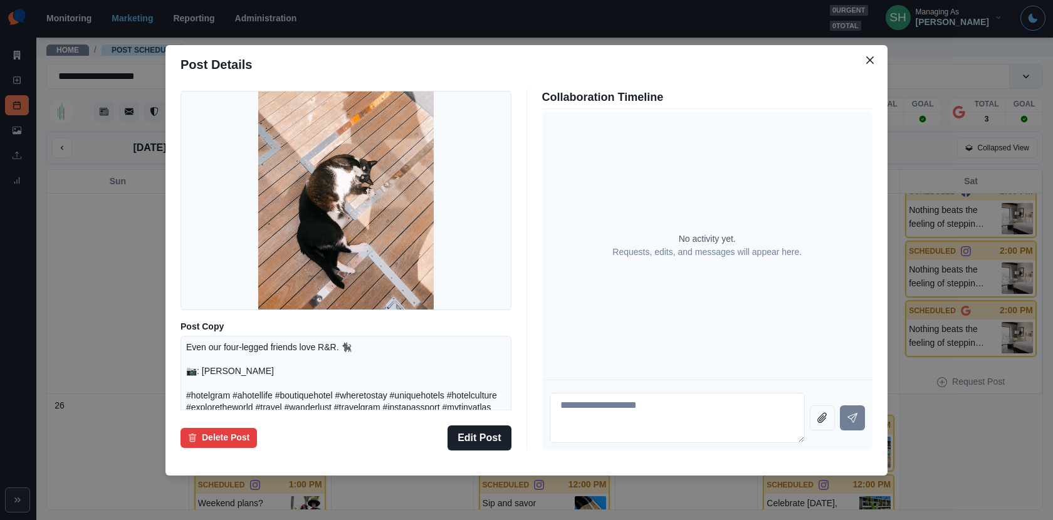
scroll to position [107, 0]
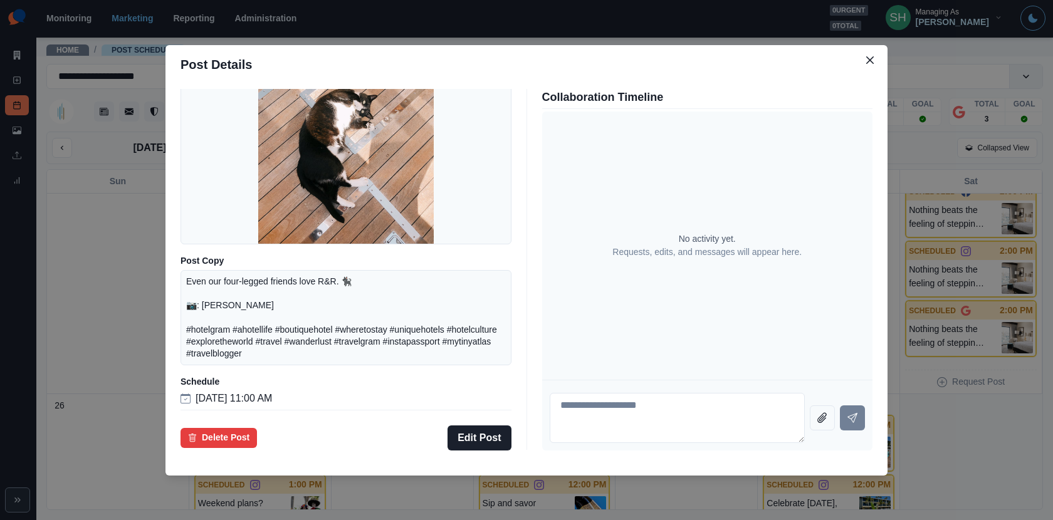
click at [115, 266] on div "Post Details Instagram Scheduled Media Post Copy Even our four-legged friends l…" at bounding box center [526, 260] width 1053 height 520
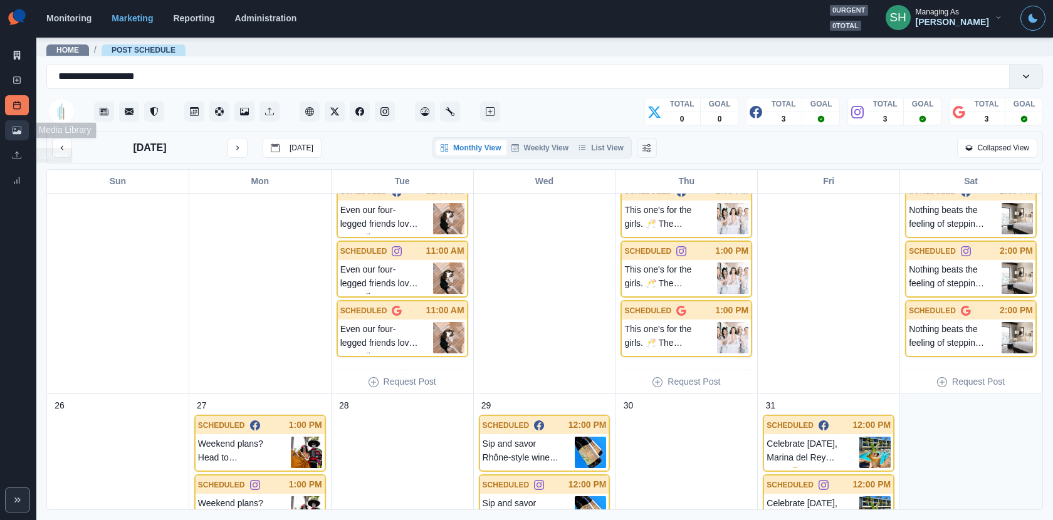
click at [14, 127] on icon at bounding box center [17, 130] width 9 height 9
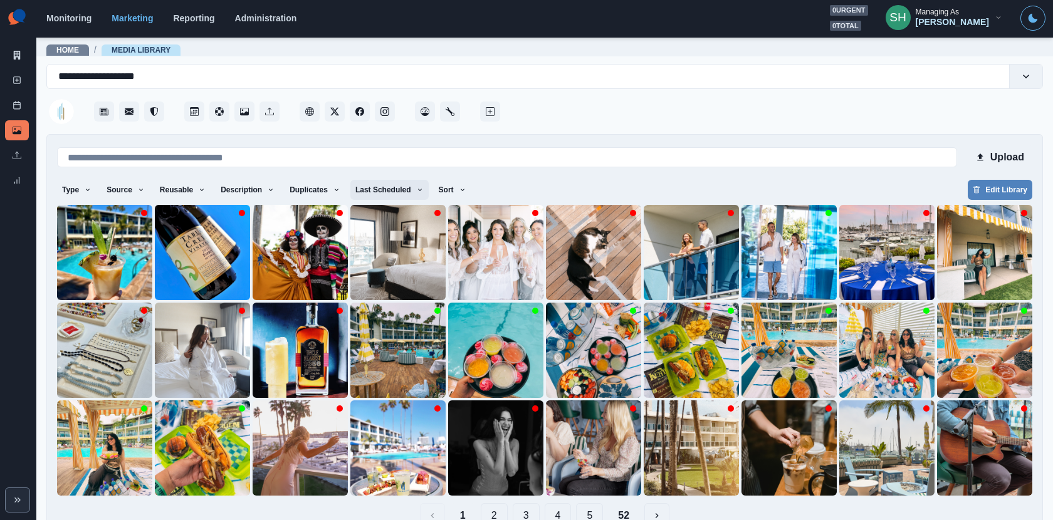
click at [397, 199] on button "Last Scheduled" at bounding box center [389, 190] width 78 height 20
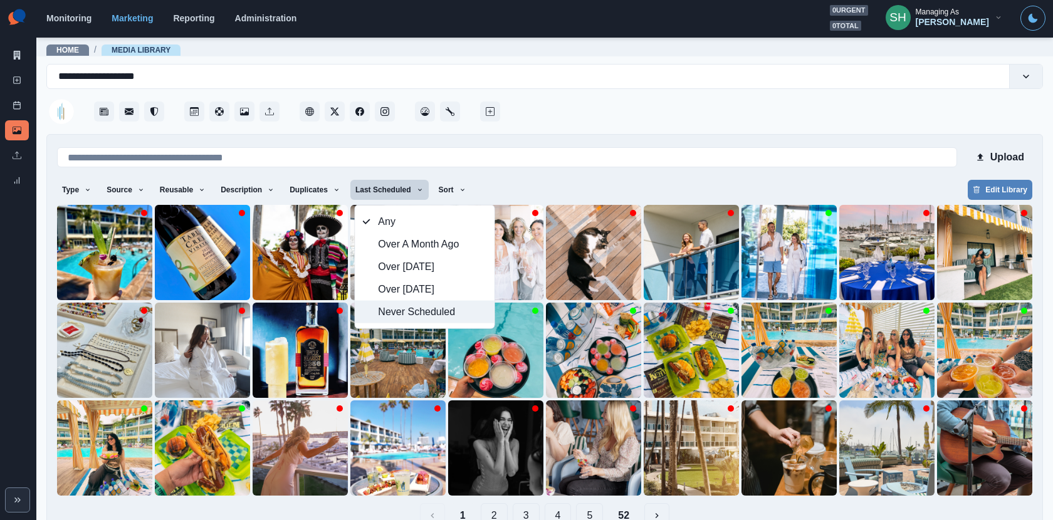
click at [410, 307] on span "Never Scheduled" at bounding box center [432, 312] width 108 height 15
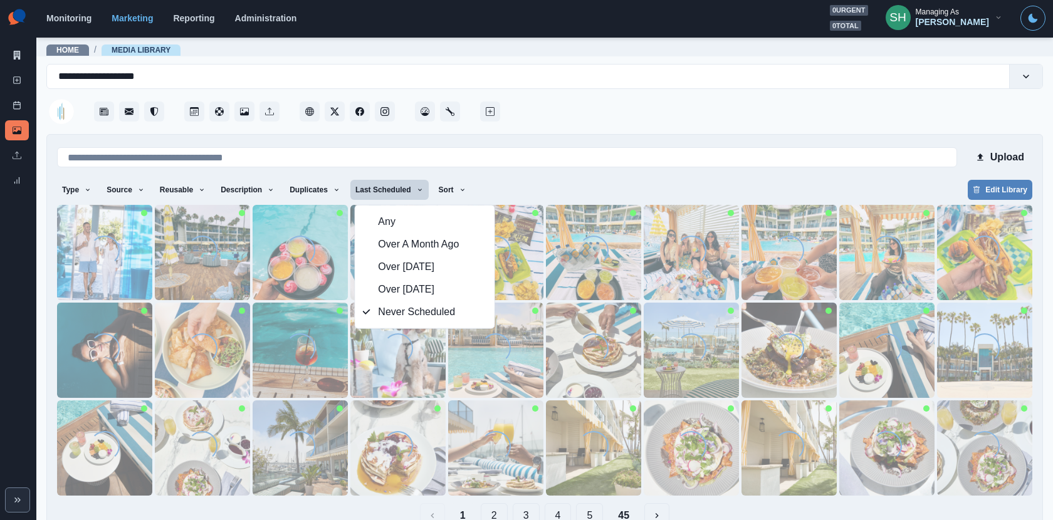
click at [621, 112] on div at bounding box center [773, 108] width 540 height 38
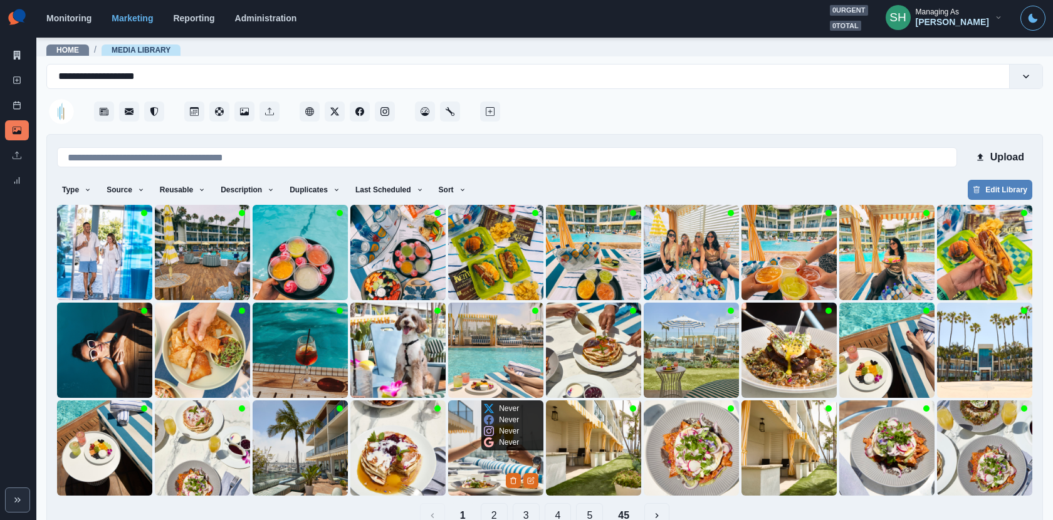
scroll to position [28, 0]
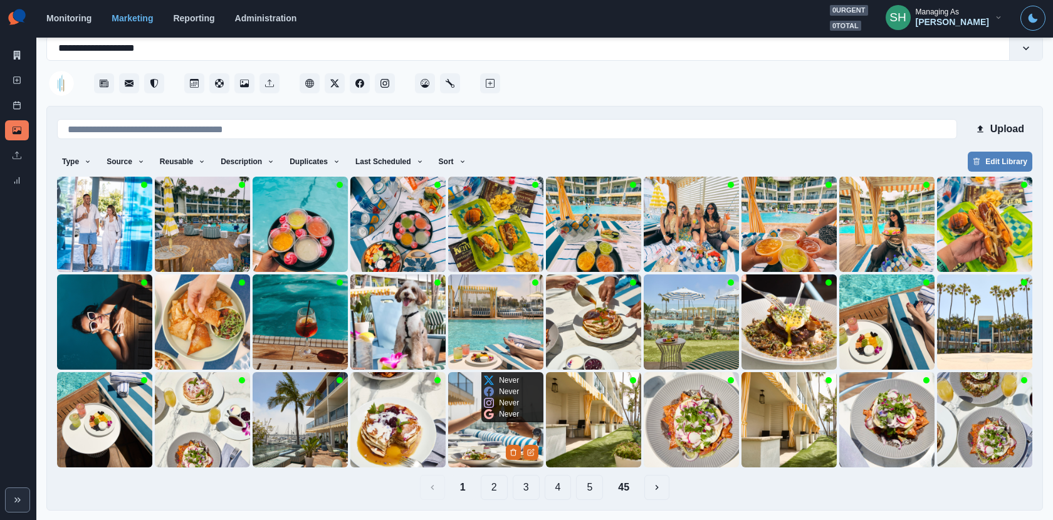
click at [490, 490] on button "2" at bounding box center [494, 487] width 27 height 25
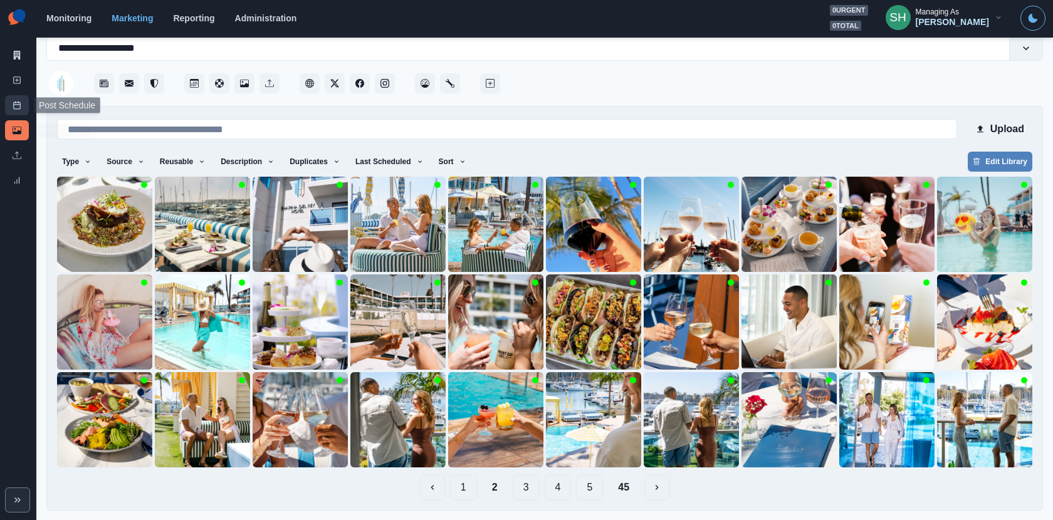
click at [18, 102] on line at bounding box center [18, 102] width 0 height 1
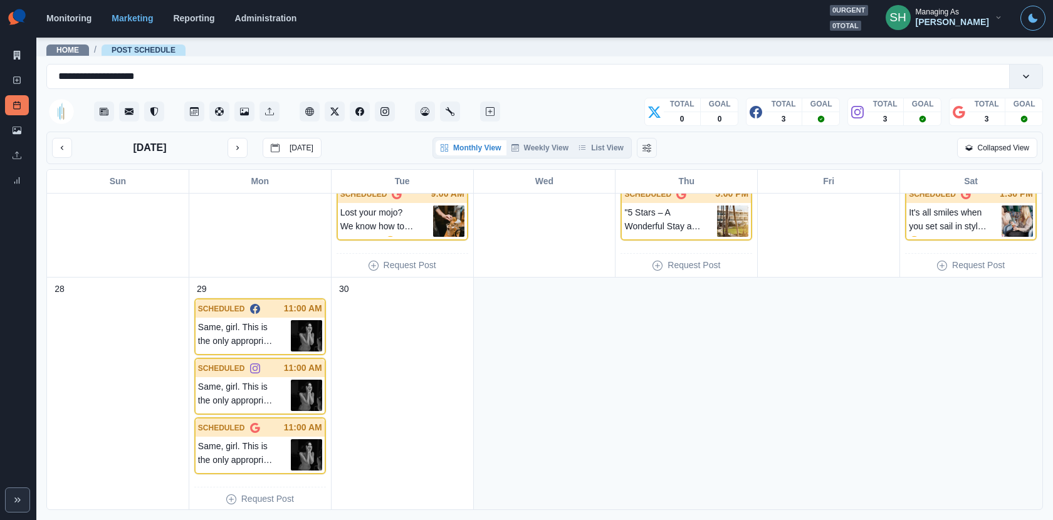
scroll to position [853, 0]
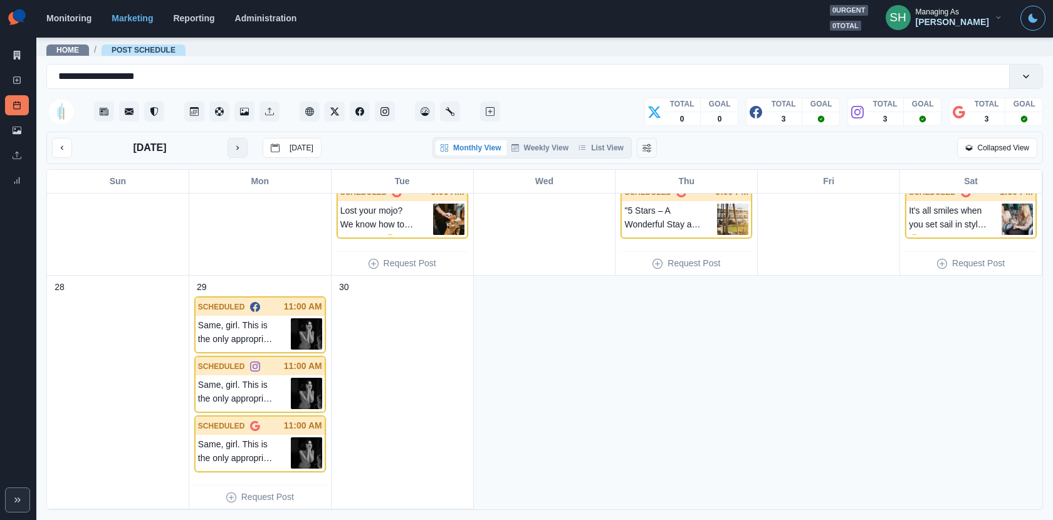
click at [244, 149] on button "next month" at bounding box center [238, 148] width 20 height 20
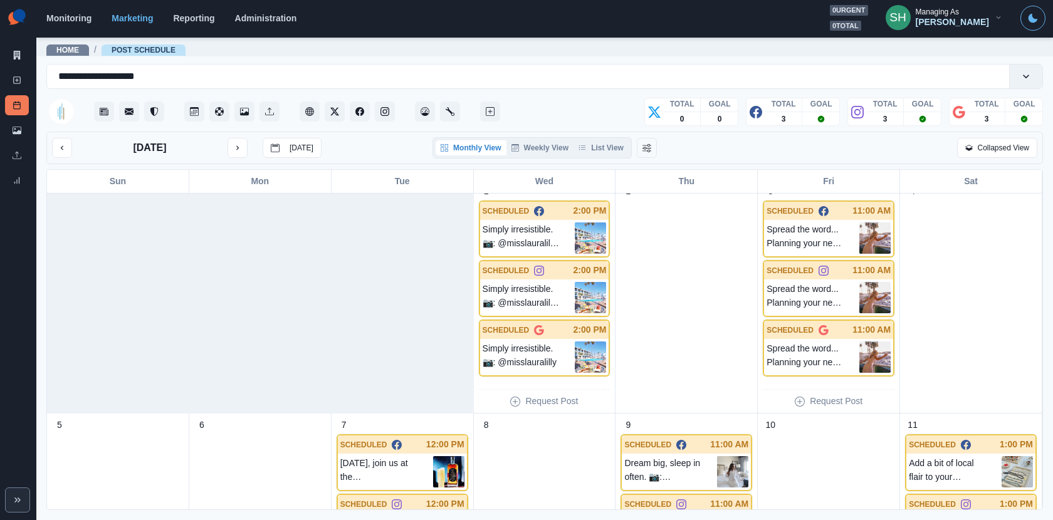
scroll to position [14, 0]
click at [589, 228] on img at bounding box center [590, 237] width 31 height 31
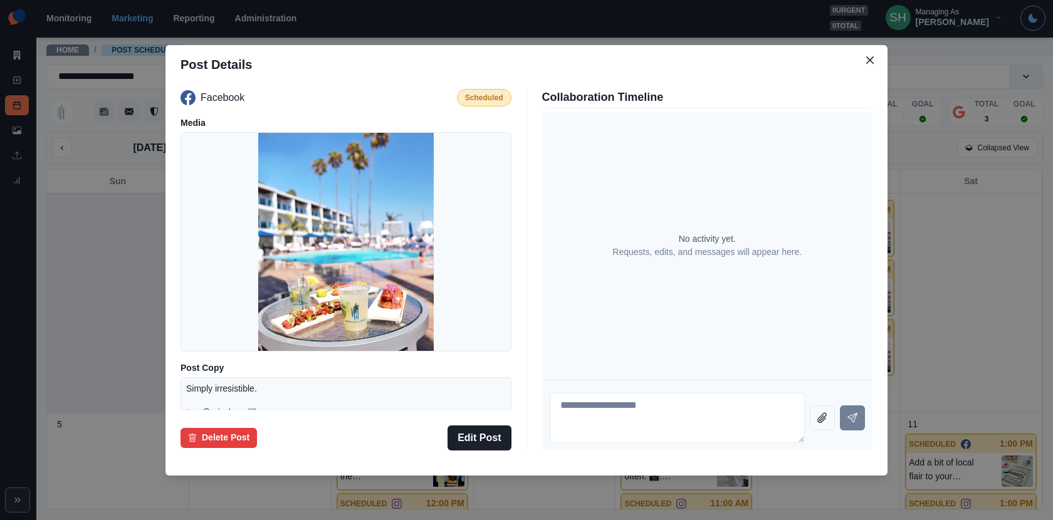
click at [920, 218] on div "Post Details Facebook Scheduled Media Post Copy Simply irresistible. 📷: @missla…" at bounding box center [526, 260] width 1053 height 520
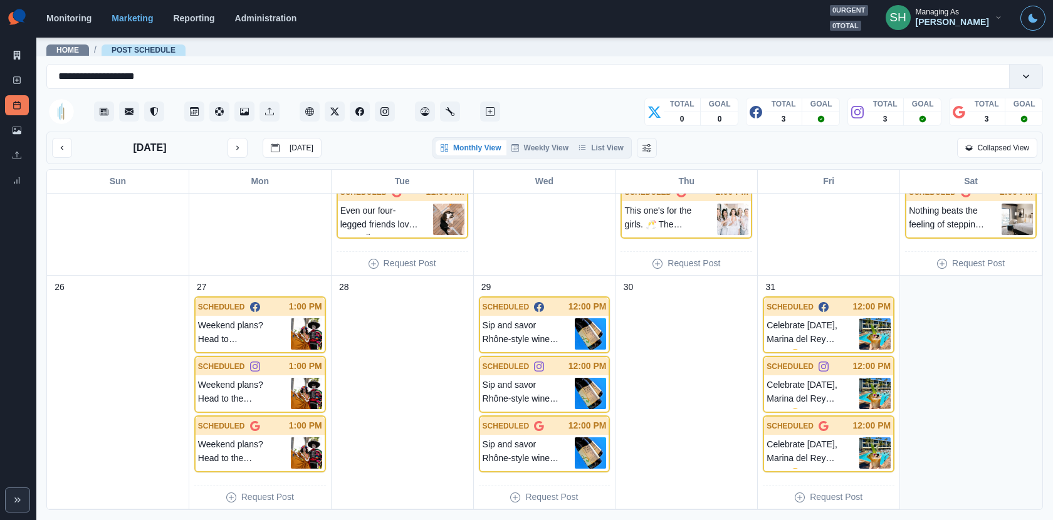
scroll to position [853, 0]
click at [13, 131] on icon at bounding box center [17, 130] width 9 height 9
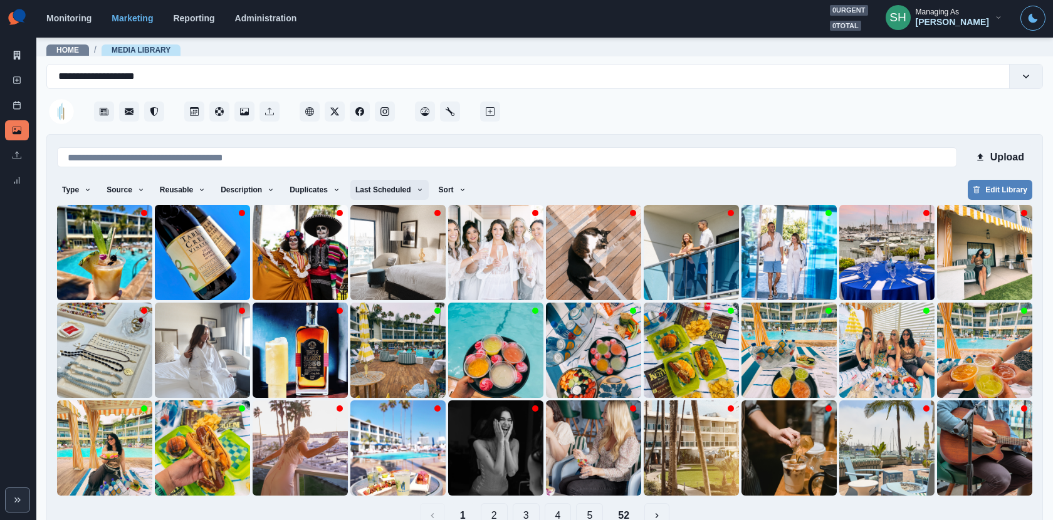
click at [402, 192] on button "Last Scheduled" at bounding box center [389, 190] width 78 height 20
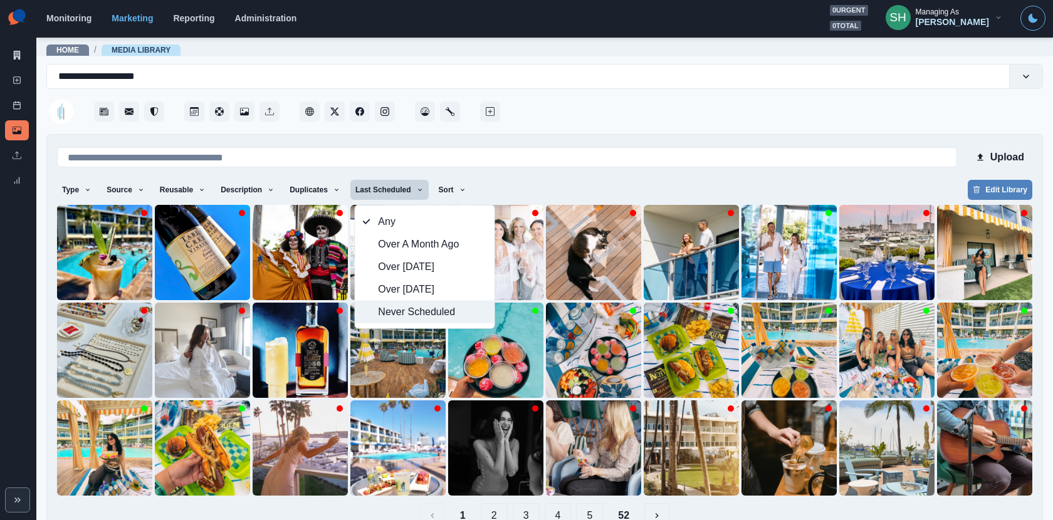
click at [420, 310] on span "Never Scheduled" at bounding box center [432, 312] width 108 height 15
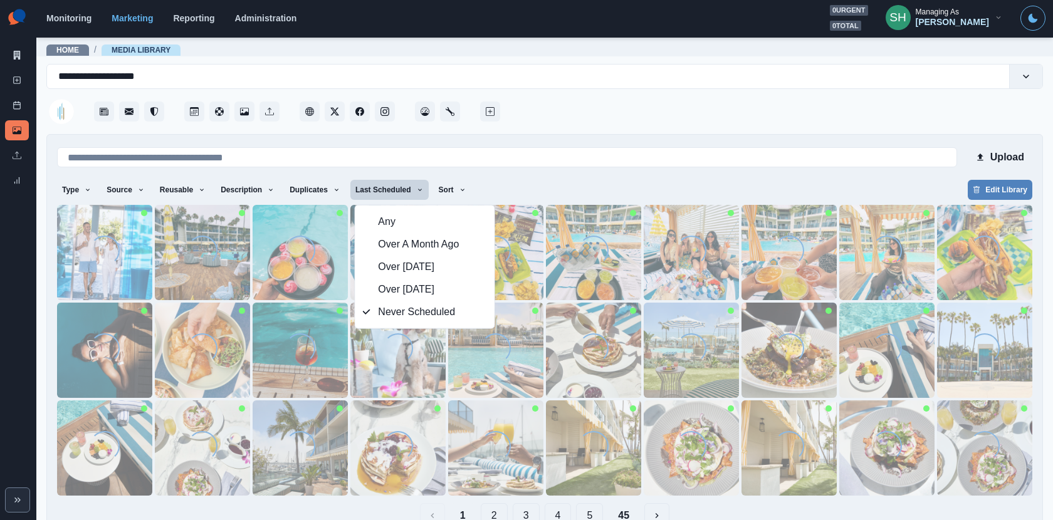
click at [619, 132] on div "**********" at bounding box center [544, 301] width 997 height 475
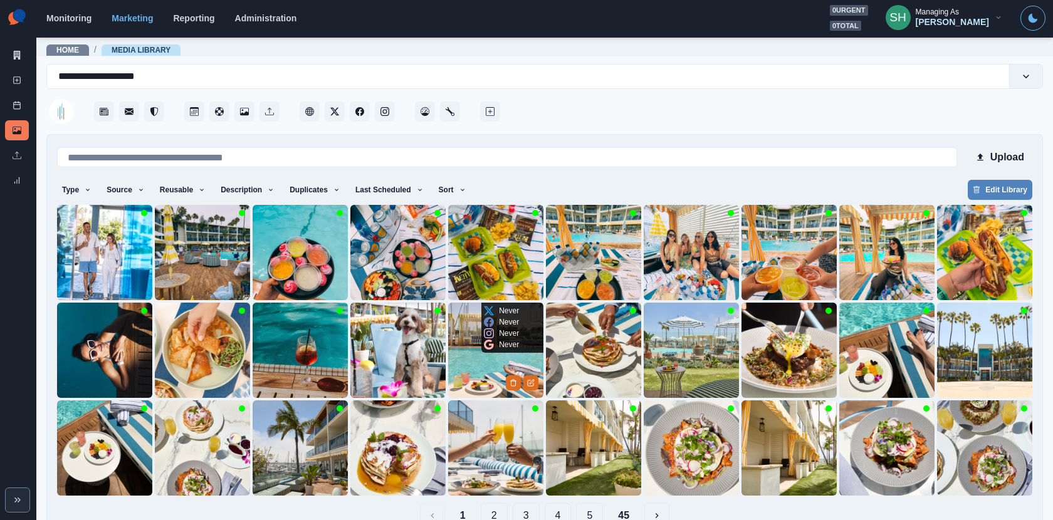
scroll to position [28, 0]
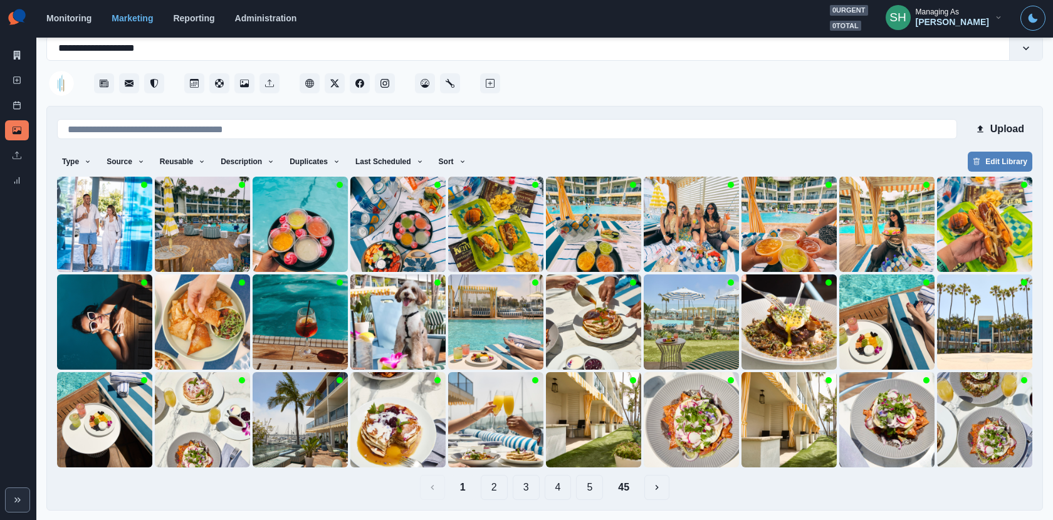
click at [501, 493] on button "2" at bounding box center [494, 487] width 27 height 25
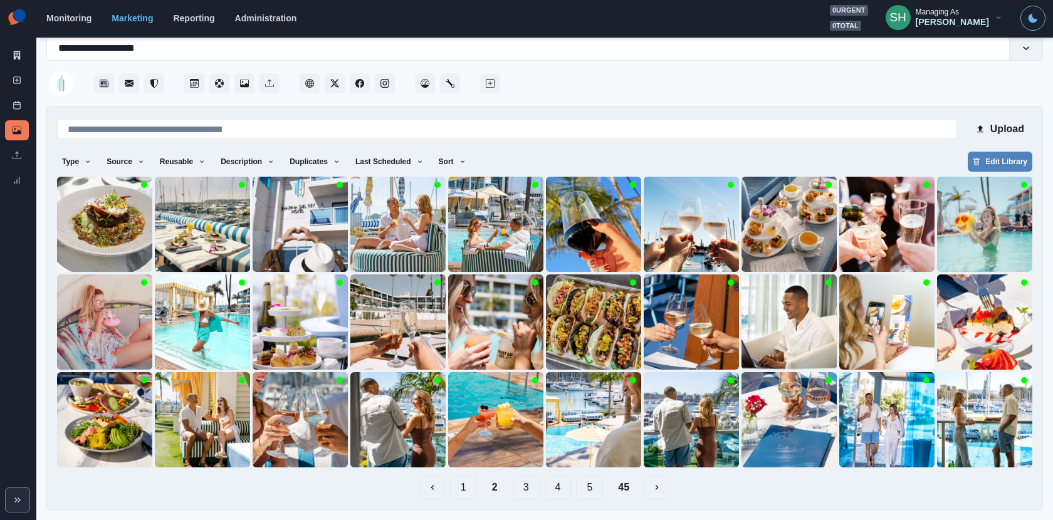
click at [539, 500] on div "Upload Type Any Image Video Source Any Upload Social Manager Found: Instagram F…" at bounding box center [544, 308] width 997 height 405
click at [508, 455] on button "Delete Media" at bounding box center [513, 452] width 15 height 15
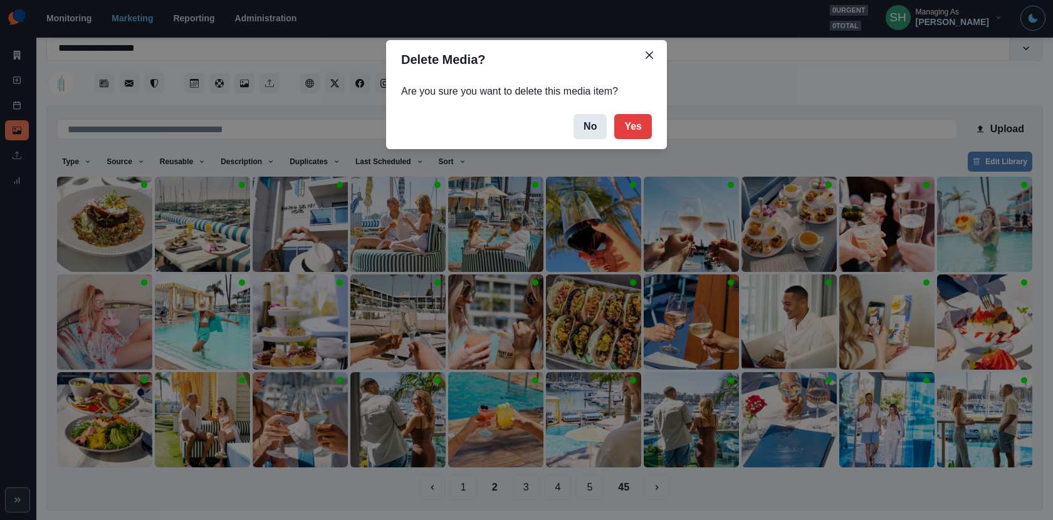
click at [589, 127] on button "No" at bounding box center [590, 126] width 33 height 25
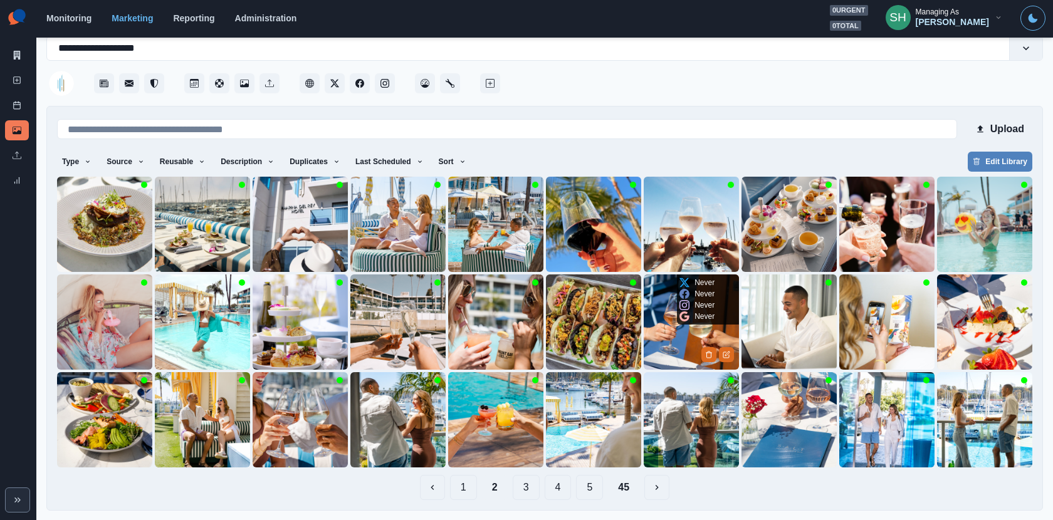
click at [665, 338] on img at bounding box center [691, 322] width 95 height 95
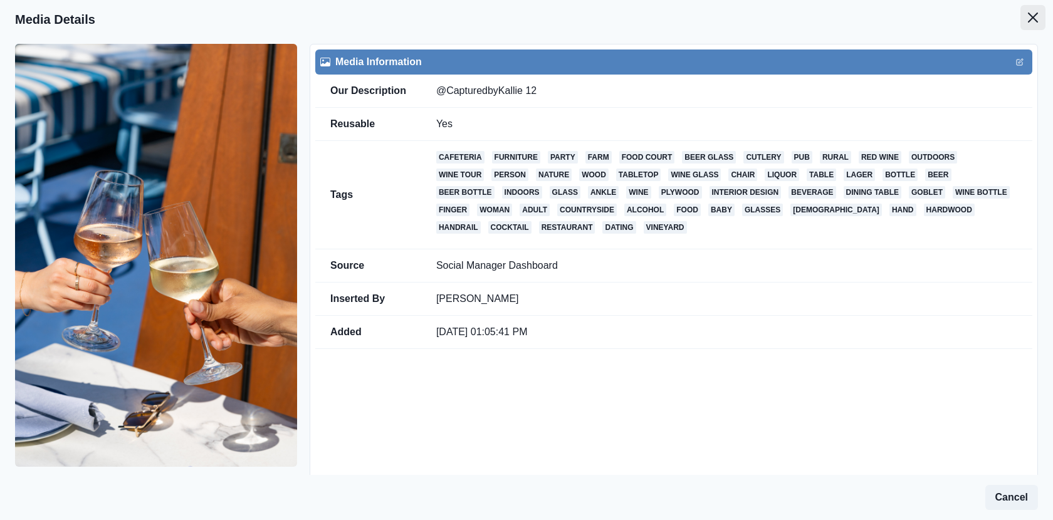
click at [1024, 17] on button "Close" at bounding box center [1033, 17] width 25 height 25
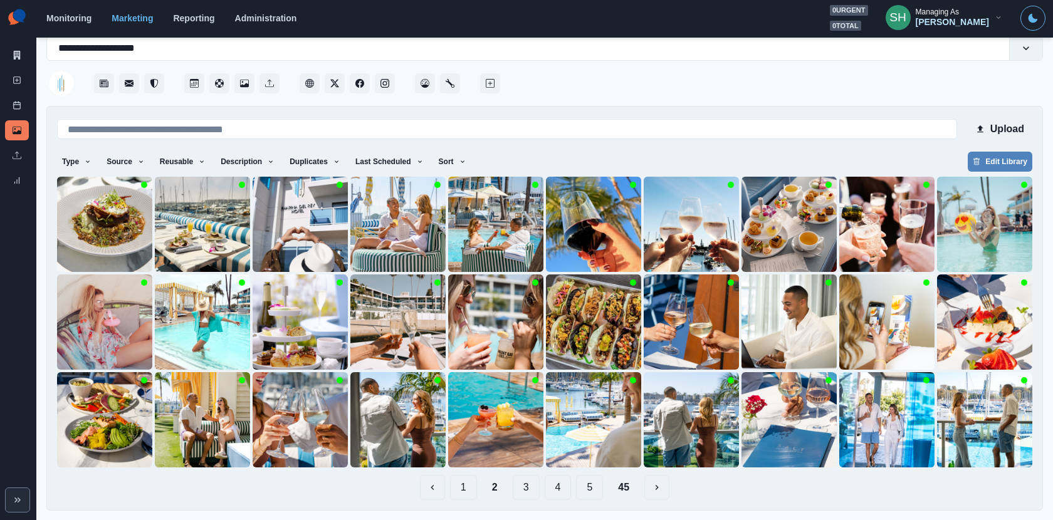
click at [528, 481] on button "3" at bounding box center [526, 487] width 27 height 25
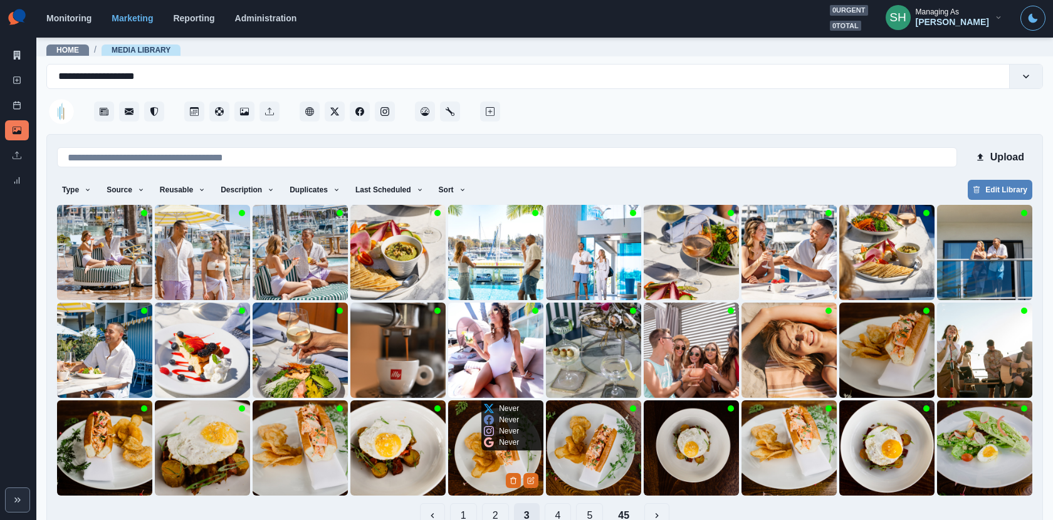
scroll to position [28, 0]
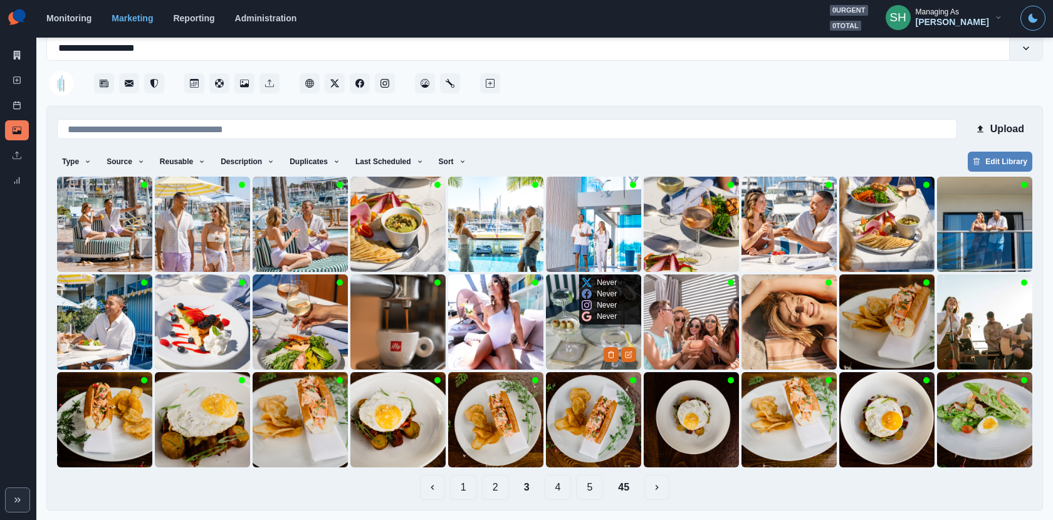
click at [559, 333] on img at bounding box center [593, 322] width 95 height 95
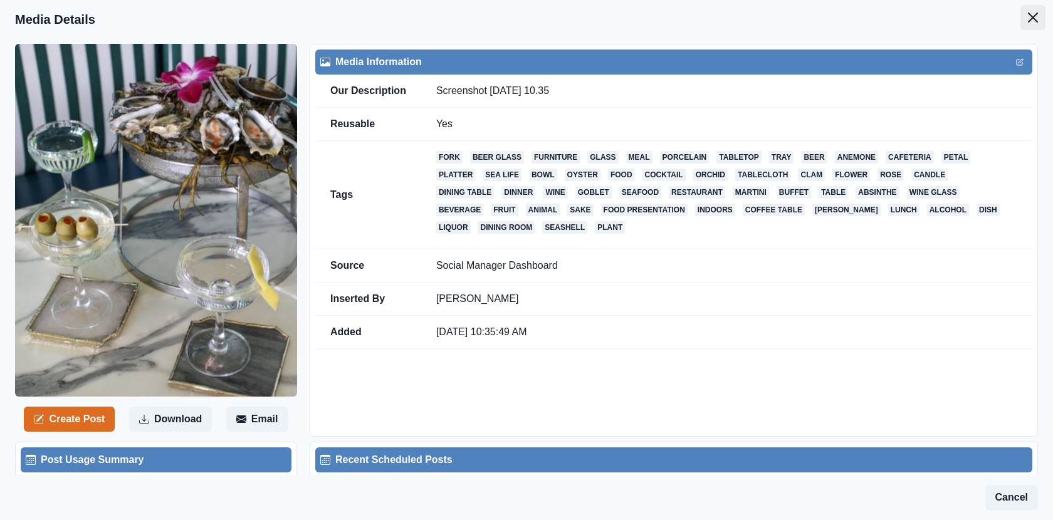
click at [1038, 16] on button "Close" at bounding box center [1033, 17] width 25 height 25
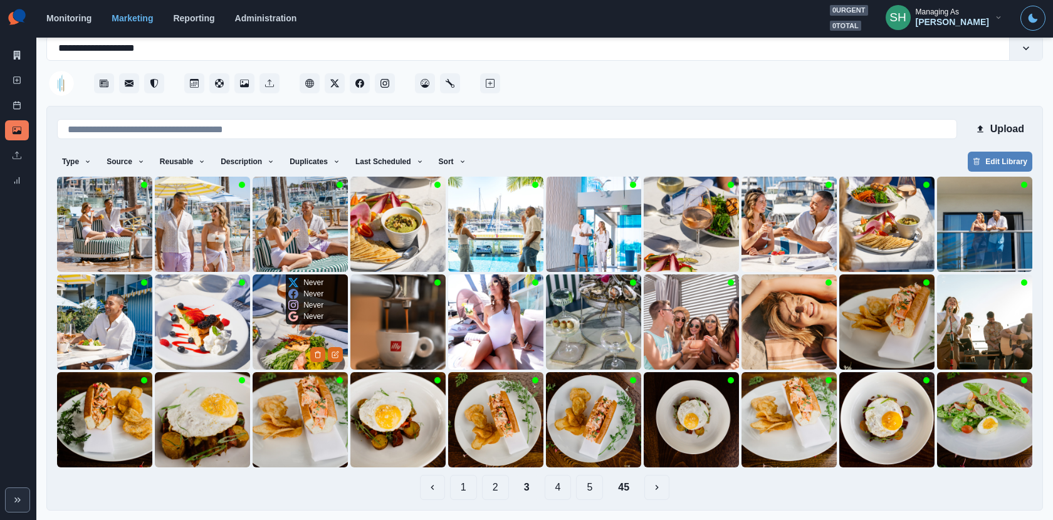
click at [287, 353] on img at bounding box center [300, 322] width 95 height 95
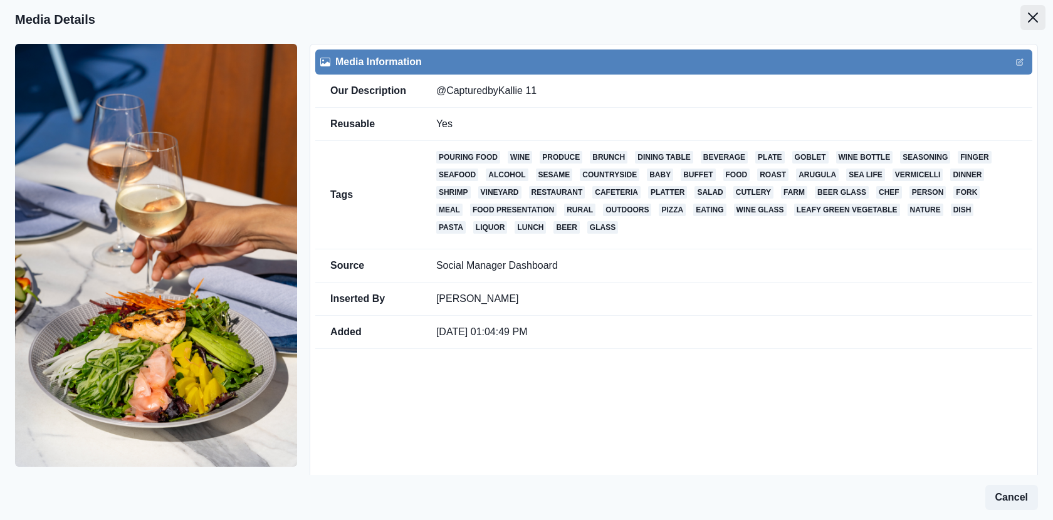
click at [1036, 18] on icon "Close" at bounding box center [1033, 18] width 10 height 10
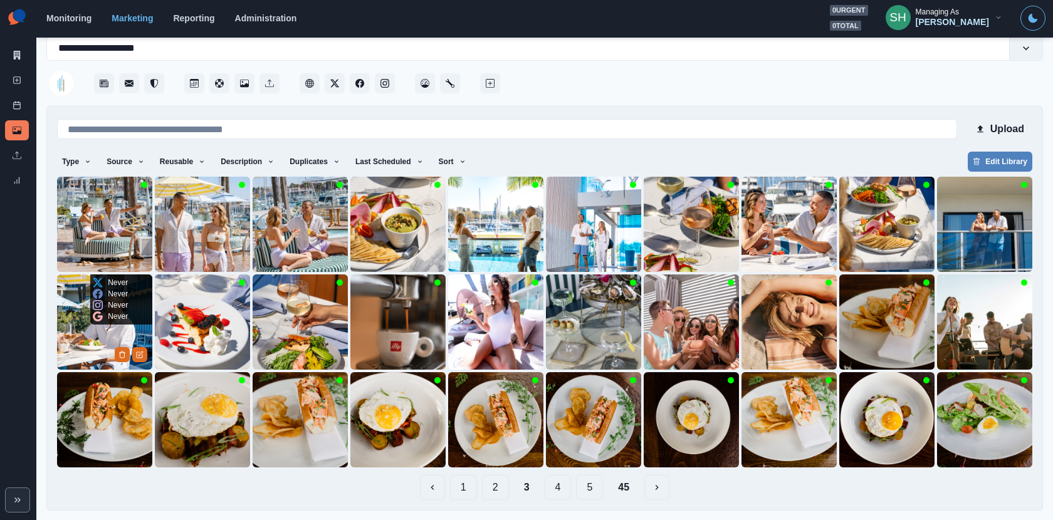
click at [88, 339] on img at bounding box center [104, 322] width 95 height 95
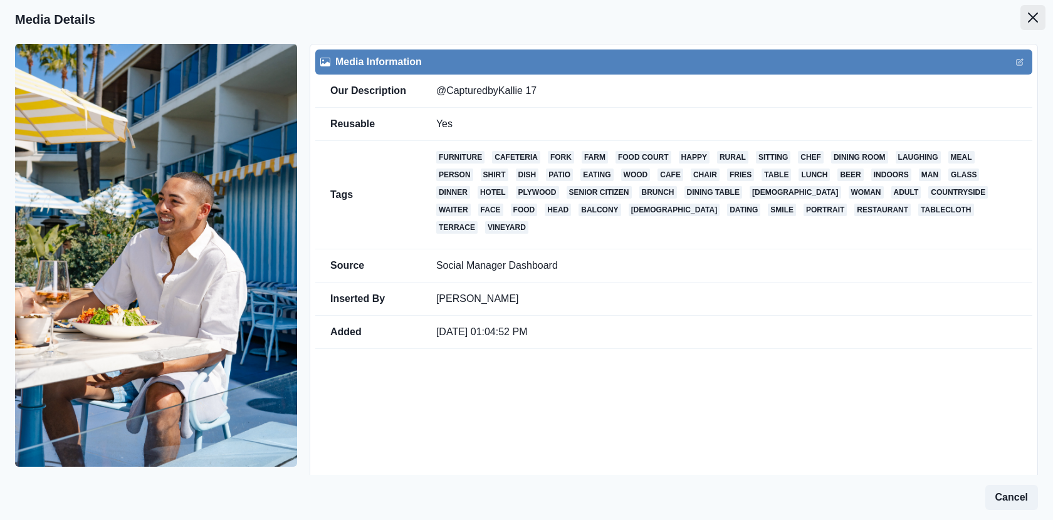
click at [1033, 19] on icon "Close" at bounding box center [1033, 18] width 10 height 10
